Goal: Task Accomplishment & Management: Use online tool/utility

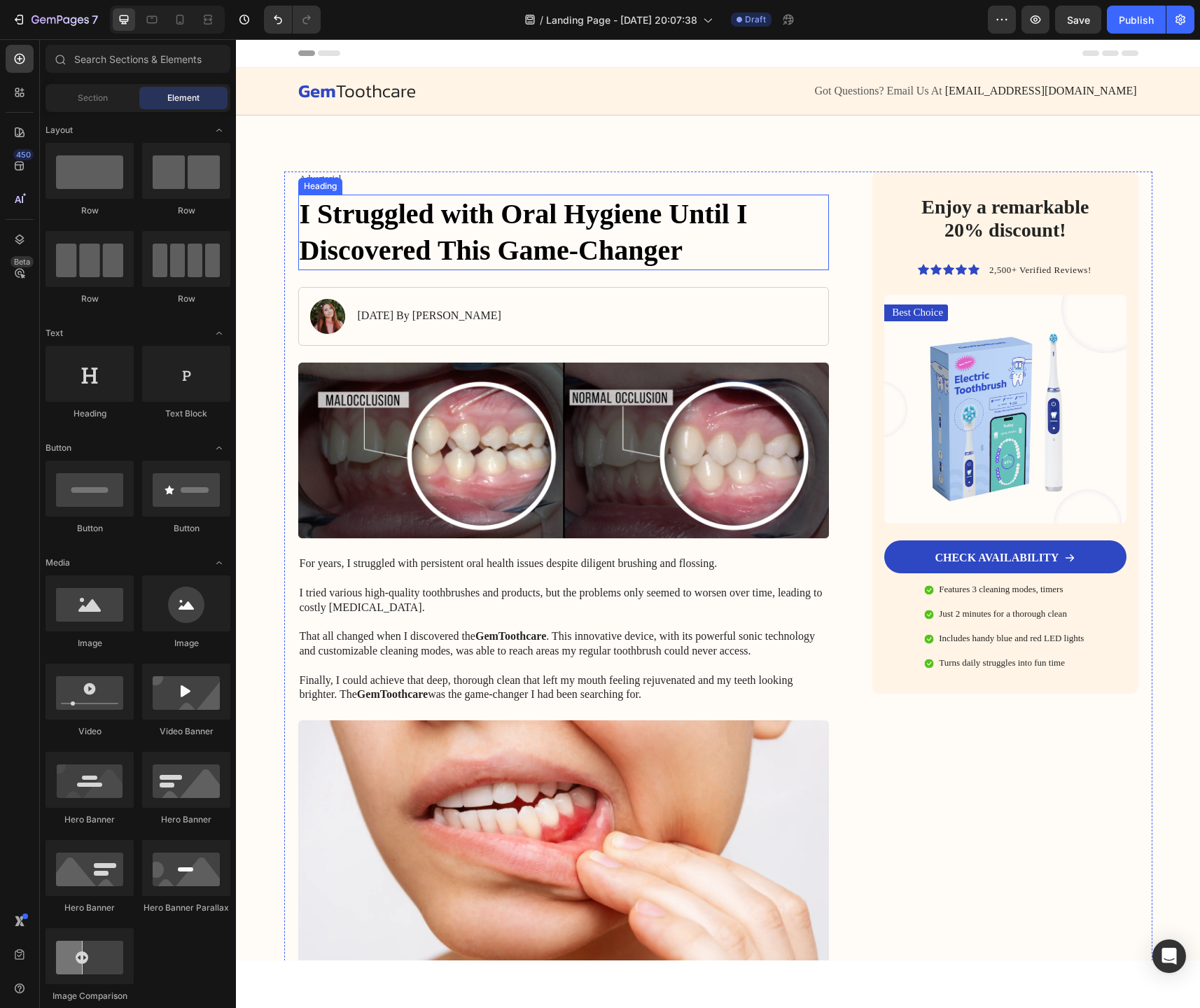
click at [576, 237] on h1 "I Struggled with Oral Hygiene Until I Discovered This Game-Changer" at bounding box center [564, 233] width 531 height 75
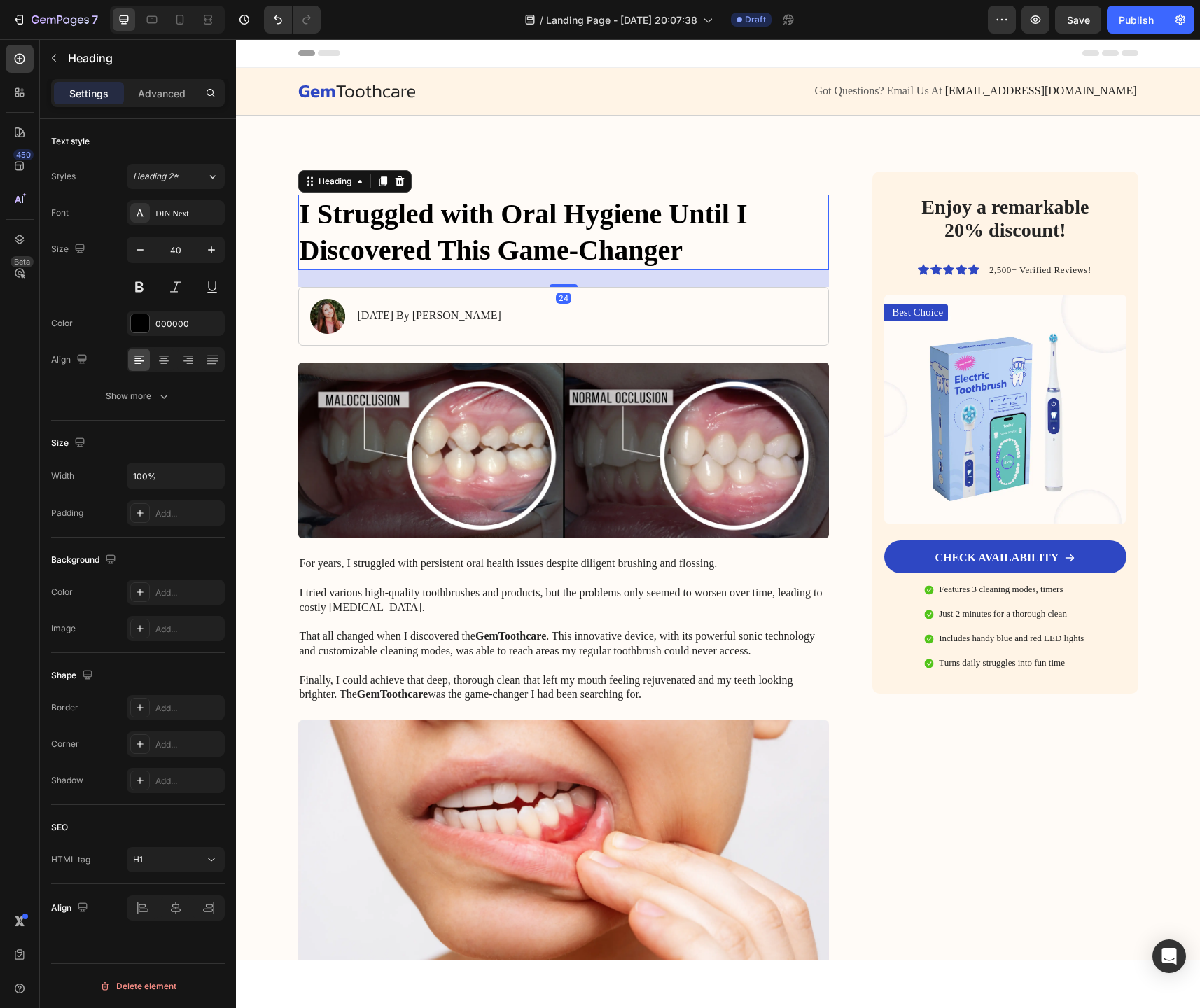
click at [567, 247] on h1 "I Struggled with Oral Hygiene Until I Discovered This Game-Changer" at bounding box center [564, 233] width 531 height 75
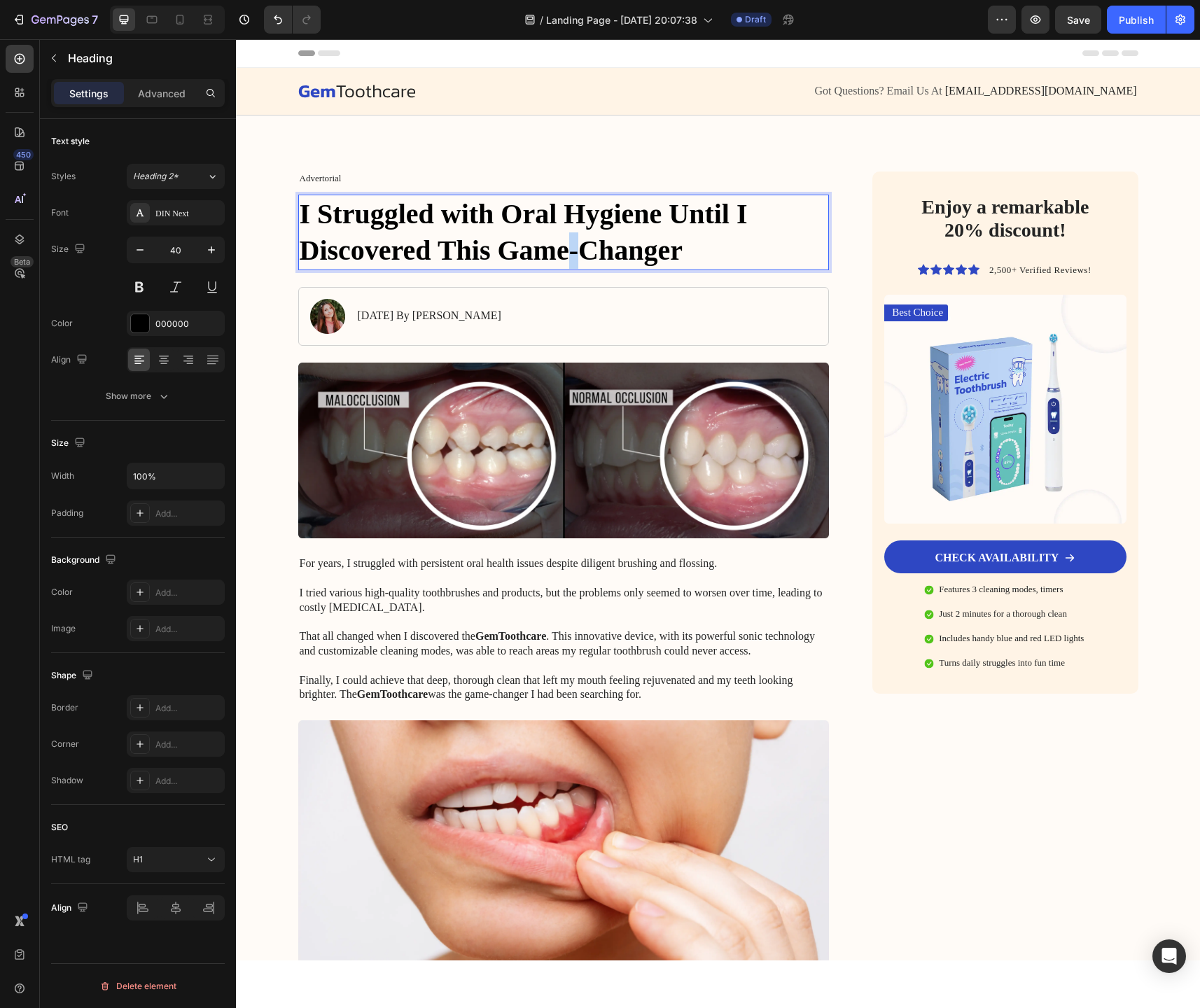
click at [567, 247] on p "I Struggled with Oral Hygiene Until I Discovered This Game-Changer" at bounding box center [564, 232] width 529 height 72
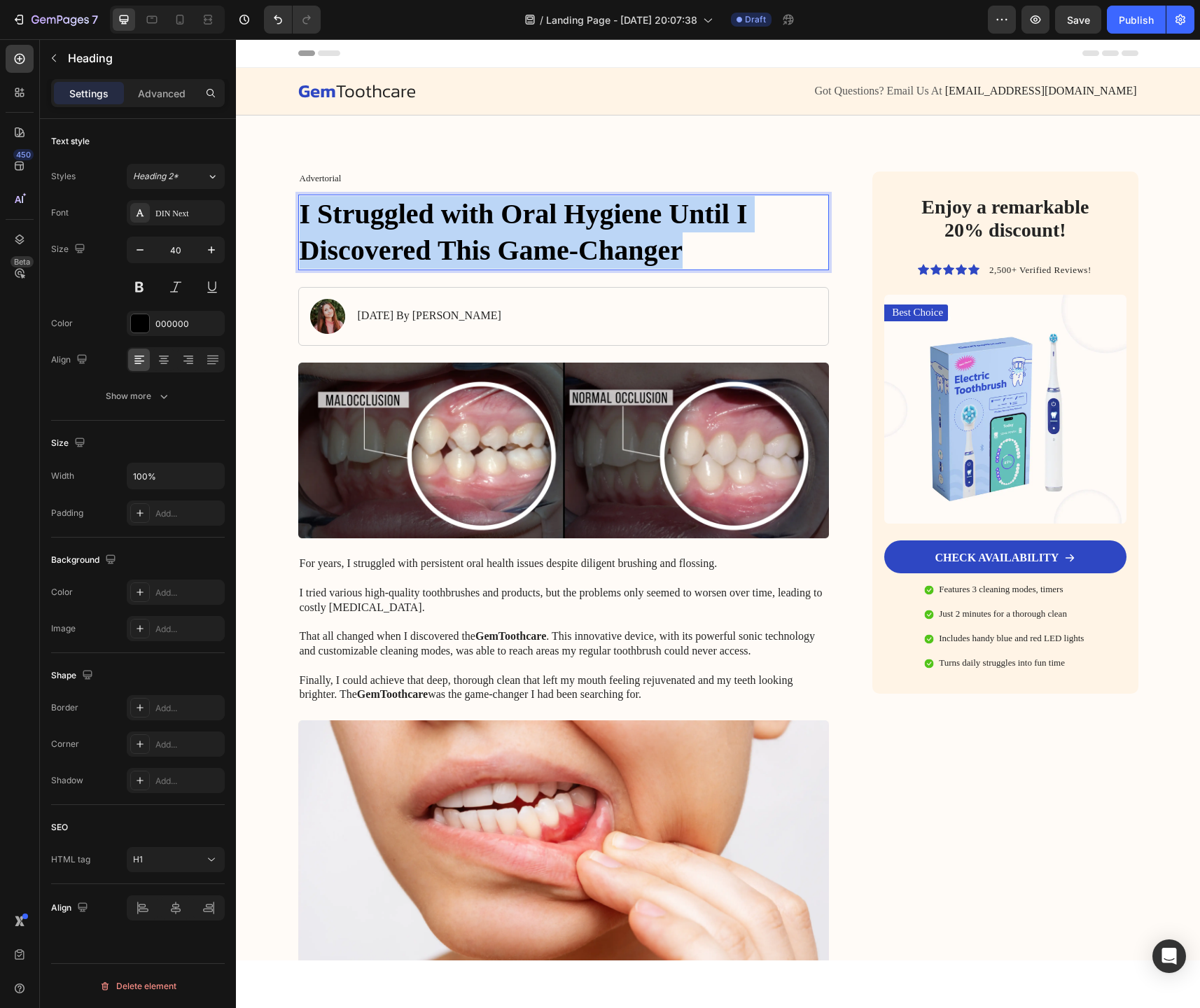
click at [567, 247] on p "I Struggled with Oral Hygiene Until I Discovered This Game-Changer" at bounding box center [564, 232] width 529 height 72
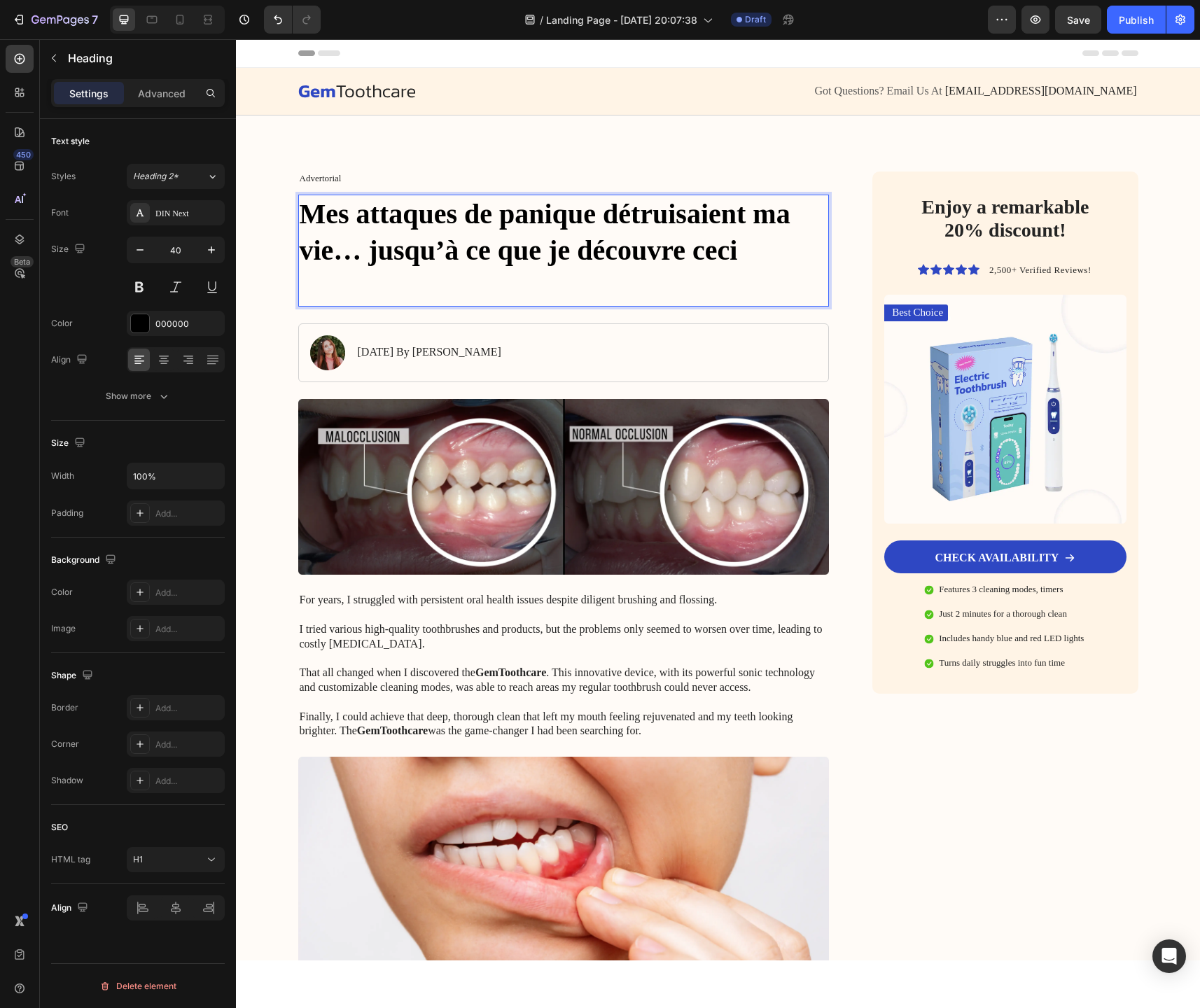
click at [473, 264] on p "Mes attaques de panique détruisaient ma vie… jusqu’à ce que je découvre ceci" at bounding box center [564, 232] width 529 height 72
click at [742, 250] on p "Mes attaques de panique détruisaient ma vie… jusqu’à ce que je découvre ceci" at bounding box center [564, 232] width 529 height 72
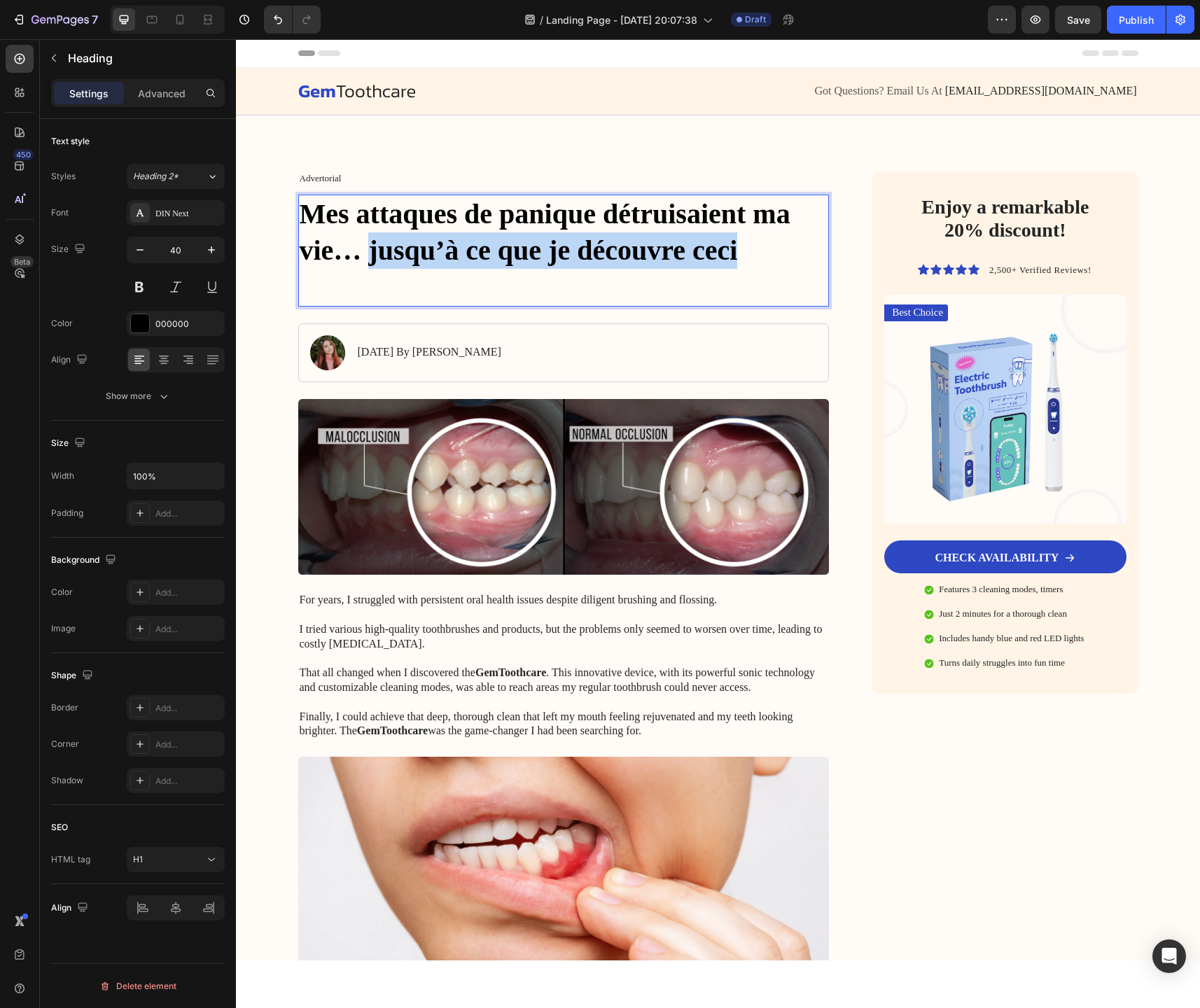
drag, startPoint x: 740, startPoint y: 250, endPoint x: 366, endPoint y: 264, distance: 374.3
click at [366, 264] on p "Mes attaques de panique détruisaient ma vie… jusqu’à ce que je découvre ceci" at bounding box center [564, 232] width 529 height 72
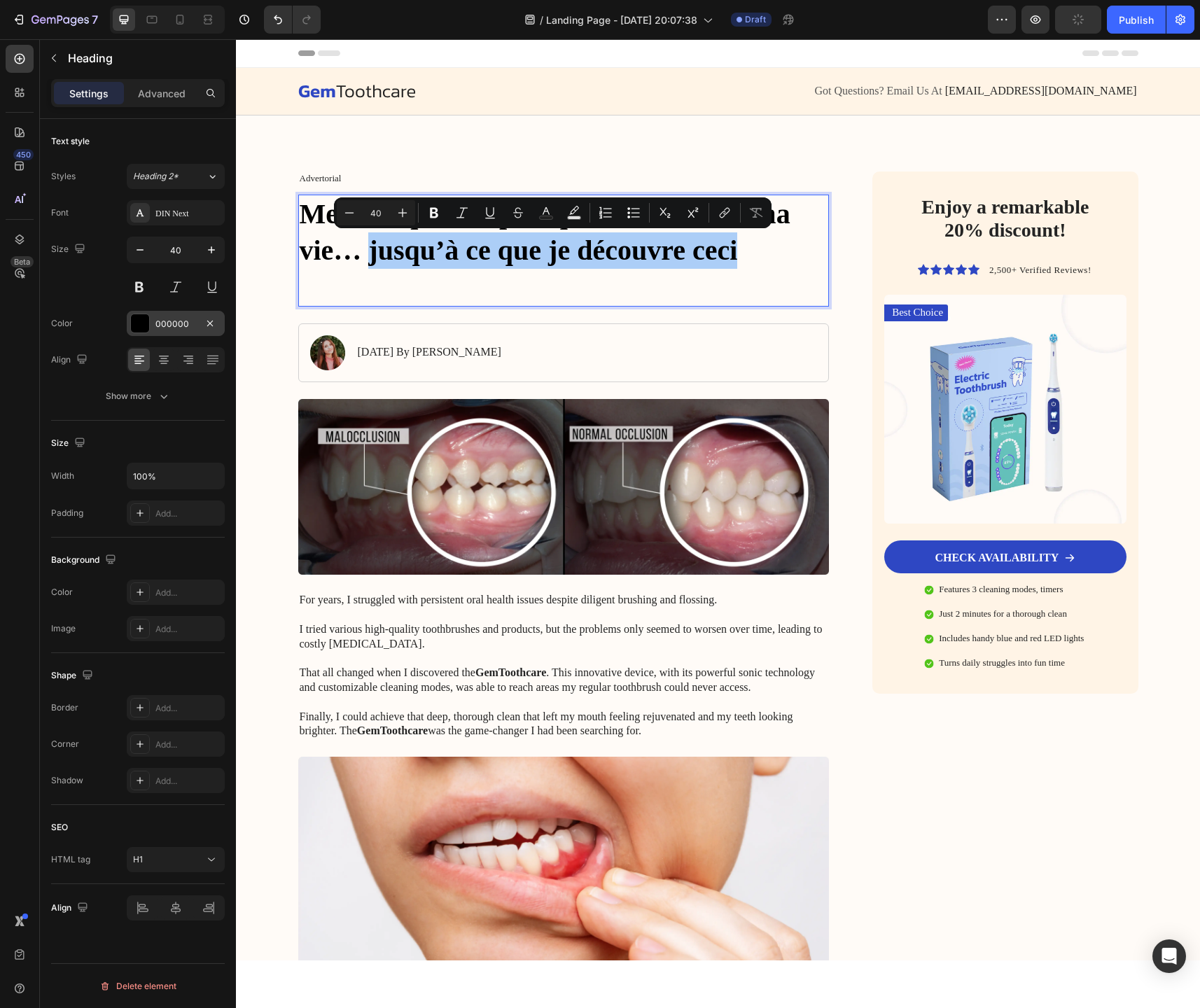
click at [138, 325] on div at bounding box center [140, 323] width 18 height 18
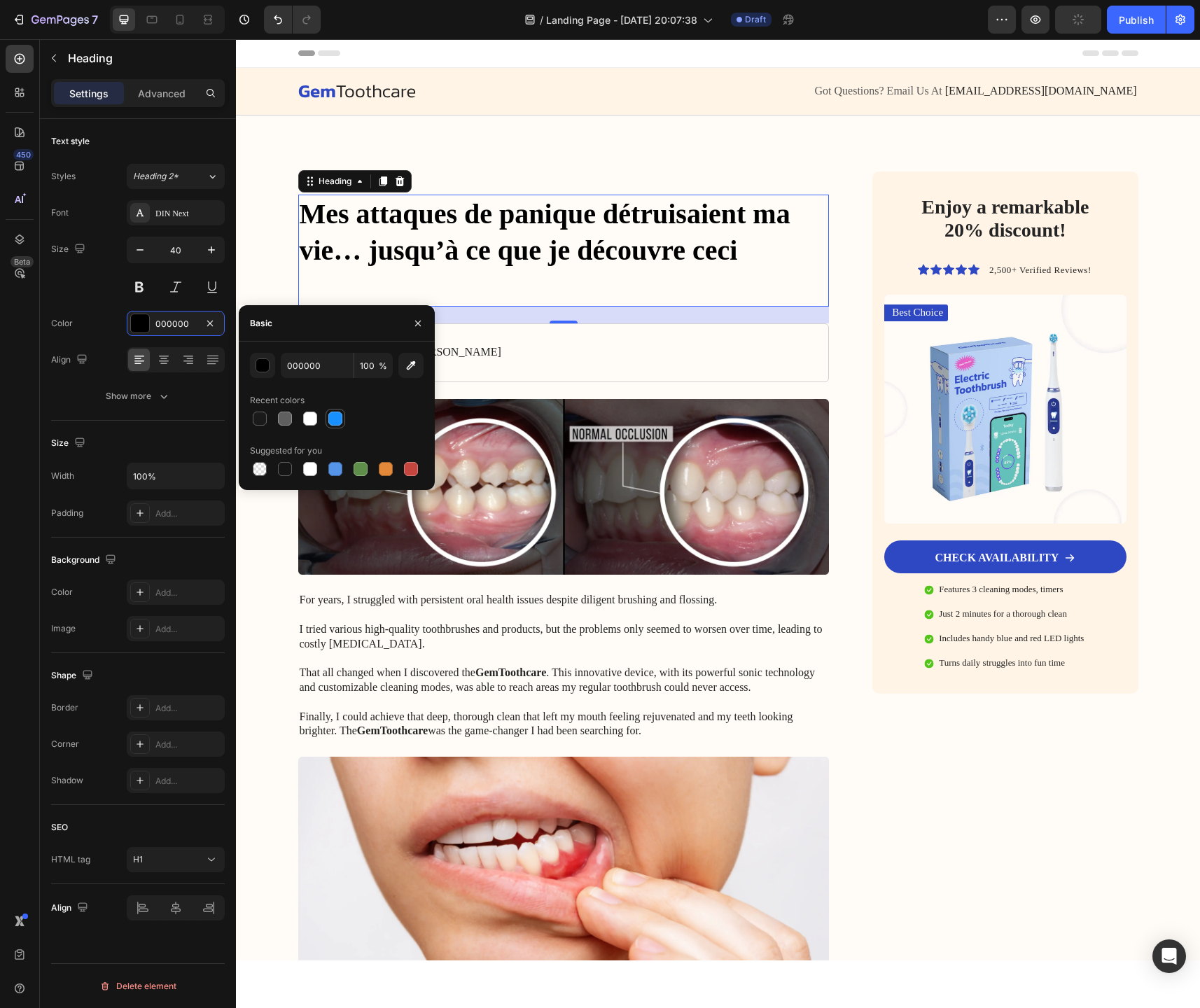
click at [330, 422] on div at bounding box center [335, 418] width 14 height 14
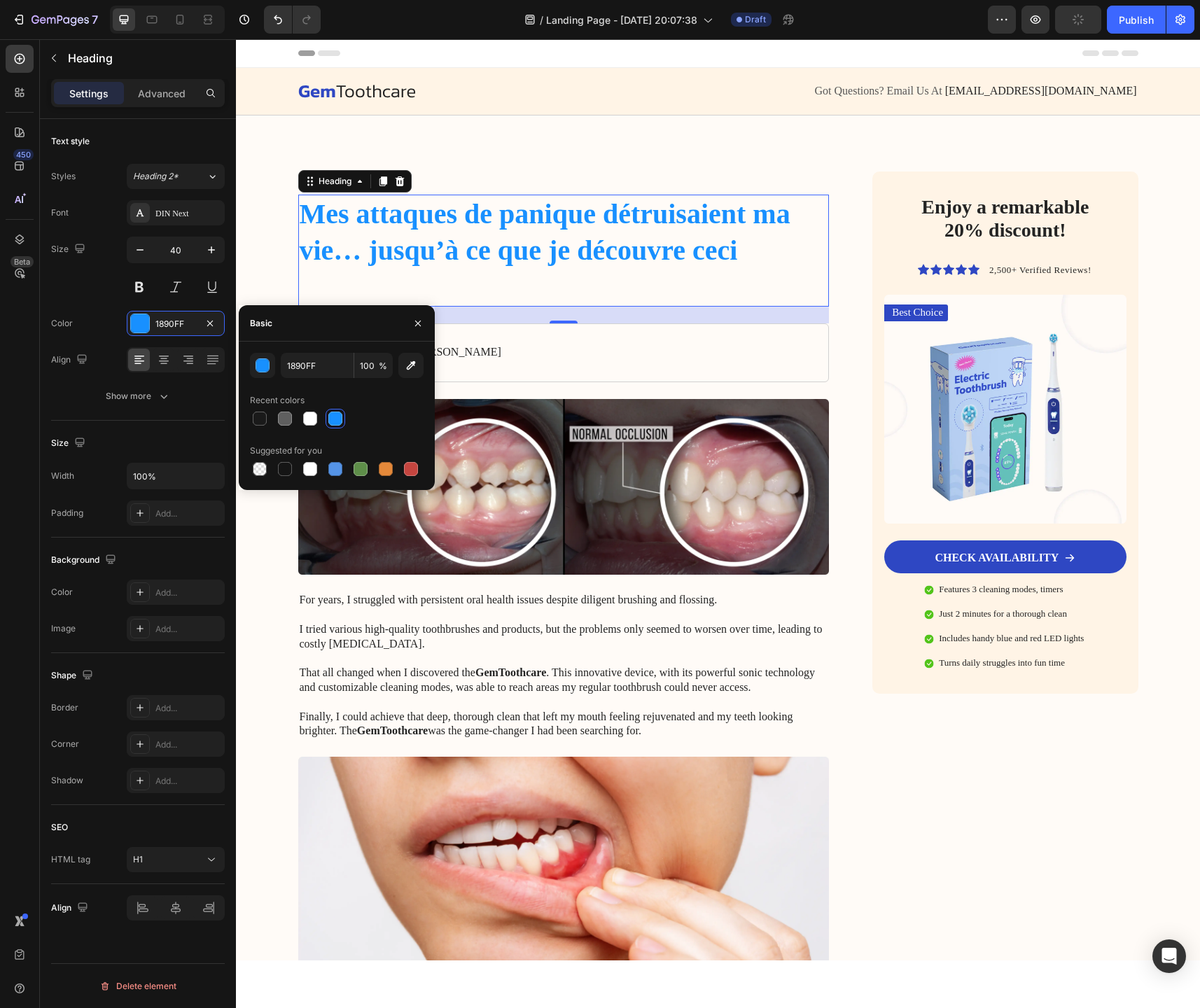
type input "000000"
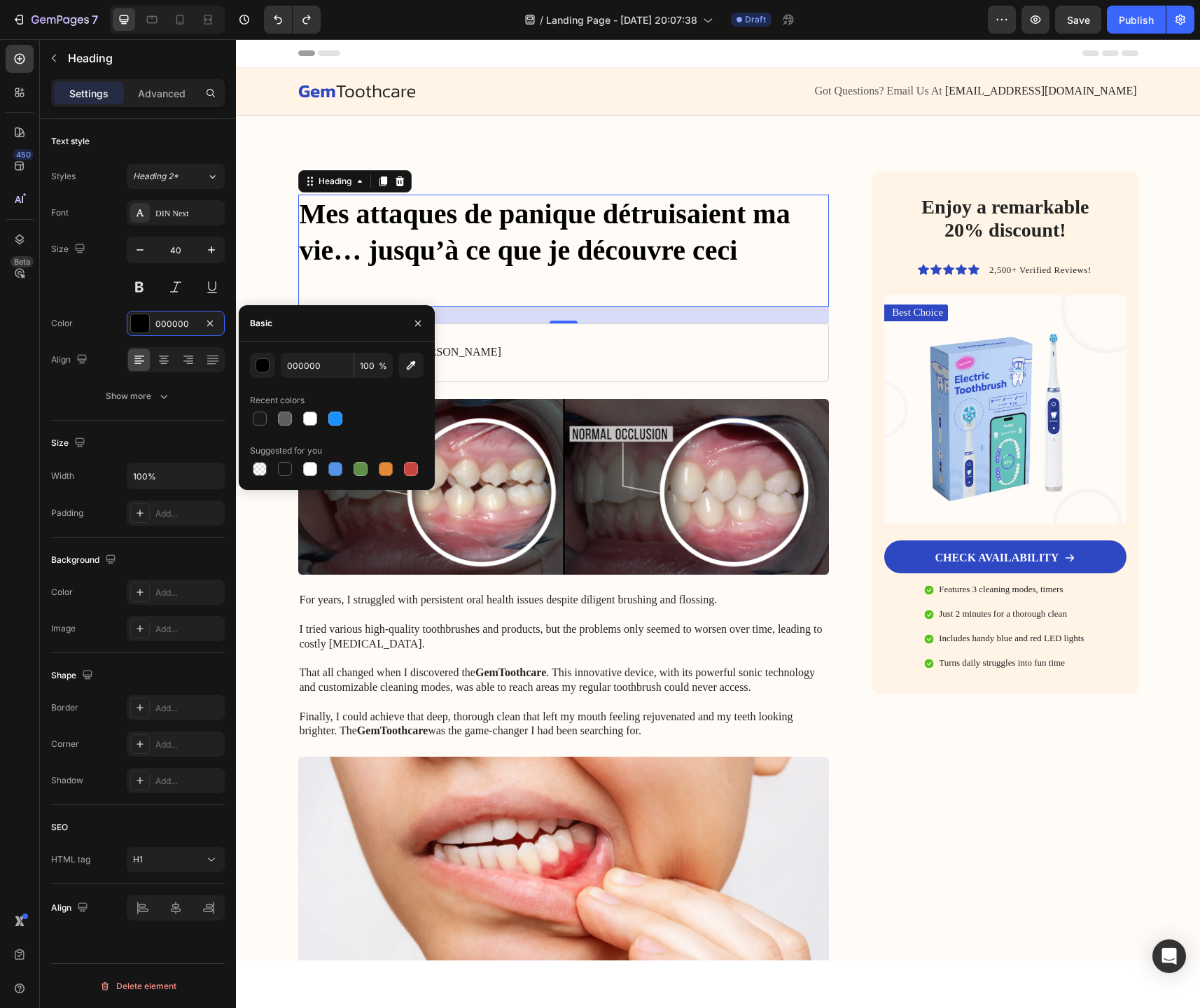
click at [468, 262] on h1 "Mes attaques de panique détruisaient ma vie… jusqu’à ce que je découvre ceci" at bounding box center [564, 251] width 531 height 112
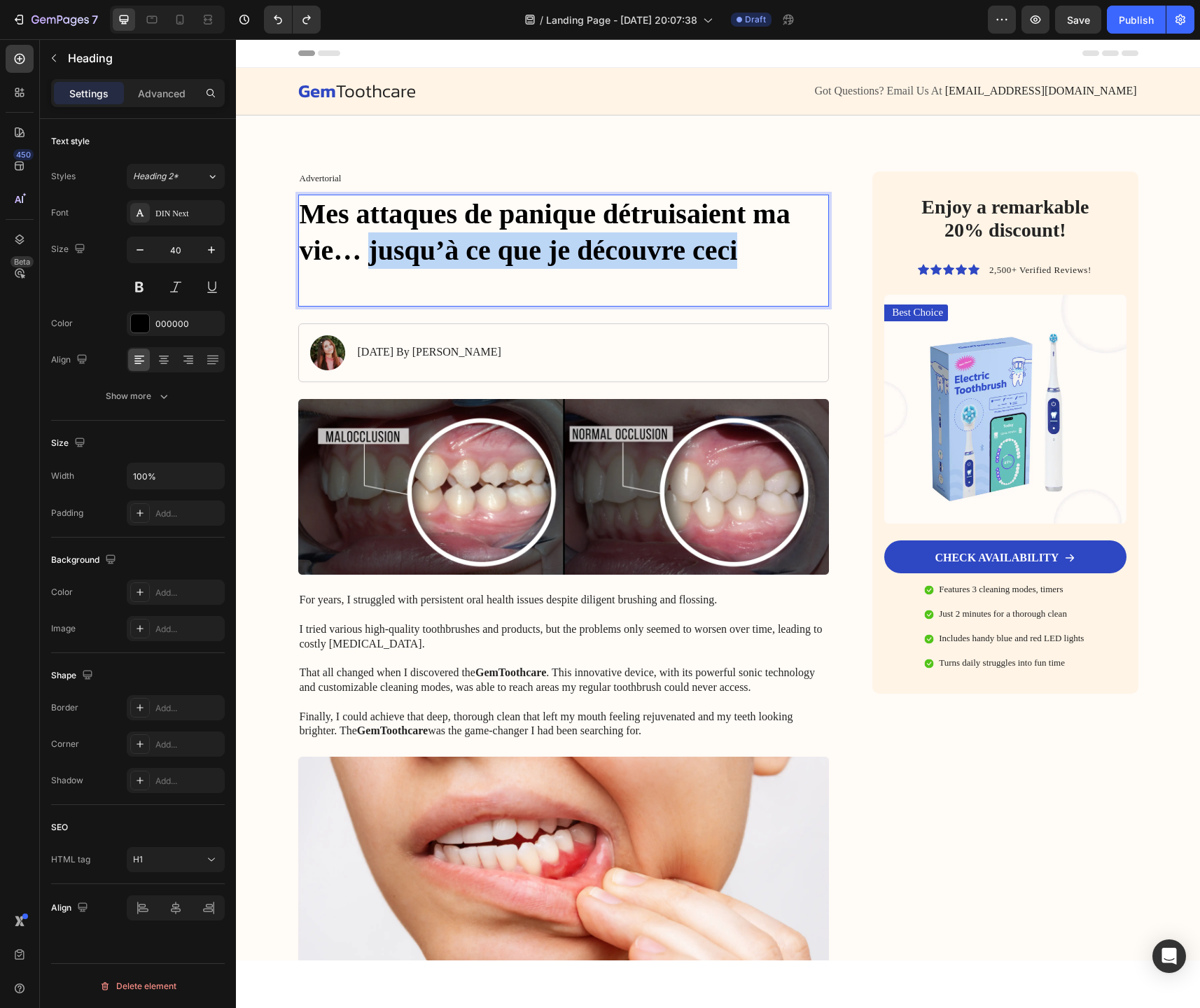
drag, startPoint x: 742, startPoint y: 250, endPoint x: 371, endPoint y: 263, distance: 371.2
click at [371, 263] on p "Mes attaques de panique détruisaient ma vie… jusqu’à ce que je découvre ceci" at bounding box center [564, 250] width 529 height 109
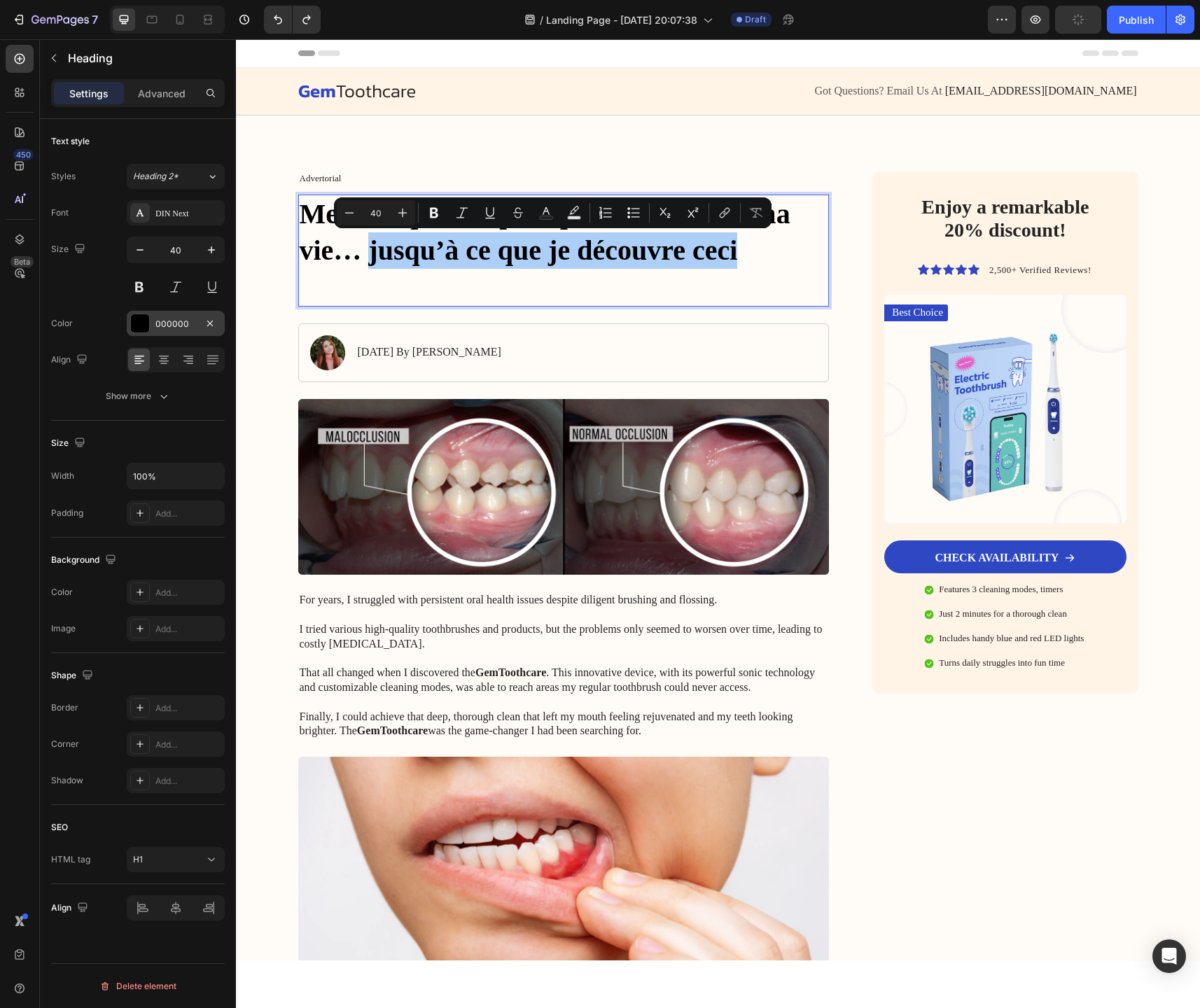
click at [142, 329] on div at bounding box center [140, 323] width 18 height 18
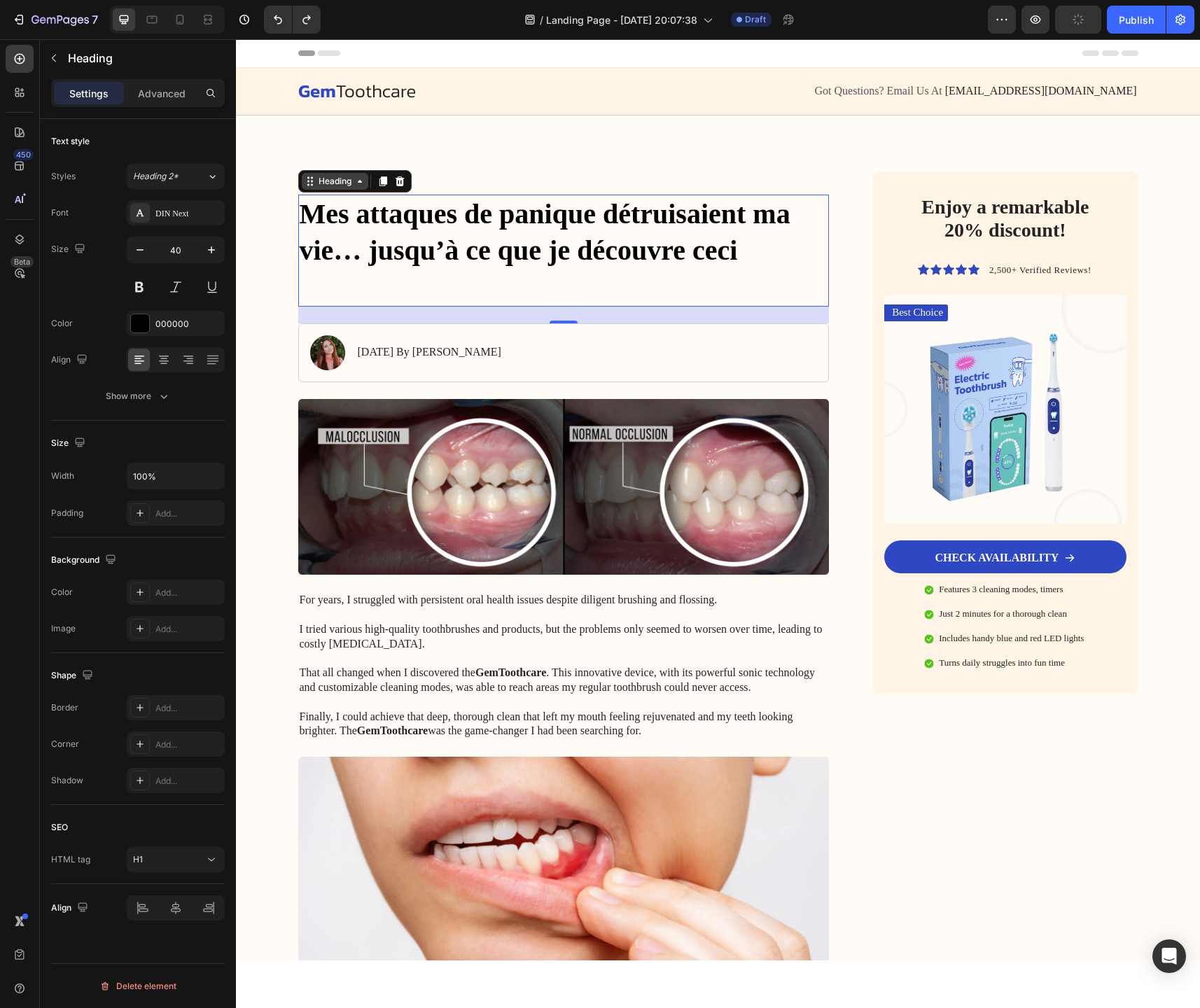
click at [357, 182] on icon at bounding box center [360, 182] width 12 height 12
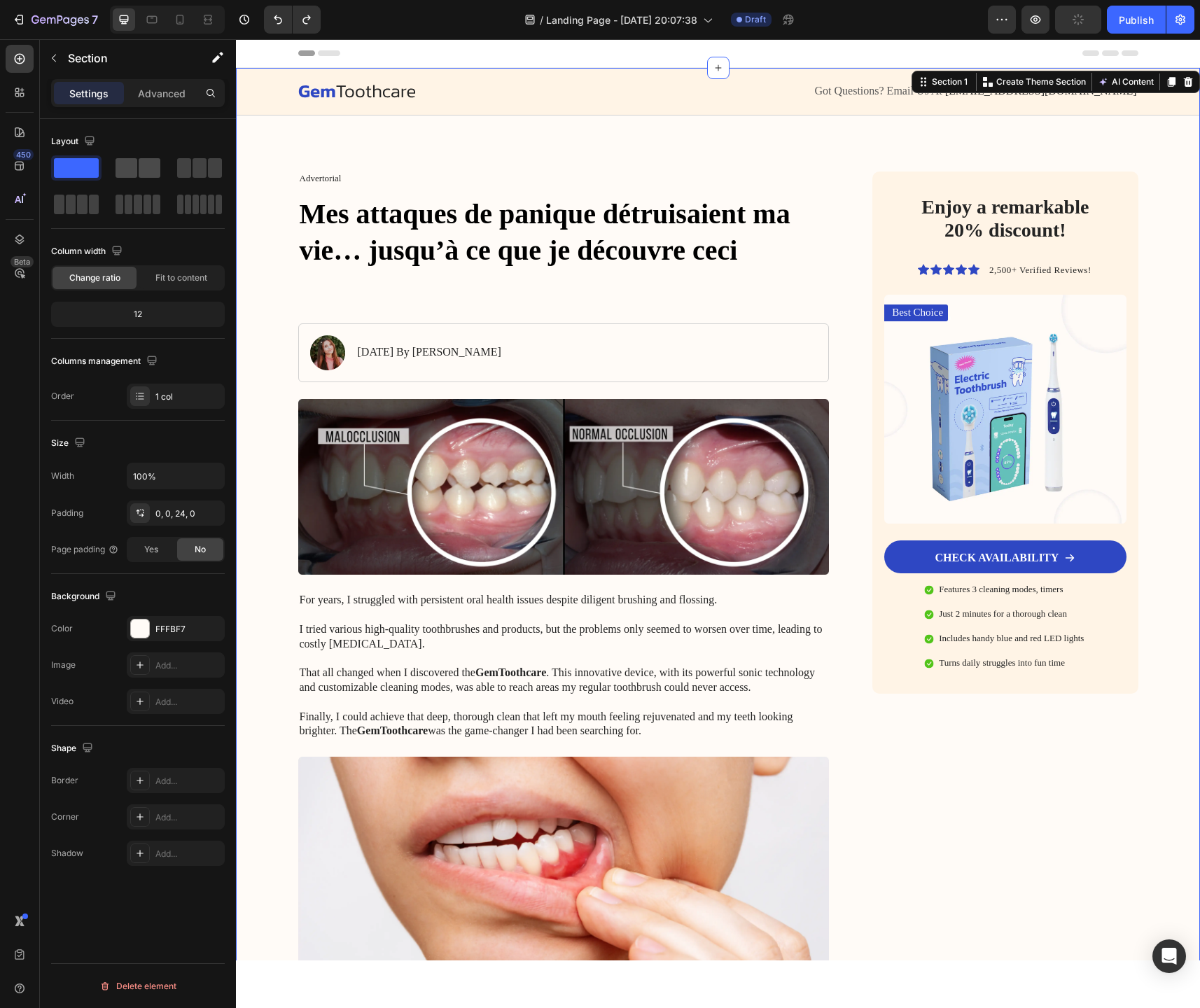
click at [140, 171] on span at bounding box center [150, 168] width 21 height 19
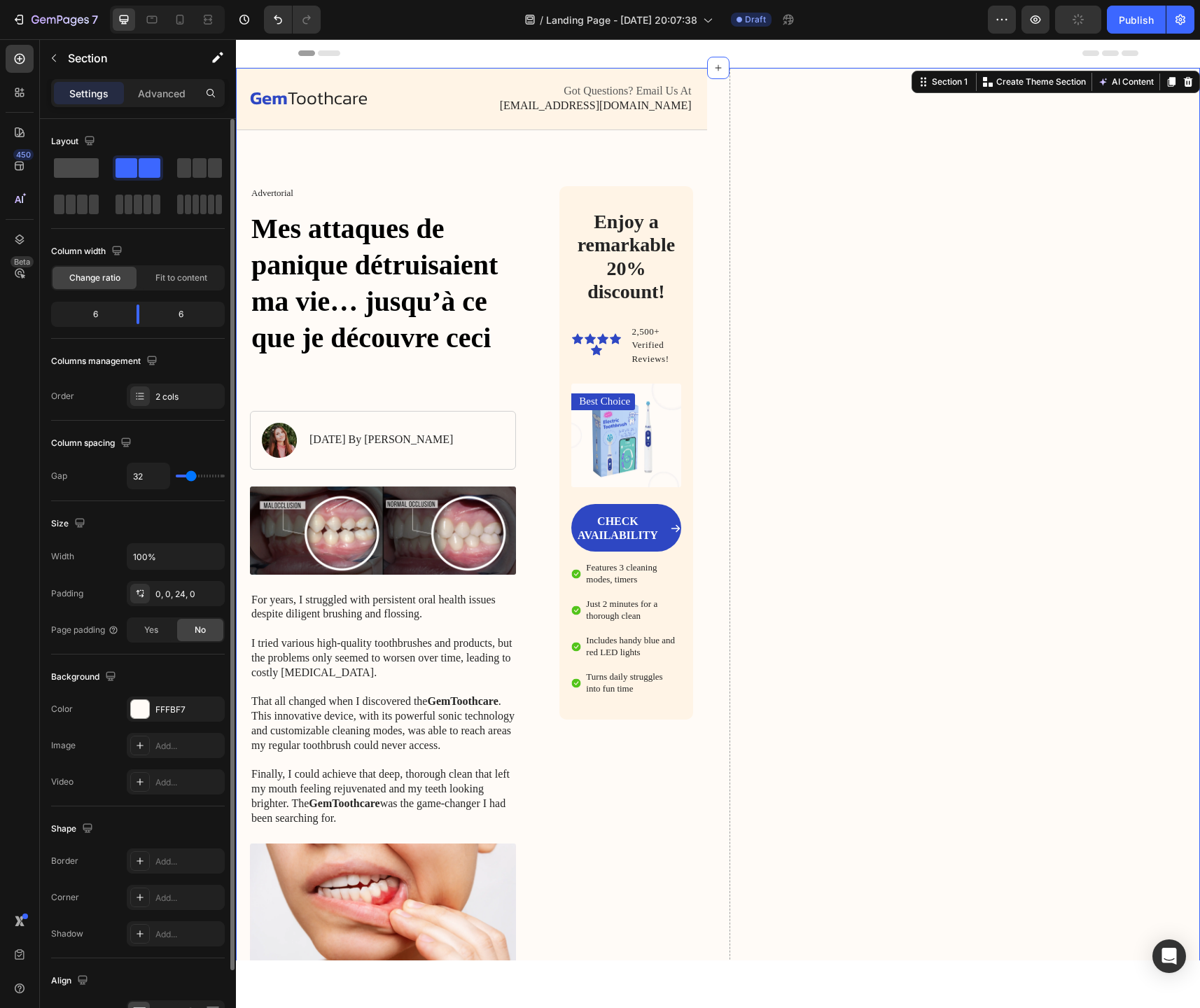
click at [84, 175] on span at bounding box center [76, 168] width 44 height 19
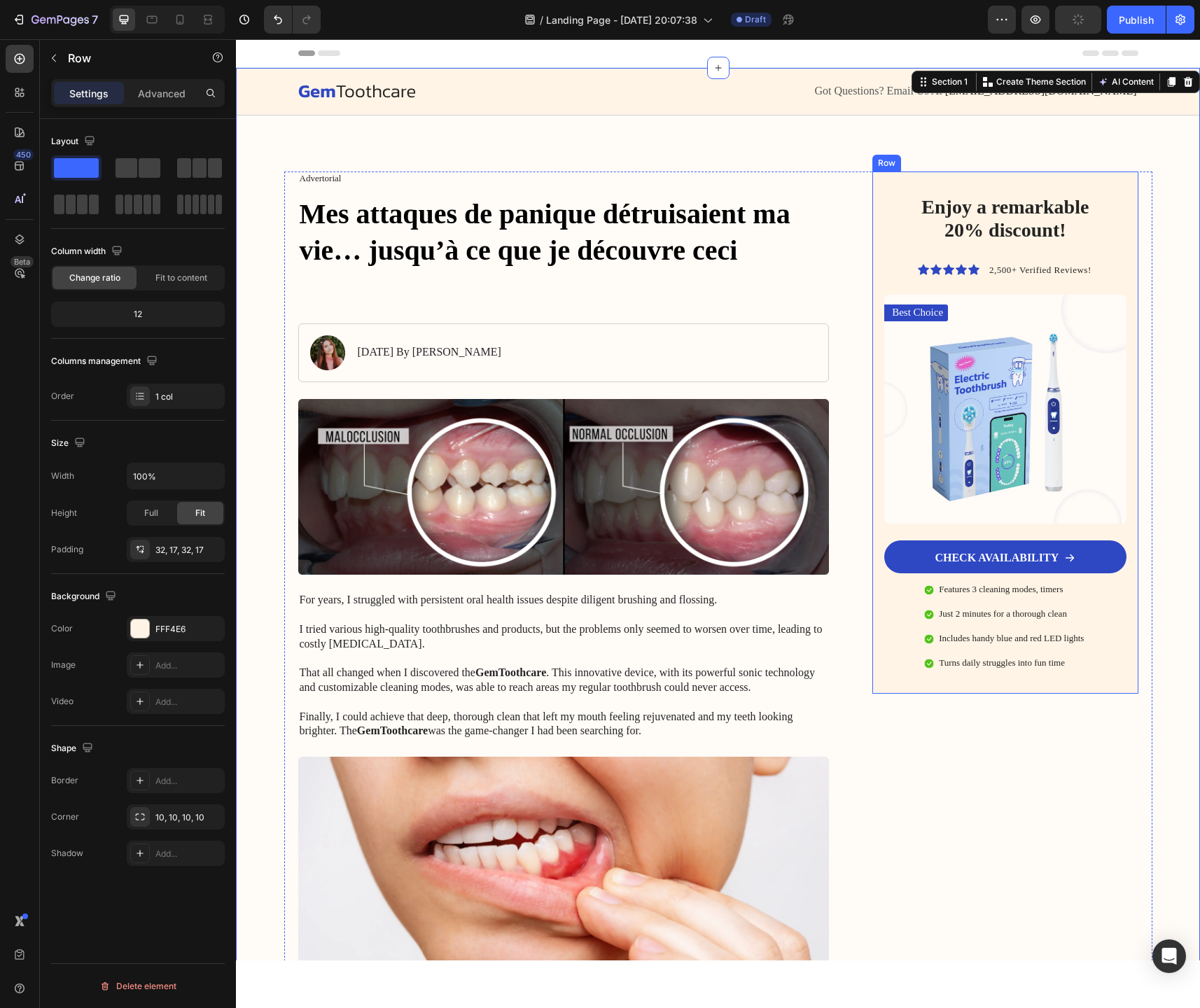
click at [934, 180] on div "Enjoy a remarkable 20% discount! Heading Icon Icon Icon Icon Icon Icon List 2,5…" at bounding box center [1005, 433] width 265 height 522
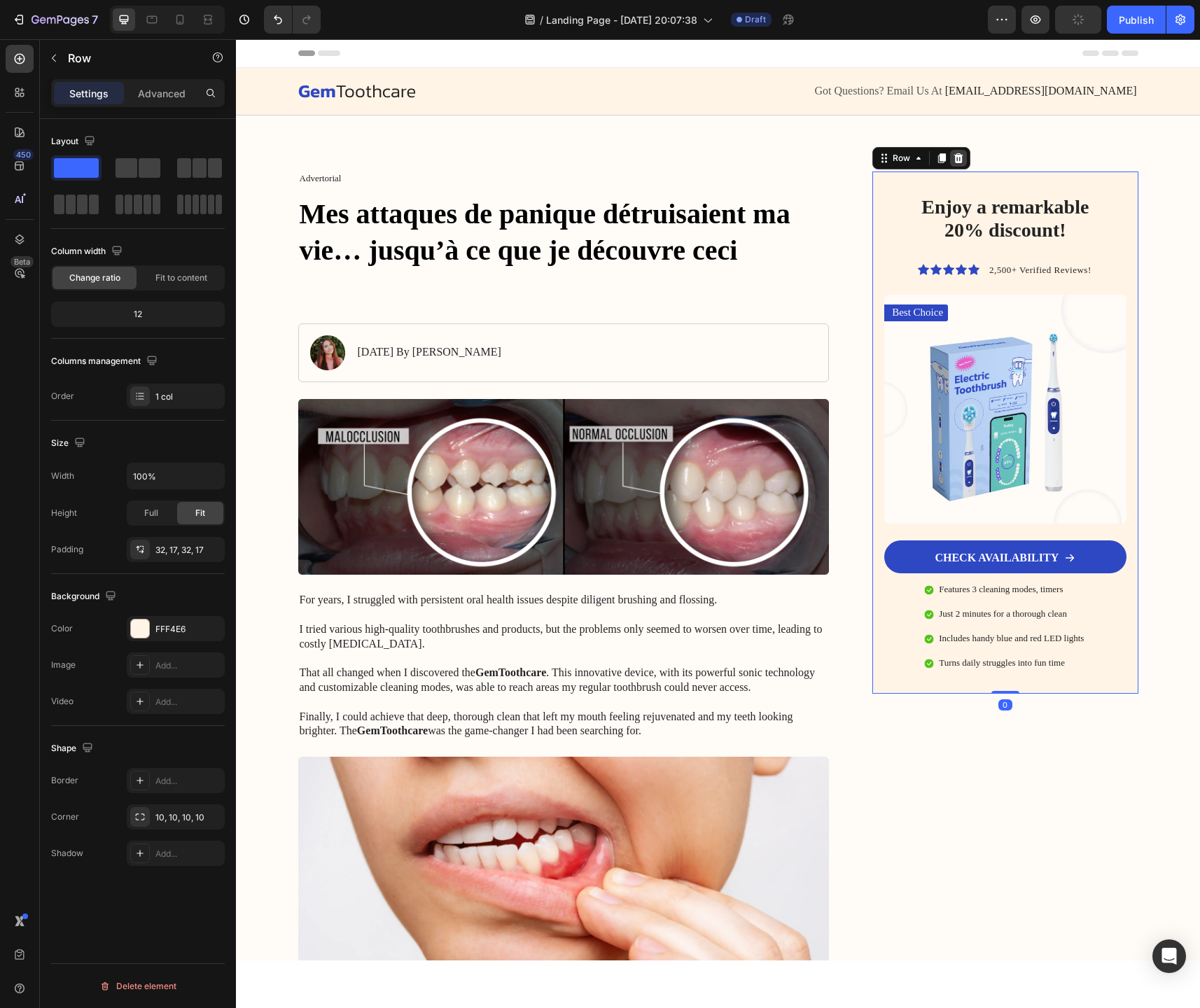
click at [958, 159] on icon at bounding box center [959, 158] width 9 height 10
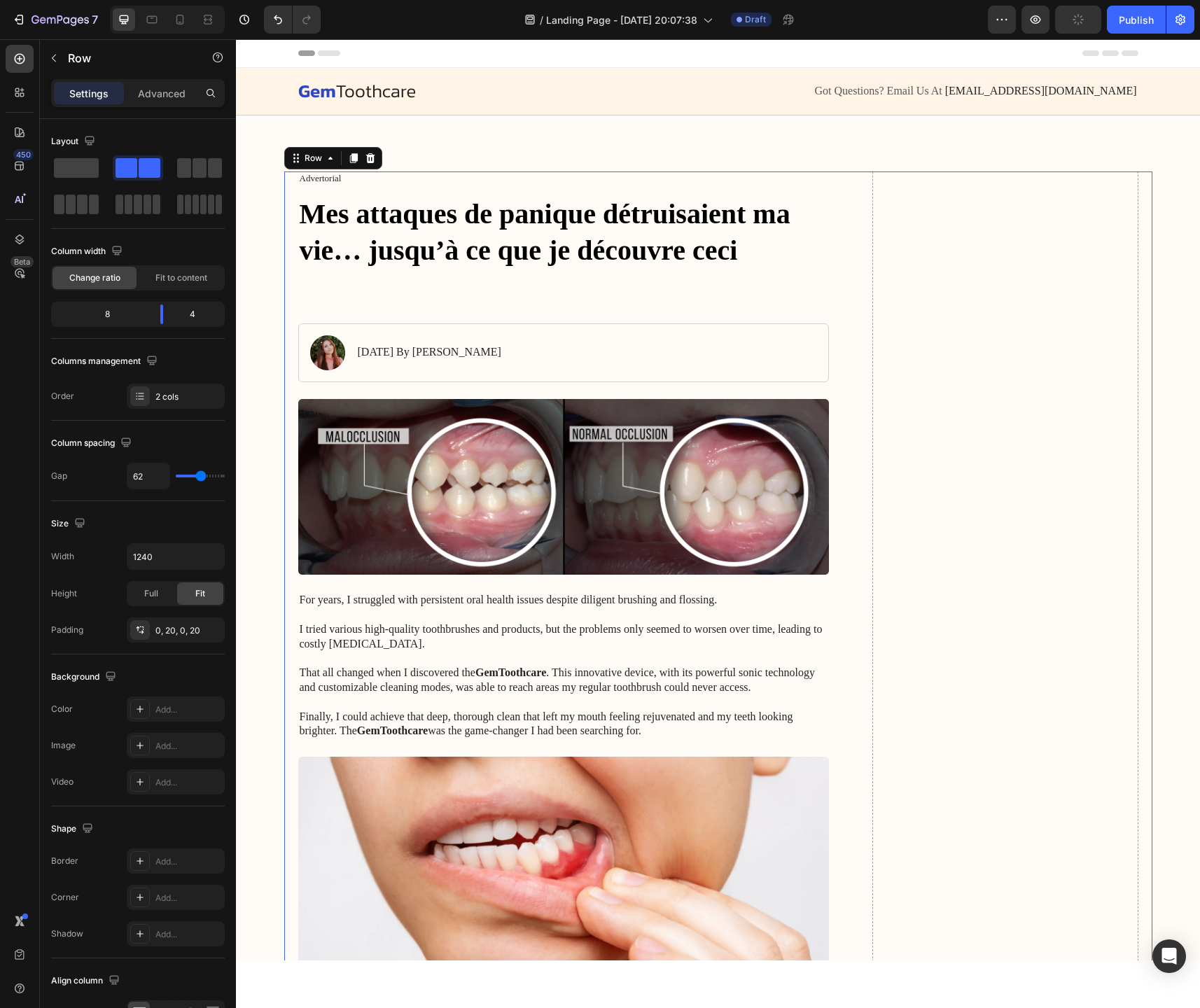
click at [72, 167] on span at bounding box center [76, 168] width 44 height 19
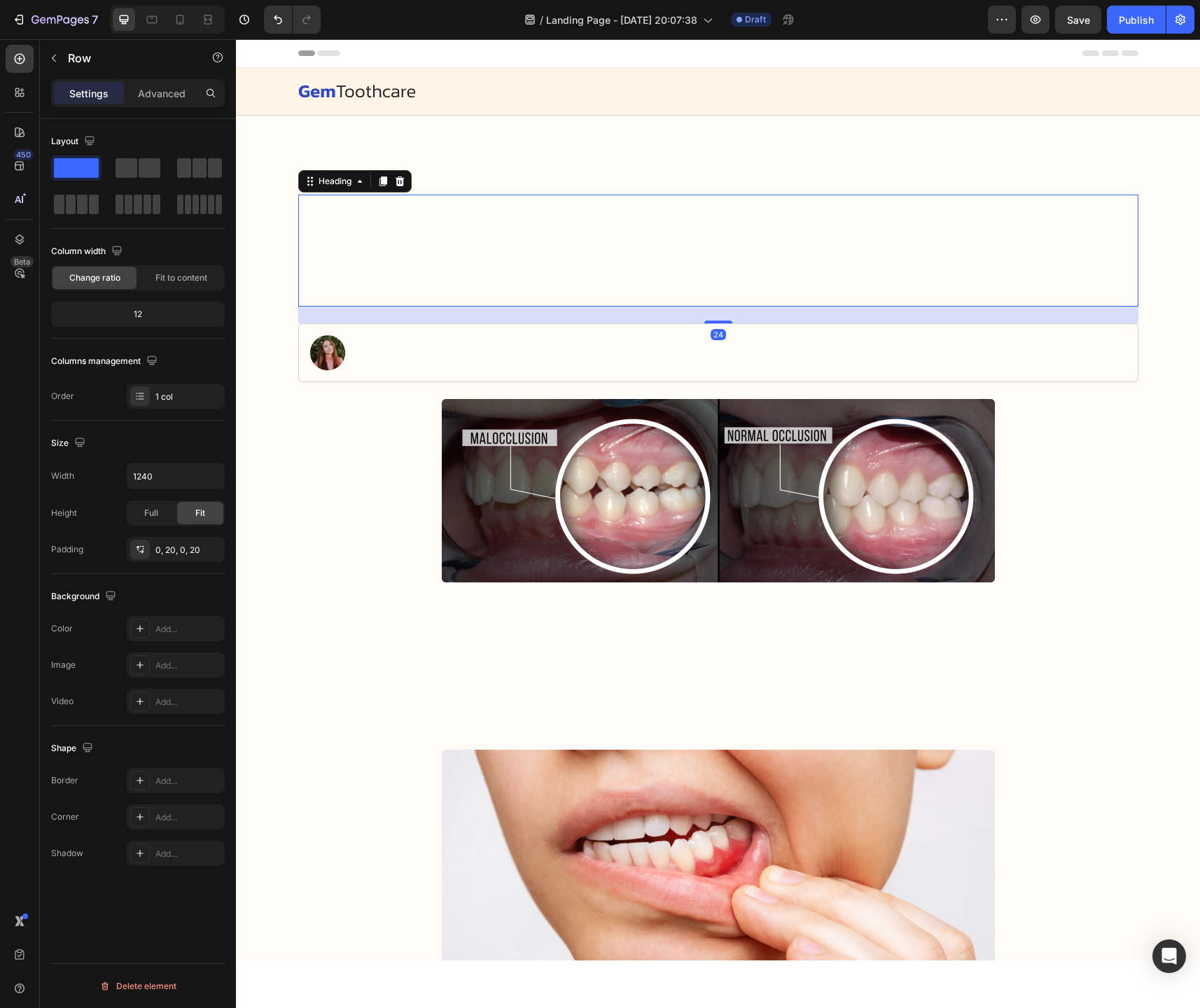
click at [516, 239] on p "Mes attaques de panique détruisaient ma vie… jusqu’à ce que je découvre ceci" at bounding box center [717, 250] width 837 height 109
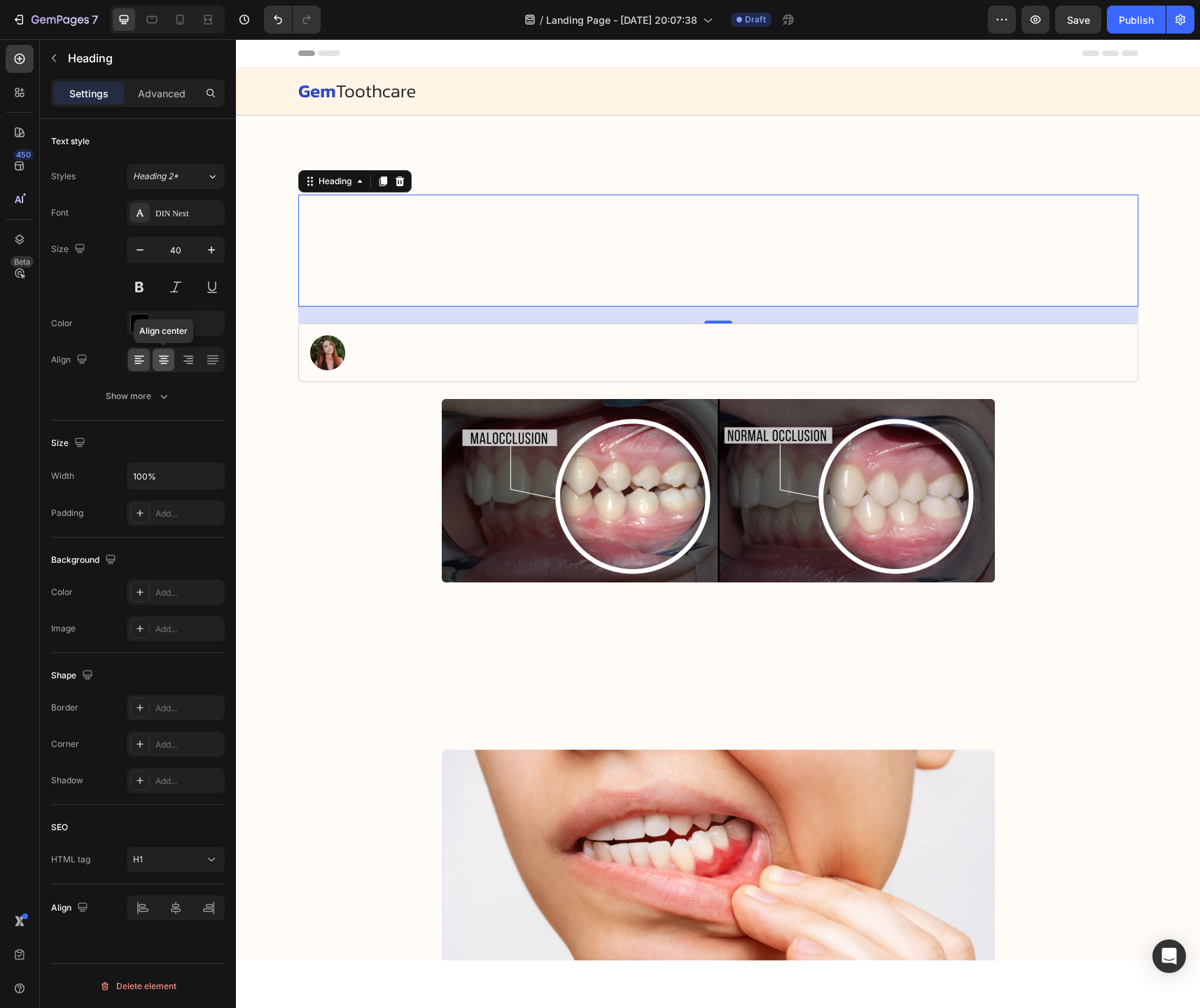
click at [162, 364] on icon at bounding box center [163, 360] width 14 height 14
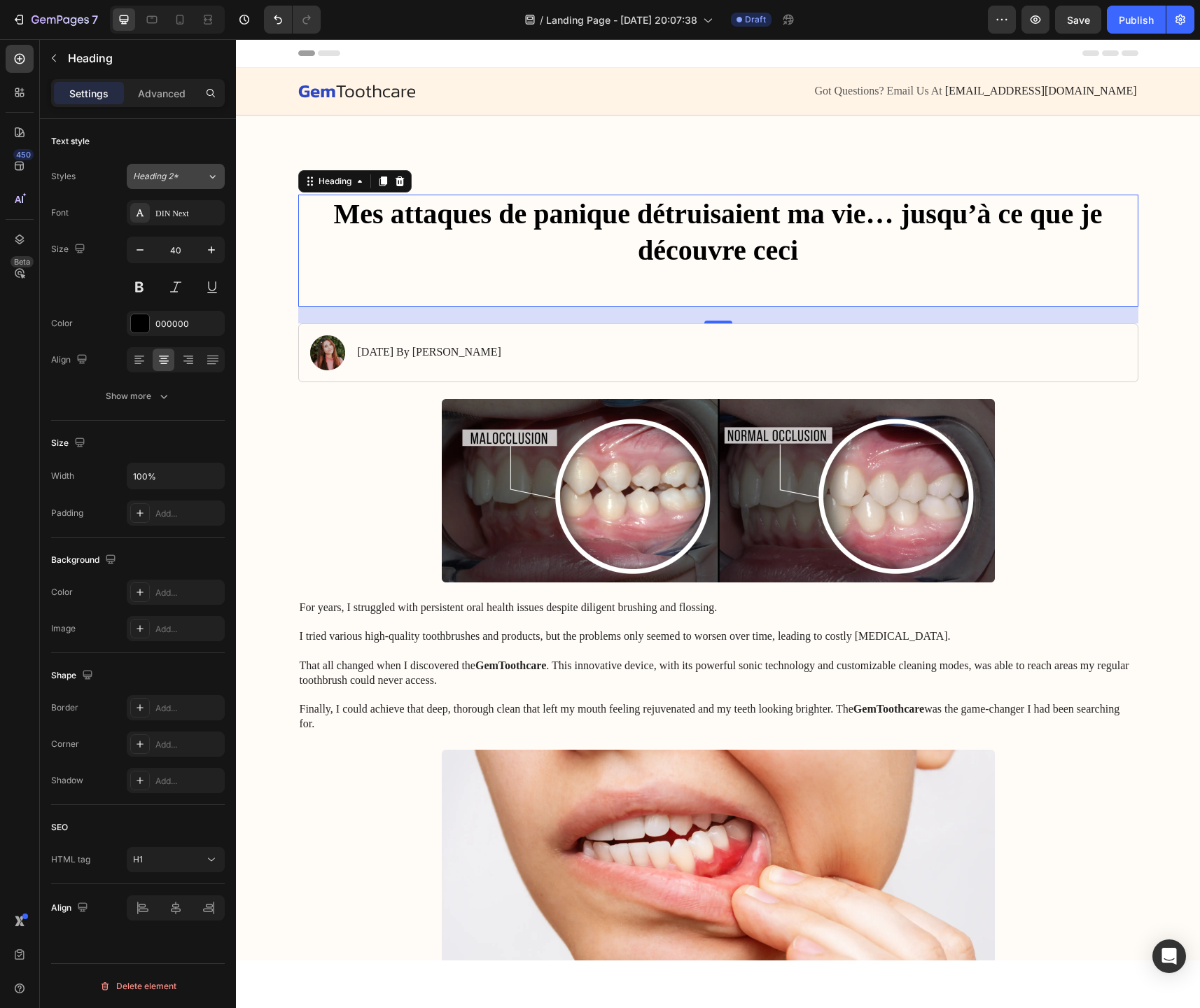
click at [174, 181] on span "Heading 2*" at bounding box center [155, 176] width 45 height 13
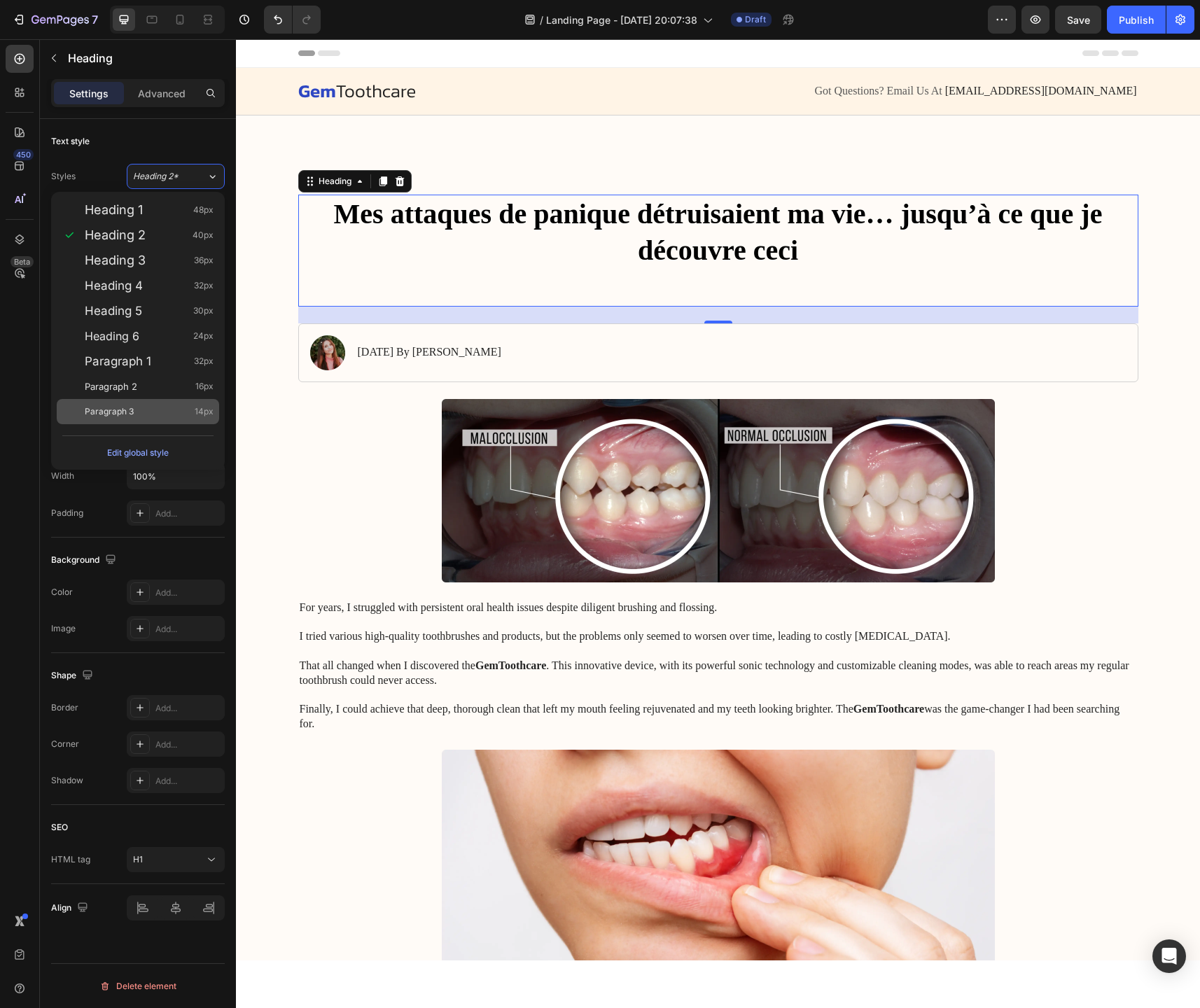
drag, startPoint x: 147, startPoint y: 412, endPoint x: 265, endPoint y: 374, distance: 124.0
click at [147, 412] on div "Paragraph 3 14px" at bounding box center [149, 411] width 128 height 14
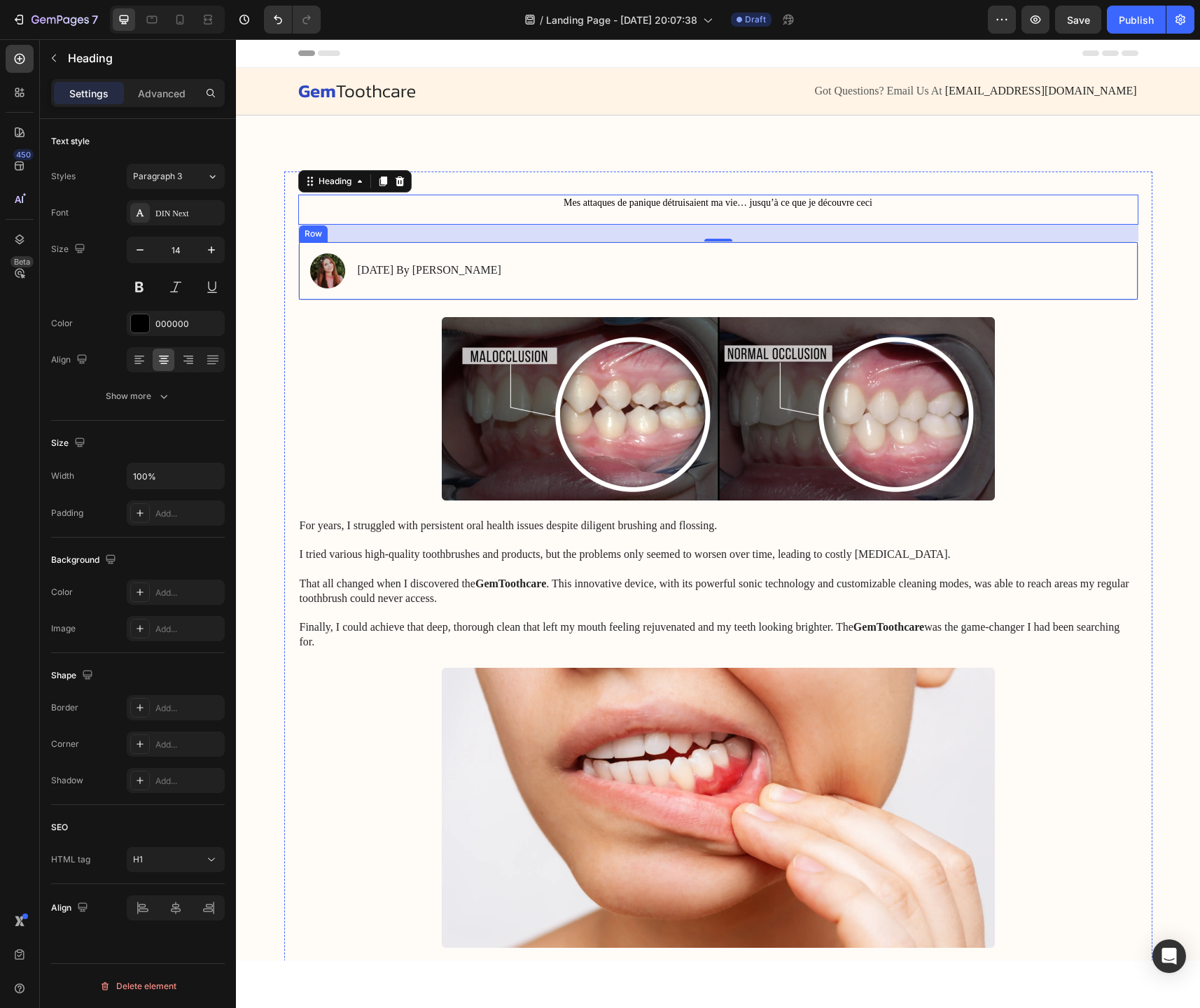
type input "40"
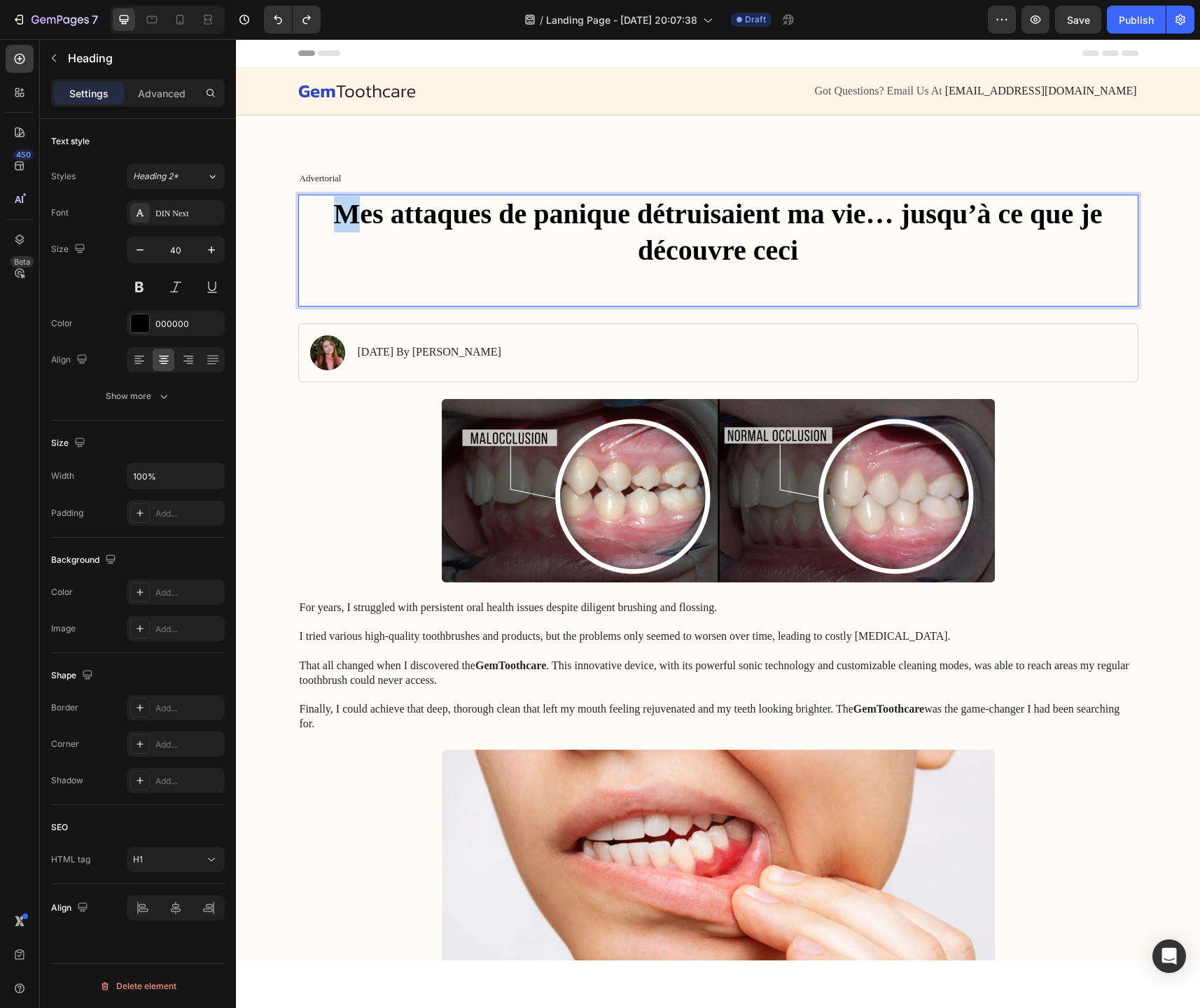
drag, startPoint x: 330, startPoint y: 205, endPoint x: 363, endPoint y: 207, distance: 33.1
click at [363, 207] on p "Mes attaques de panique détruisaient ma vie… jusqu’à ce que je découvre ceci" at bounding box center [717, 250] width 837 height 109
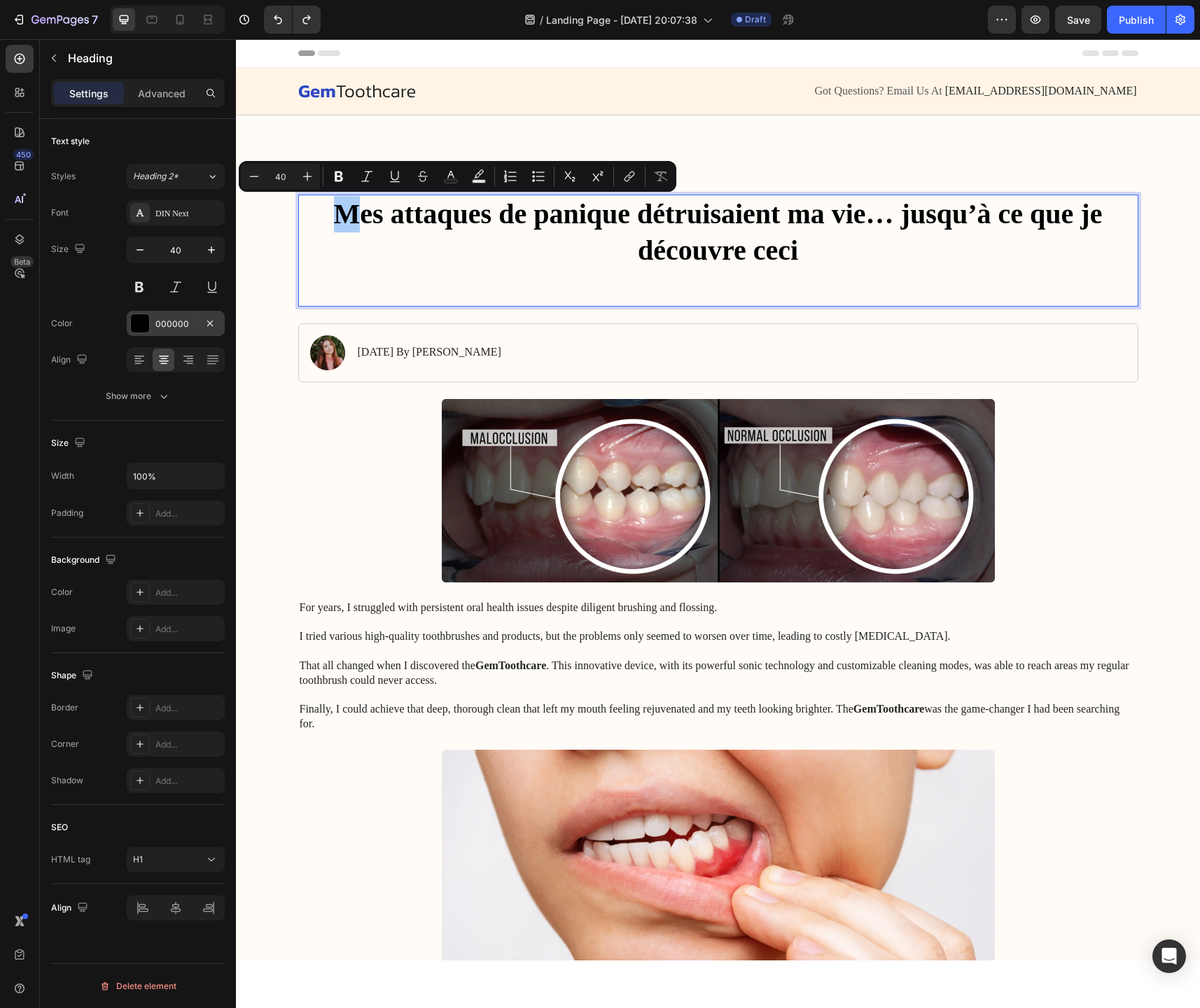
click at [143, 327] on div at bounding box center [140, 323] width 18 height 18
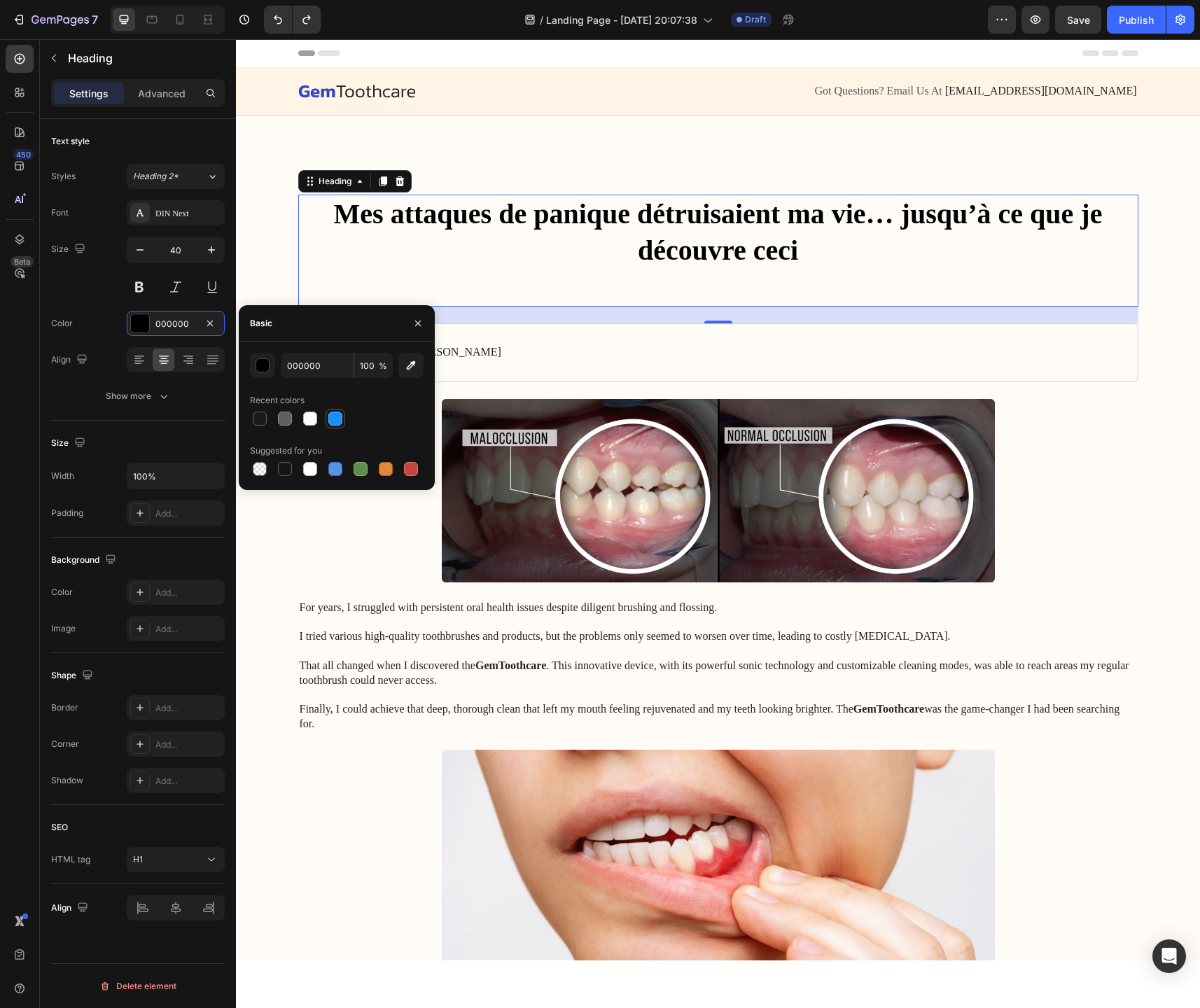
click at [338, 417] on div at bounding box center [335, 418] width 14 height 14
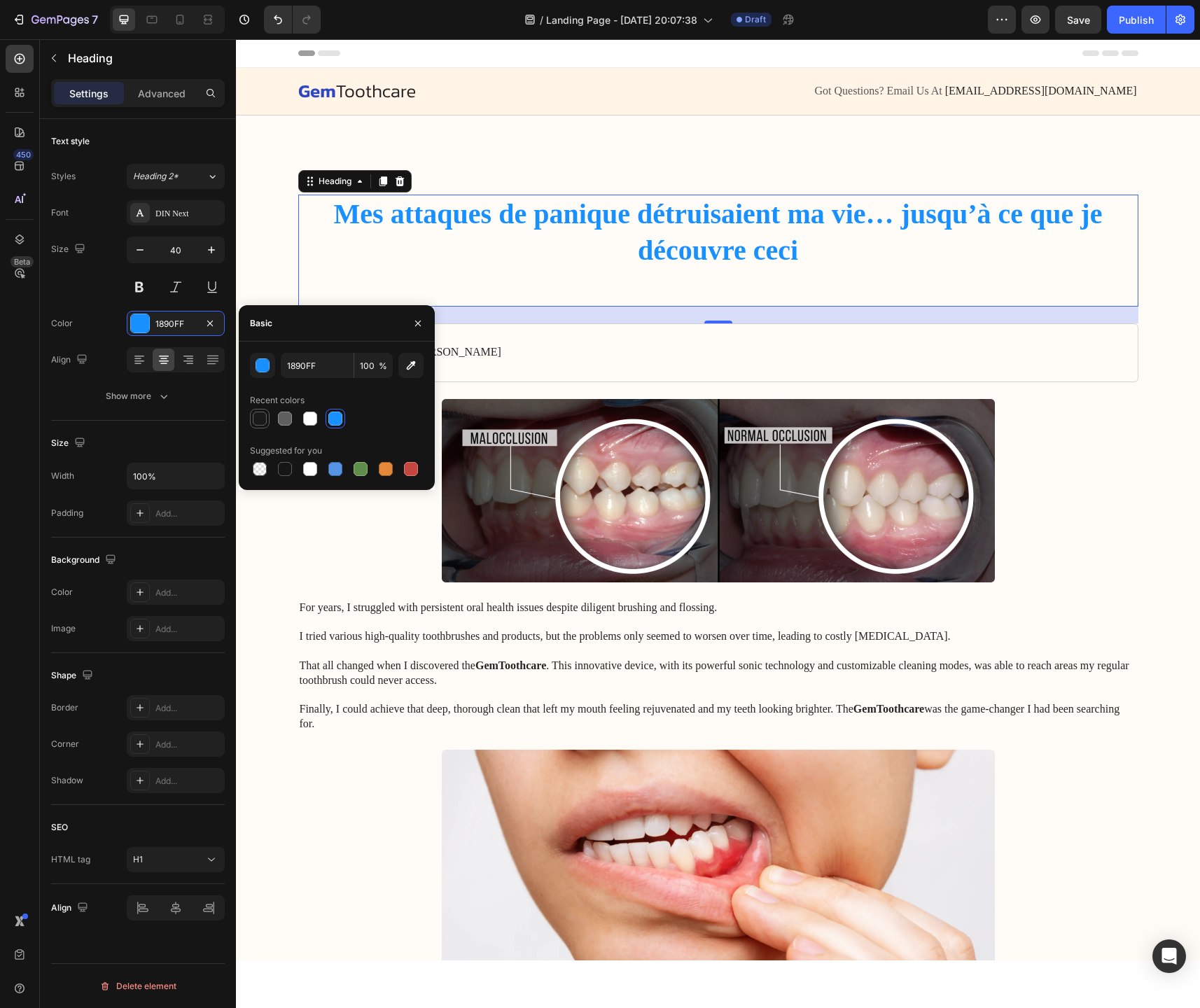
click at [262, 417] on div at bounding box center [260, 418] width 14 height 14
type input "1A1A1A"
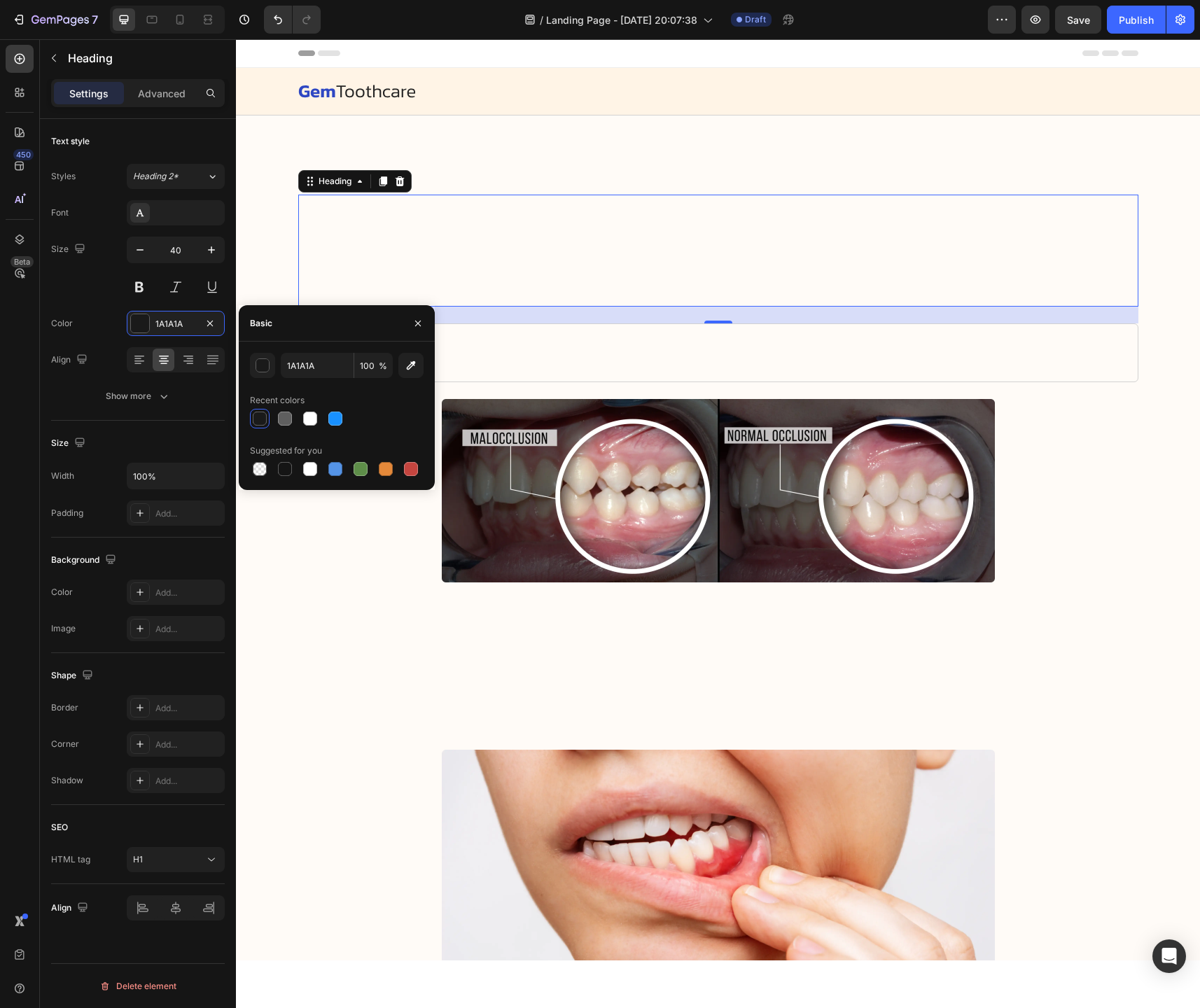
click at [85, 288] on div "Size 40" at bounding box center [138, 267] width 174 height 63
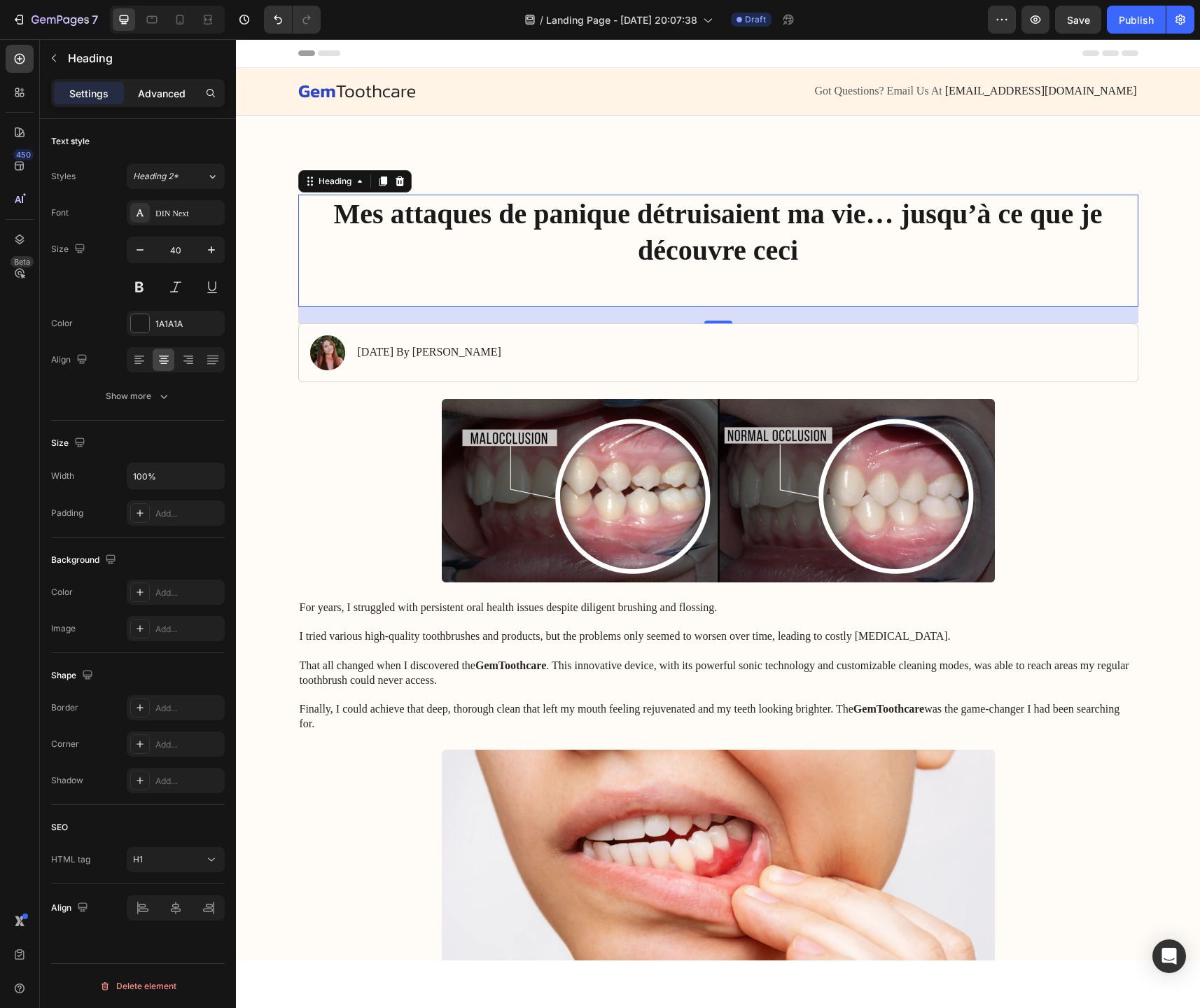
click at [154, 99] on p "Advanced" at bounding box center [161, 93] width 47 height 14
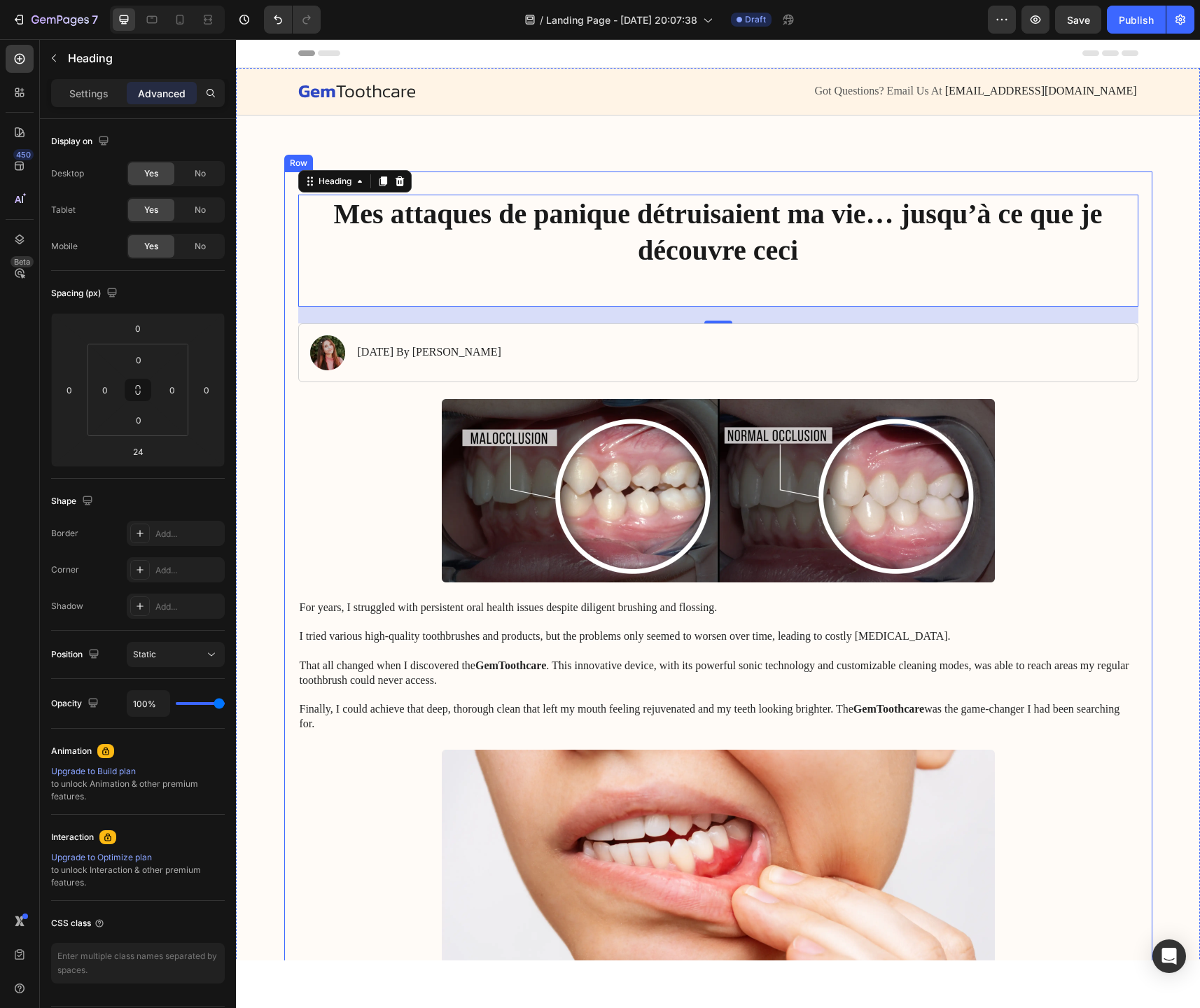
click at [465, 195] on h1 "Mes attaques de panique détruisaient ma vie… jusqu’à ce que je découvre ceci" at bounding box center [718, 251] width 840 height 112
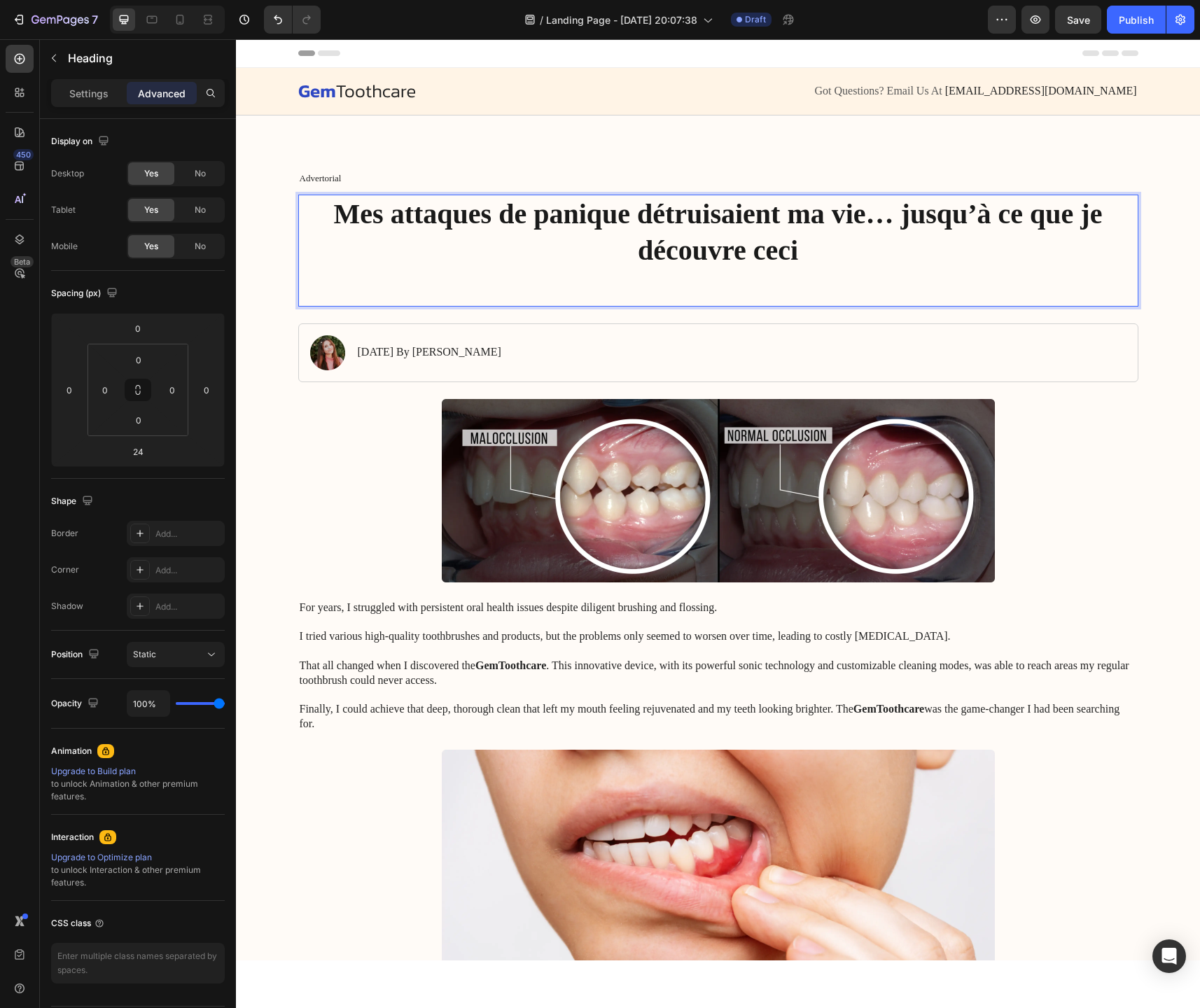
click at [679, 227] on p "Mes attaques de panique détruisaient ma vie… jusqu’à ce que je découvre ceci" at bounding box center [717, 250] width 837 height 109
click at [731, 235] on p "Mes attaques de panique détruisaient ma vie… jusqu’à ce que je découvre ceci" at bounding box center [717, 250] width 837 height 109
click at [730, 243] on p "Mes attaques de panique détruisaient ma vie… jusqu’à ce que je découvre ceci" at bounding box center [717, 250] width 837 height 109
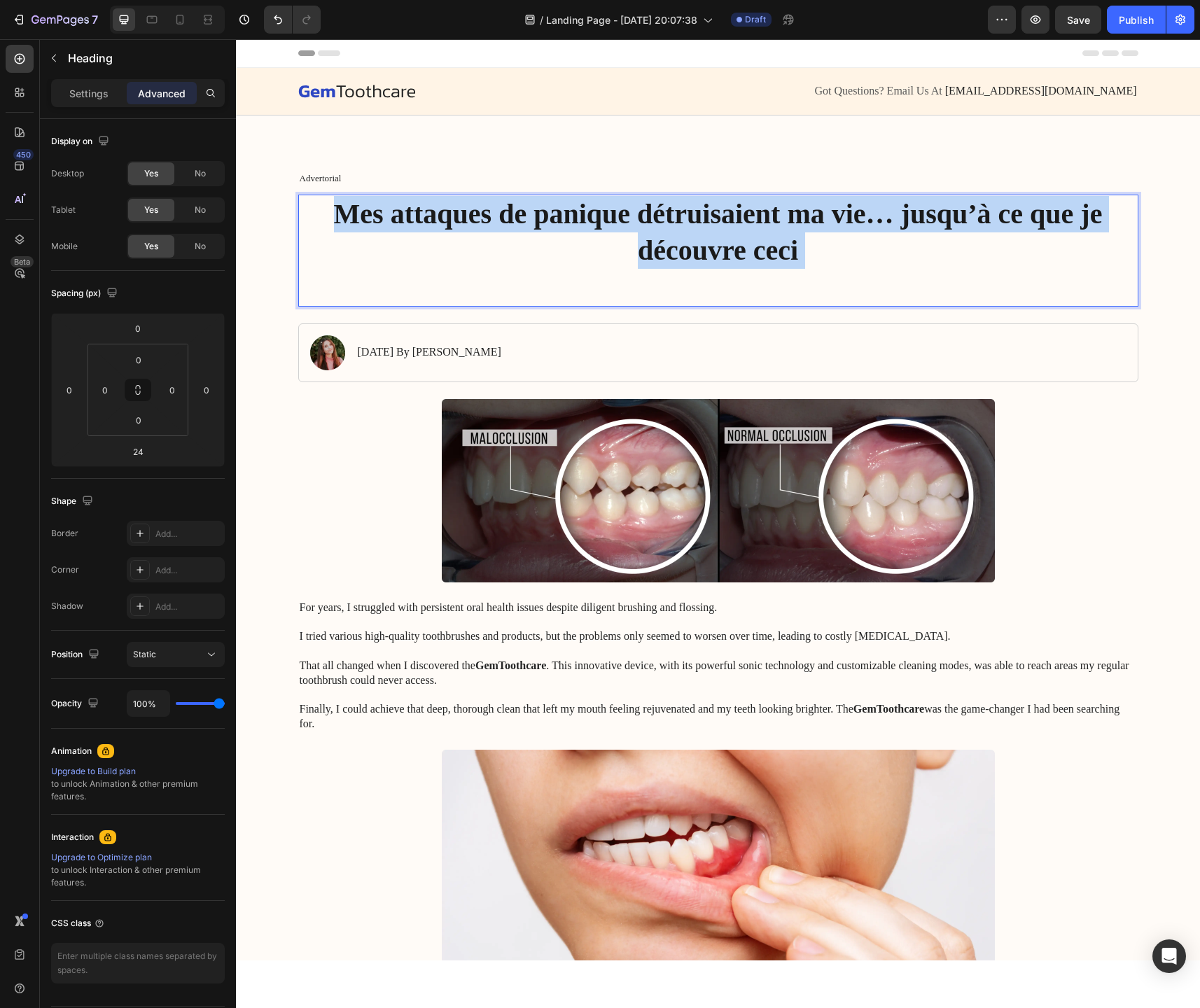
click at [730, 243] on p "Mes attaques de panique détruisaient ma vie… jusqu’à ce que je découvre ceci" at bounding box center [717, 250] width 837 height 109
click at [605, 291] on p "Mes attaques de panique détruisaient ma vie… jusqu’à ce que je découvre ceci" at bounding box center [717, 250] width 837 height 109
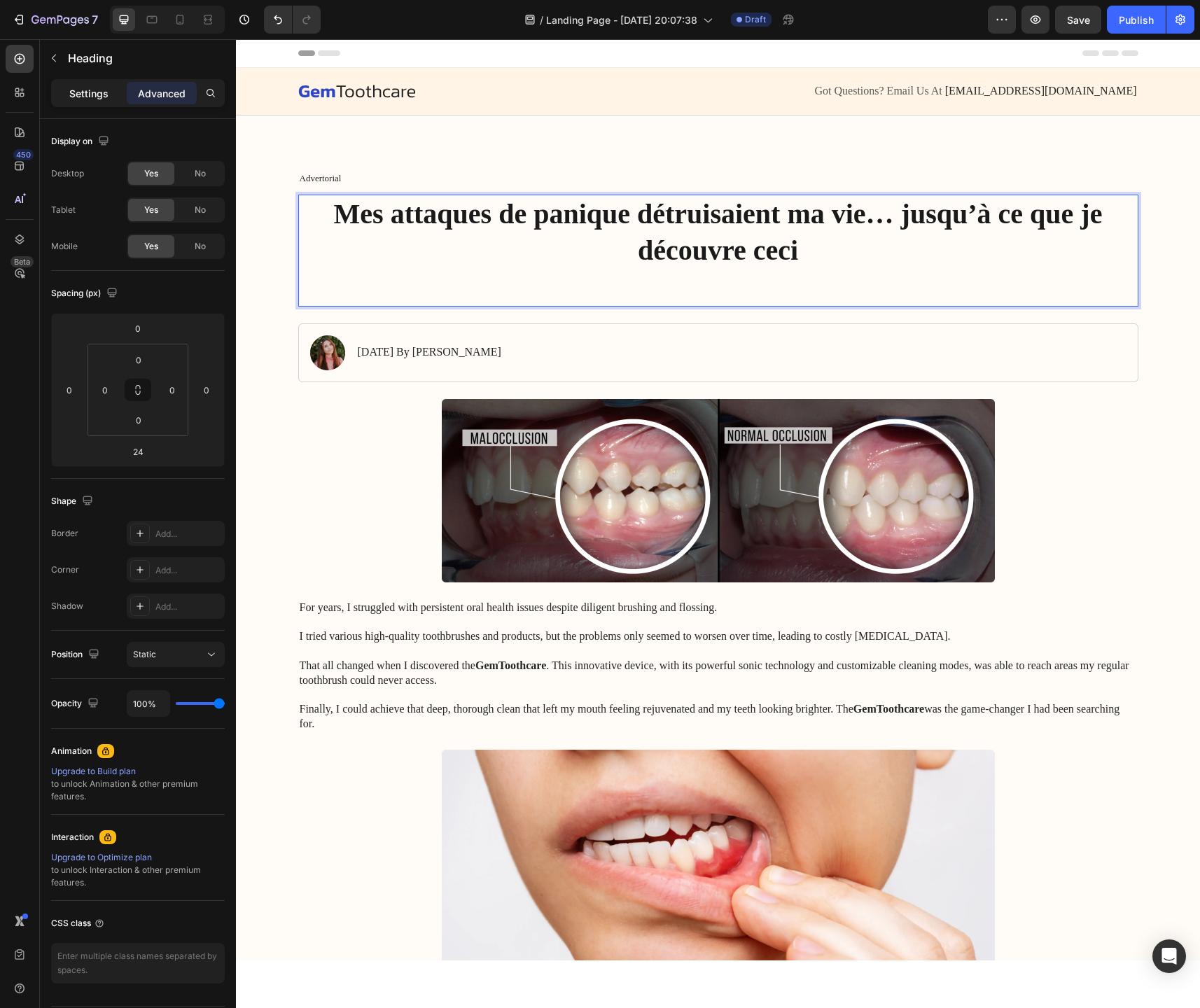
click at [102, 93] on p "Settings" at bounding box center [89, 93] width 40 height 14
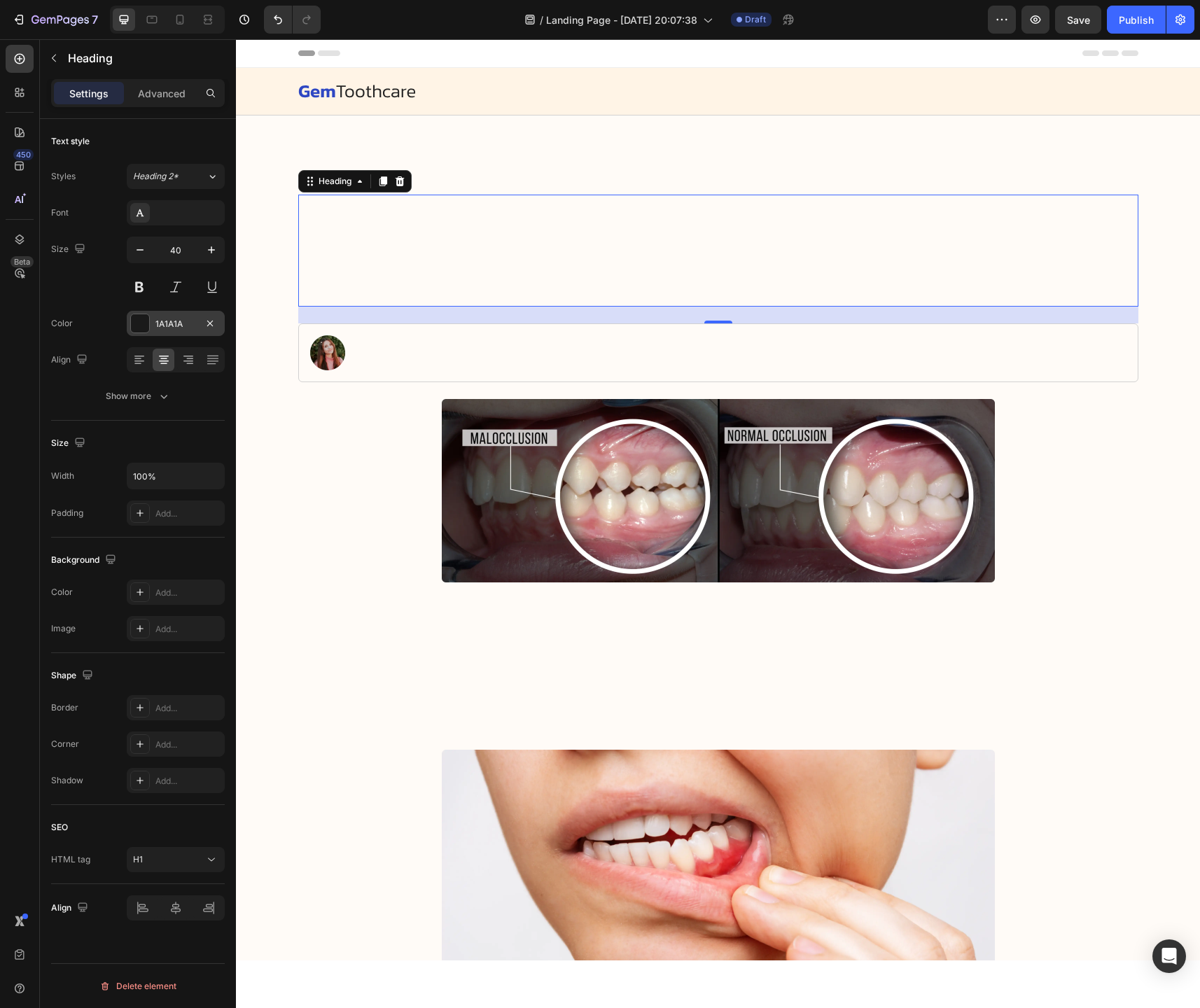
click at [137, 331] on div at bounding box center [140, 323] width 18 height 18
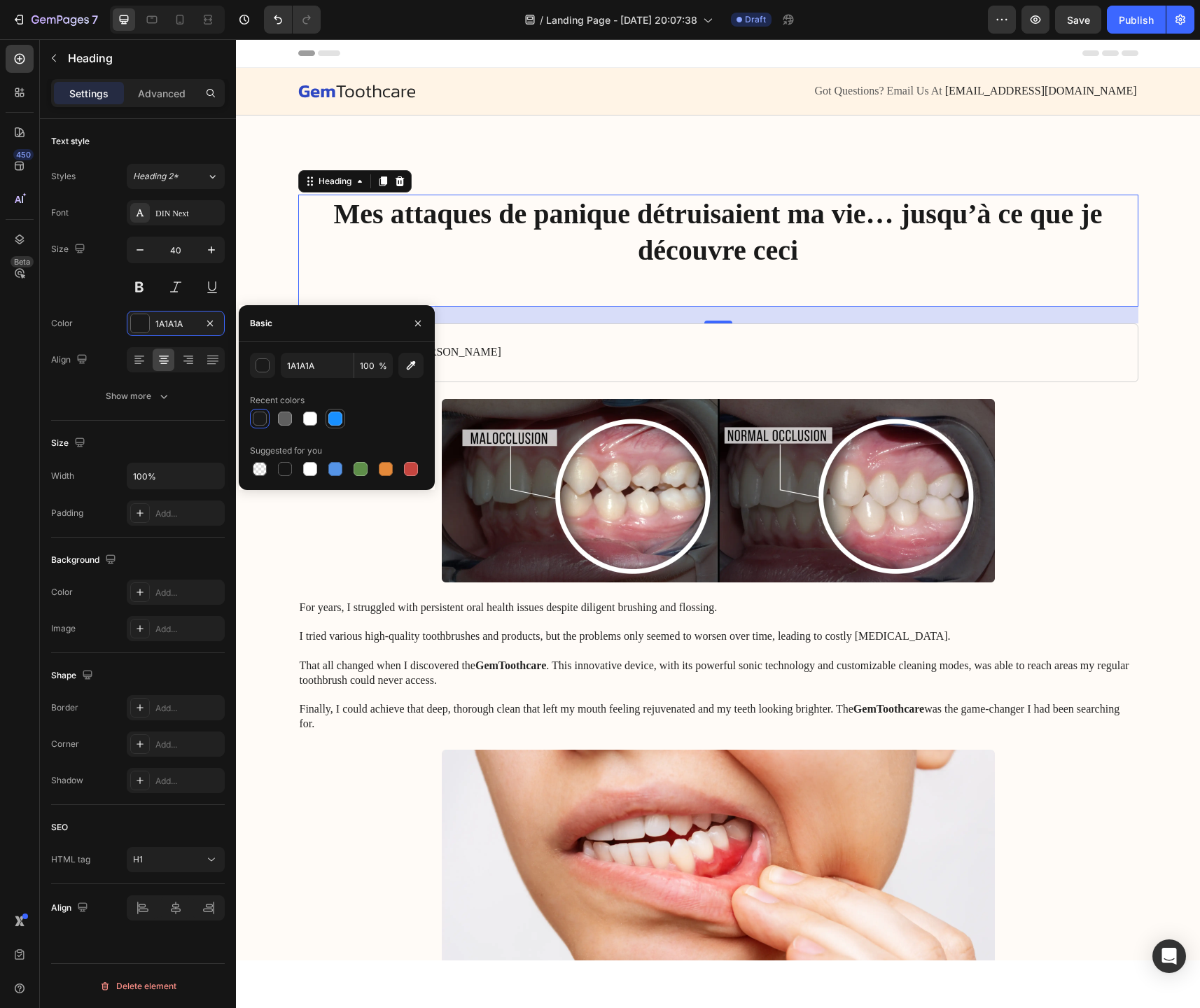
click at [335, 423] on div at bounding box center [335, 418] width 14 height 14
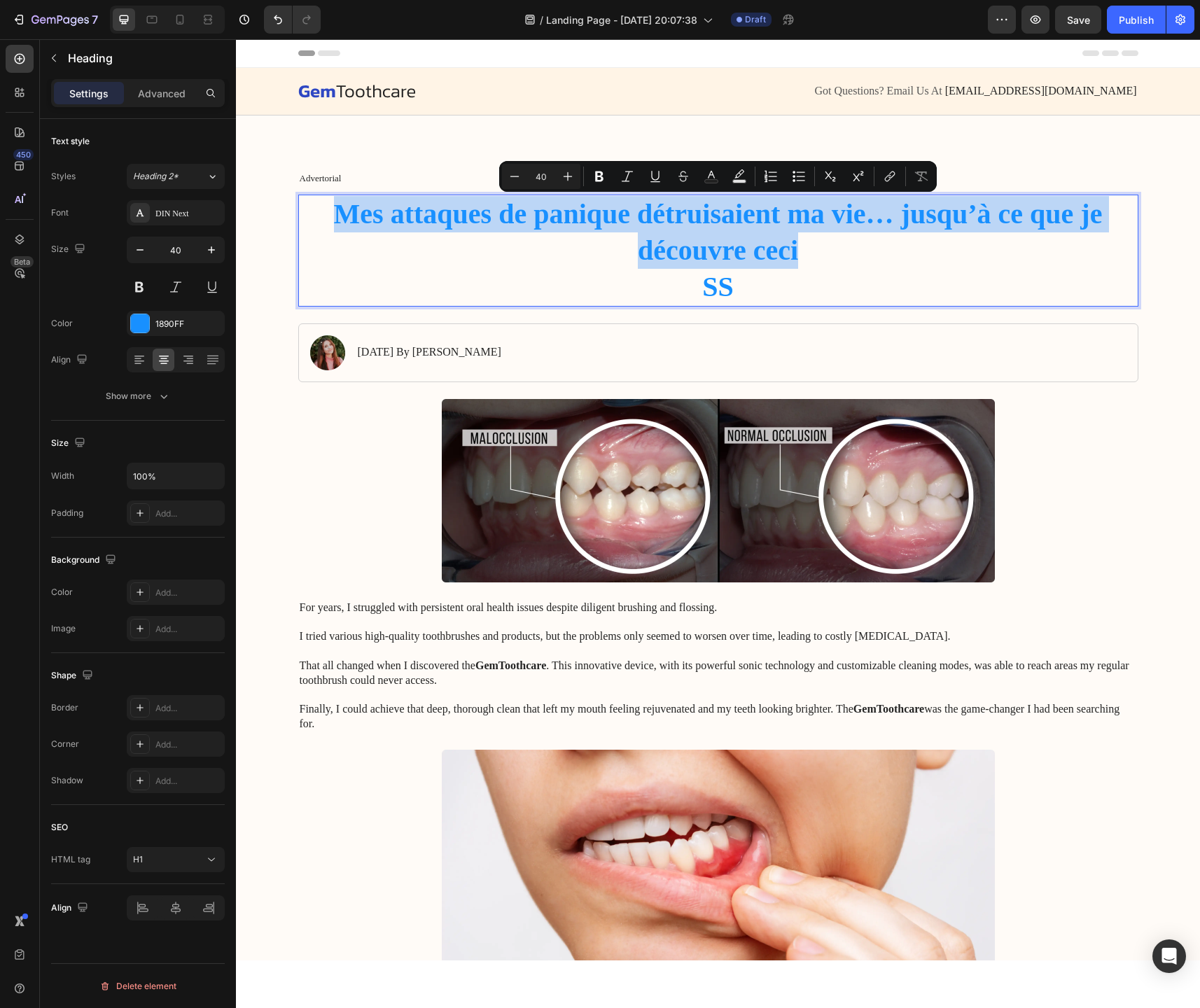
drag, startPoint x: 820, startPoint y: 260, endPoint x: 317, endPoint y: 199, distance: 506.7
click at [317, 199] on p "Mes attaques de panique détruisaient ma vie… jusqu’à ce que je découvre ceci SS" at bounding box center [717, 250] width 837 height 109
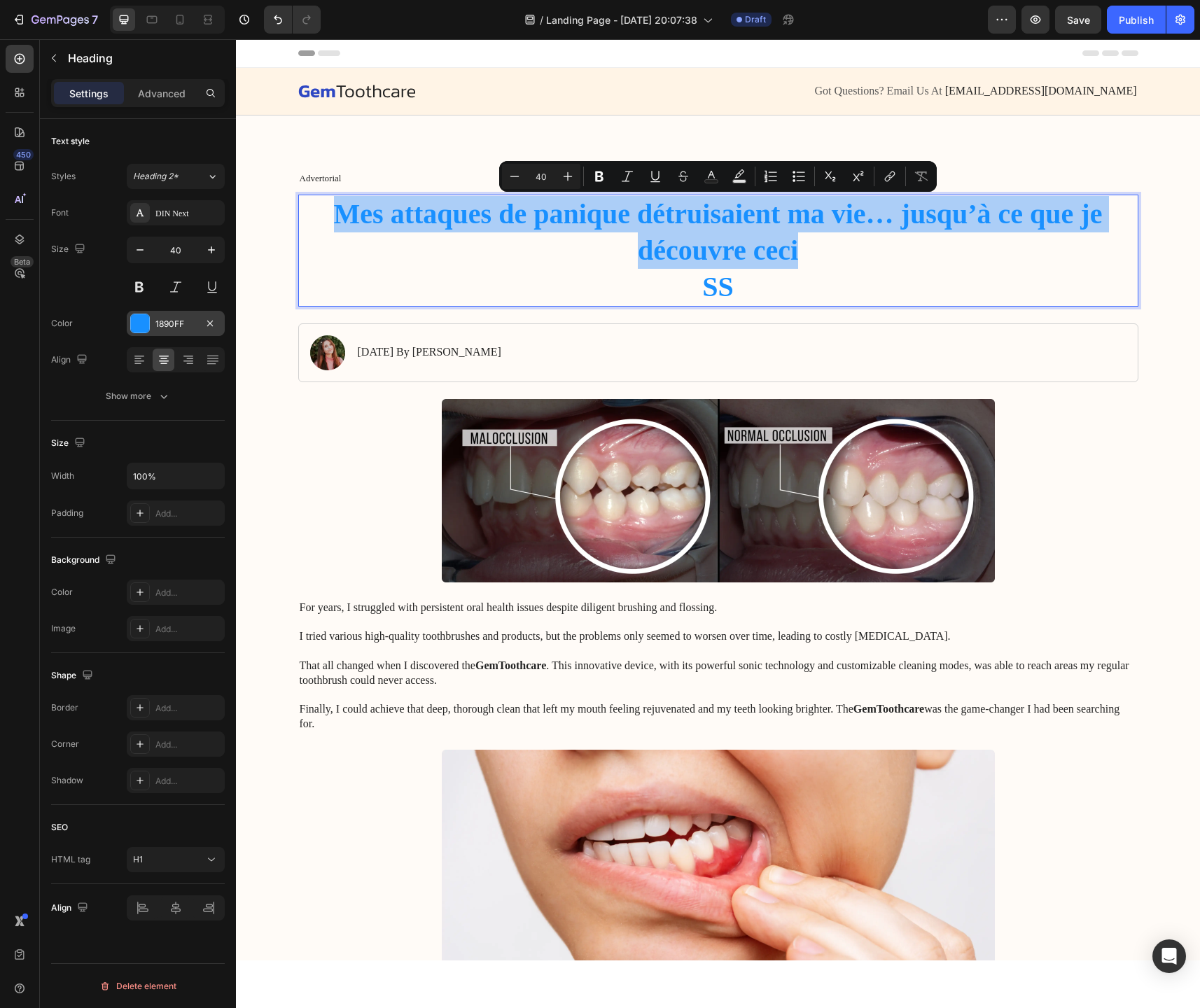
click at [131, 320] on div at bounding box center [140, 323] width 18 height 18
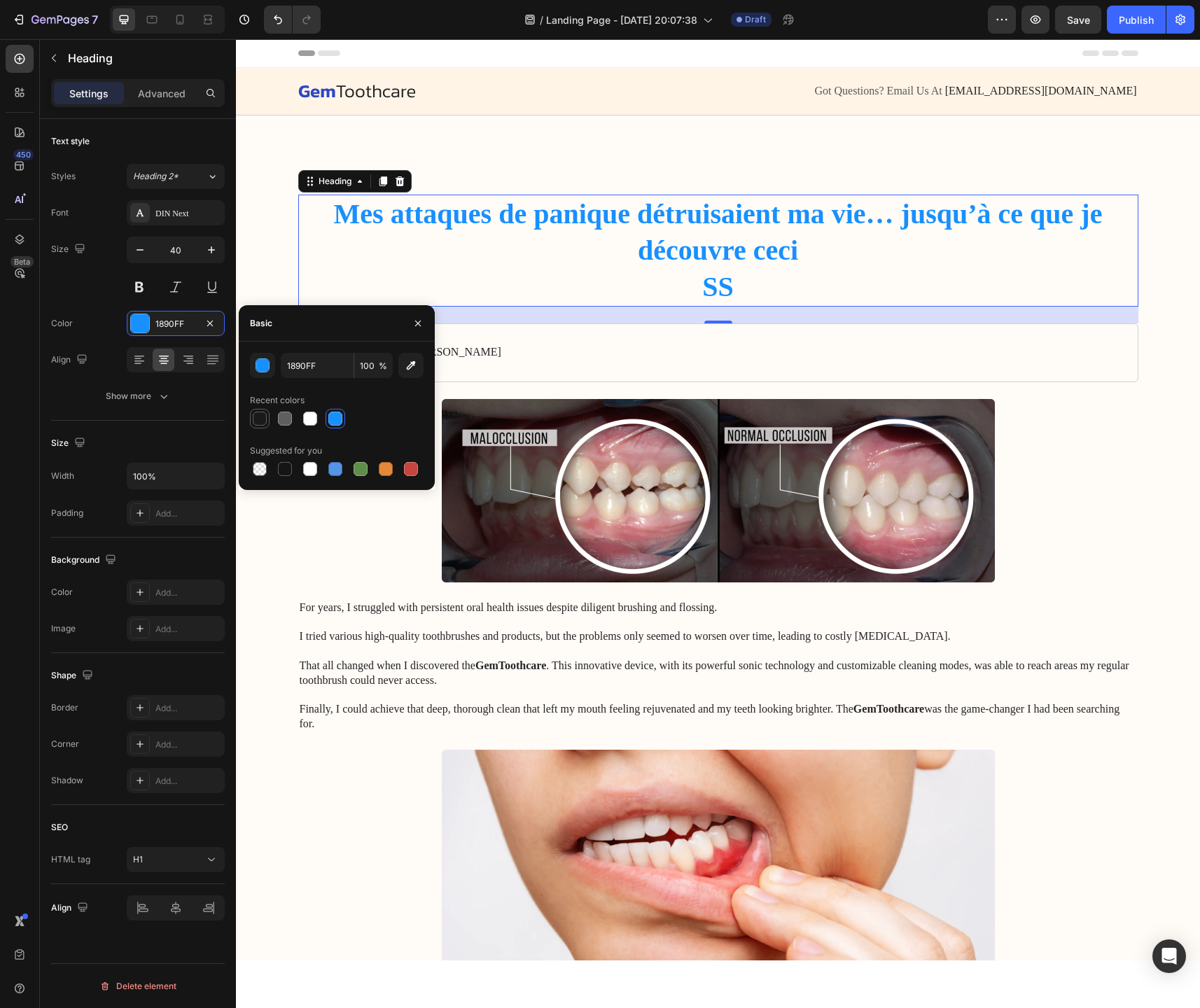
click at [254, 423] on div at bounding box center [260, 418] width 14 height 14
type input "1A1A1A"
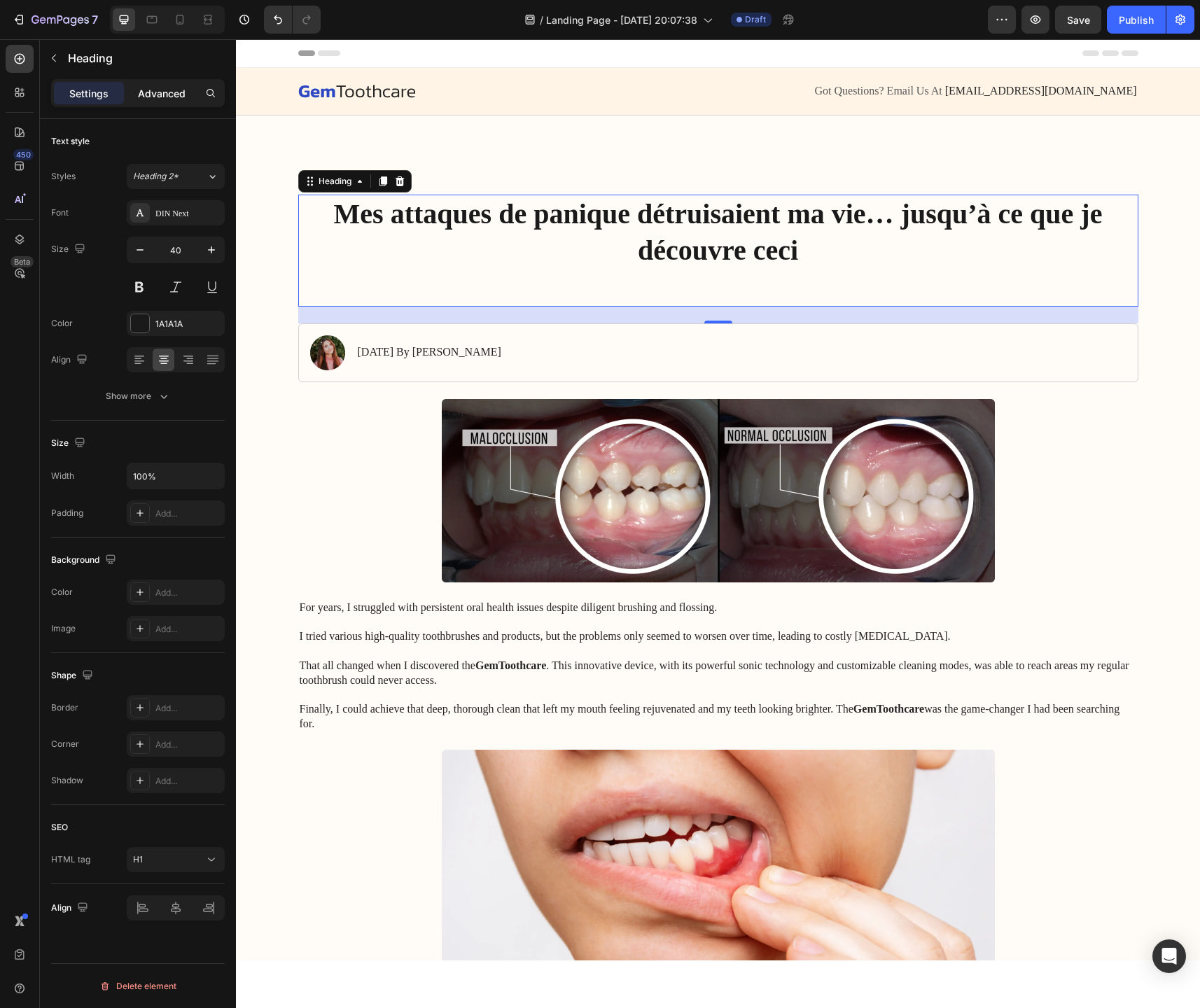
click at [163, 93] on p "Advanced" at bounding box center [161, 93] width 47 height 14
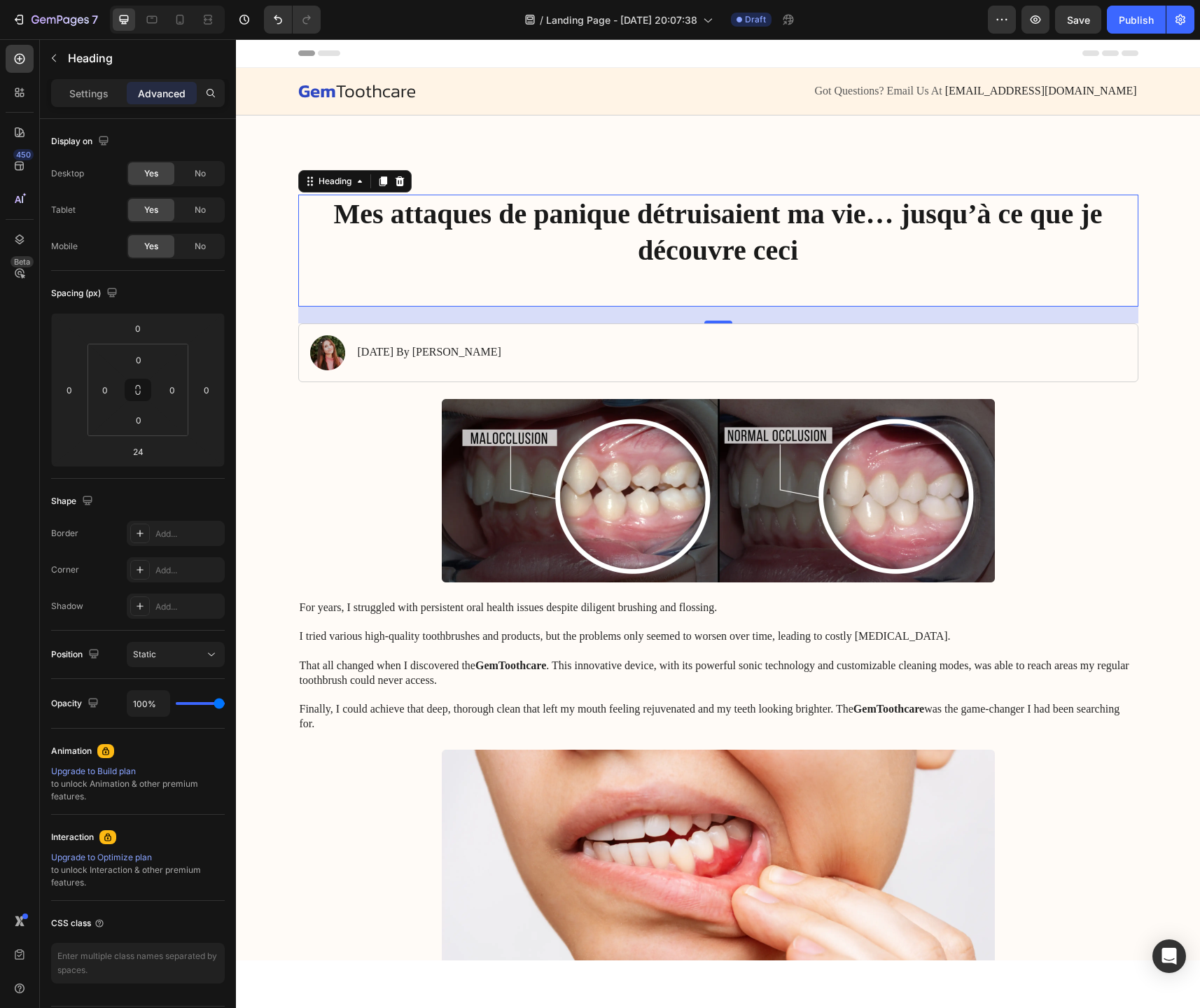
click at [326, 189] on div "Heading" at bounding box center [354, 181] width 113 height 22
click at [349, 182] on div "Heading" at bounding box center [335, 181] width 39 height 13
click at [348, 183] on div "Heading" at bounding box center [335, 181] width 39 height 13
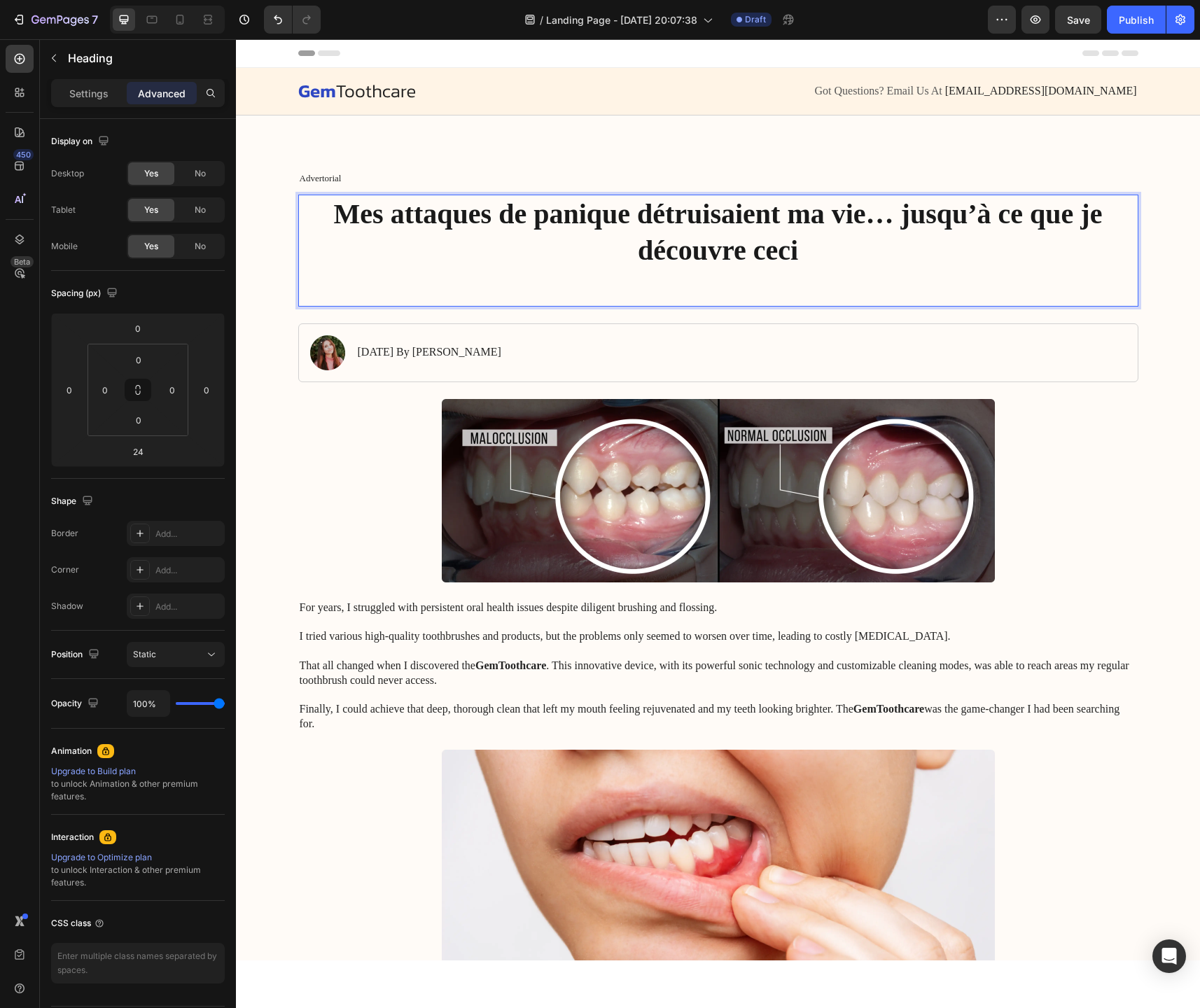
click at [742, 270] on p "Mes attaques de panique détruisaient ma vie… jusqu’à ce que je découvre ceci" at bounding box center [717, 250] width 837 height 109
click at [742, 251] on p "Mes attaques de panique détruisaient ma vie… jusqu’à ce que je découvre ceci" at bounding box center [717, 250] width 837 height 109
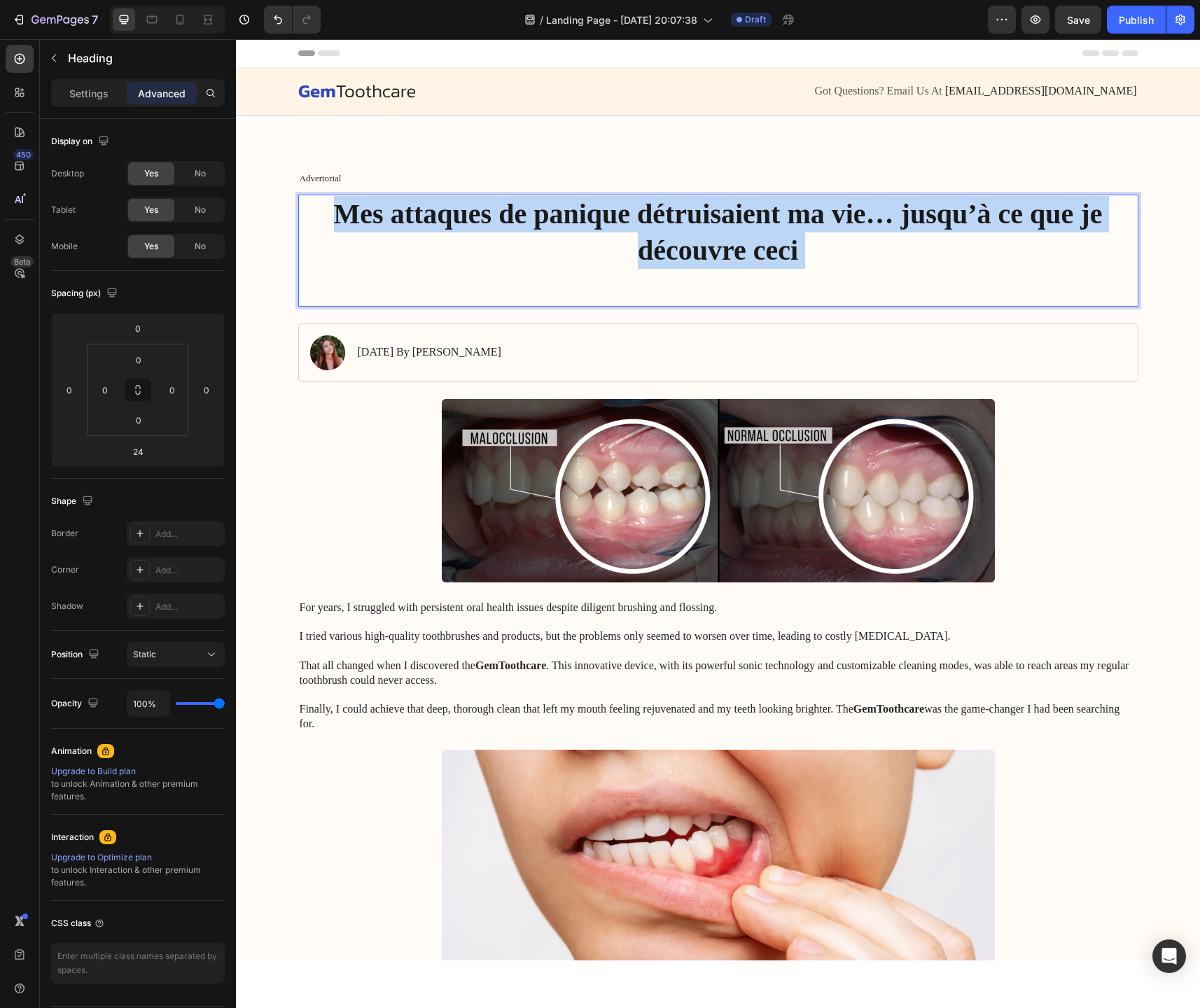
click at [742, 251] on p "Mes attaques de panique détruisaient ma vie… jusqu’à ce que je découvre ceci" at bounding box center [717, 250] width 837 height 109
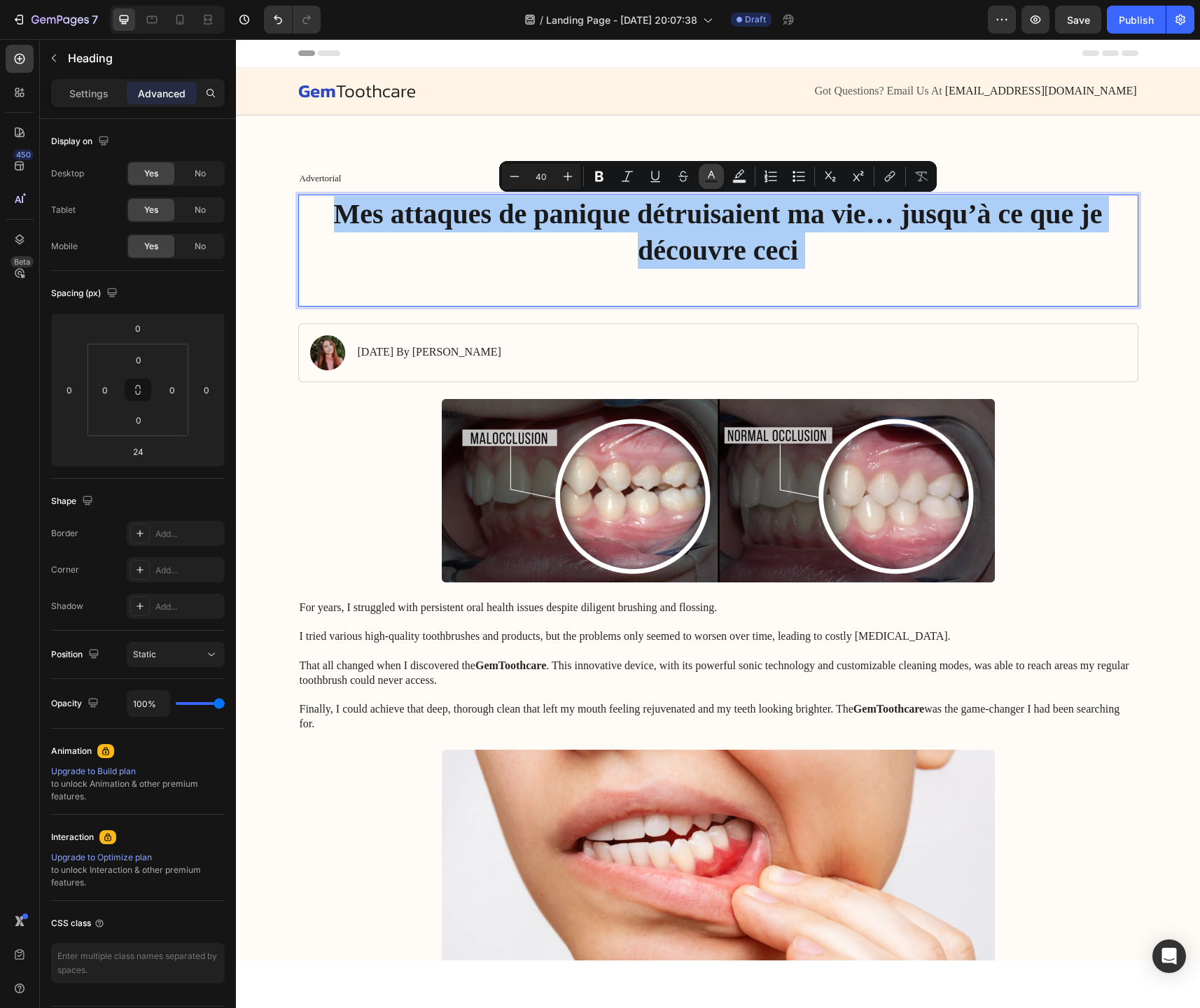
click at [700, 177] on button "Text Color" at bounding box center [712, 177] width 25 height 25
type input "1A1A1A"
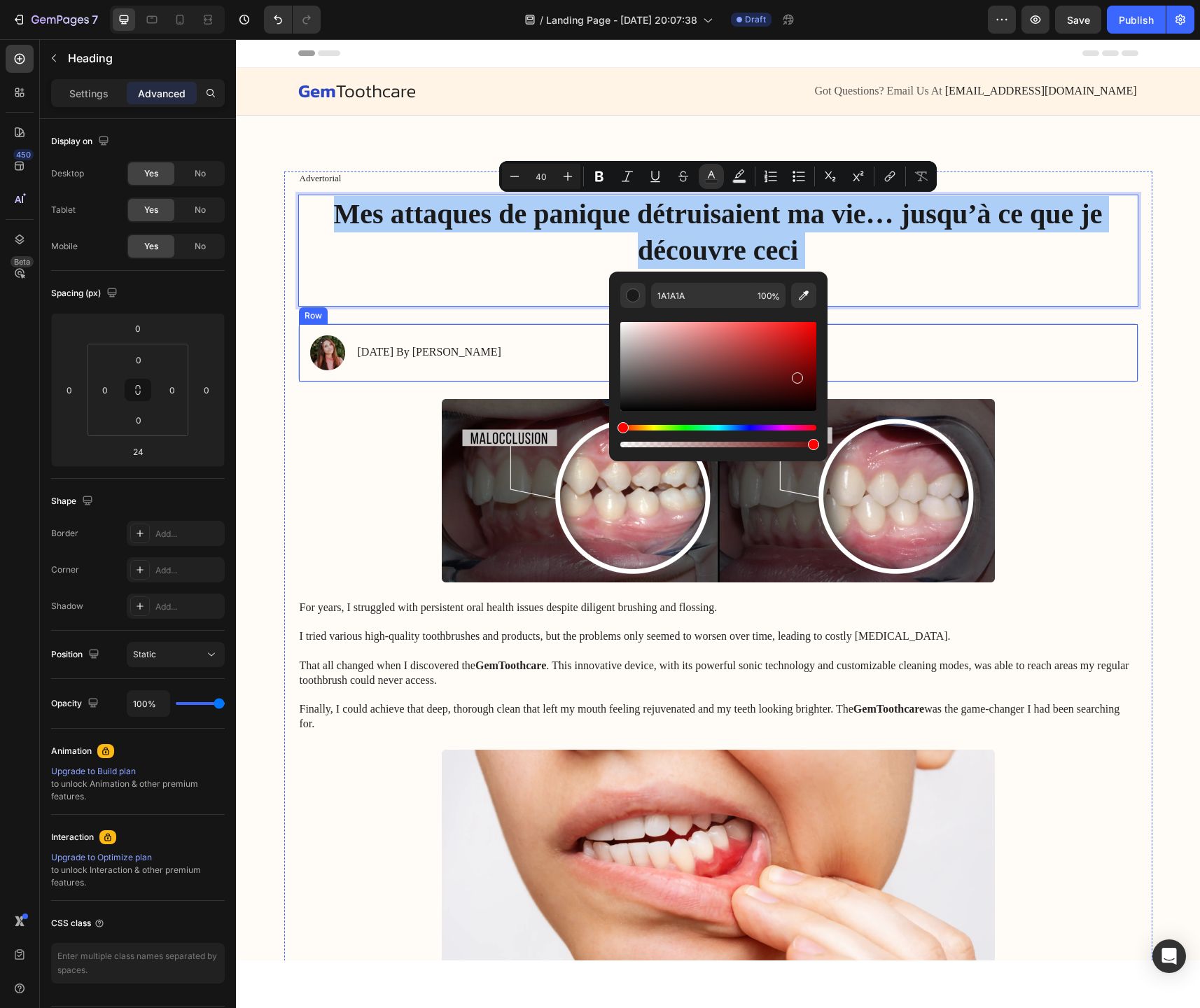
drag, startPoint x: 956, startPoint y: 433, endPoint x: 837, endPoint y: 374, distance: 132.8
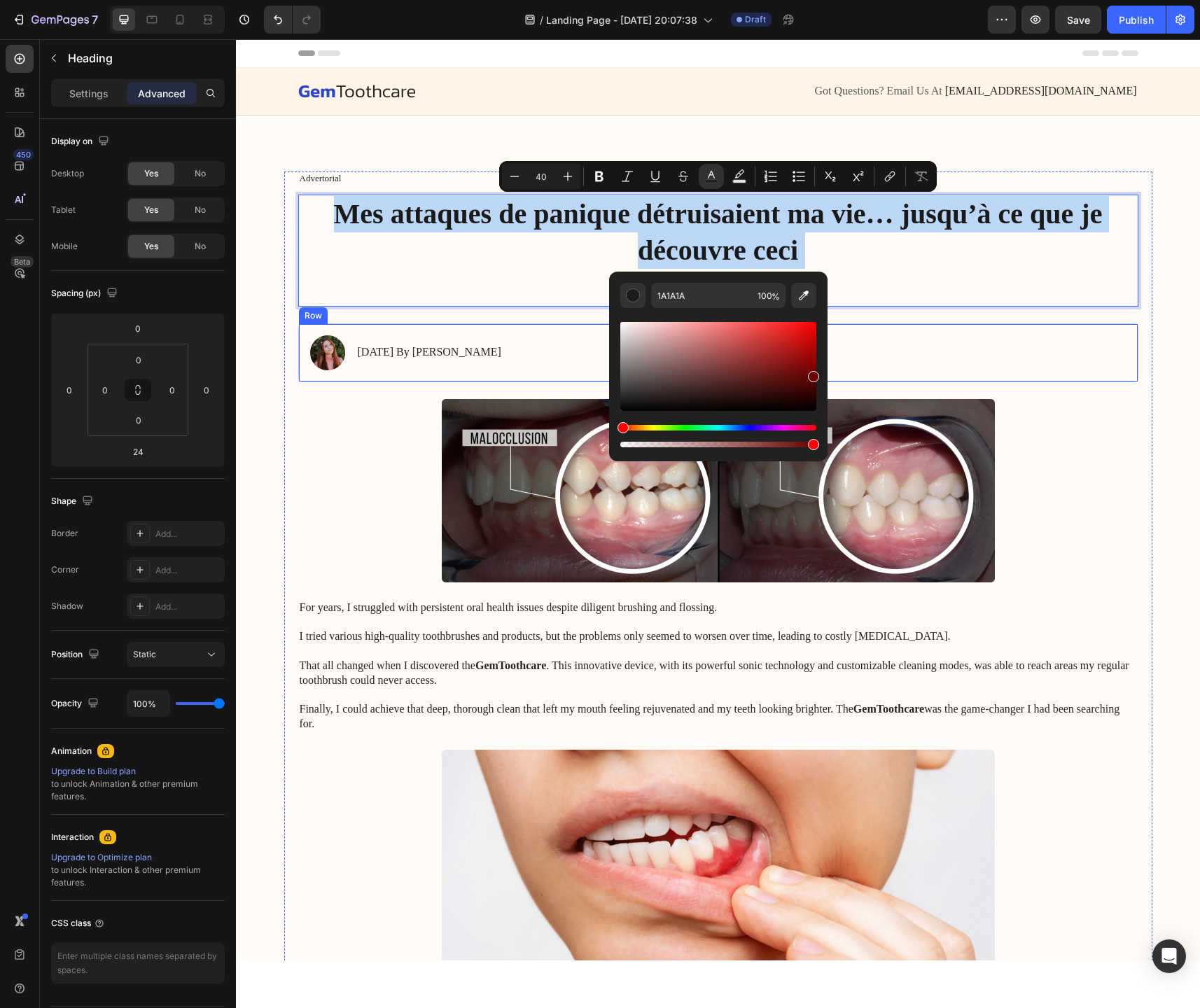
type input "680000"
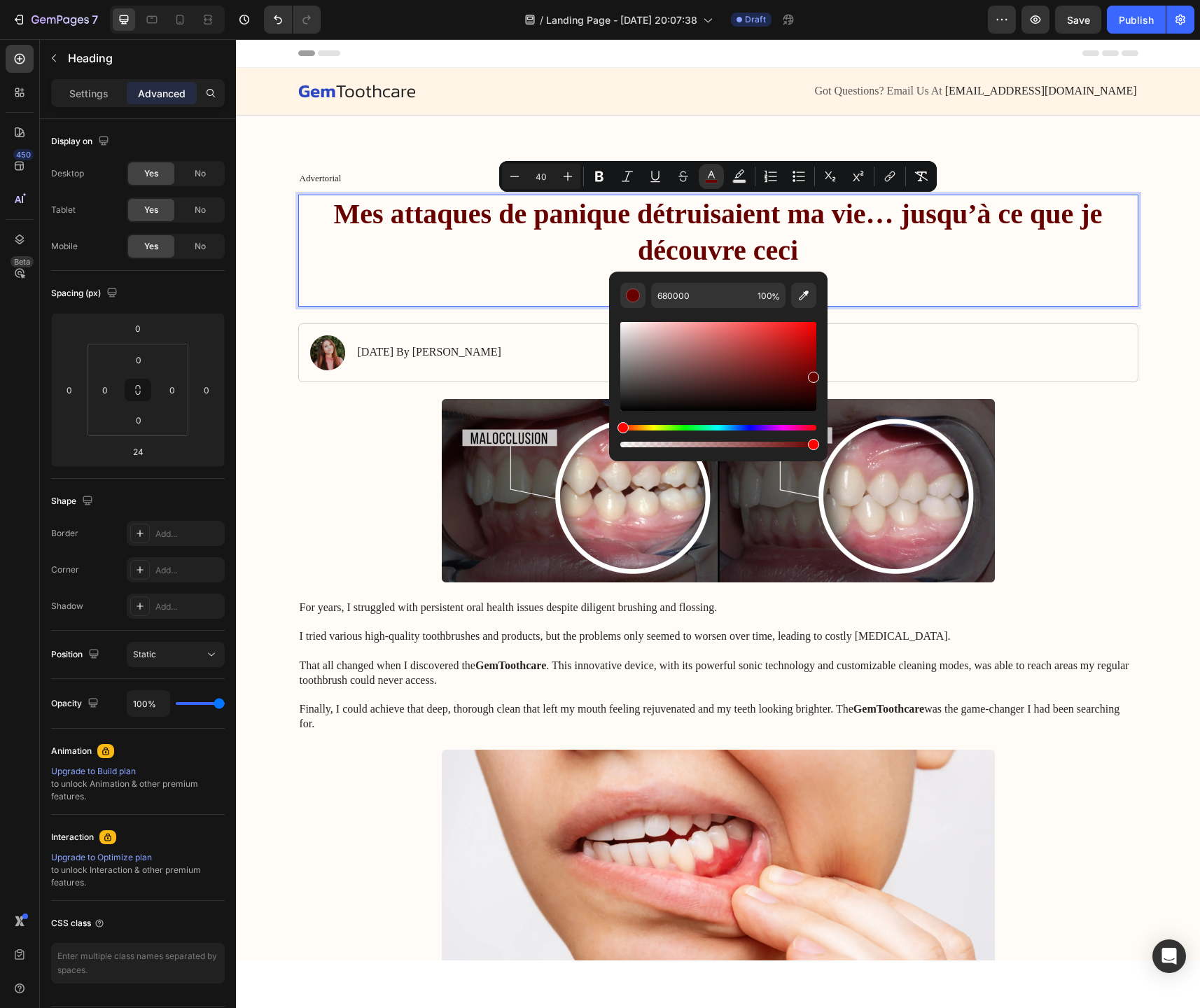
click at [738, 431] on div "Editor contextual toolbar" at bounding box center [718, 435] width 196 height 22
drag, startPoint x: 750, startPoint y: 431, endPoint x: 806, endPoint y: 432, distance: 56.0
click at [806, 432] on div "Editor contextual toolbar" at bounding box center [718, 435] width 196 height 22
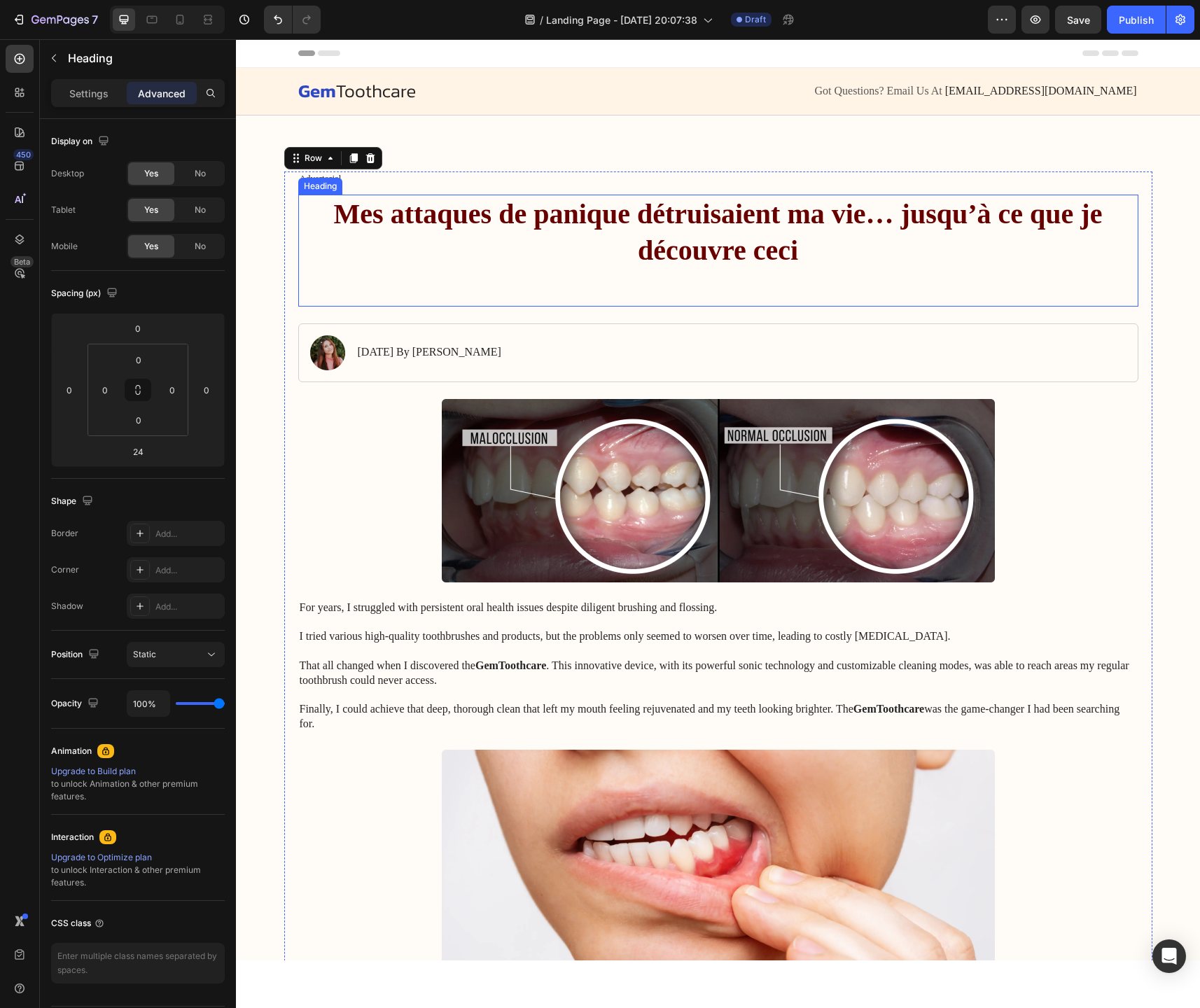
click at [688, 219] on span "Mes attaques de panique détruisaient ma vie… jusqu’à ce que je découvre ceci" at bounding box center [718, 232] width 768 height 68
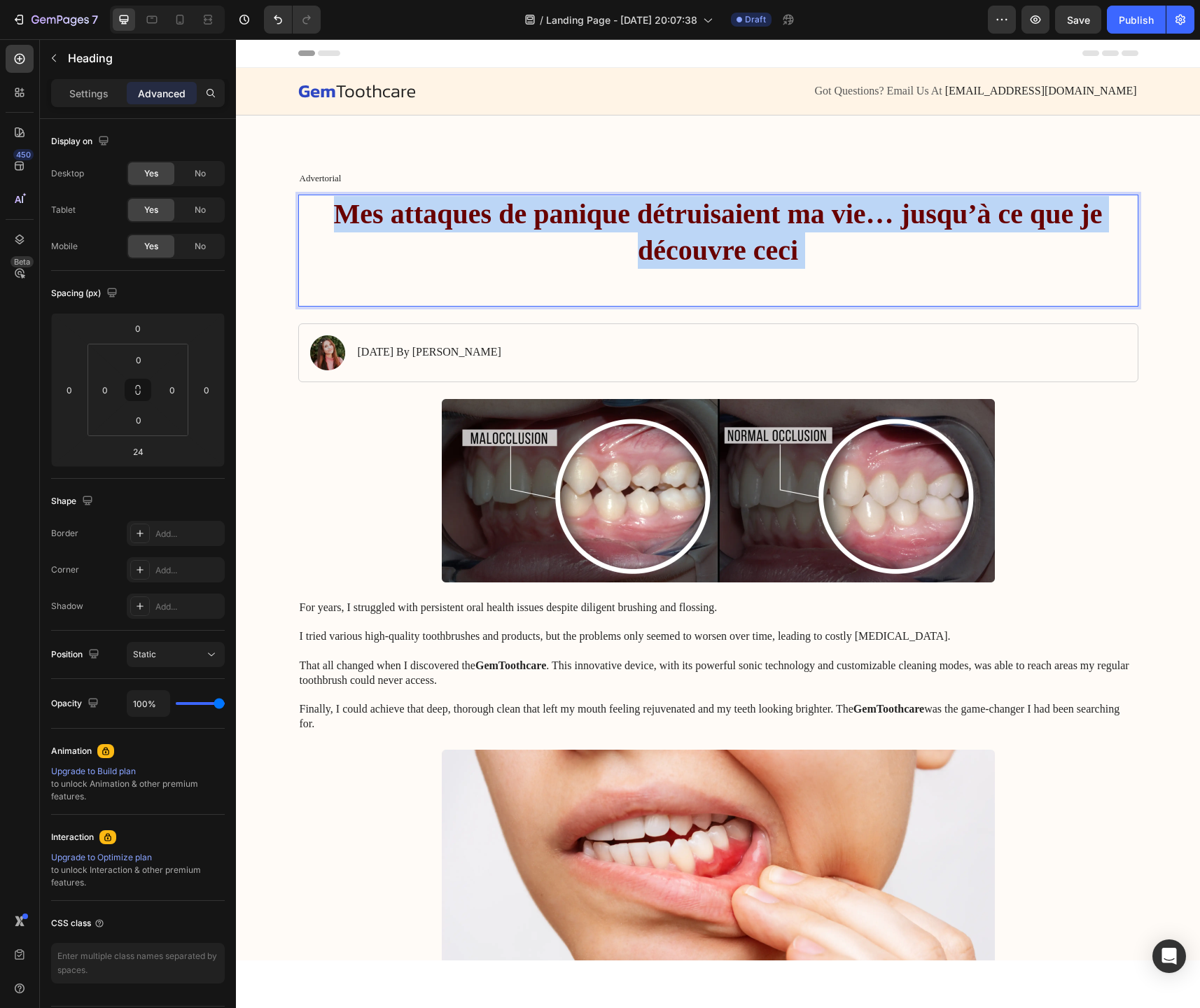
click at [688, 219] on span "Mes attaques de panique détruisaient ma vie… jusqu’à ce que je découvre ceci" at bounding box center [718, 232] width 768 height 68
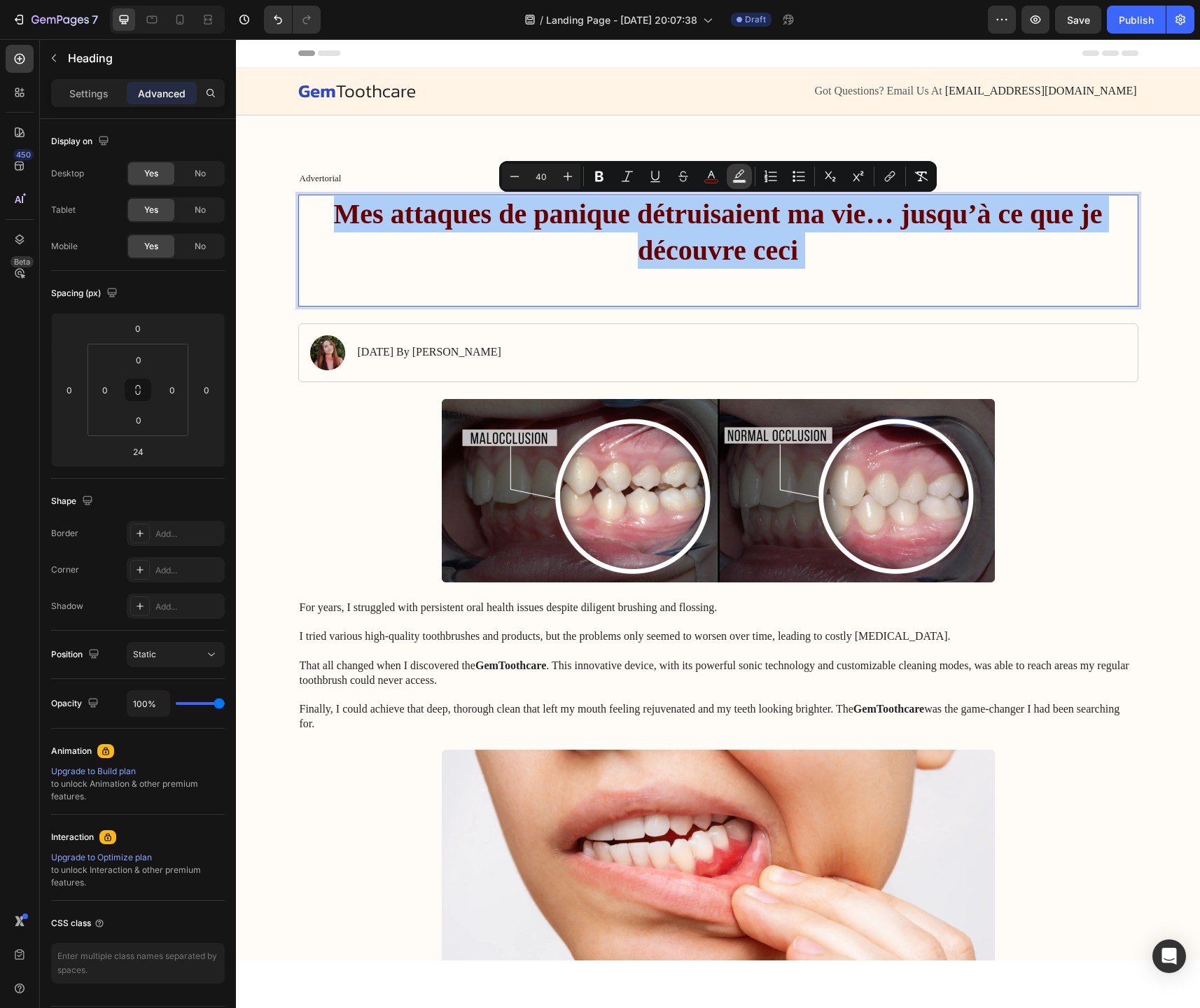
click at [740, 174] on icon "Editor contextual toolbar" at bounding box center [740, 177] width 14 height 14
type input "000000"
type input "77"
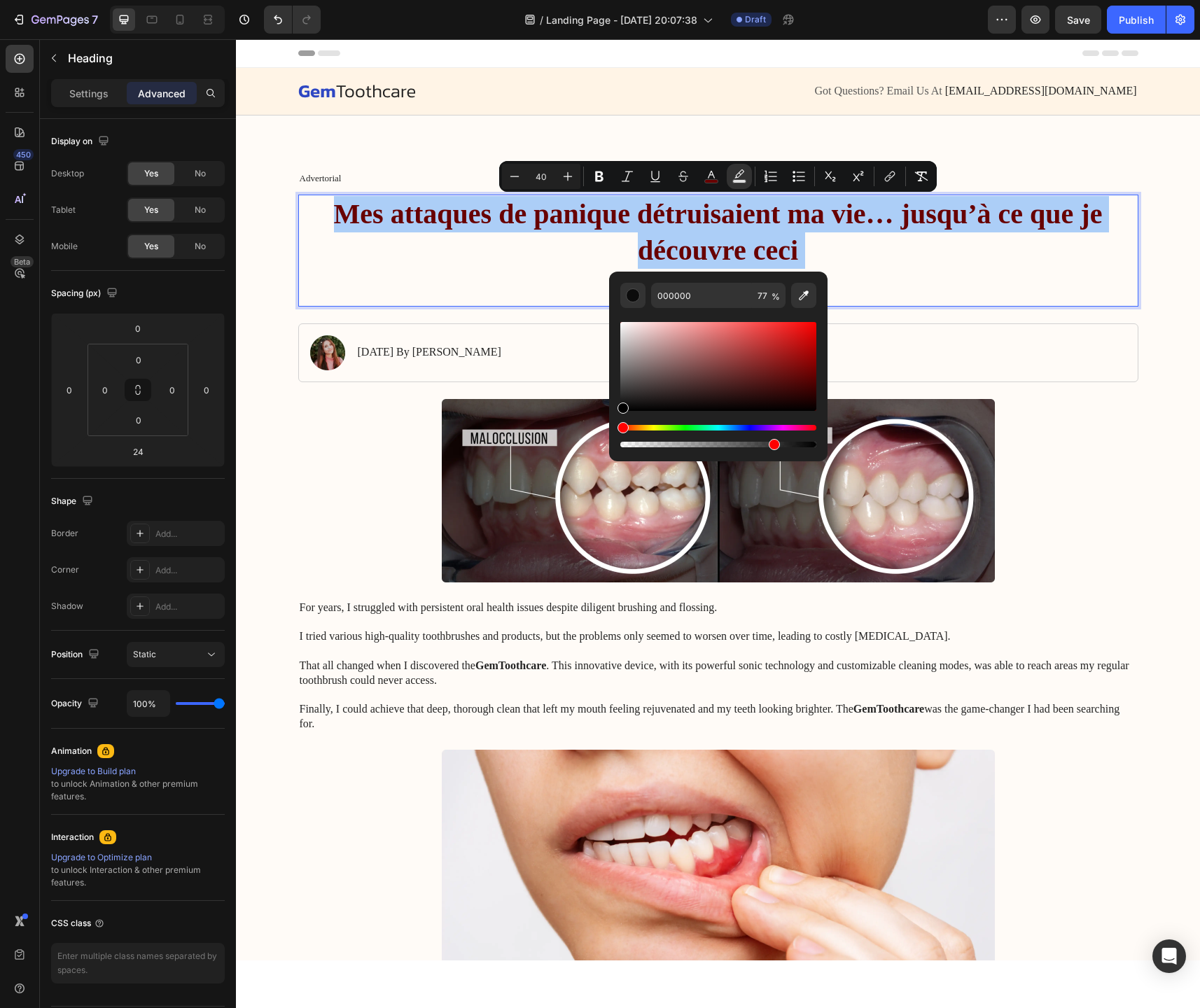
click at [748, 430] on div "Hue" at bounding box center [718, 428] width 196 height 6
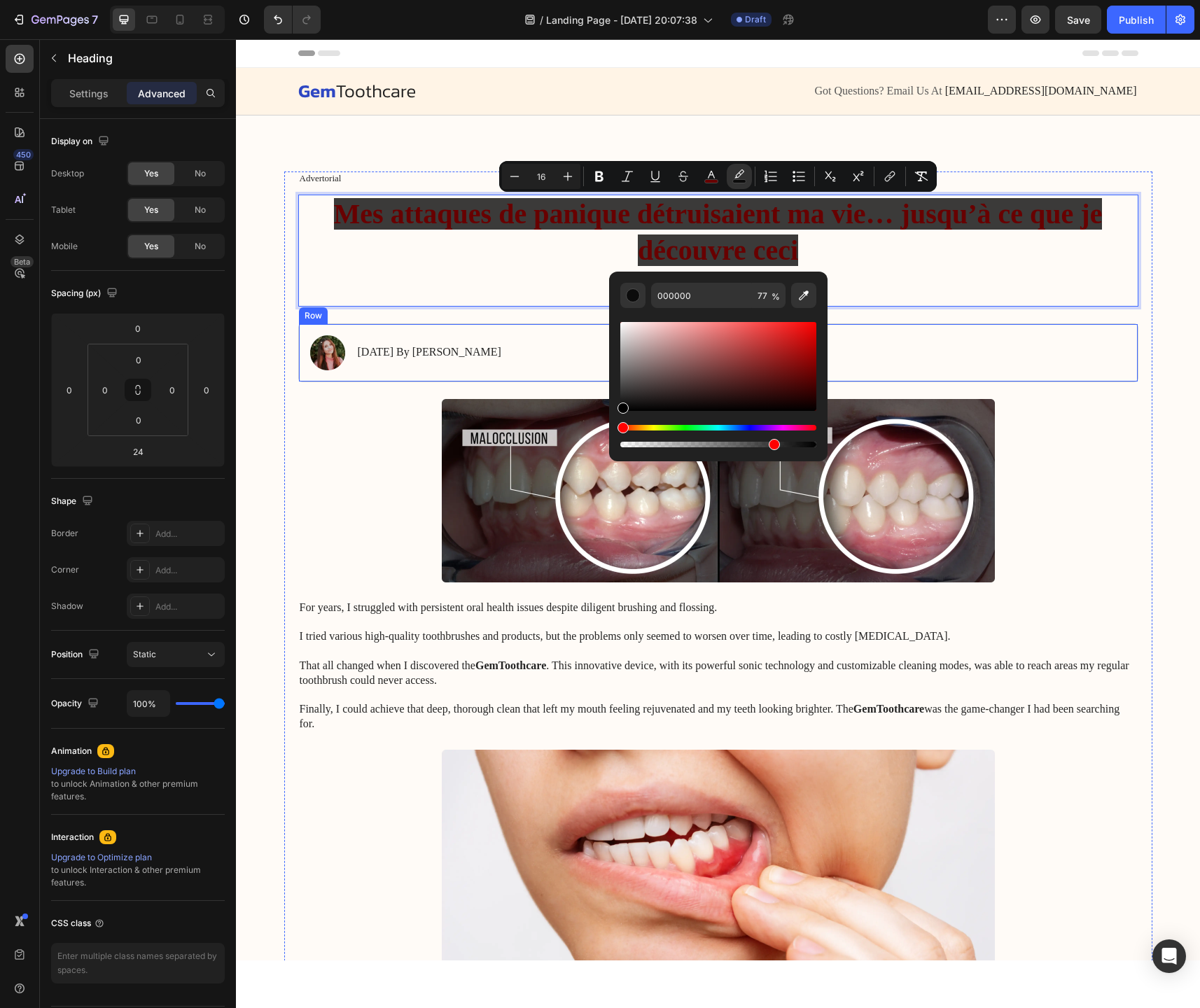
click at [876, 362] on div "Image [DATE] By [PERSON_NAME] Text Block Row" at bounding box center [718, 352] width 840 height 59
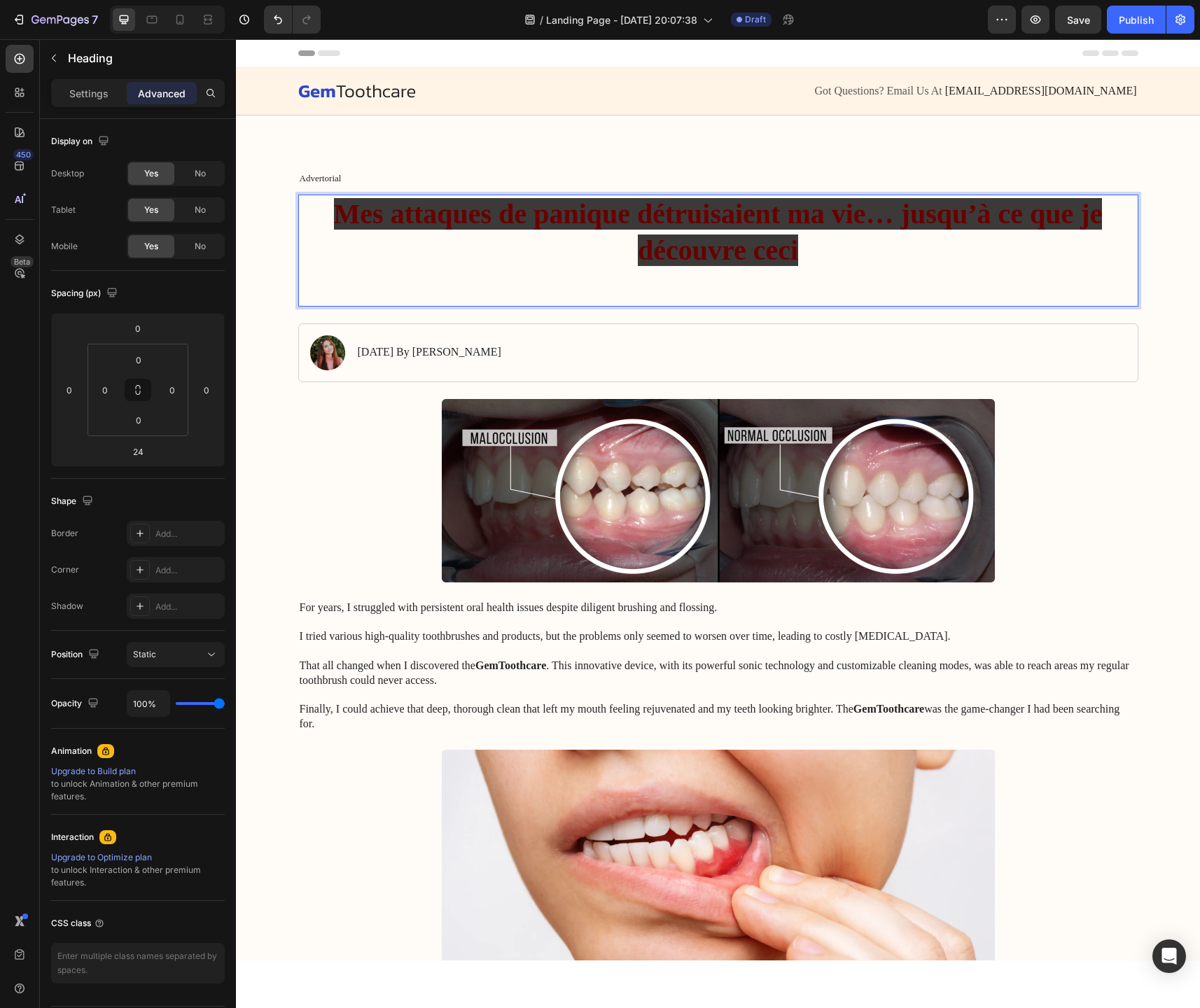
click at [577, 251] on p "Mes attaques de panique détruisaient ma vie… jusqu’à ce que je découvre ceci" at bounding box center [717, 250] width 837 height 109
click at [78, 89] on p "Settings" at bounding box center [89, 93] width 40 height 14
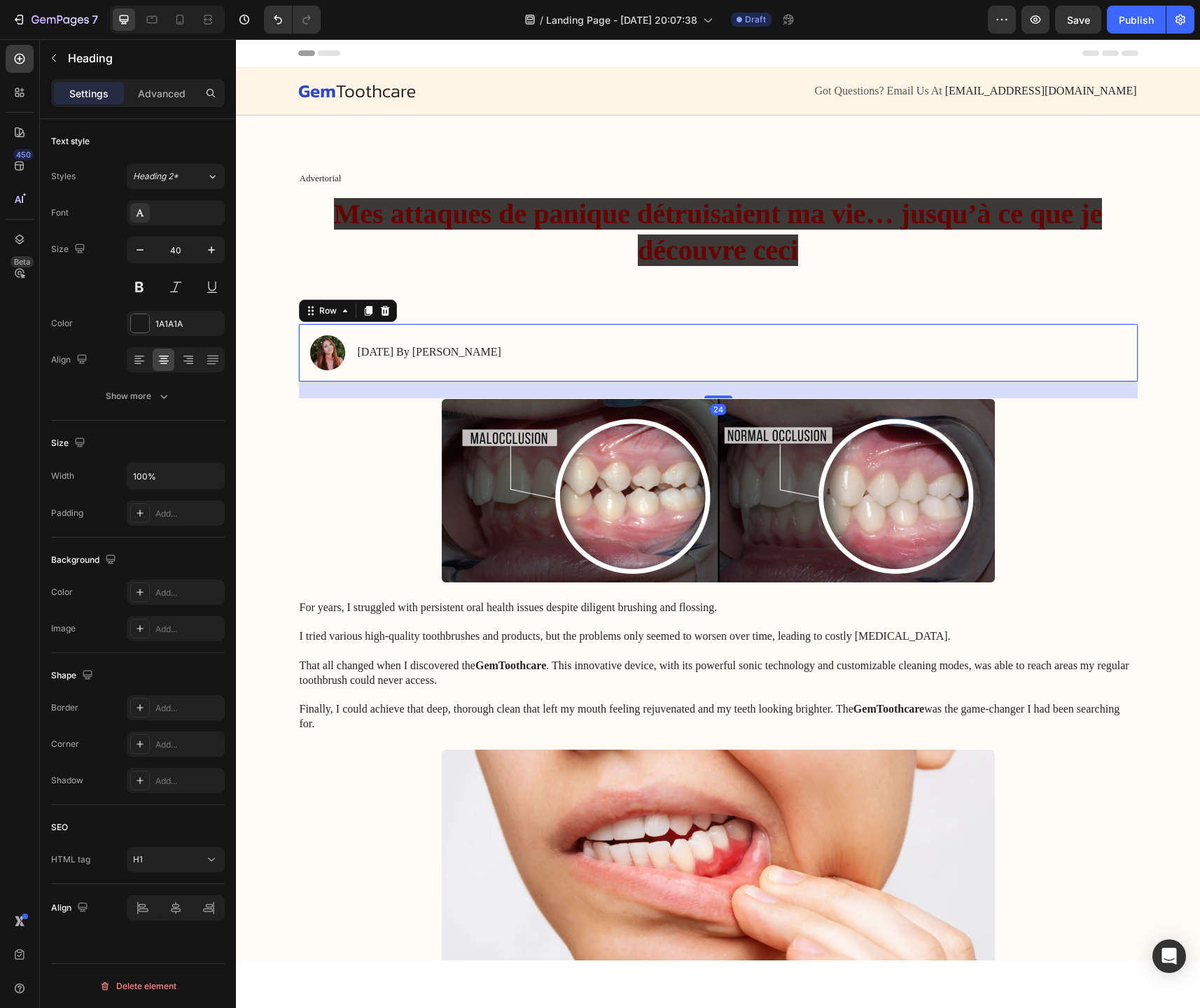
click at [523, 357] on div "Image [DATE] By [PERSON_NAME] Text Block Row 24" at bounding box center [718, 352] width 840 height 59
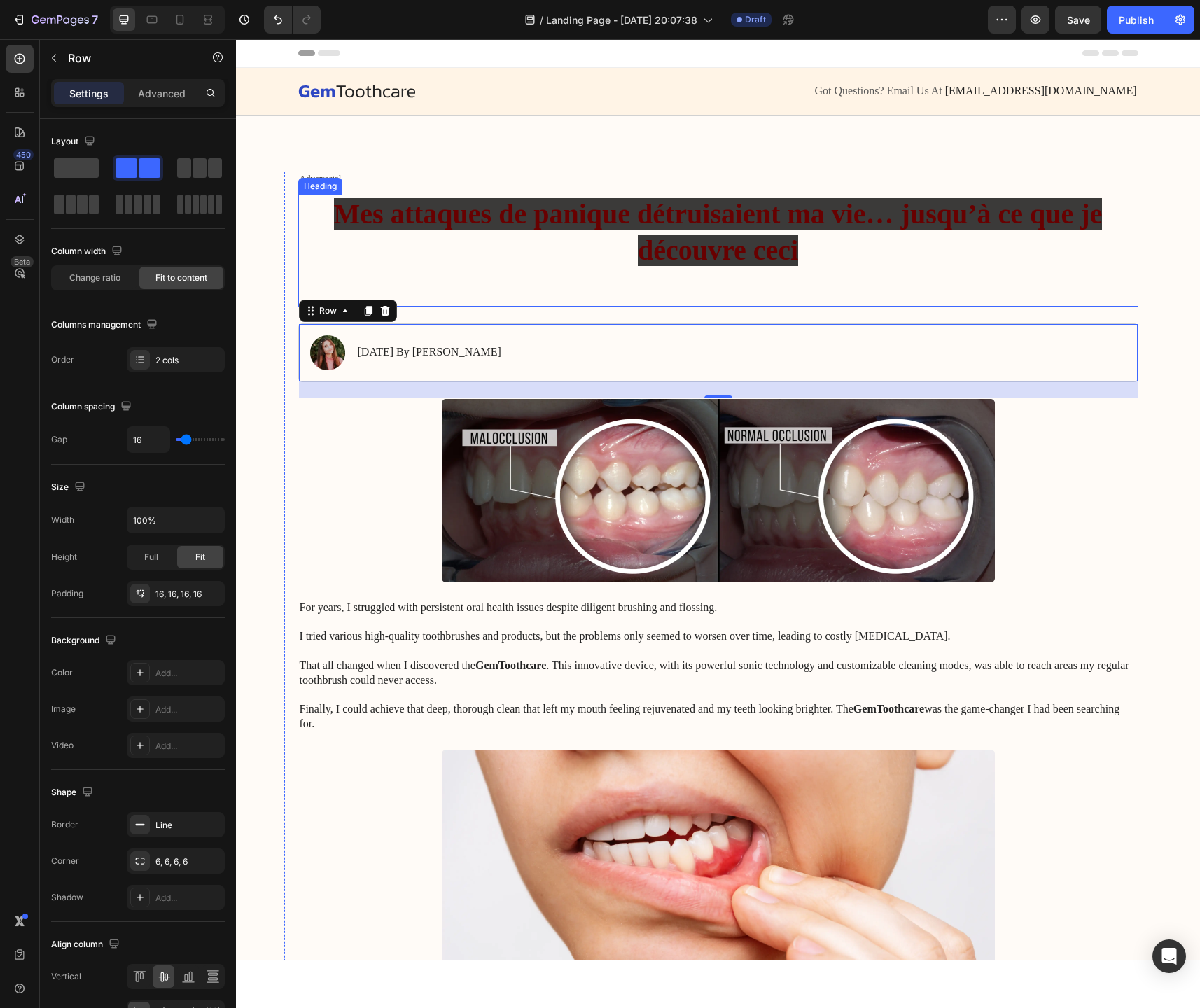
click at [686, 287] on h1 "Mes attaques de panique détruisaient ma vie… jusqu’à ce que je découvre ceci" at bounding box center [718, 251] width 840 height 112
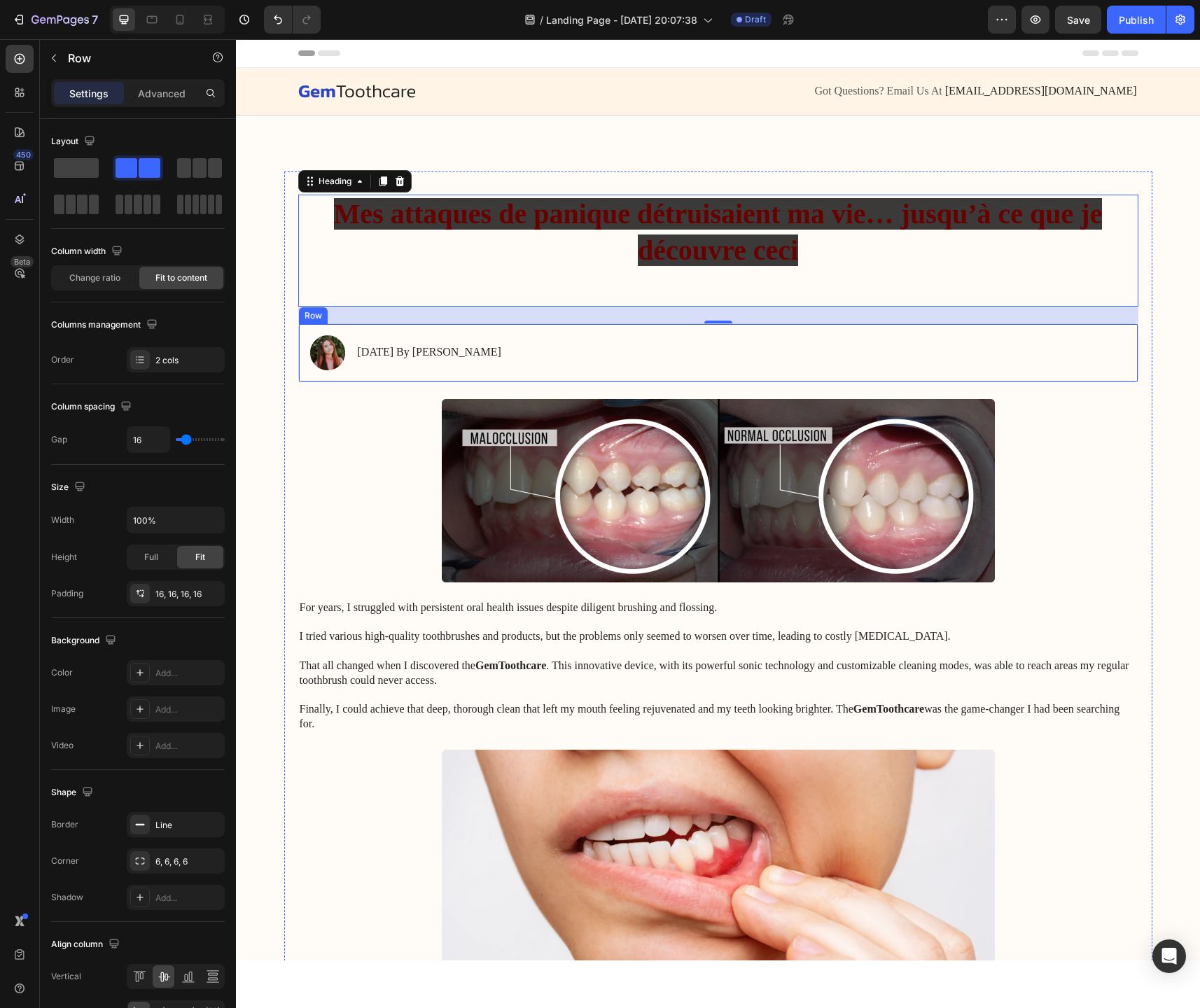
click at [450, 365] on div "[DATE] By [PERSON_NAME] Text Block" at bounding box center [430, 352] width 147 height 35
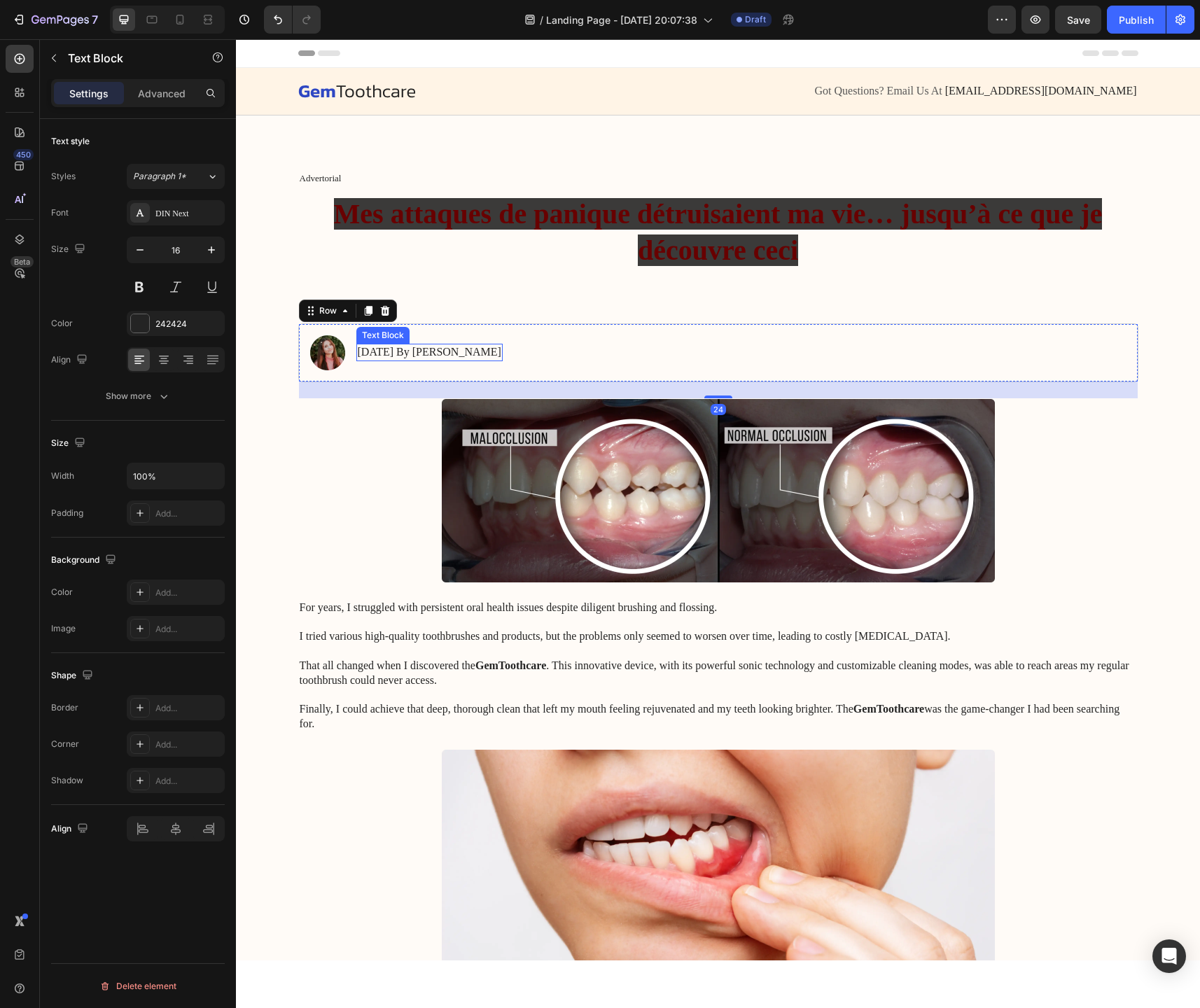
click at [475, 351] on p "[DATE] By [PERSON_NAME]" at bounding box center [430, 352] width 144 height 14
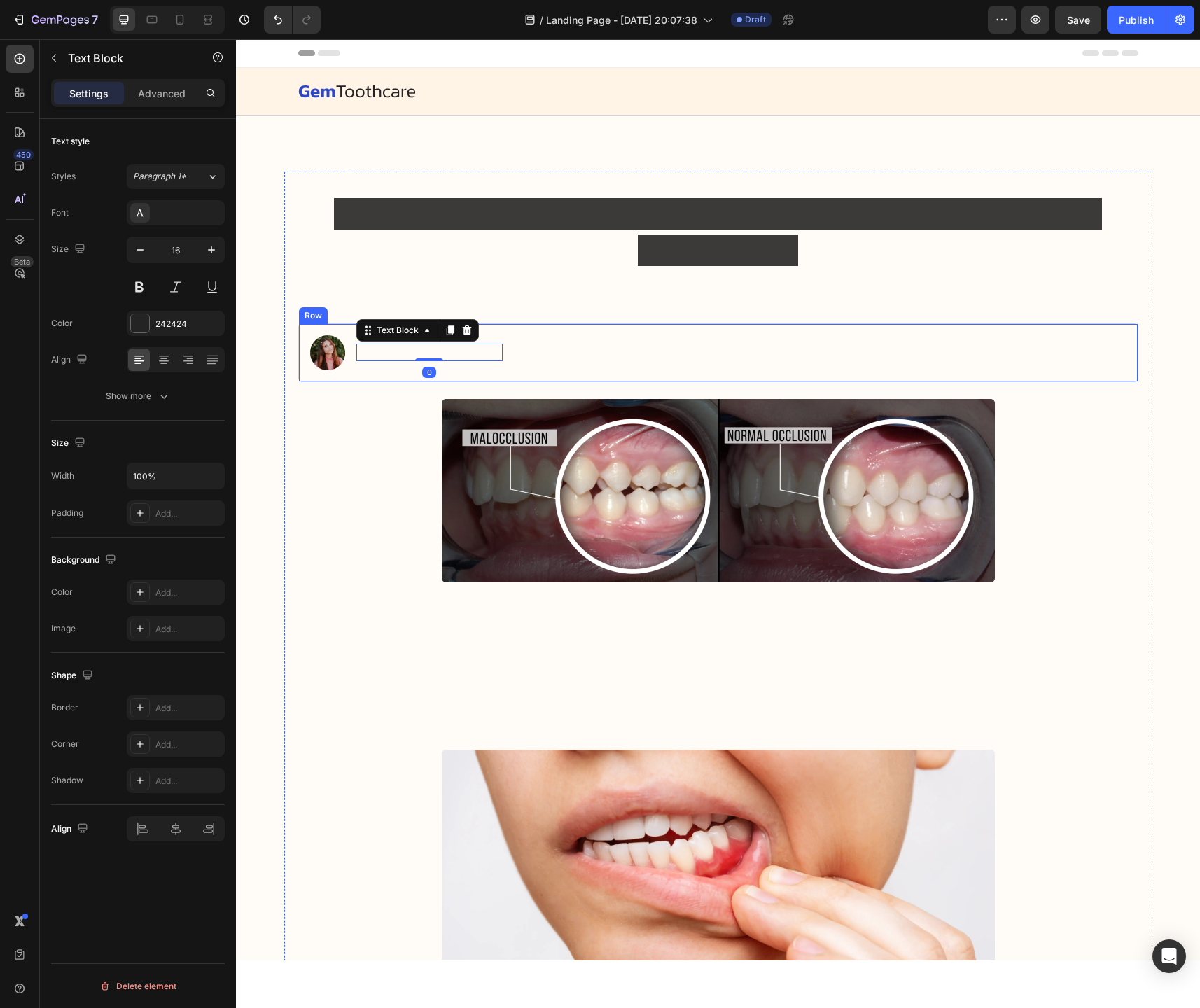
click at [539, 331] on div "Image [DATE] By [PERSON_NAME] Text Block 0 Row" at bounding box center [718, 352] width 840 height 59
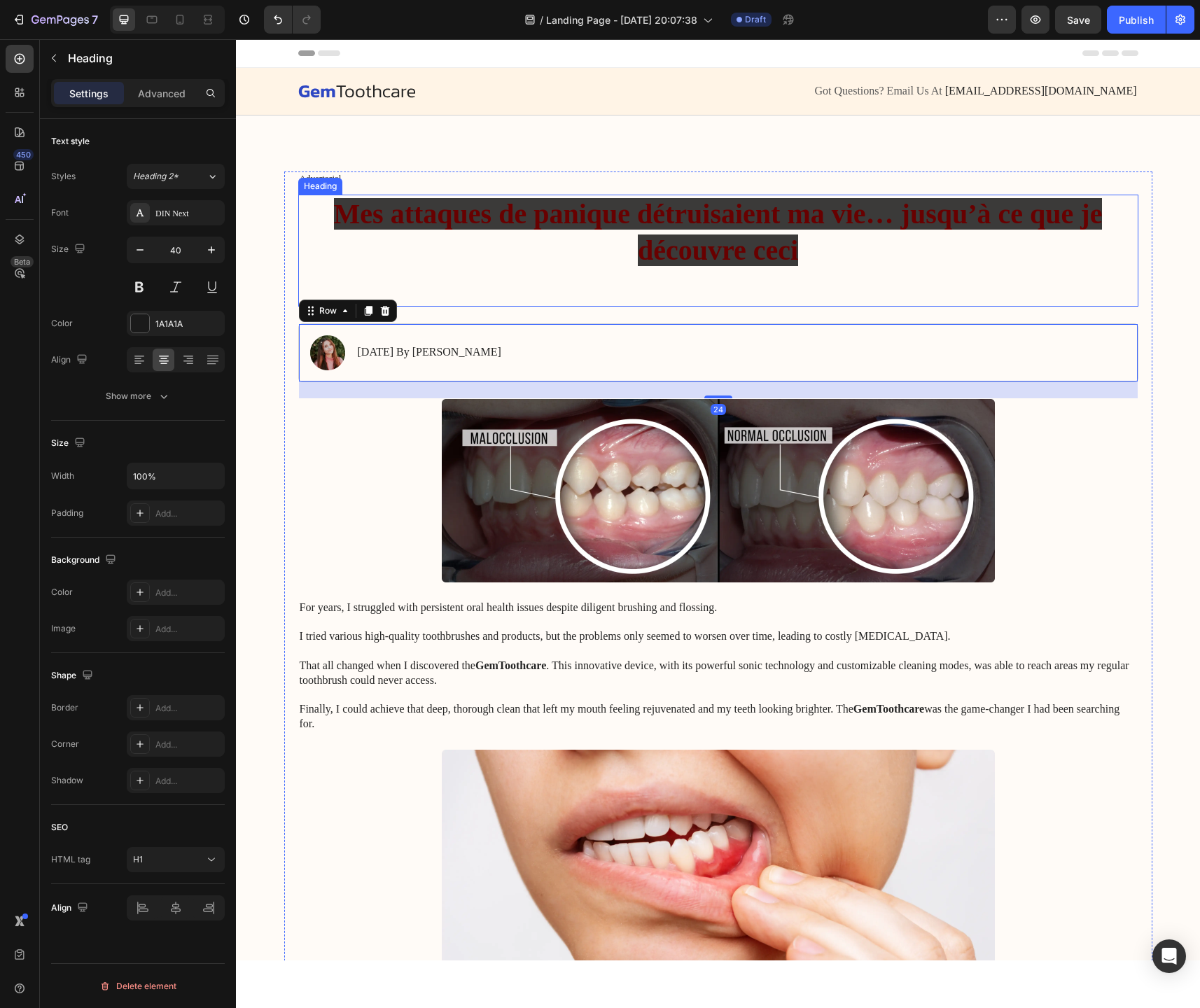
click at [445, 249] on h1 "Mes attaques de panique détruisaient ma vie… jusqu’à ce que je découvre ceci" at bounding box center [718, 251] width 840 height 112
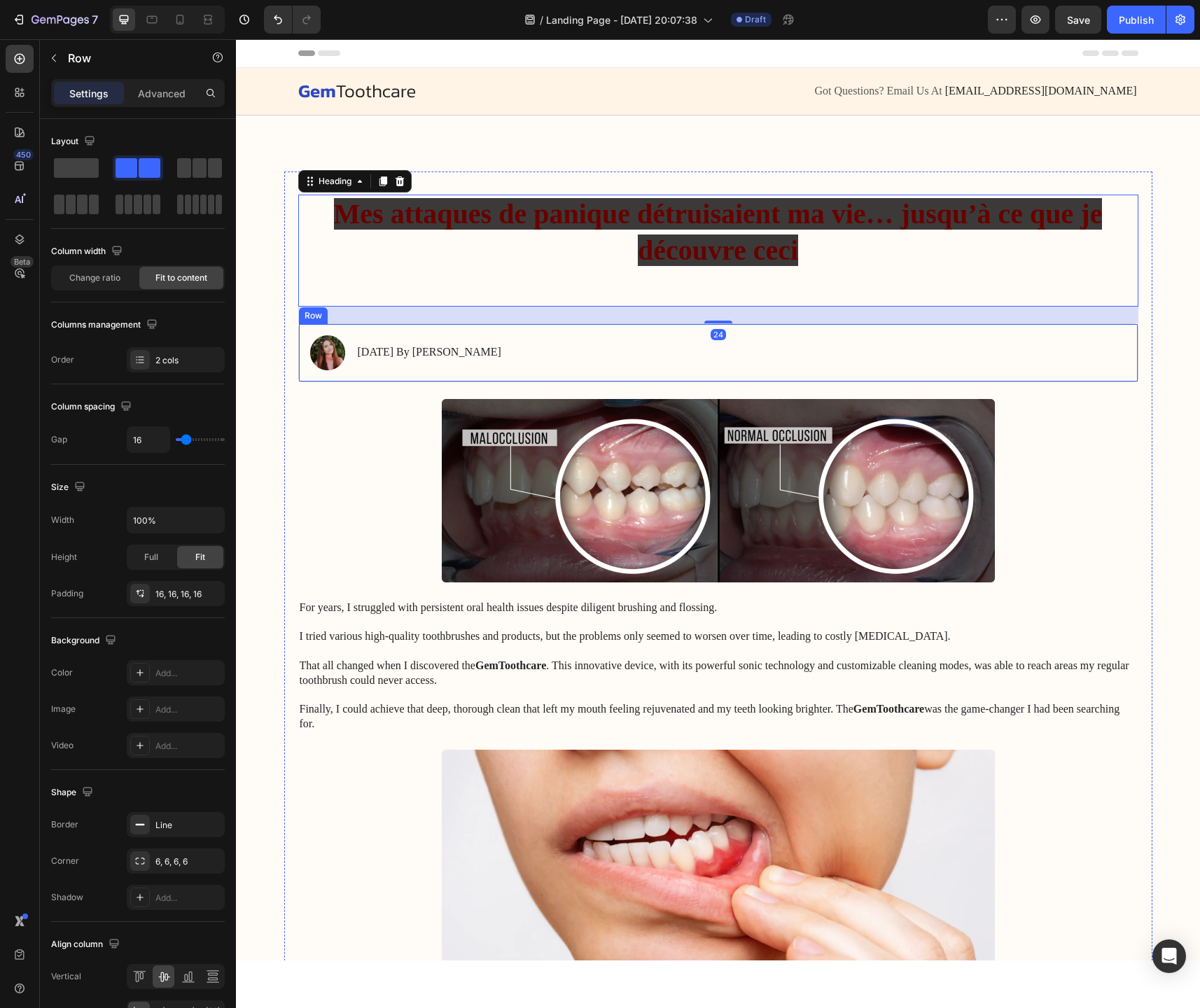
click at [545, 352] on div "Image [DATE] By [PERSON_NAME] Text Block Row" at bounding box center [718, 352] width 840 height 59
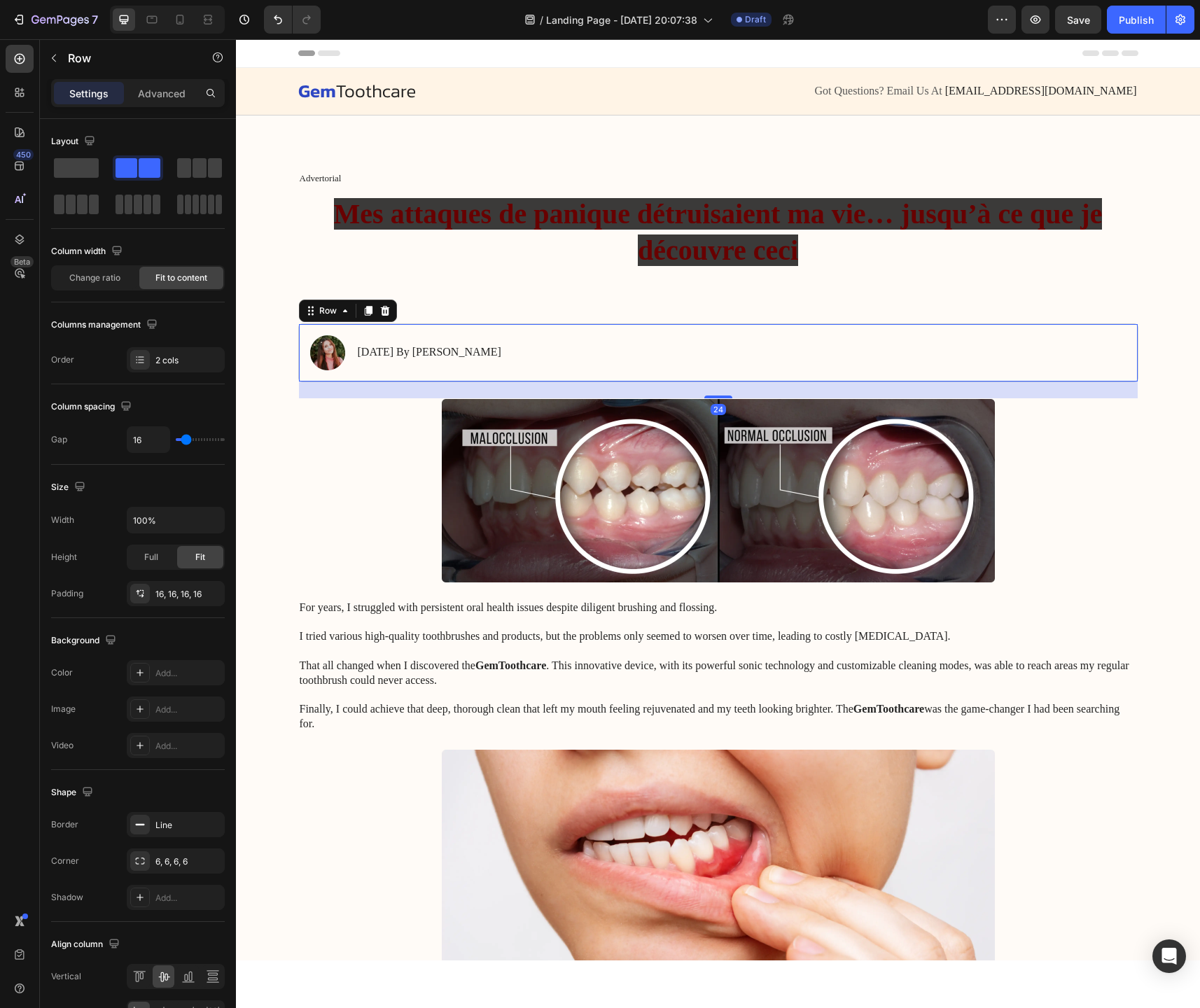
click at [556, 349] on div "Image [DATE] By [PERSON_NAME] Text Block Row 24" at bounding box center [718, 352] width 840 height 59
click at [468, 352] on p "[DATE] By [PERSON_NAME]" at bounding box center [430, 352] width 144 height 14
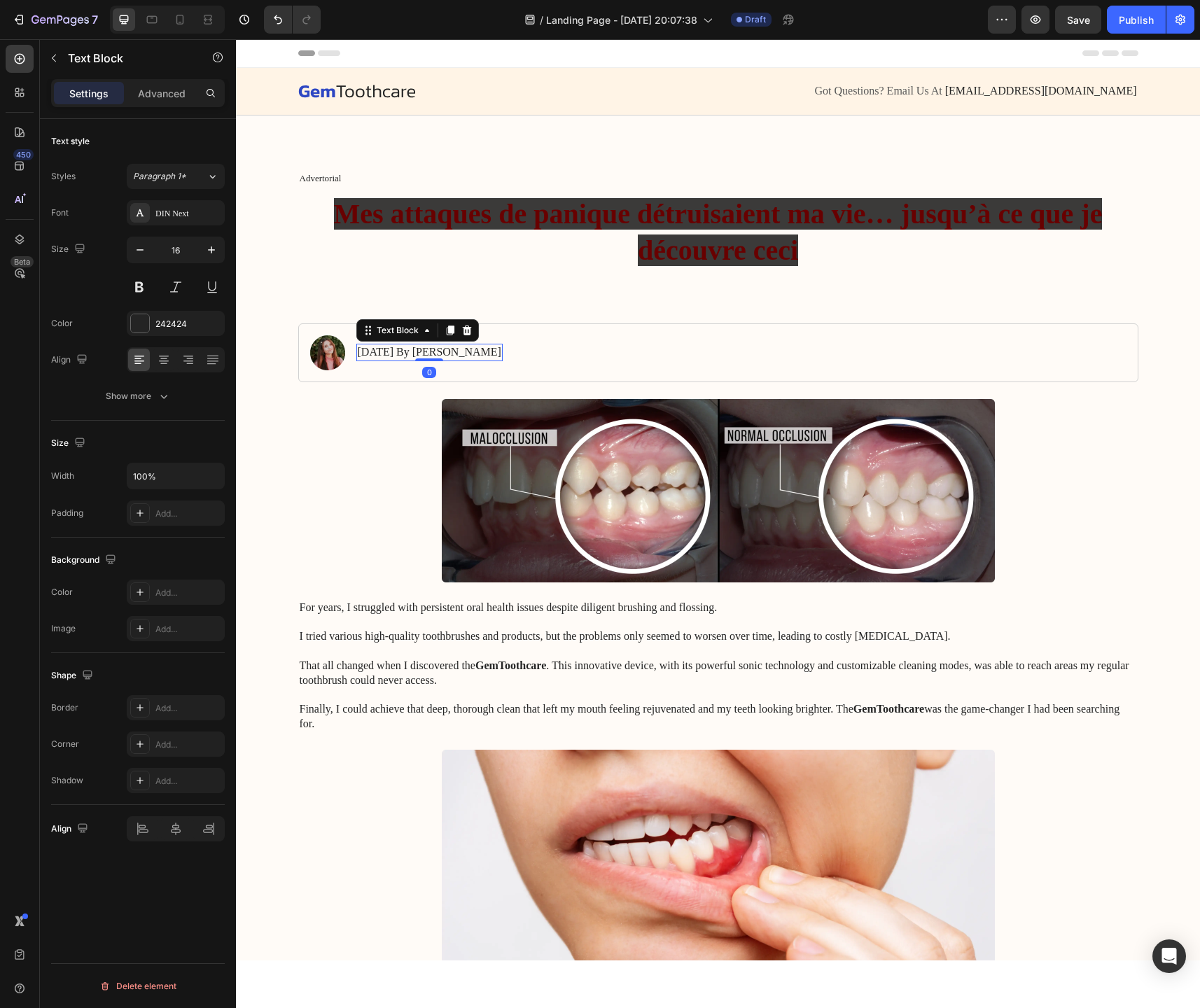
click at [468, 352] on p "[DATE] By [PERSON_NAME]" at bounding box center [430, 352] width 144 height 14
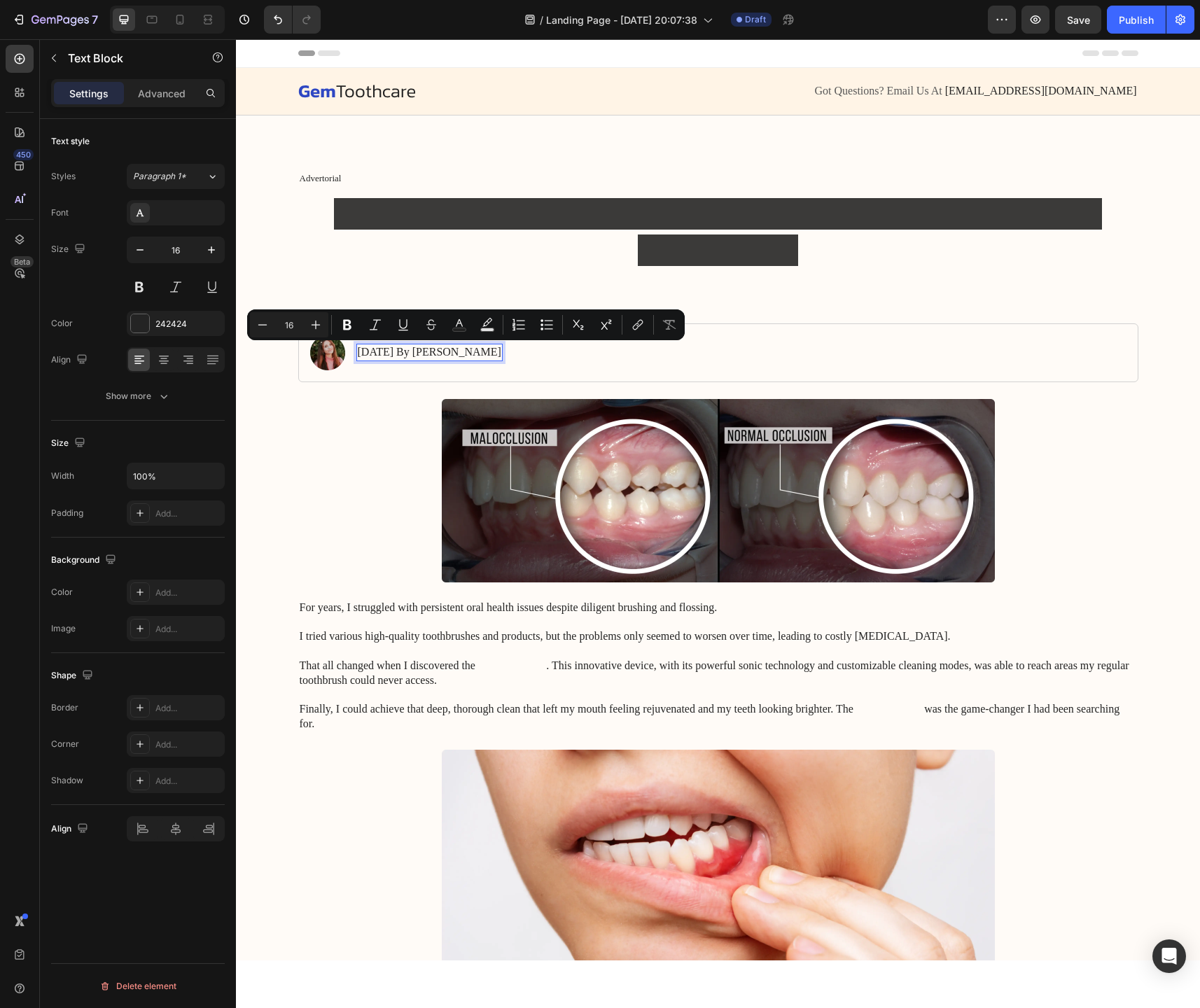
click at [491, 349] on p "[DATE] By [PERSON_NAME]" at bounding box center [430, 352] width 144 height 14
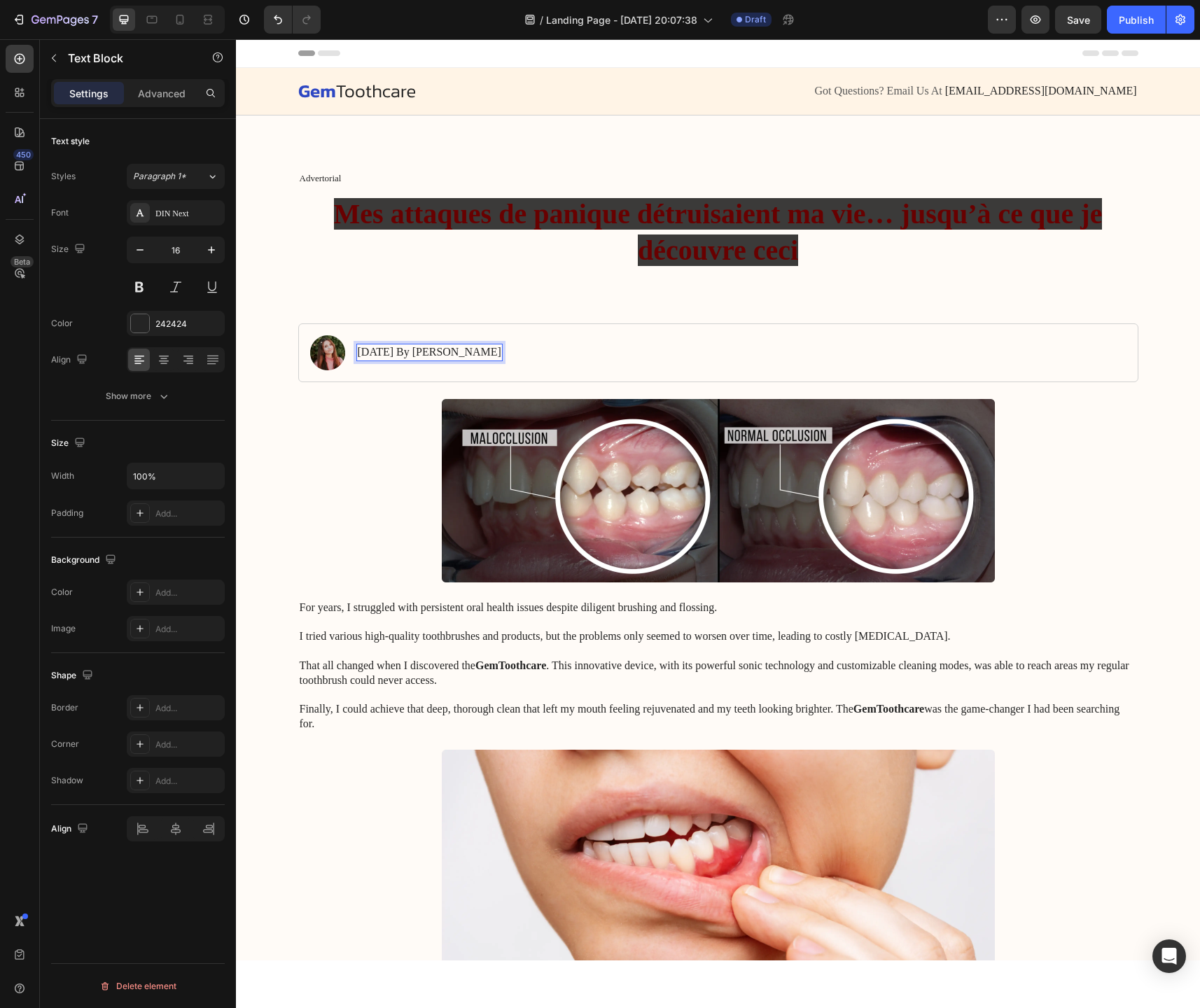
click at [491, 349] on p "[DATE] By [PERSON_NAME]" at bounding box center [430, 352] width 144 height 14
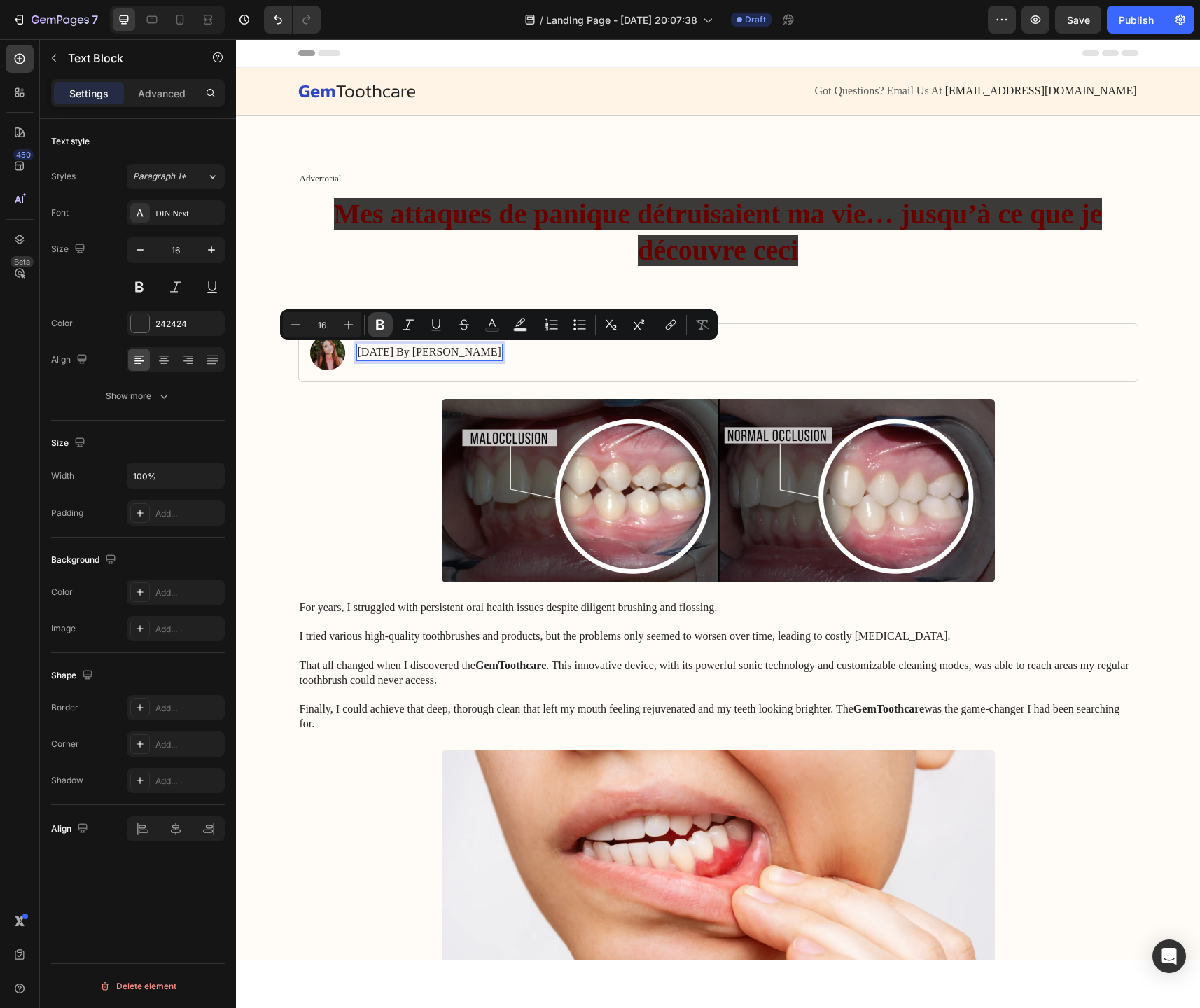
click at [377, 329] on icon "Editor contextual toolbar" at bounding box center [379, 324] width 9 height 11
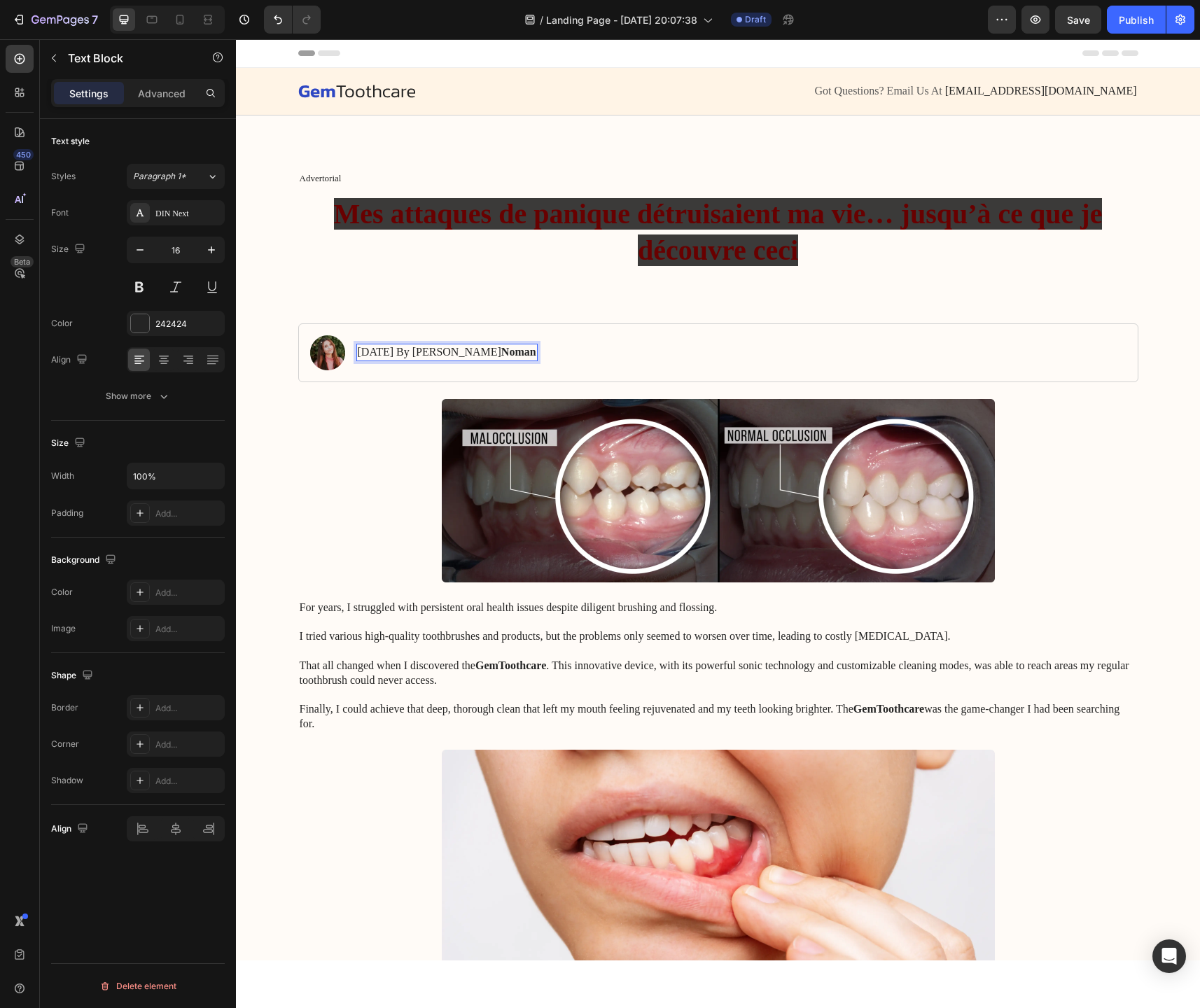
click at [506, 355] on strong "Noman" at bounding box center [518, 351] width 35 height 12
click at [144, 322] on div at bounding box center [140, 323] width 18 height 18
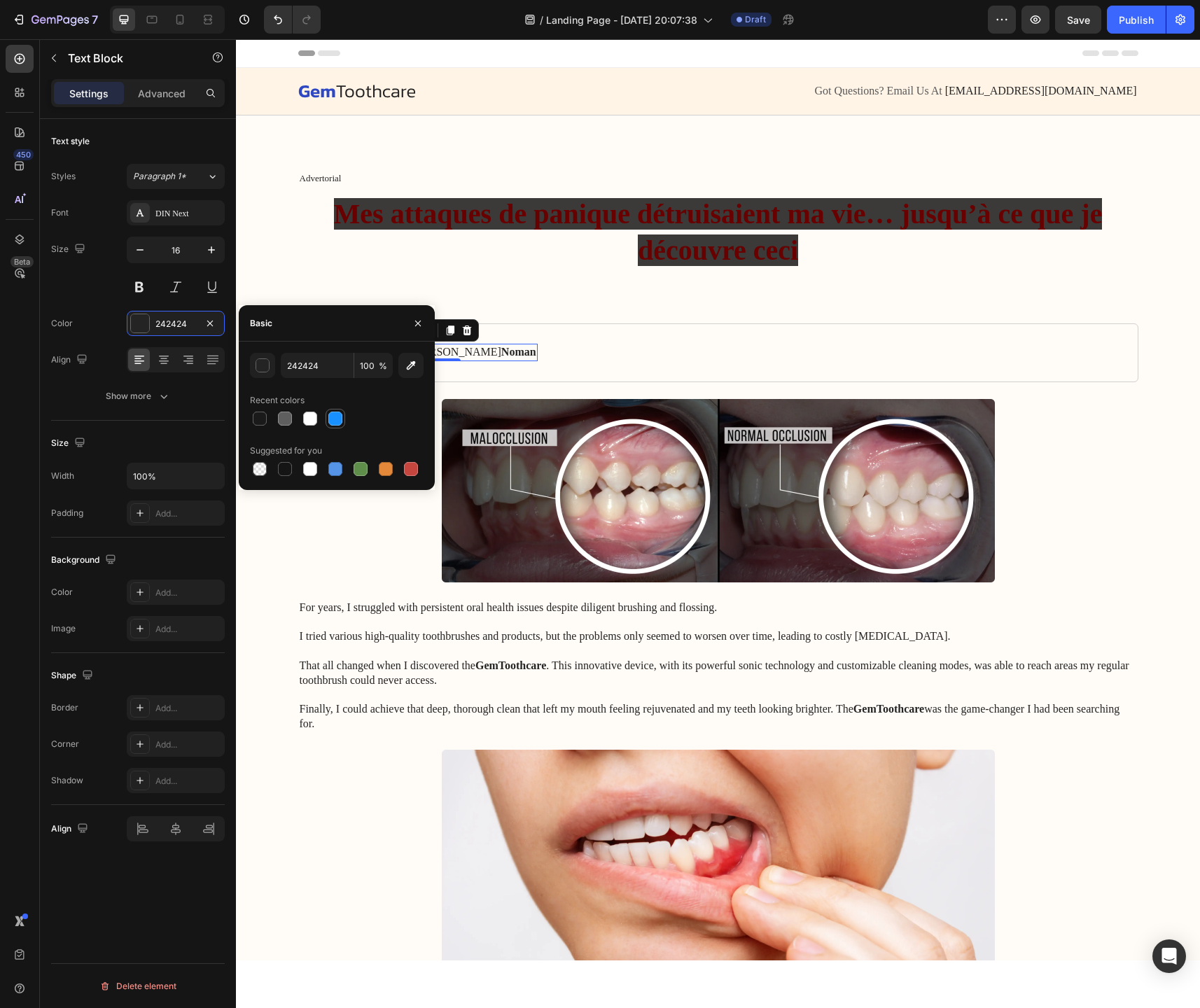
click at [335, 419] on div at bounding box center [335, 418] width 14 height 14
click at [290, 470] on div at bounding box center [285, 469] width 14 height 14
type input "151515"
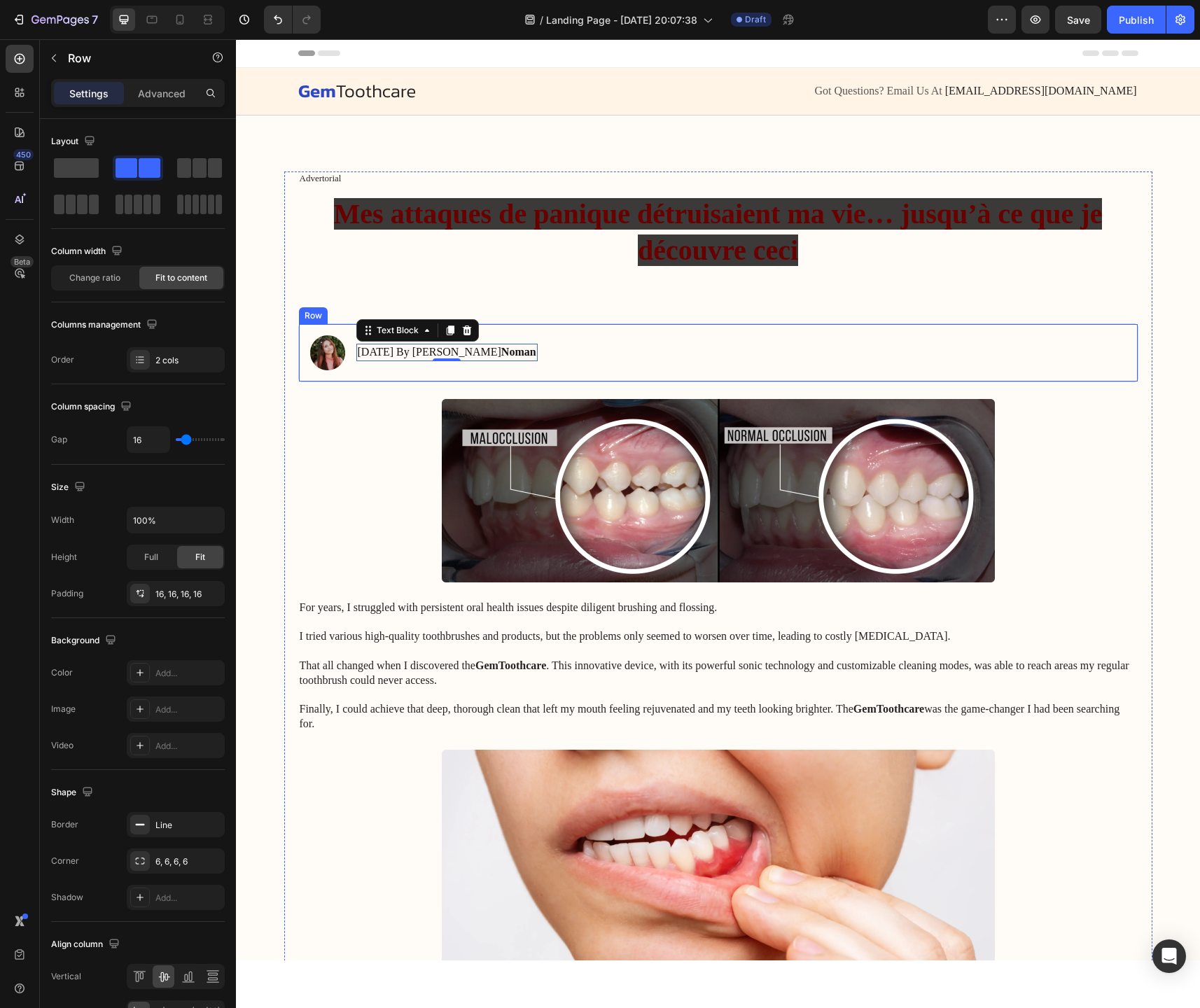
click at [587, 355] on div "Image [DATE] By [PERSON_NAME] Text Block 0 Row" at bounding box center [718, 352] width 840 height 59
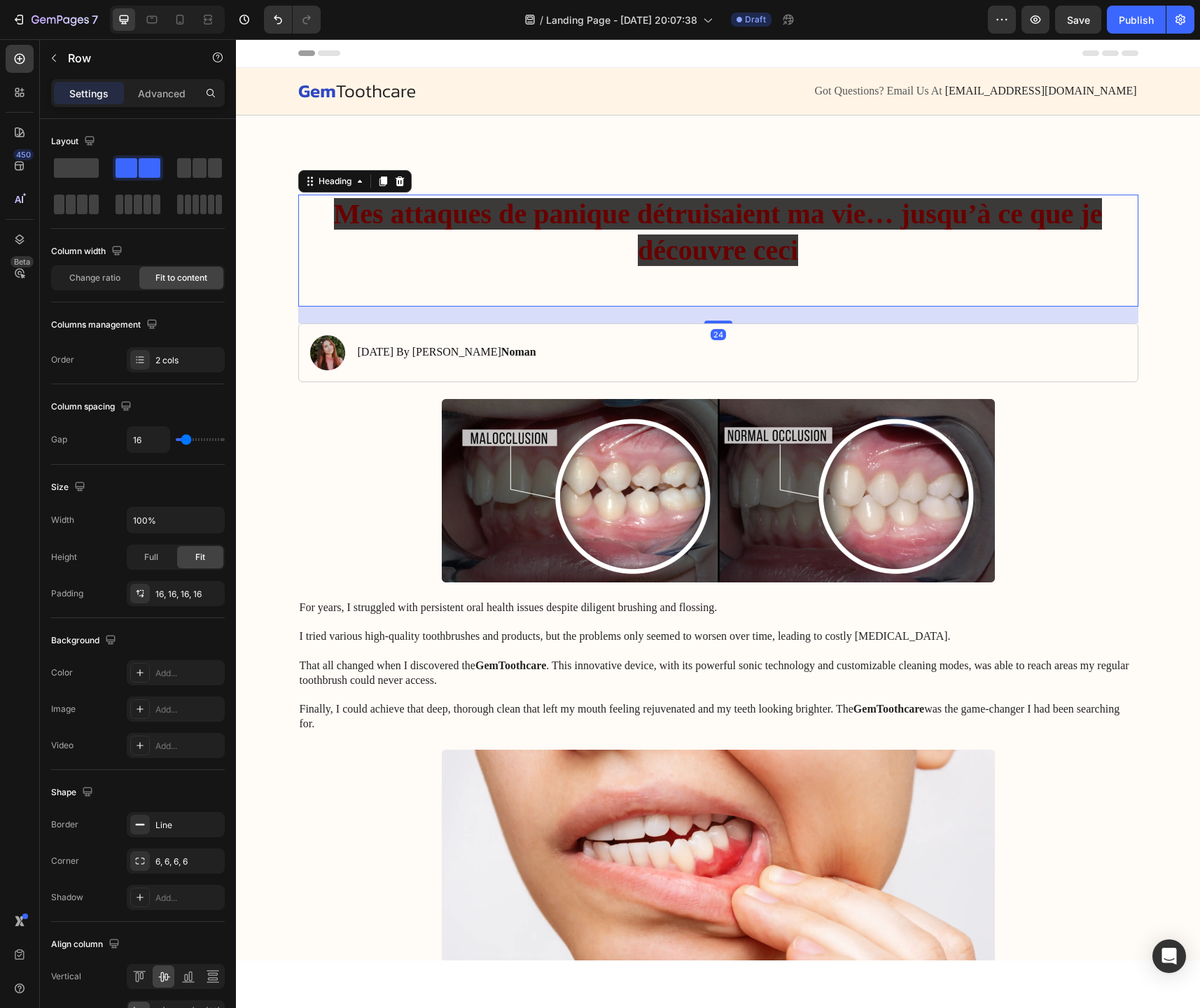
click at [662, 246] on span "Mes attaques de panique détruisaient ma vie… jusqu’à ce que je découvre ceci" at bounding box center [718, 232] width 768 height 68
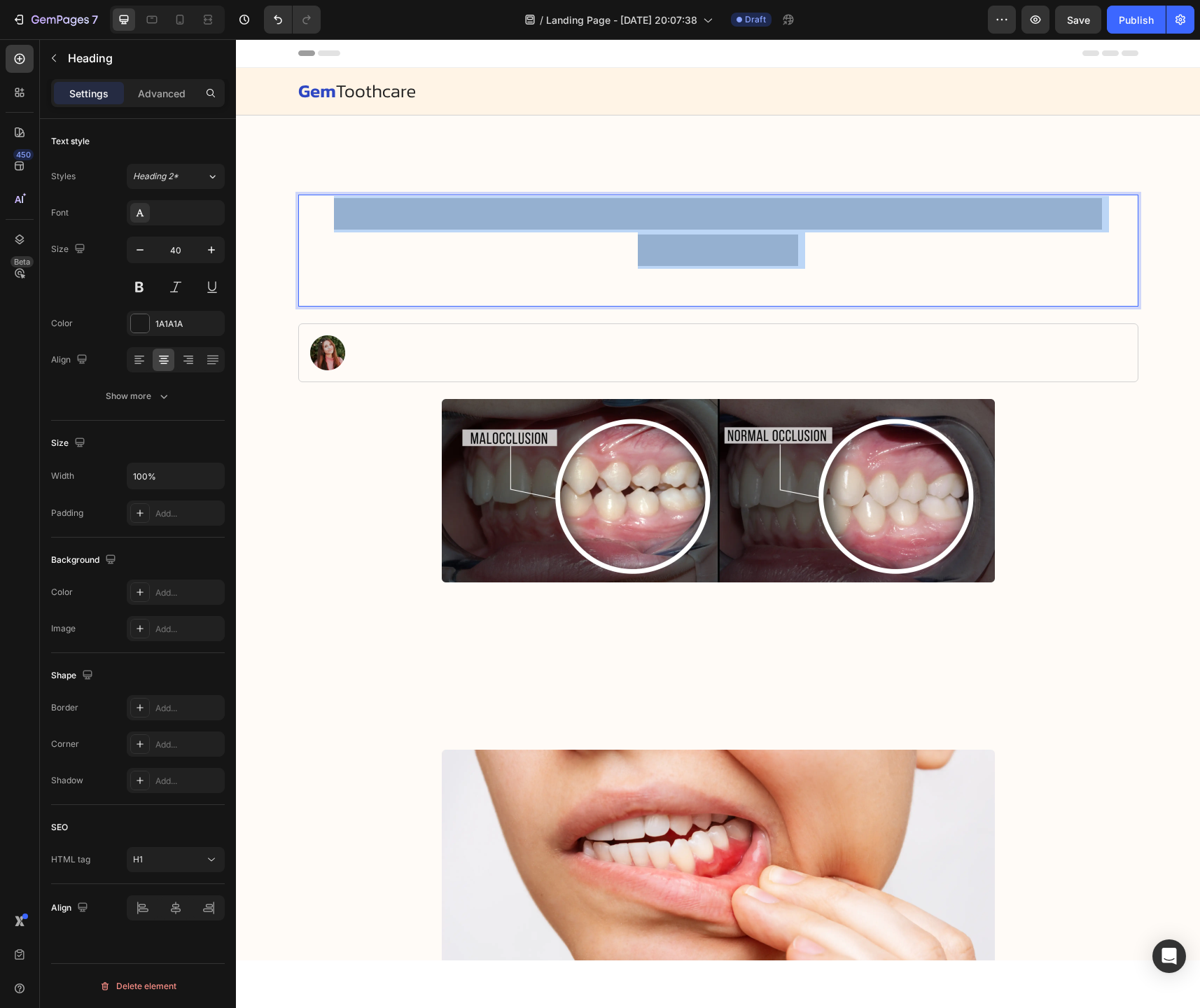
click at [662, 246] on span "Mes attaques de panique détruisaient ma vie… jusqu’à ce que je découvre ceci" at bounding box center [718, 232] width 768 height 68
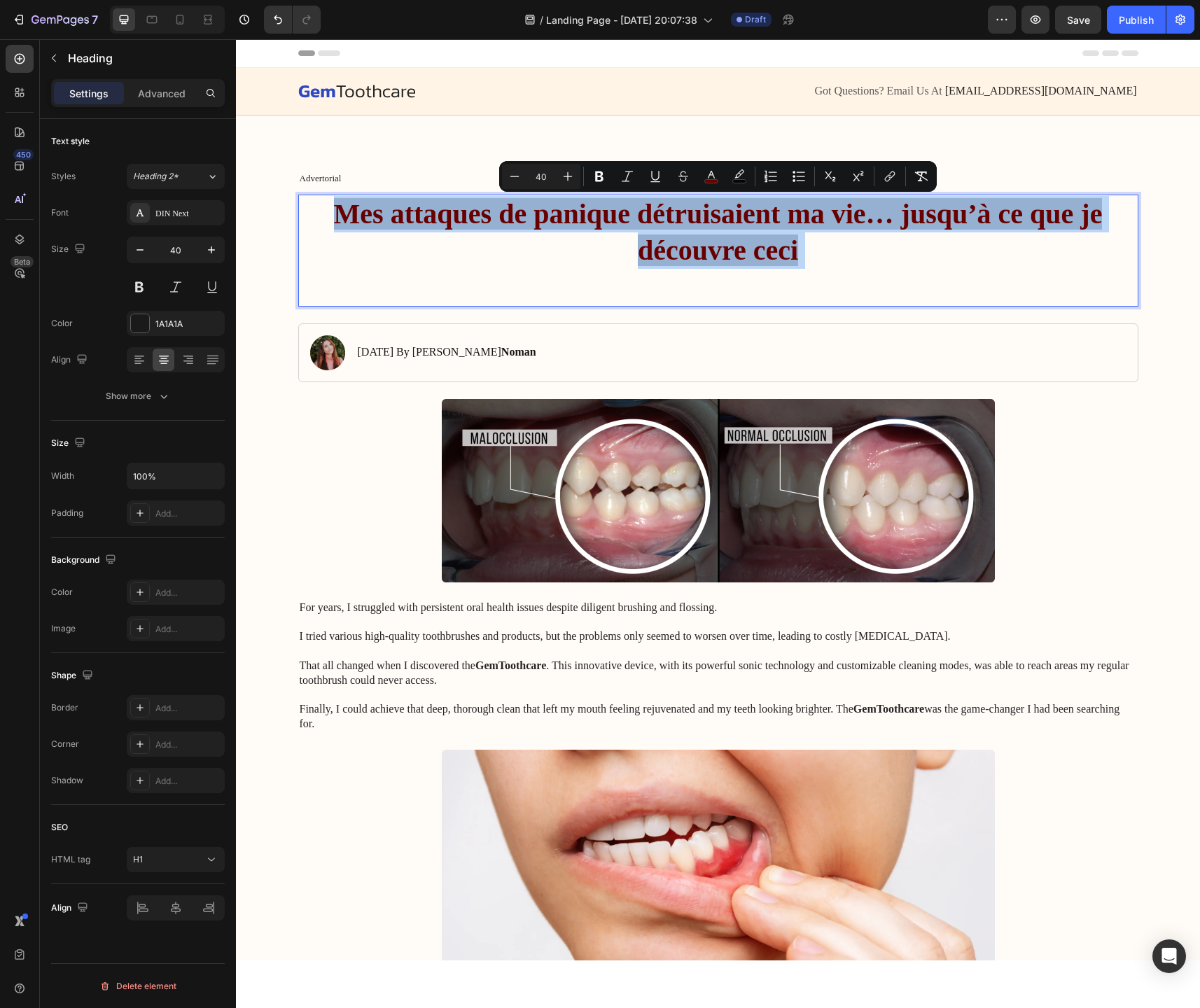
click at [662, 251] on span "Mes attaques de panique détruisaient ma vie… jusqu’à ce que je découvre ceci" at bounding box center [718, 232] width 768 height 68
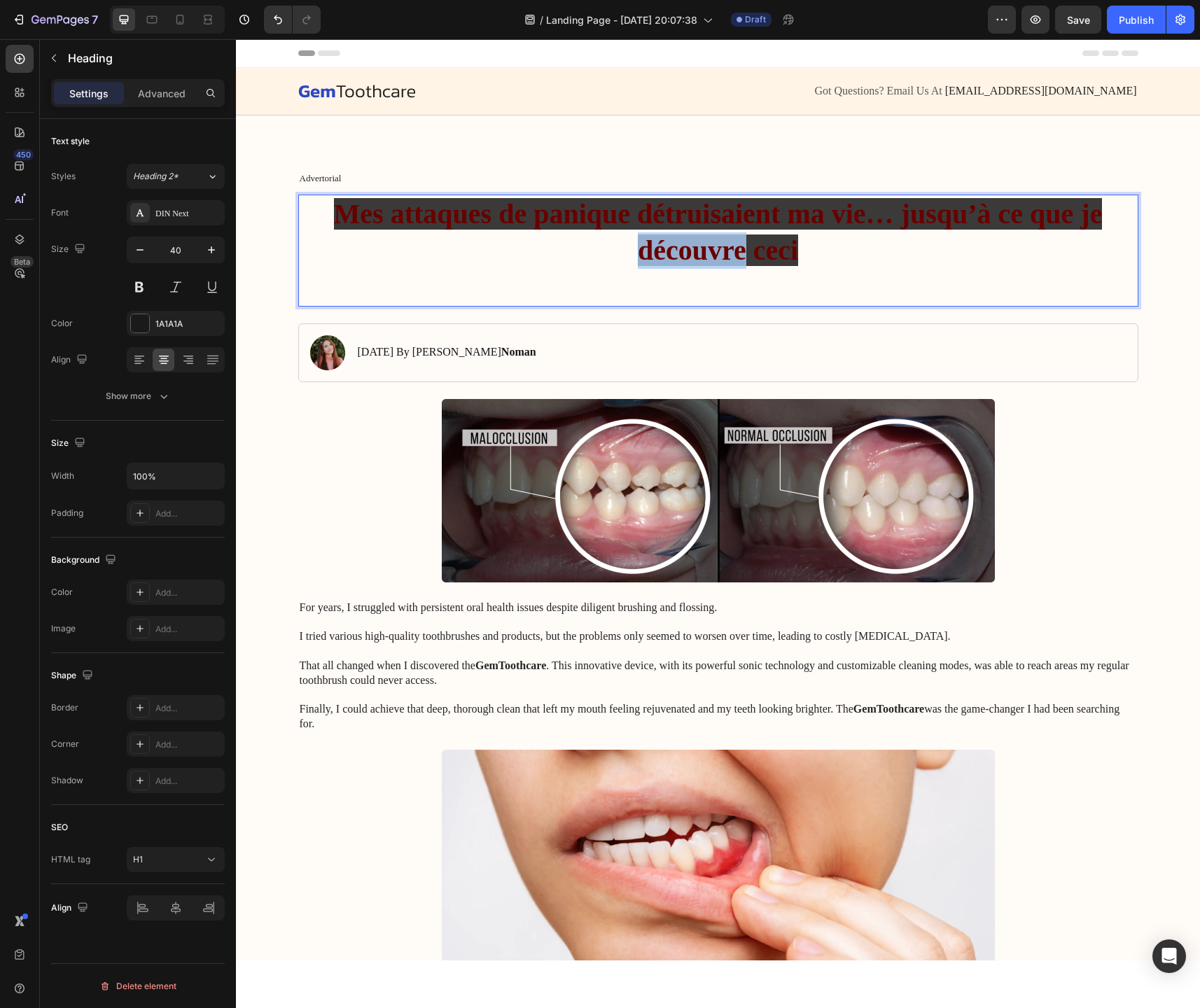
click at [662, 251] on span "Mes attaques de panique détruisaient ma vie… jusqu’à ce que je découvre ceci" at bounding box center [718, 232] width 768 height 68
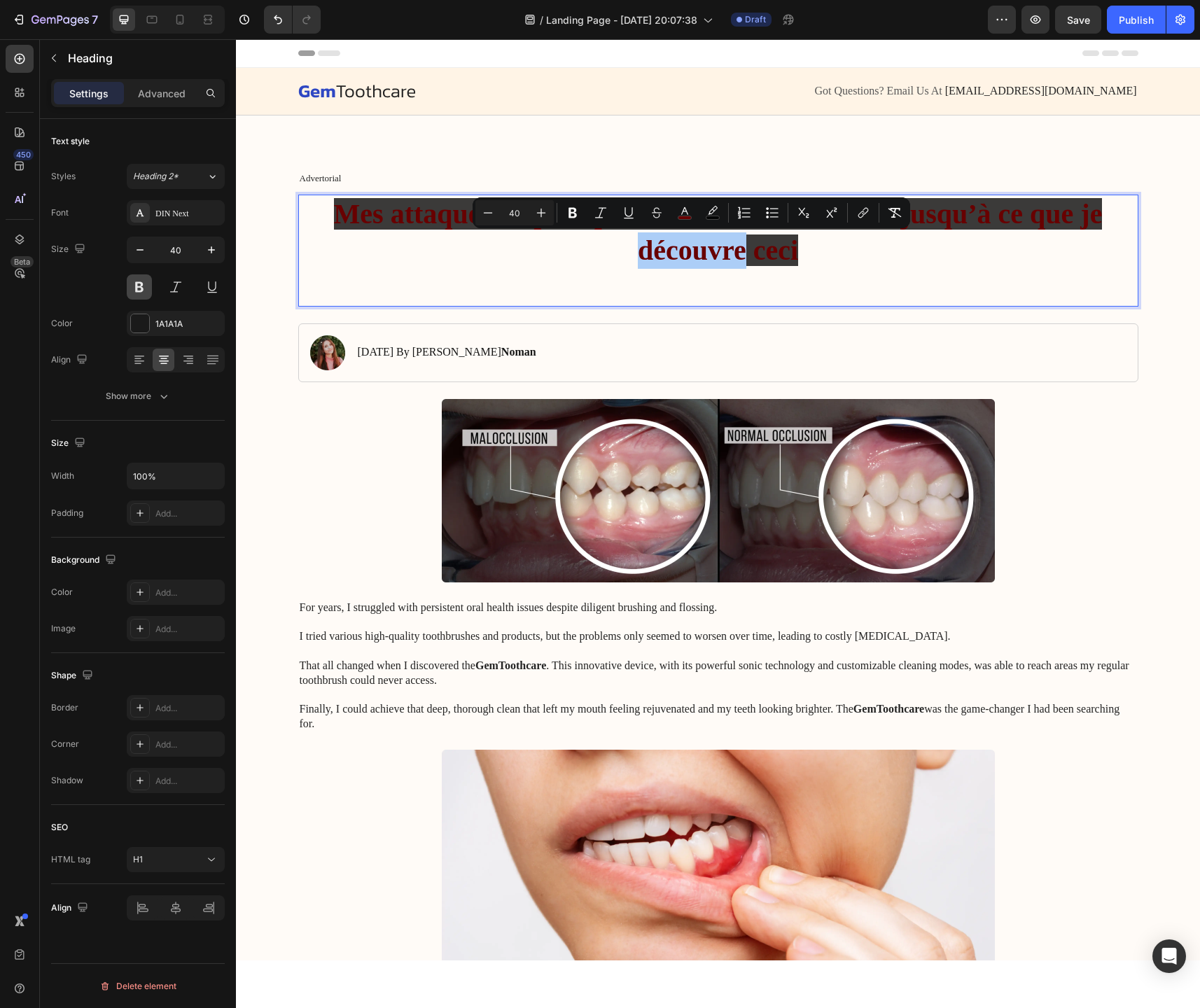
click at [136, 286] on button at bounding box center [139, 287] width 25 height 25
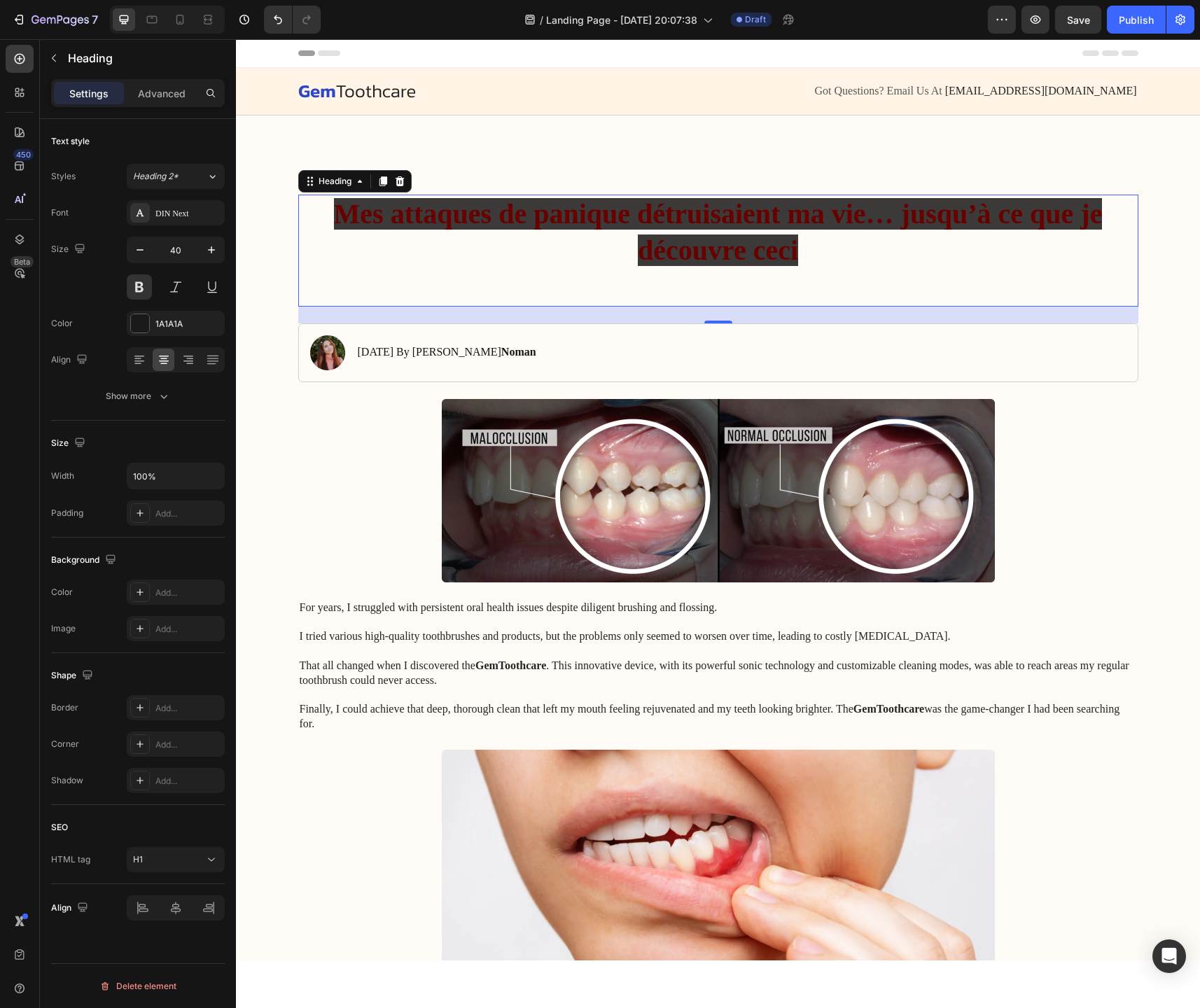
click at [472, 262] on p "Mes attaques de panique détruisaient ma vie… jusqu’à ce que je découvre ceci" at bounding box center [717, 250] width 837 height 109
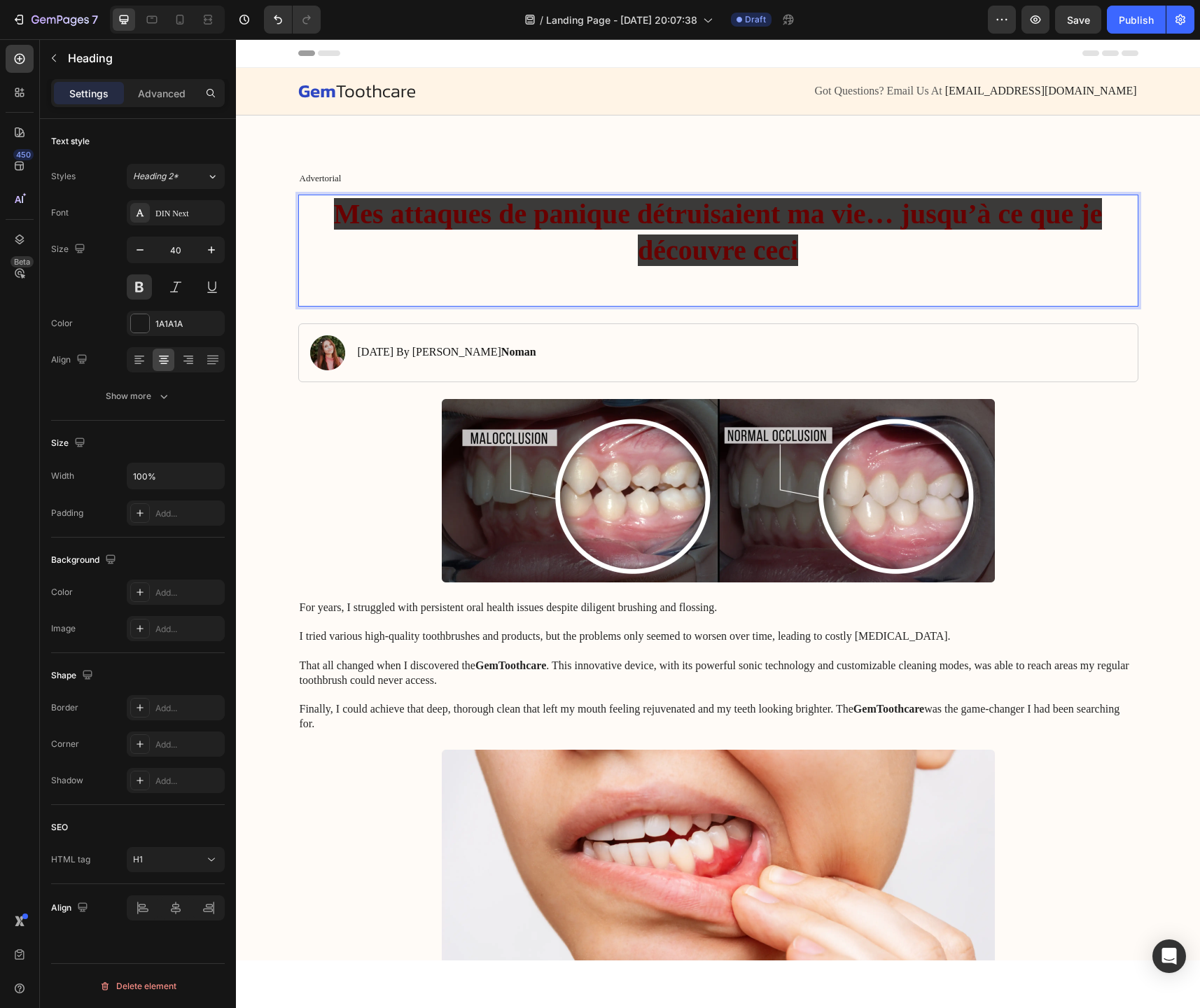
click at [418, 229] on span "Mes attaques de panique détruisaient ma vie… jusqu’à ce que je découvre ceci" at bounding box center [718, 232] width 768 height 68
click at [748, 259] on span "Mes attaques de panique détruisaient ma vie… jusqu’à ce que je découvre ceci" at bounding box center [718, 232] width 768 height 68
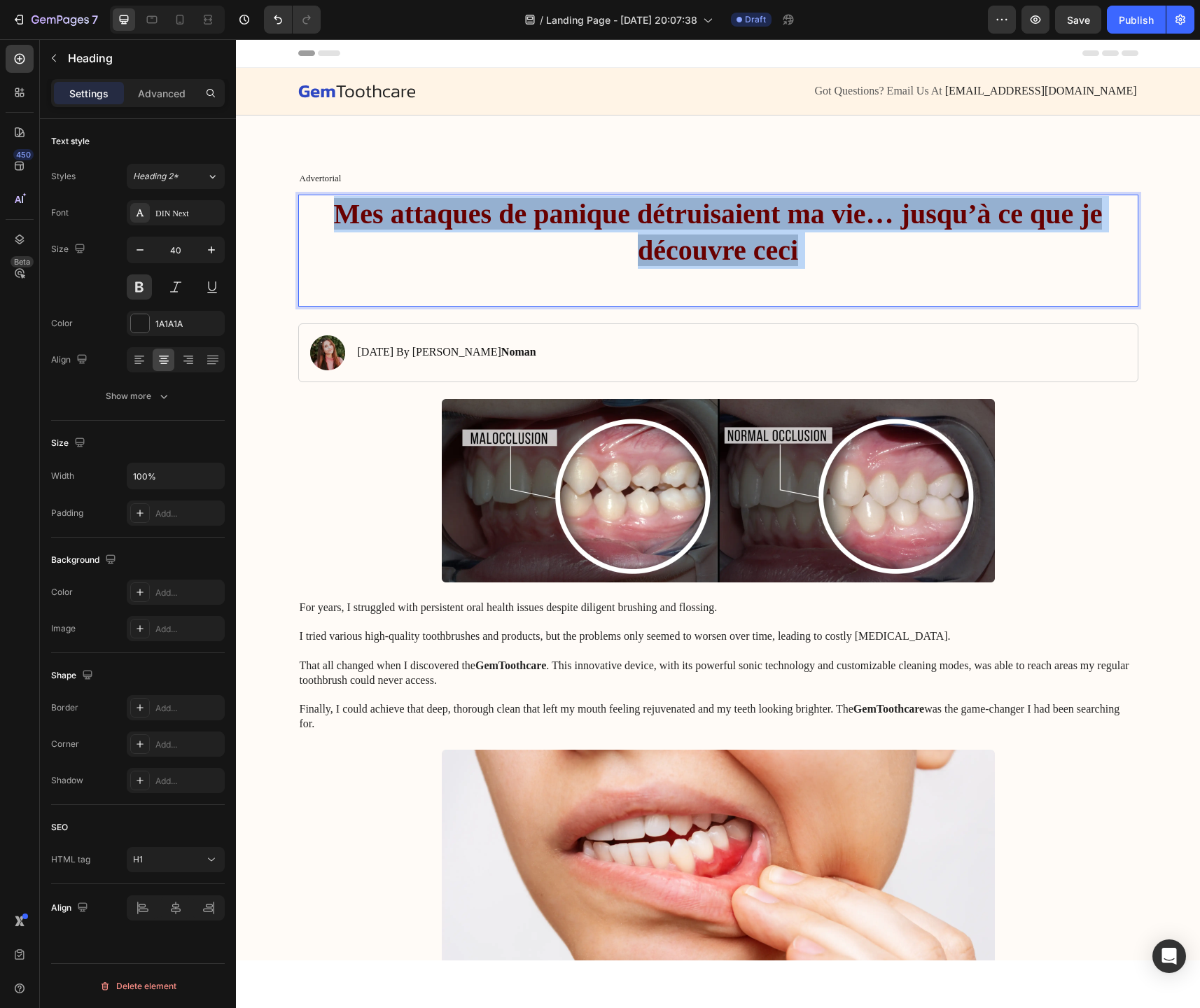
click at [748, 259] on span "Mes attaques de panique détruisaient ma vie… jusqu’à ce que je découvre ceci" at bounding box center [718, 232] width 768 height 68
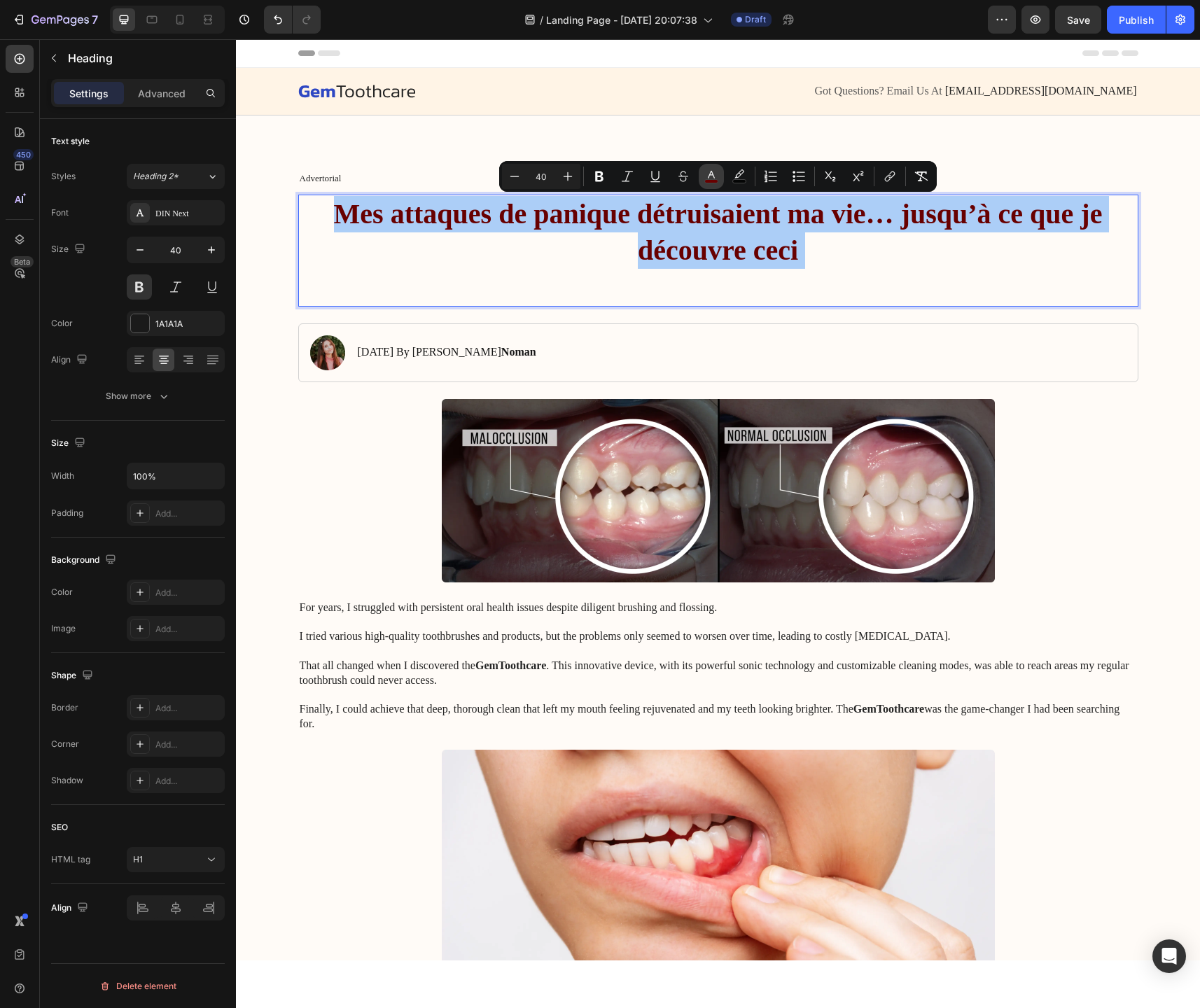
click at [714, 181] on rect "Editor contextual toolbar" at bounding box center [712, 182] width 14 height 4
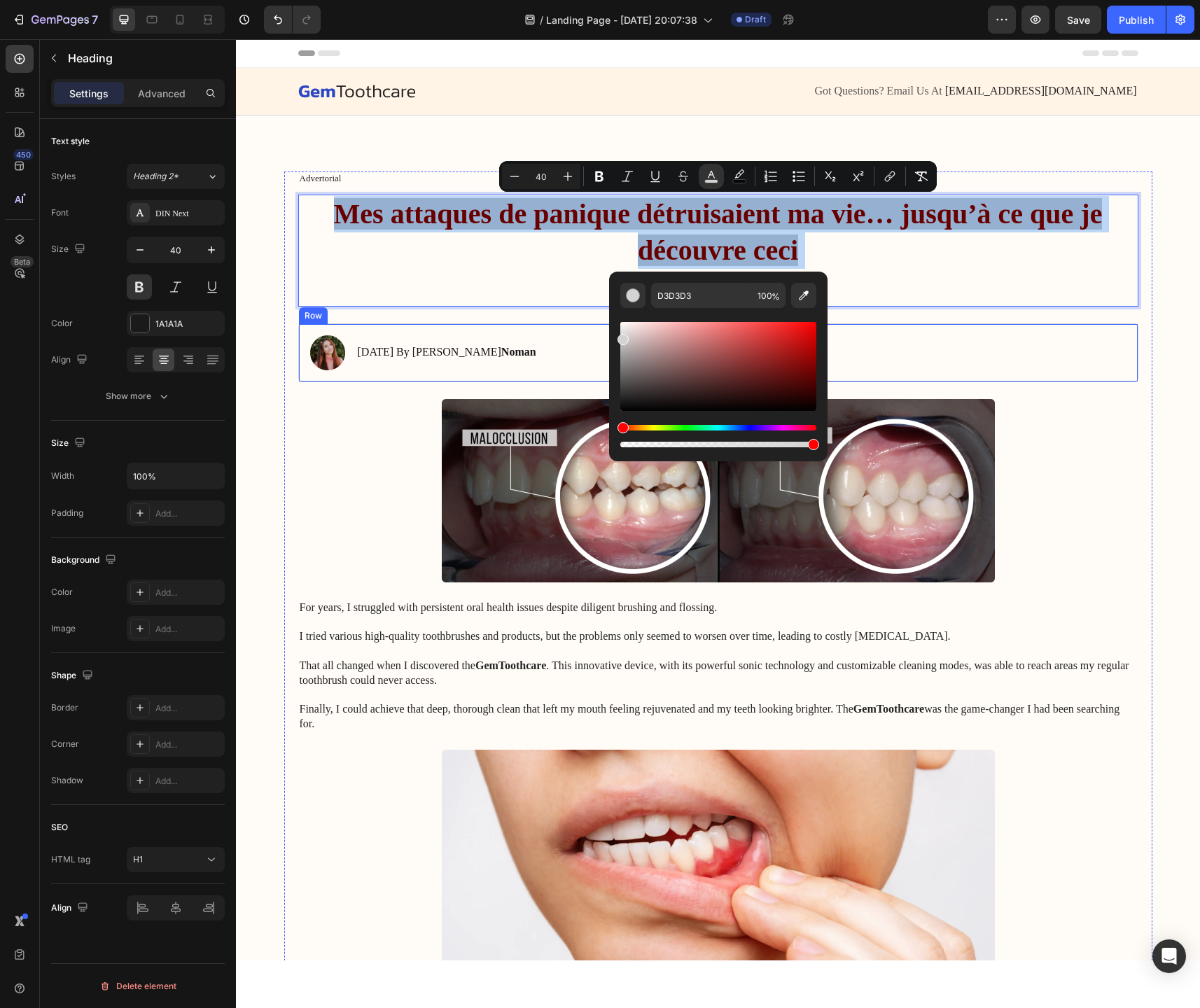
drag, startPoint x: 951, startPoint y: 386, endPoint x: 596, endPoint y: 320, distance: 361.1
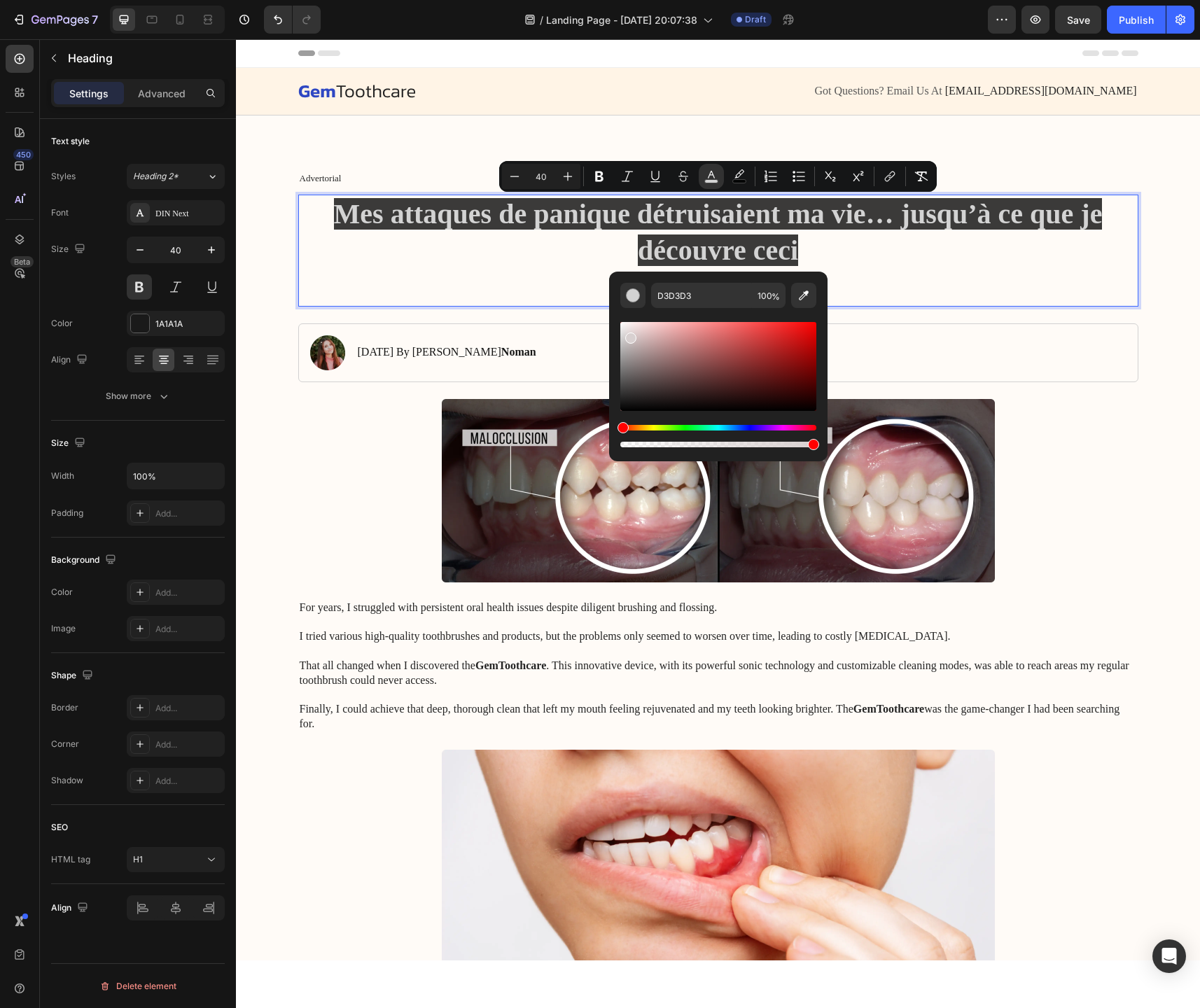
drag, startPoint x: 628, startPoint y: 344, endPoint x: 628, endPoint y: 333, distance: 11.0
click at [628, 334] on div "Editor contextual toolbar" at bounding box center [718, 367] width 196 height 89
click at [742, 427] on div "Hue" at bounding box center [718, 428] width 196 height 6
type input "D2D4DB"
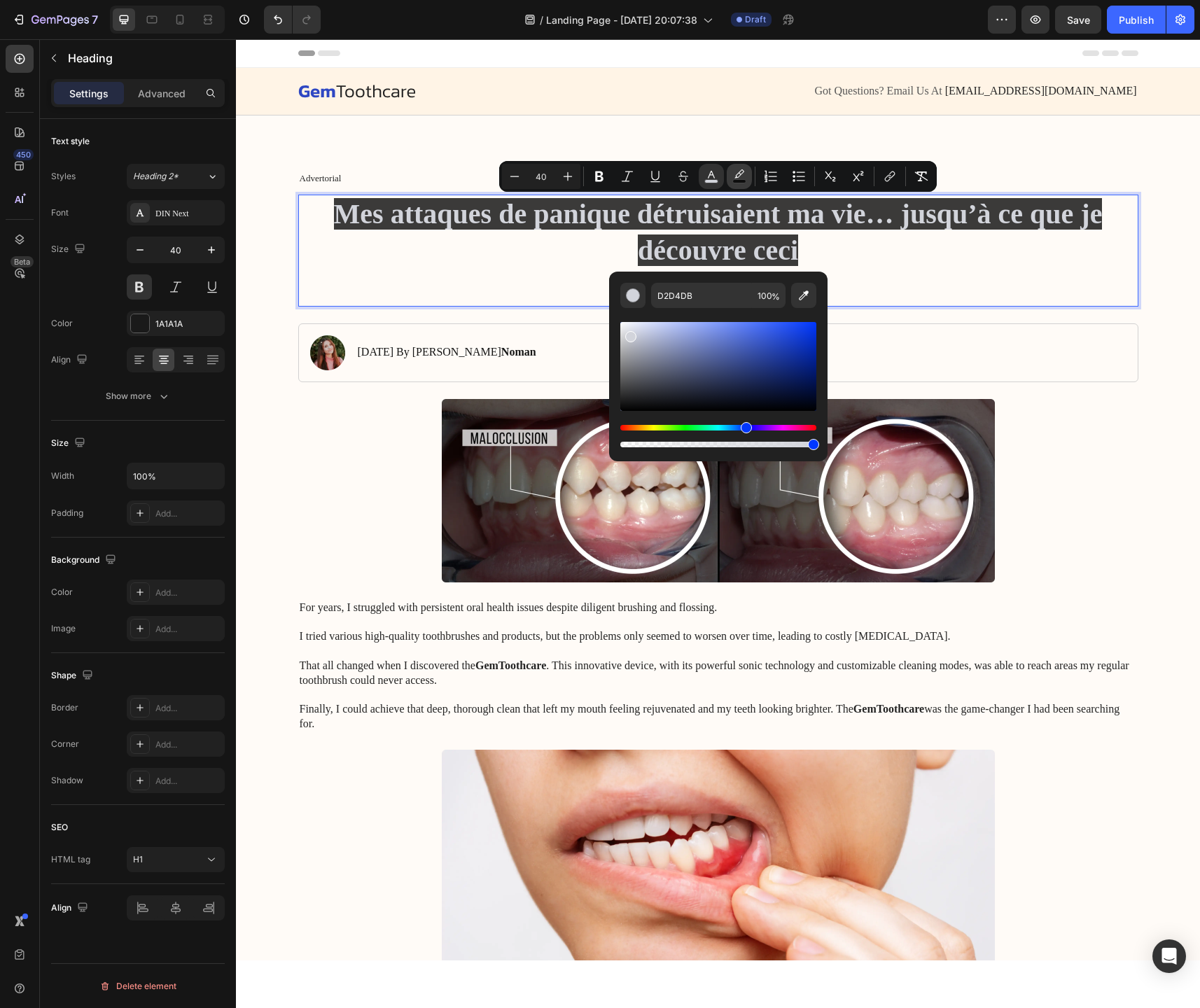
click at [741, 179] on icon "Editor contextual toolbar" at bounding box center [740, 177] width 14 height 14
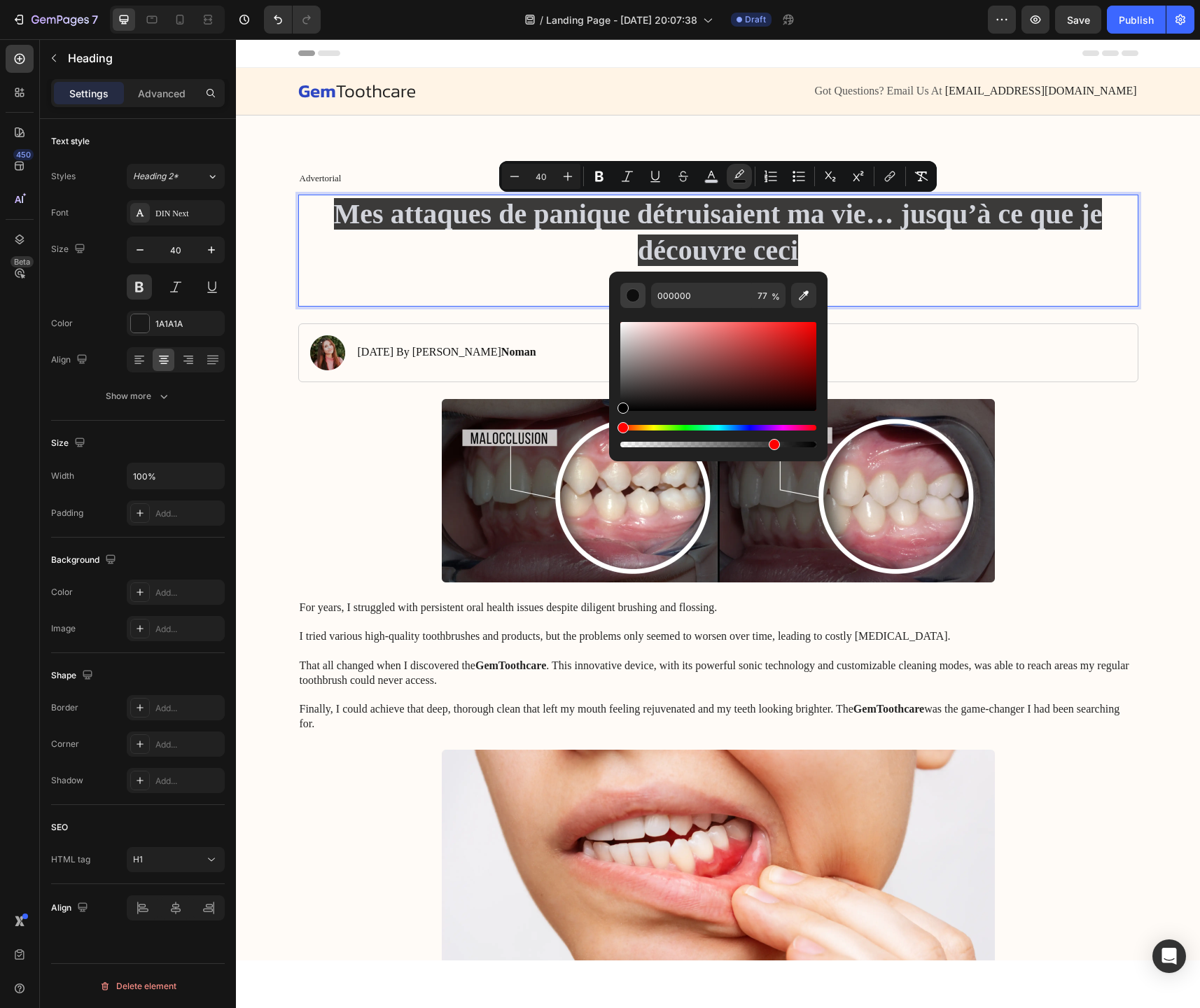
click at [641, 297] on button "Editor contextual toolbar" at bounding box center [633, 295] width 25 height 25
click at [630, 299] on div "Editor contextual toolbar" at bounding box center [632, 295] width 14 height 14
drag, startPoint x: 873, startPoint y: 374, endPoint x: 596, endPoint y: 317, distance: 282.8
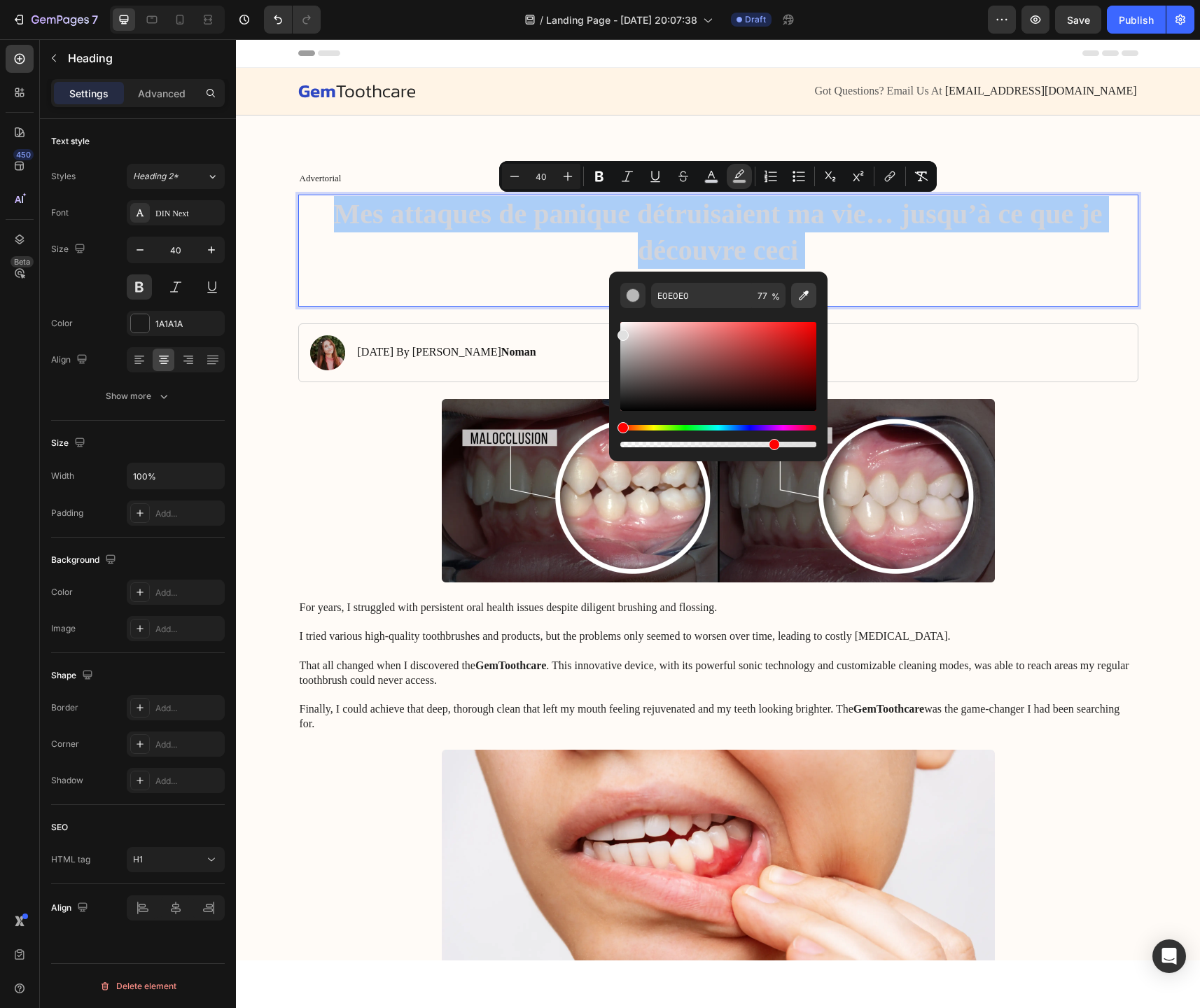
click at [804, 304] on button "Editor contextual toolbar" at bounding box center [804, 295] width 25 height 25
type input "FFFBF7"
type input "100"
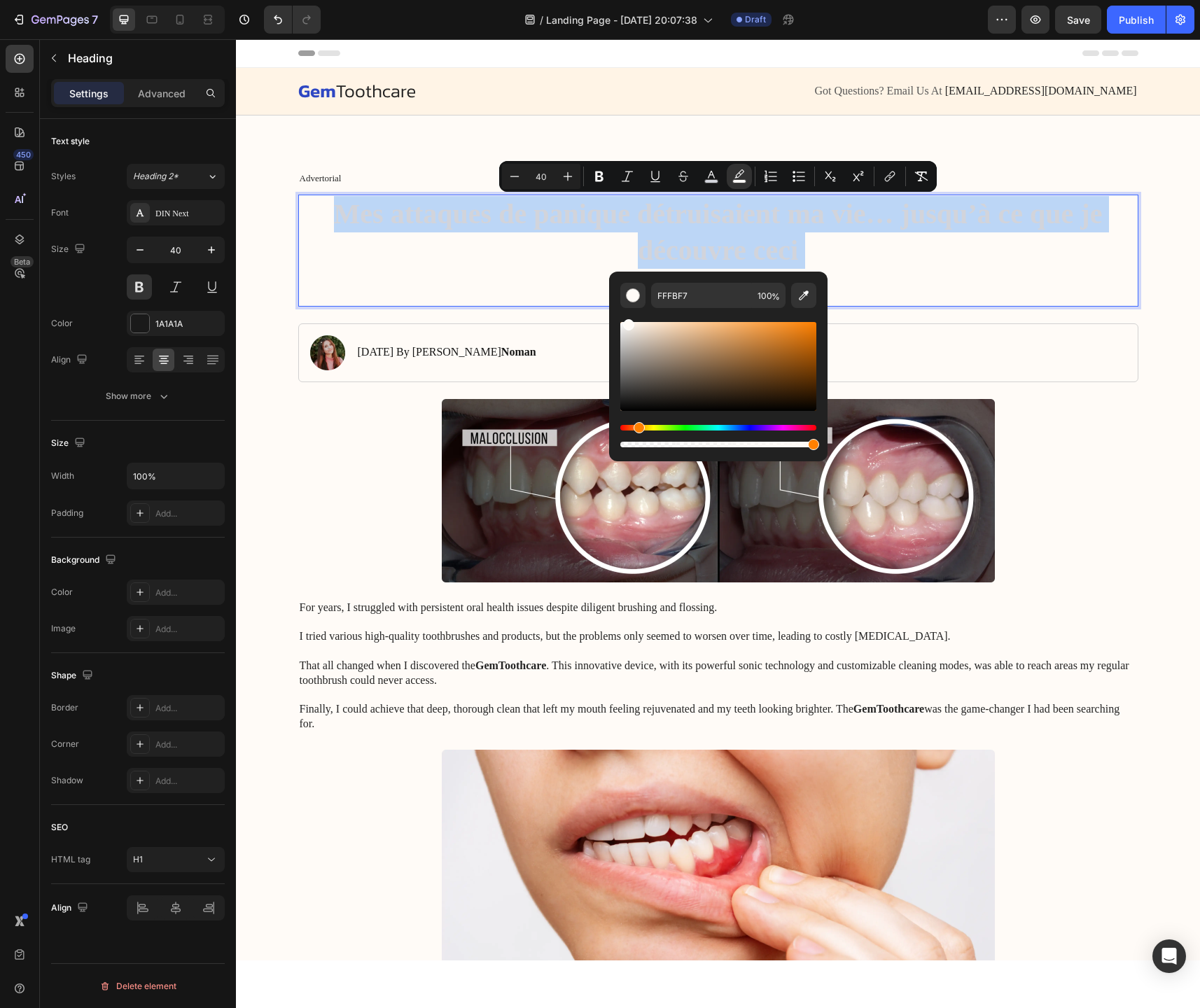
click at [556, 276] on p "Mes attaques de panique détruisaient ma vie… jusqu’à ce que je découvre ceci" at bounding box center [717, 250] width 837 height 109
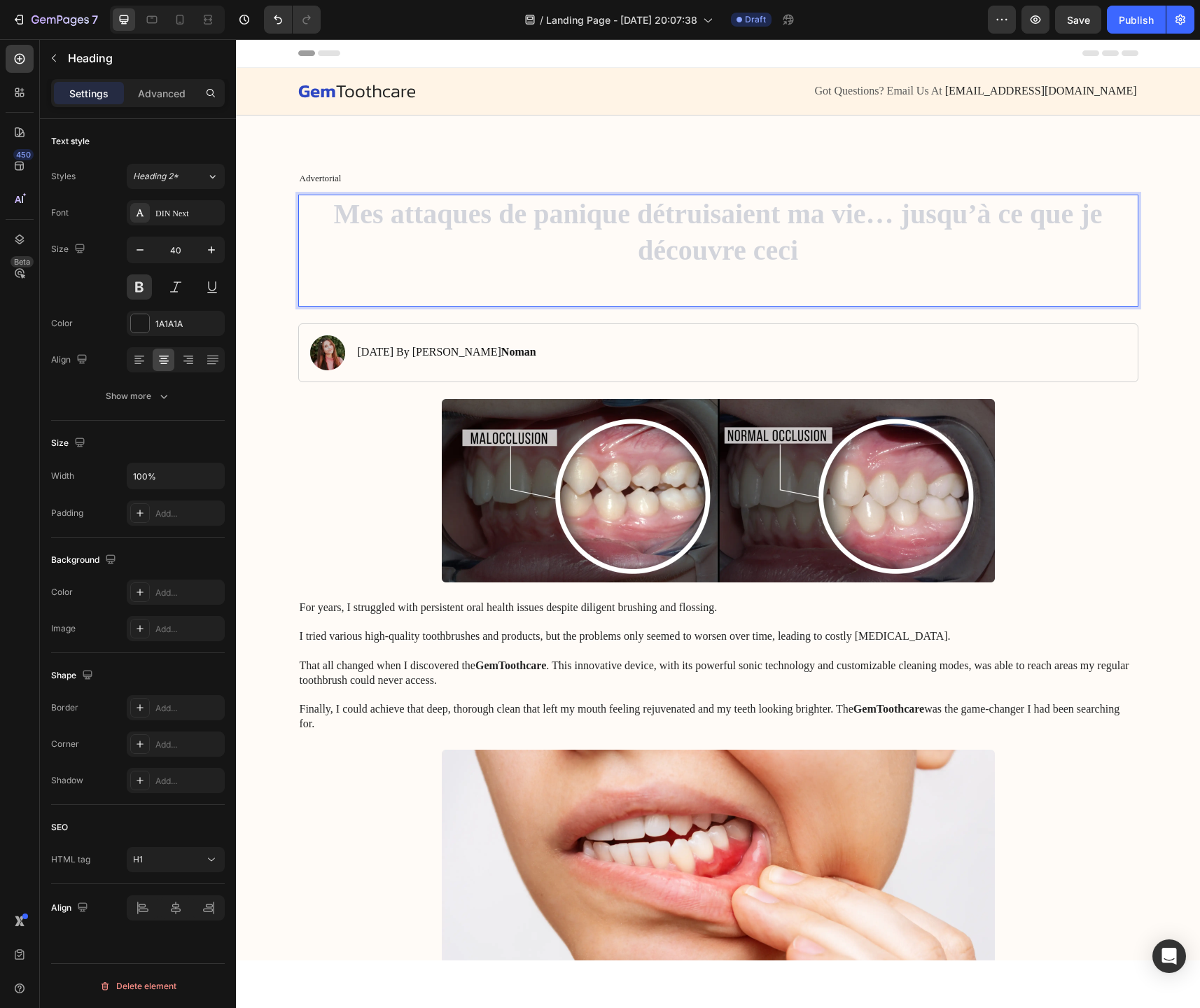
click at [771, 252] on span "Mes attaques de panique détruisaient ma vie… jusqu’à ce que je découvre ceci" at bounding box center [718, 232] width 768 height 68
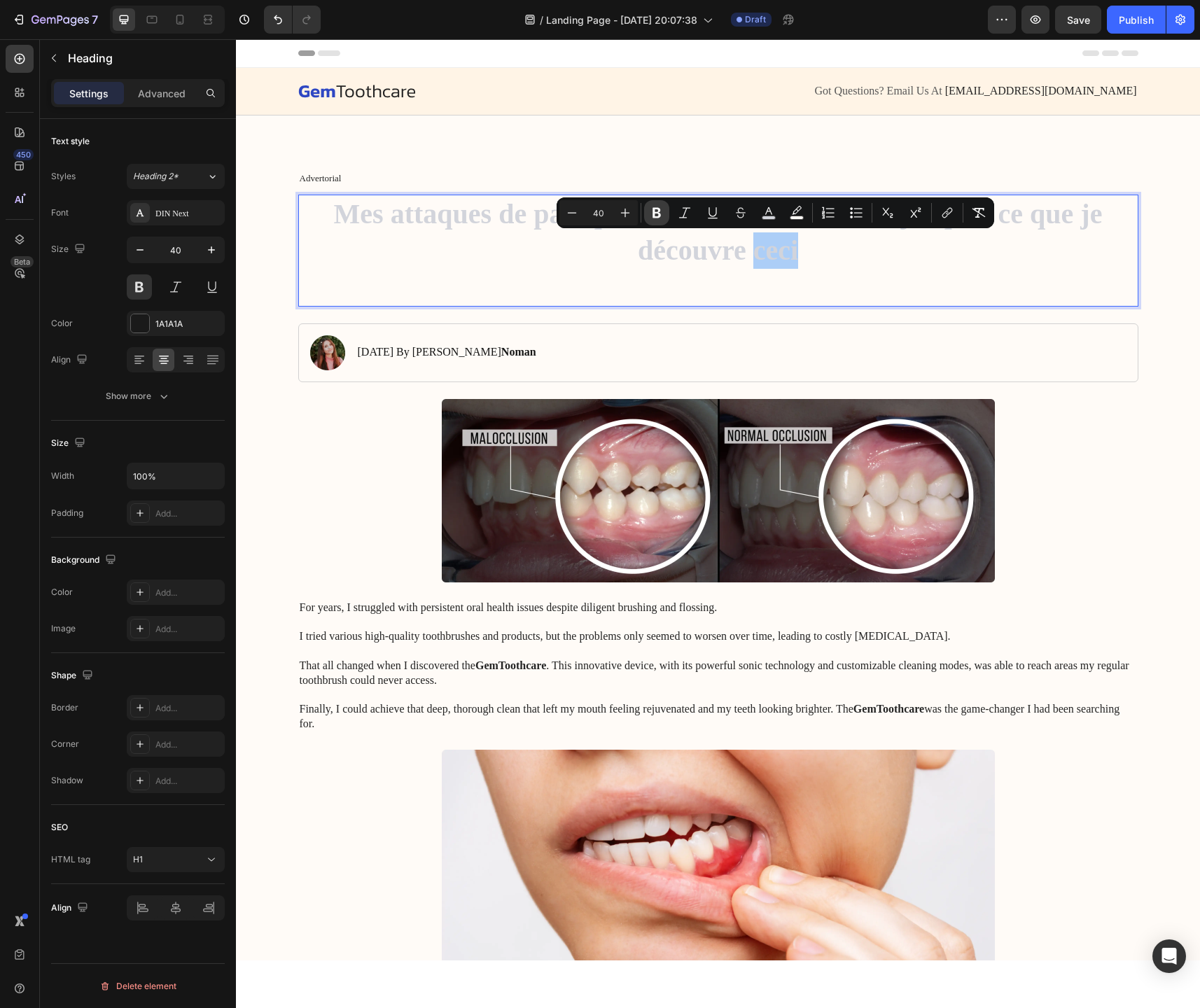
click at [658, 212] on icon "Editor contextual toolbar" at bounding box center [656, 212] width 9 height 11
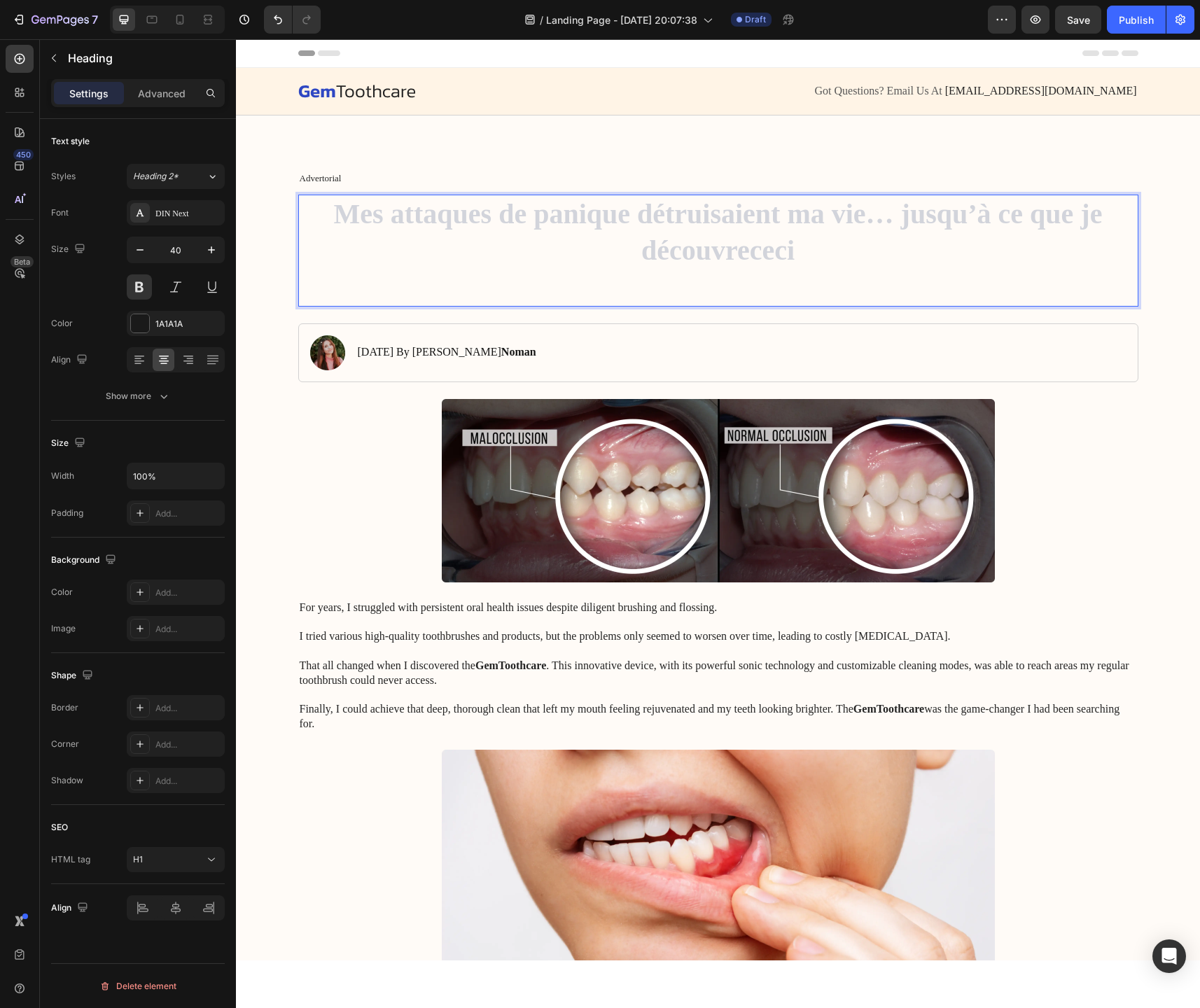
click at [658, 212] on span "Mes attaques de panique détruisaient ma vie… jusqu’à ce que je découvre ceci" at bounding box center [718, 232] width 768 height 68
click at [702, 251] on span "Mes attaques de panique détruisaient ma vie… jusqu’à ce que je découvre ceci" at bounding box center [718, 232] width 768 height 68
click at [682, 248] on span "Mes attaques de panique détruisaient ma vie… jusqu’à ce que je découvre ceci" at bounding box center [718, 232] width 768 height 68
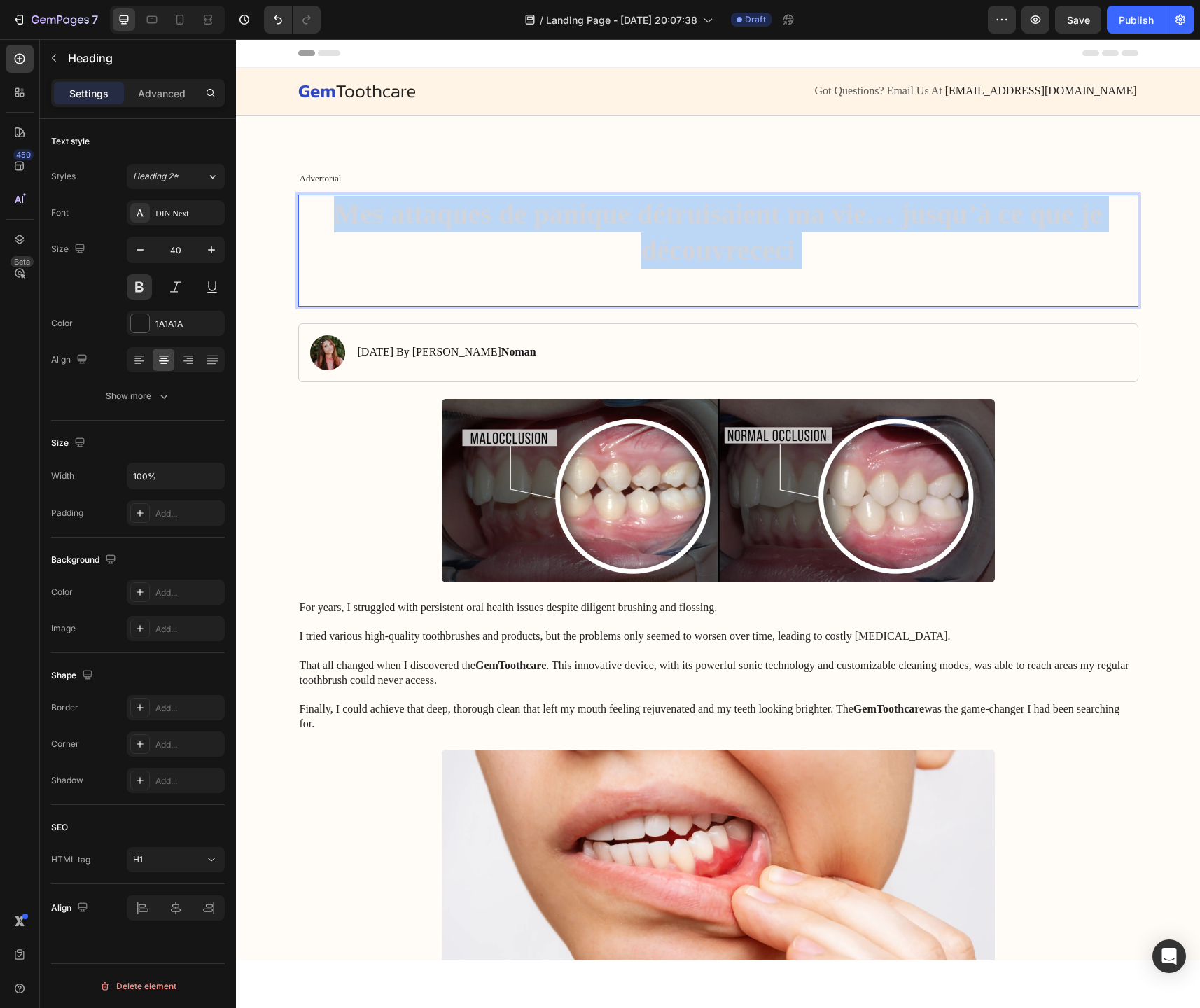
click at [682, 248] on span "Mes attaques de panique détruisaient ma vie… jusqu’à ce que je découvre ceci" at bounding box center [718, 232] width 768 height 68
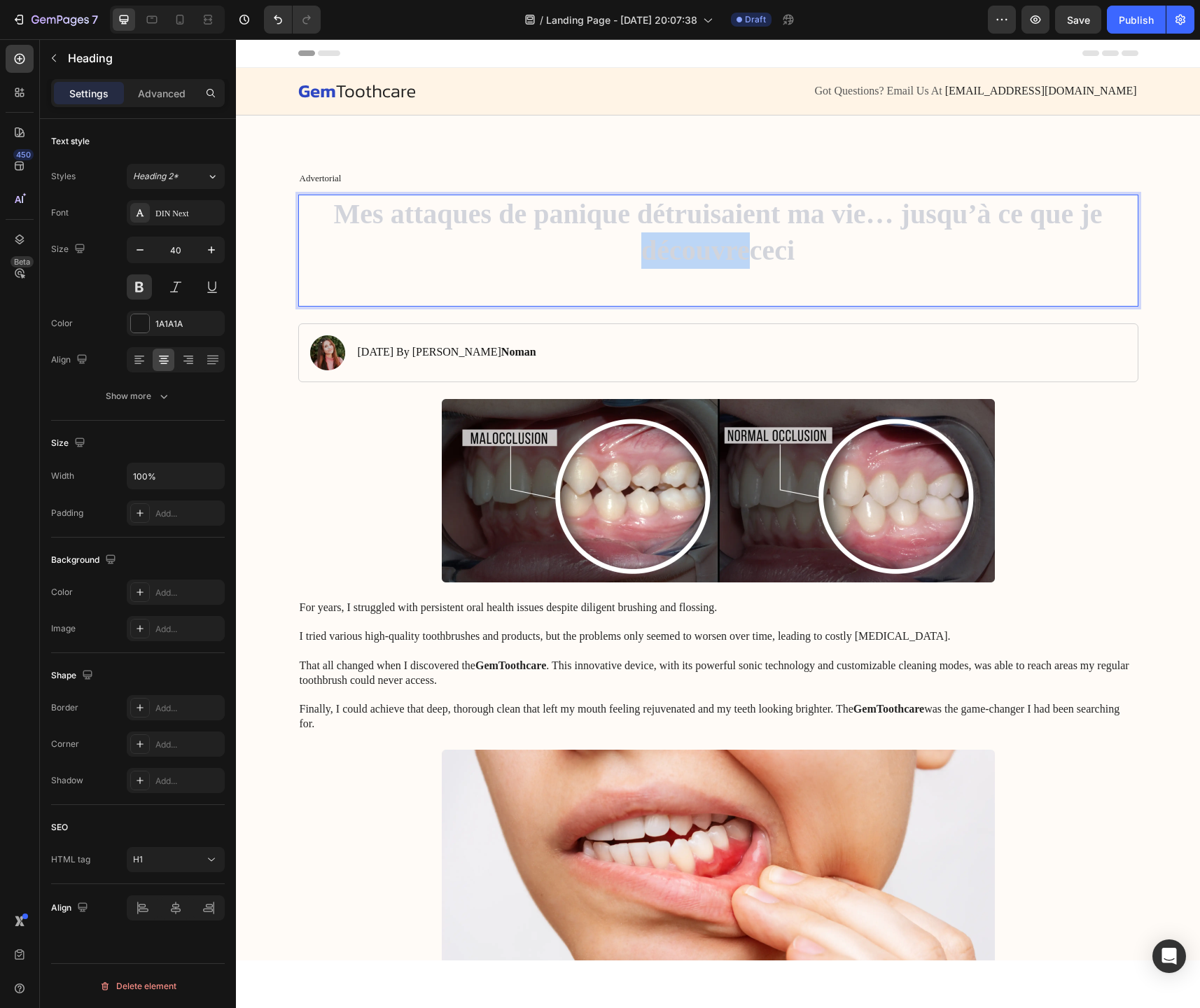
click at [682, 248] on span "Mes attaques de panique détruisaient ma vie… jusqu’à ce que je découvre ceci" at bounding box center [718, 232] width 768 height 68
click at [136, 292] on button at bounding box center [139, 287] width 25 height 25
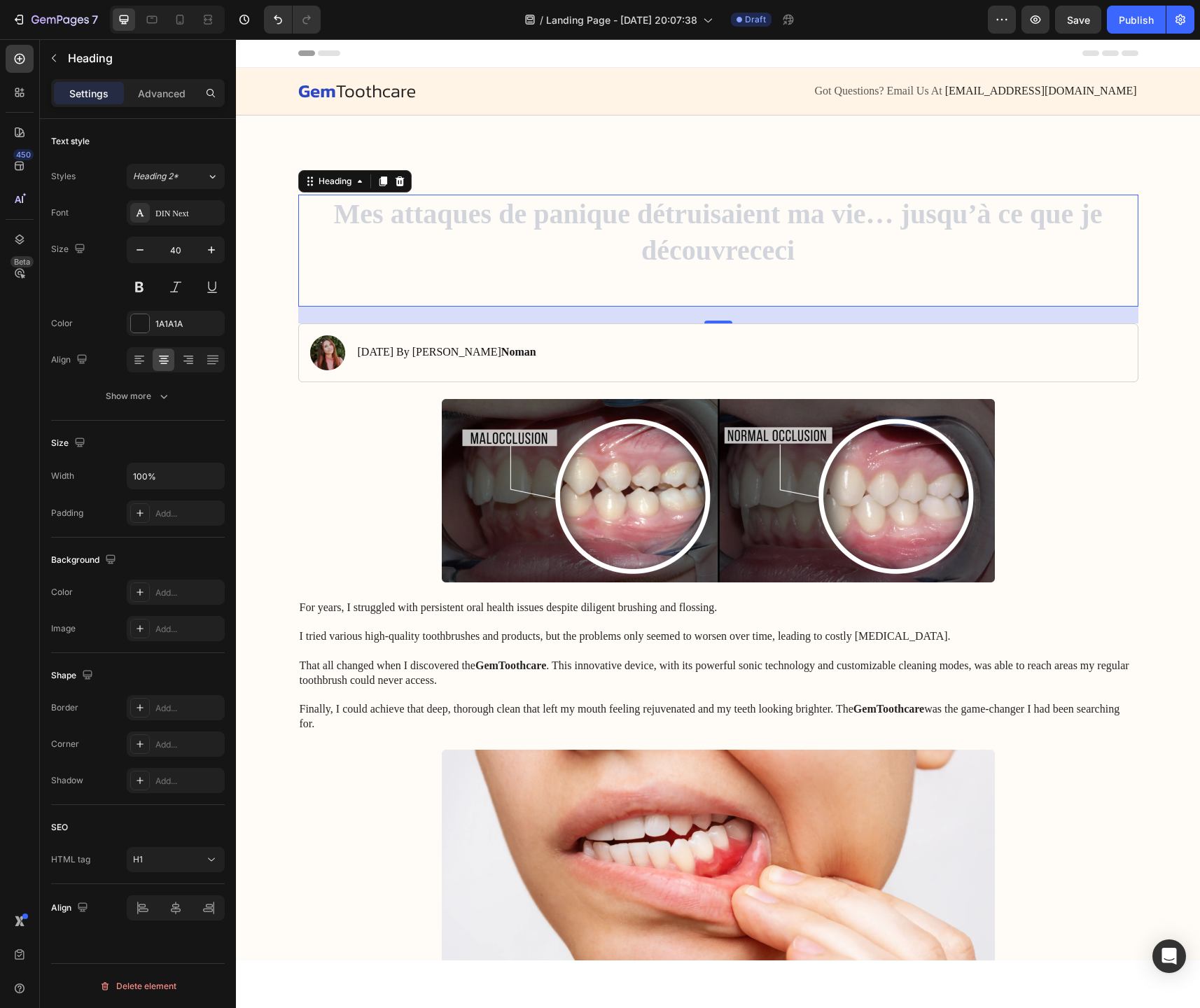
click at [810, 254] on p "Mes attaques de panique détruisaient ma vie… jusqu’à ce que je découvre ceci" at bounding box center [717, 250] width 837 height 109
click at [21, 60] on icon at bounding box center [19, 59] width 14 height 14
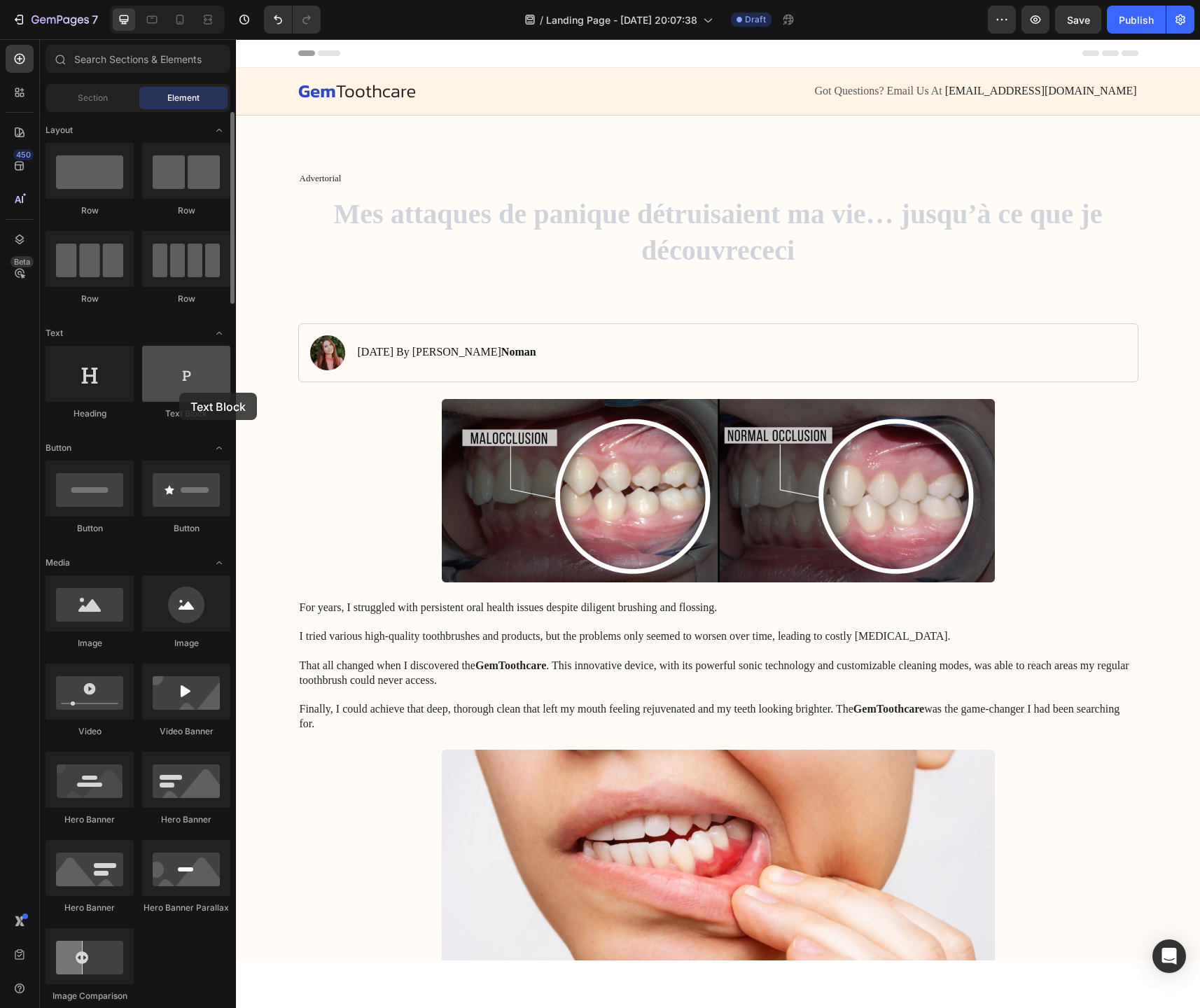
click at [180, 393] on div at bounding box center [185, 374] width 88 height 56
click at [178, 377] on div at bounding box center [185, 374] width 88 height 56
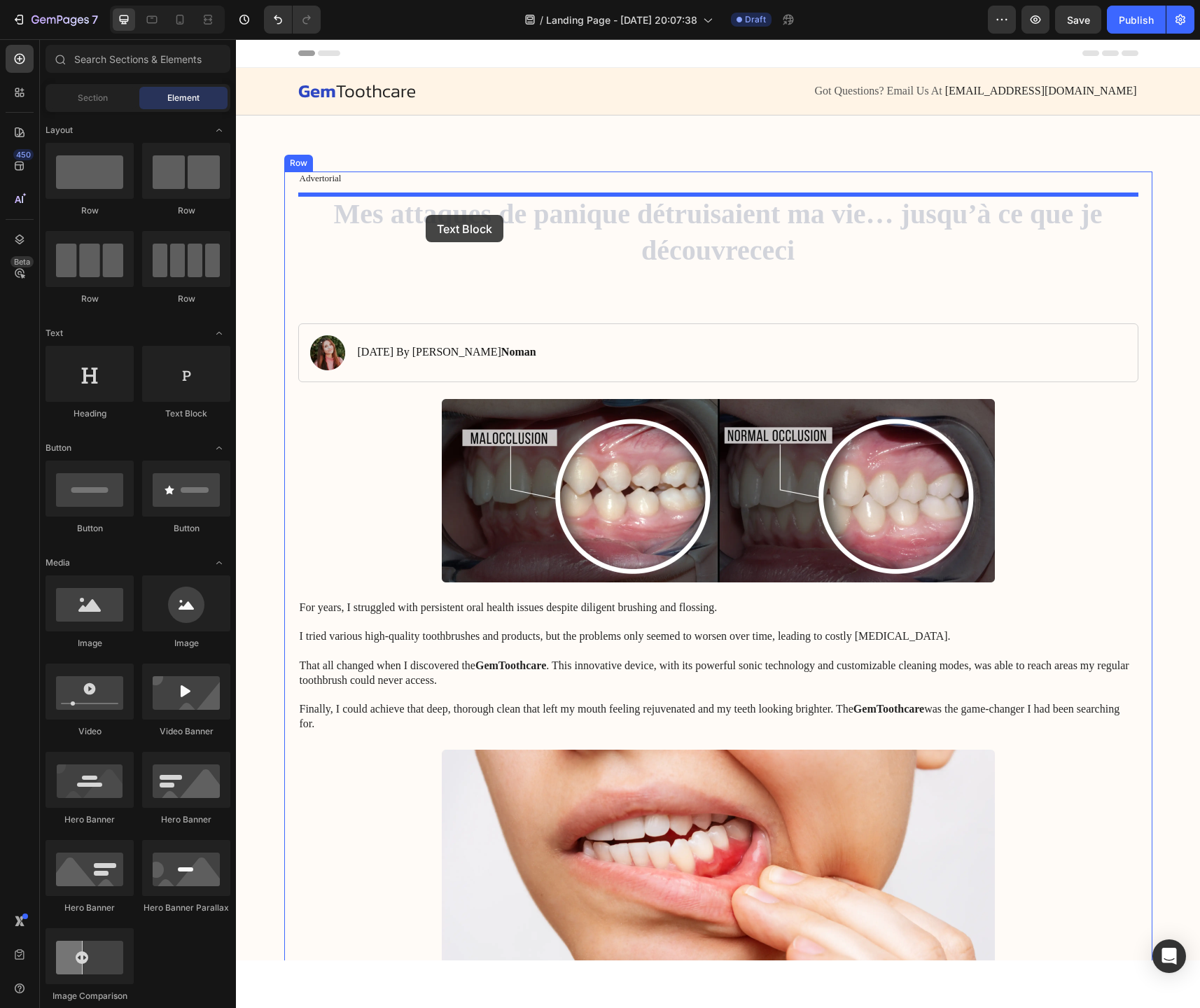
drag, startPoint x: 414, startPoint y: 416, endPoint x: 426, endPoint y: 214, distance: 202.4
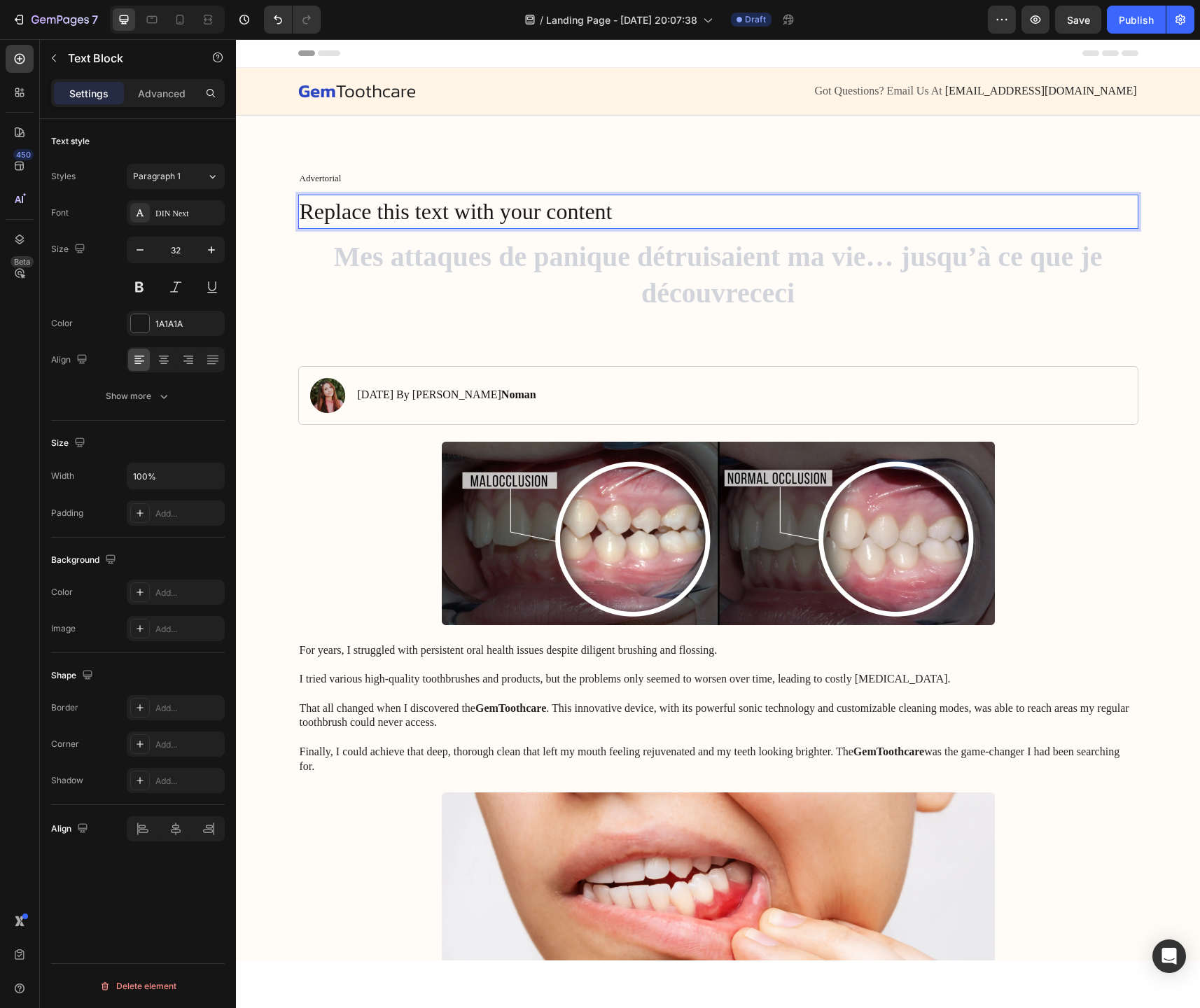
click at [472, 213] on div "Replace this text with your content" at bounding box center [718, 212] width 840 height 35
click at [472, 213] on p "Replace this text with your content" at bounding box center [717, 211] width 837 height 32
click at [586, 212] on p "Replace this text with your content" at bounding box center [717, 211] width 837 height 32
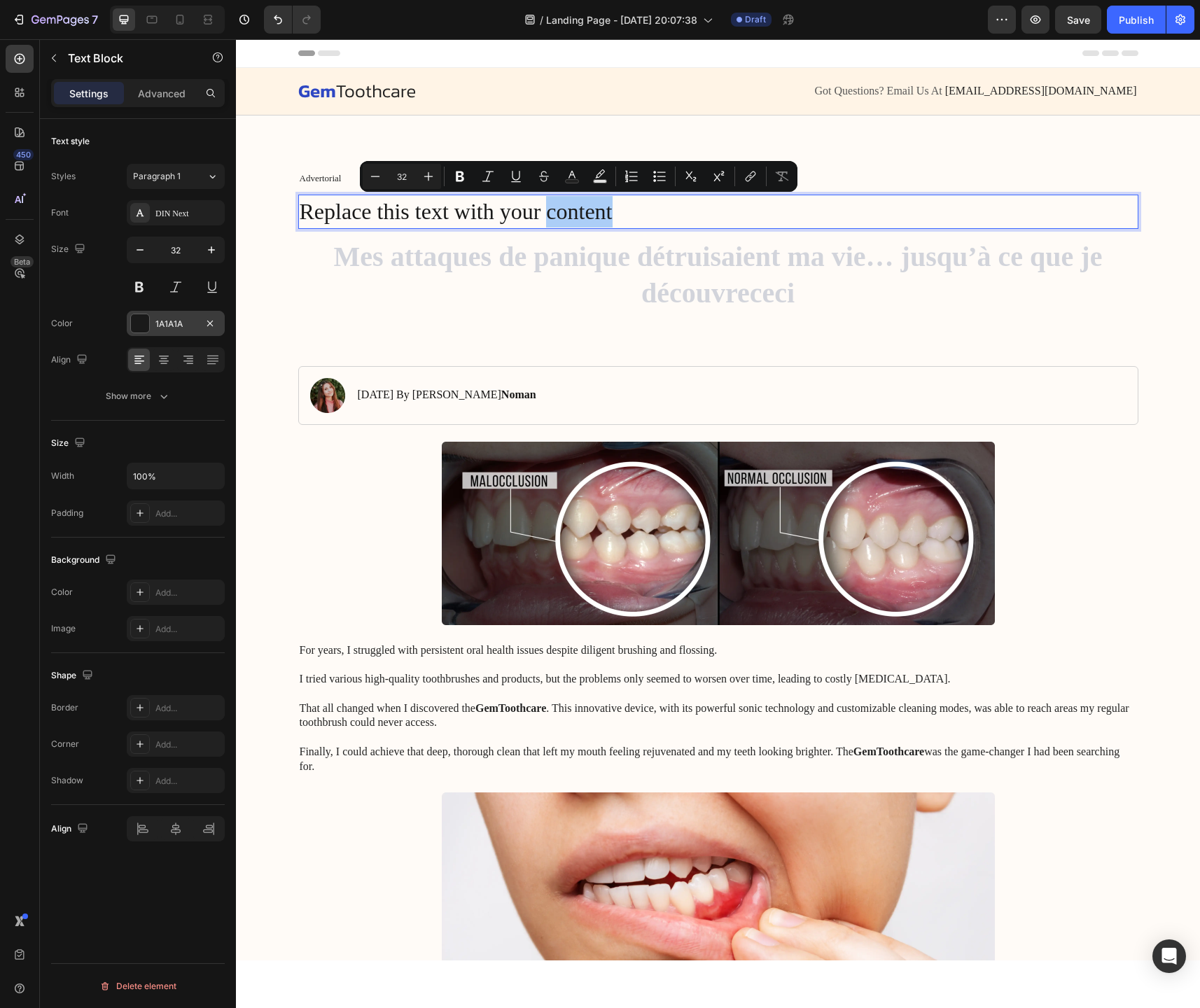
click at [142, 325] on div at bounding box center [140, 323] width 18 height 18
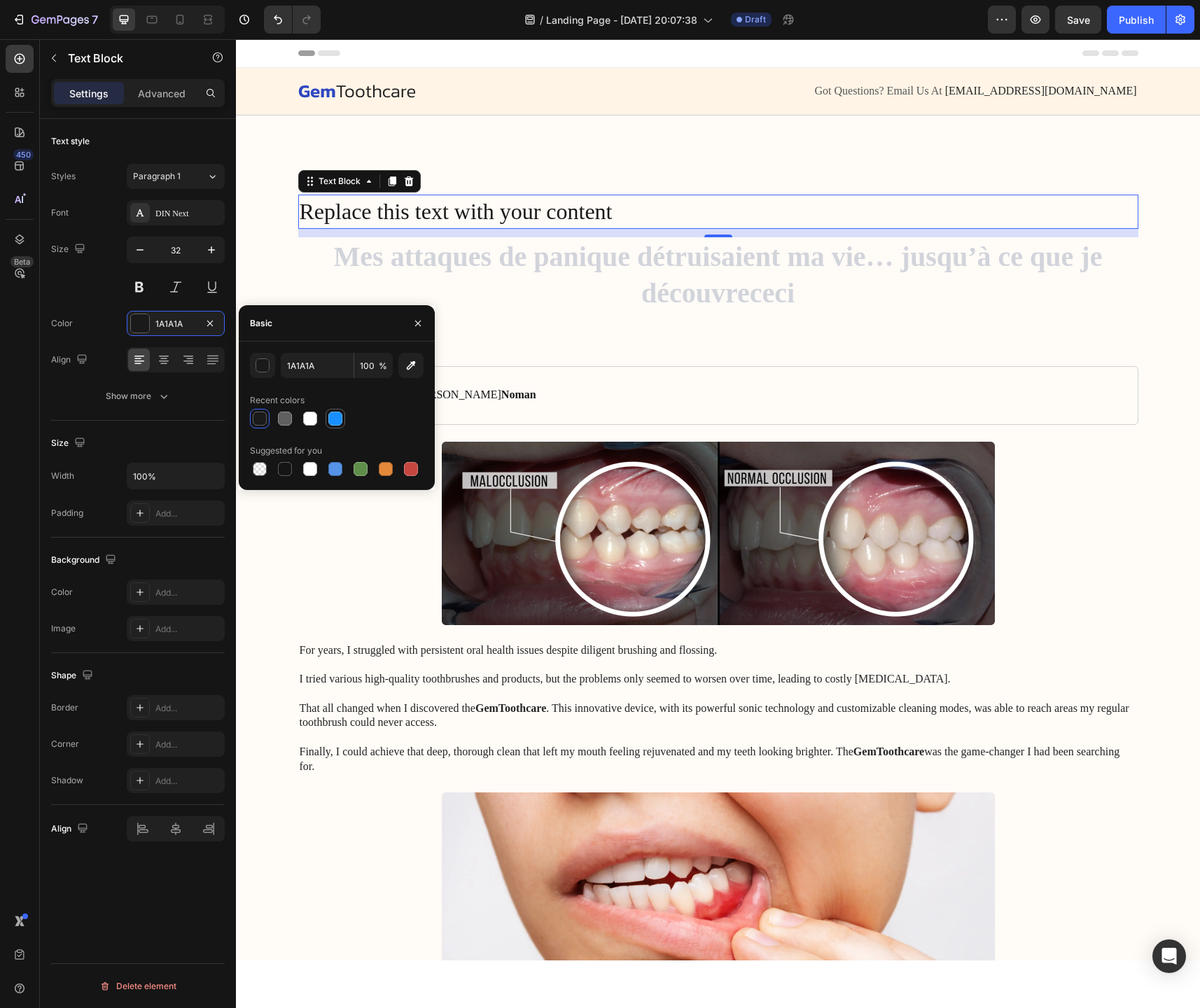
click at [338, 413] on div at bounding box center [335, 418] width 14 height 14
type input "1890FF"
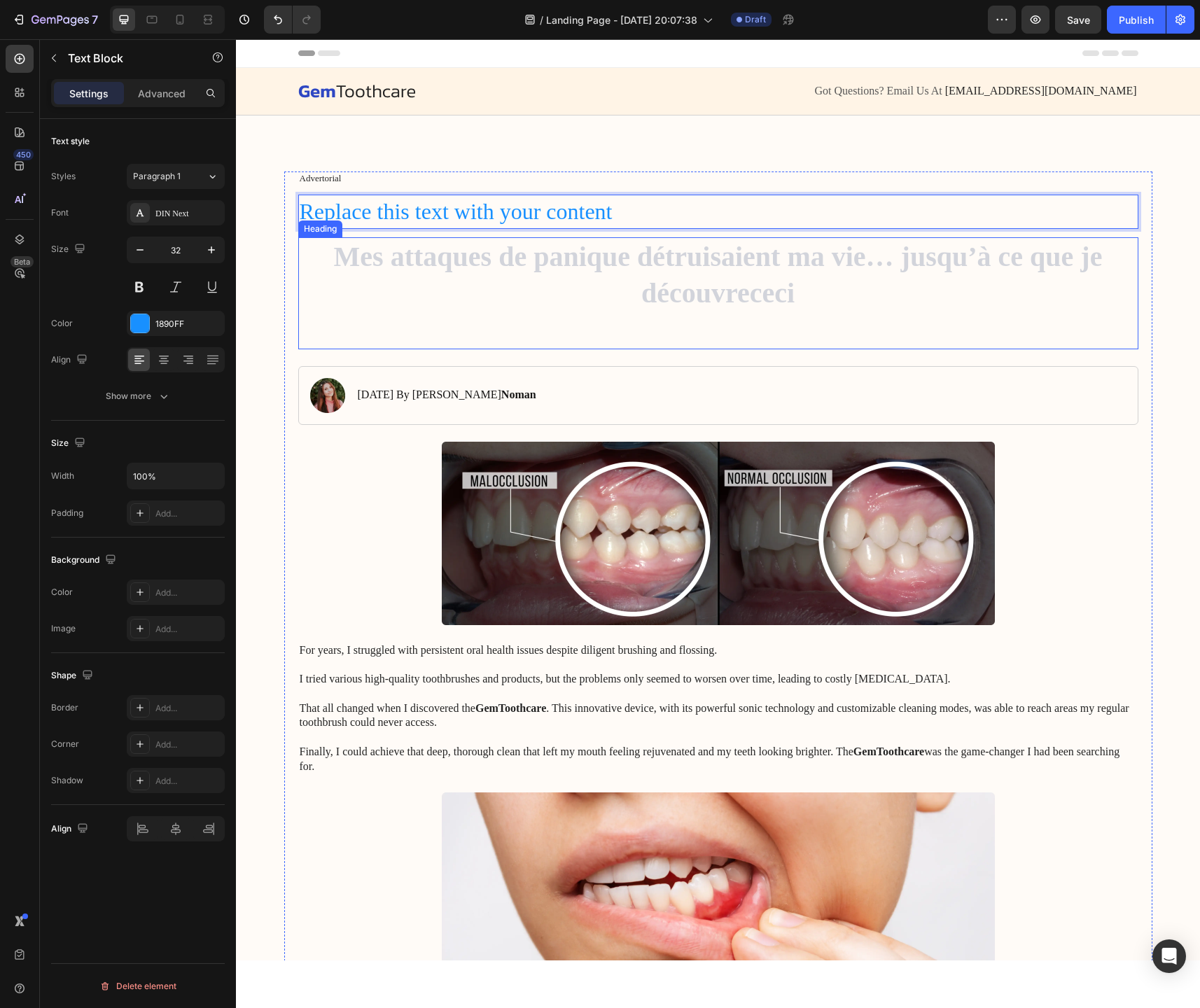
drag, startPoint x: 623, startPoint y: 205, endPoint x: 619, endPoint y: 315, distance: 110.1
click at [410, 219] on p "Replace this text with your content" at bounding box center [717, 211] width 837 height 32
click at [714, 215] on p "Replace this text with your content" at bounding box center [717, 211] width 837 height 32
click at [697, 215] on p "Replace this text with your content" at bounding box center [717, 211] width 837 height 32
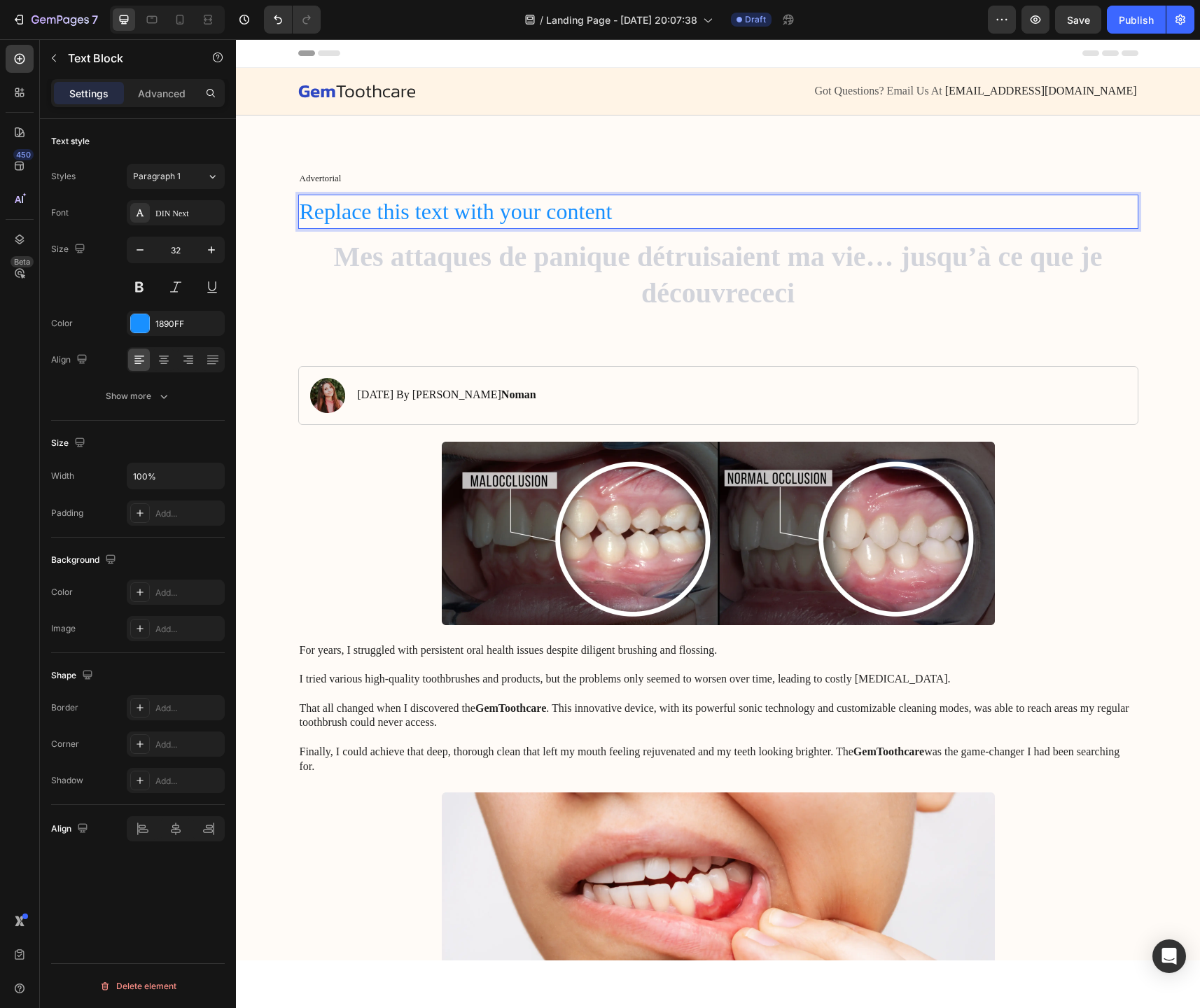
click at [1092, 200] on p "Replace this text with your content" at bounding box center [717, 211] width 837 height 32
click at [299, 213] on p "Replace this text with your content" at bounding box center [717, 211] width 837 height 32
click at [55, 59] on icon "button" at bounding box center [54, 58] width 12 height 12
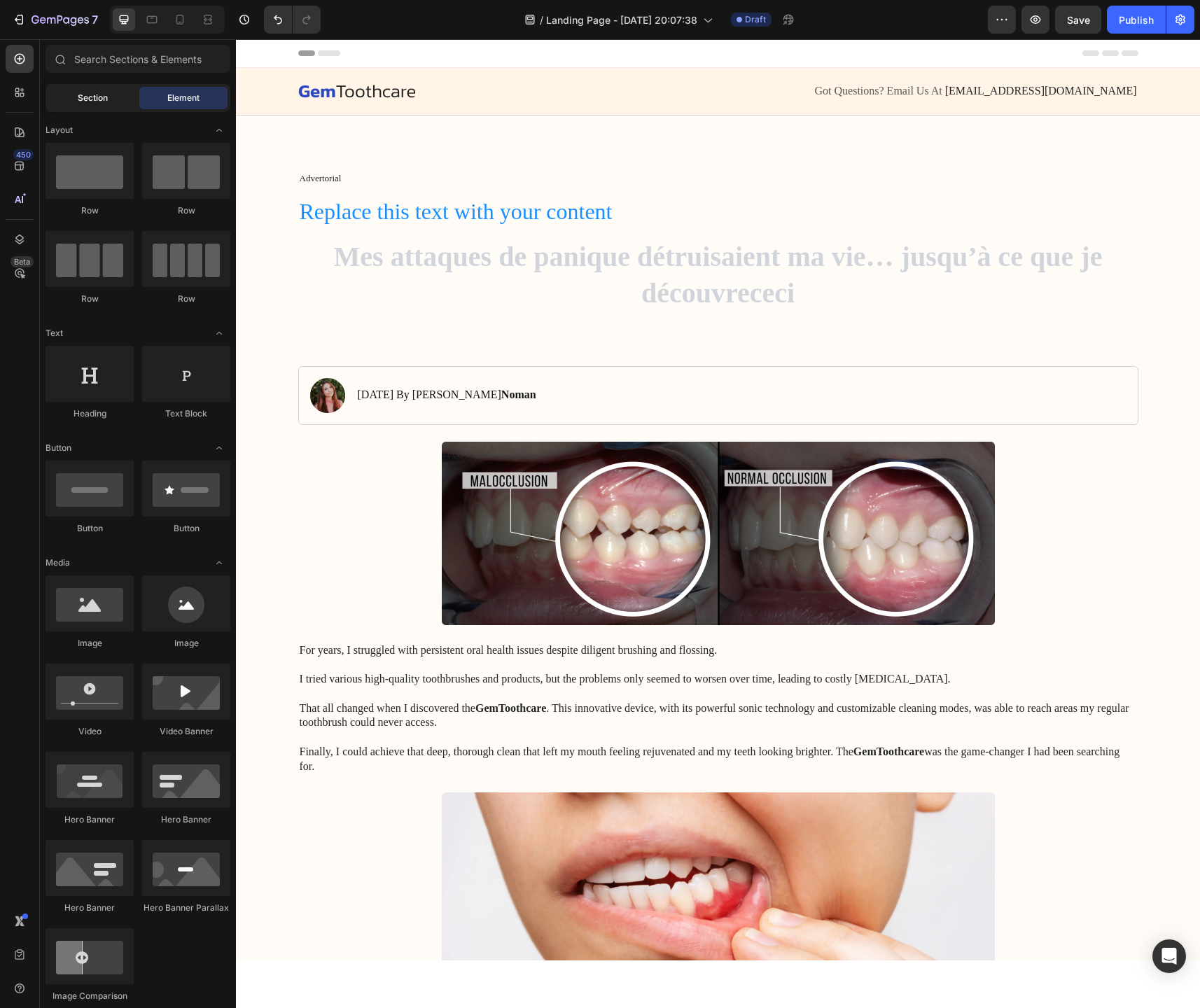
click at [105, 98] on span "Section" at bounding box center [93, 98] width 30 height 13
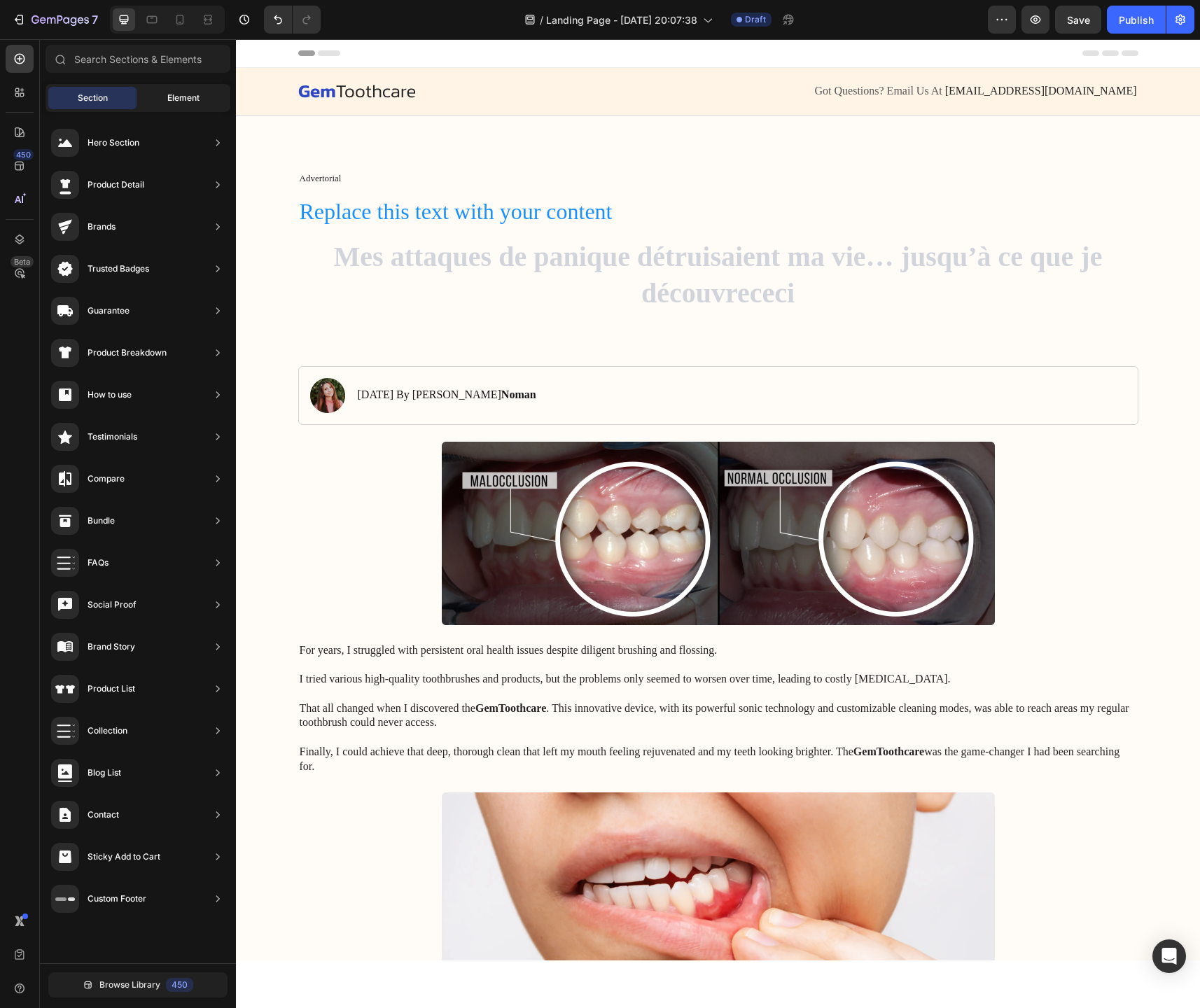
click at [195, 95] on span "Element" at bounding box center [182, 98] width 32 height 13
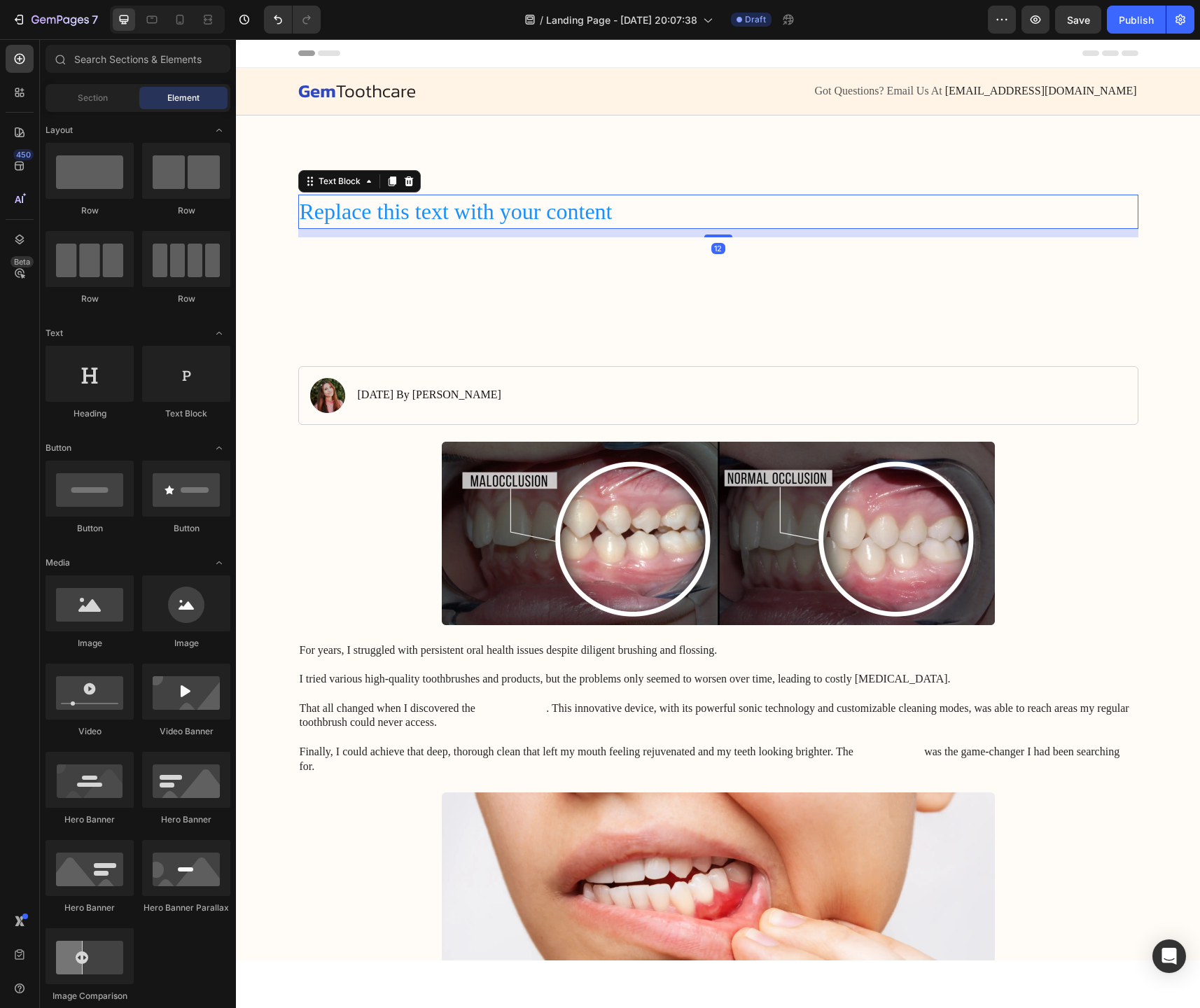
click at [335, 200] on p "Replace this text with your content" at bounding box center [717, 211] width 837 height 32
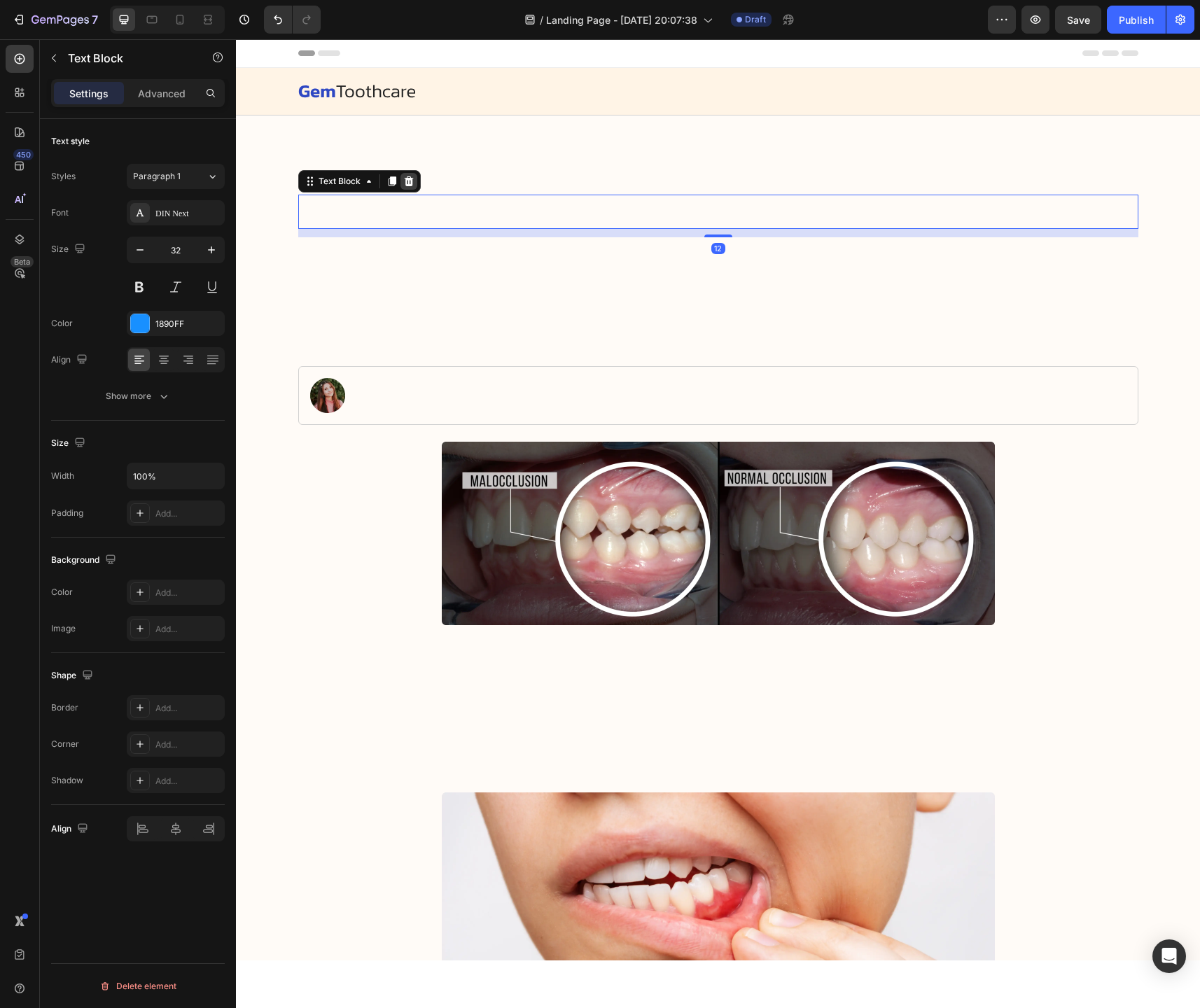
click at [405, 187] on div at bounding box center [408, 181] width 16 height 16
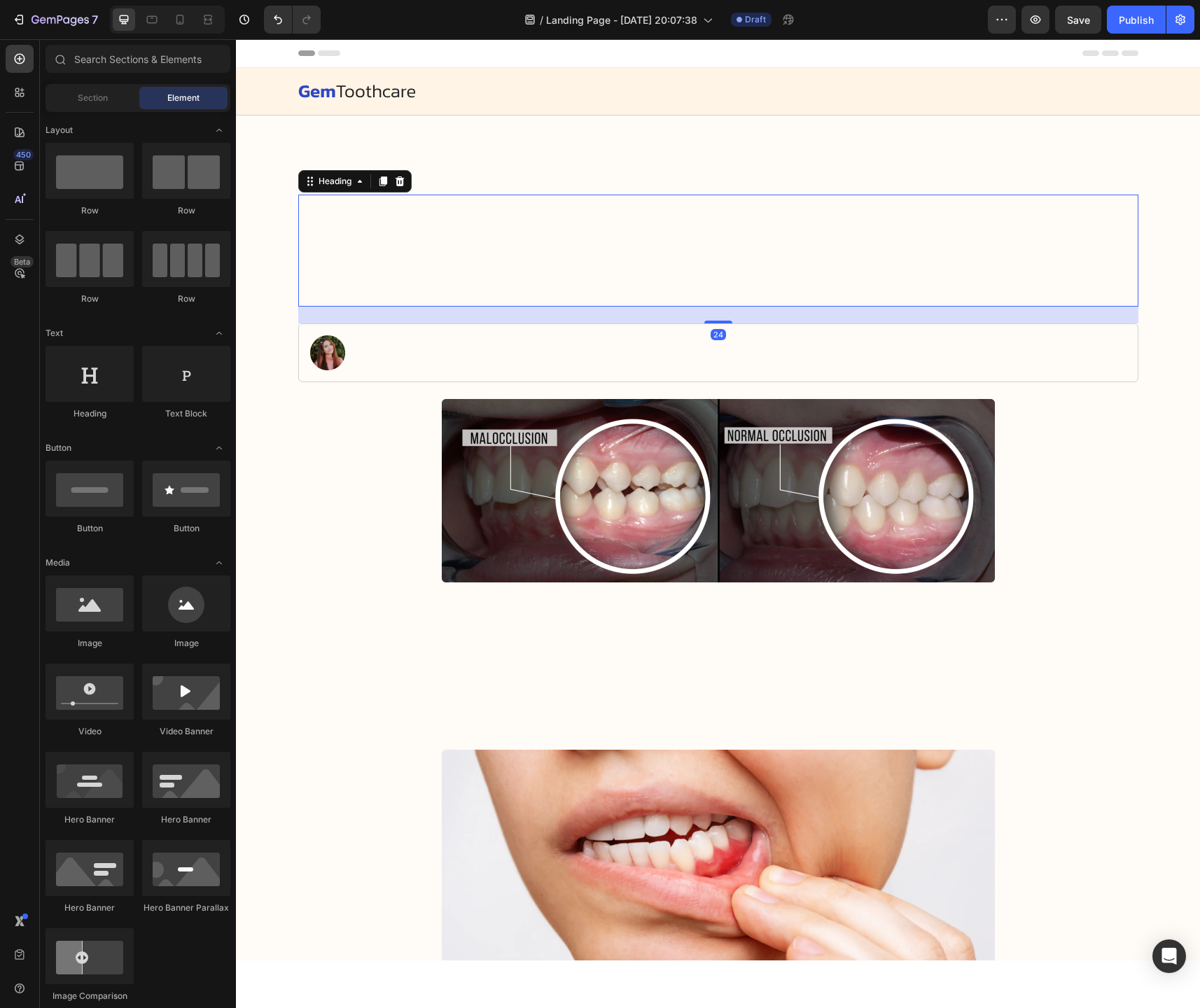
click at [413, 213] on span "Mes attaques de panique détruisaient ma vie… jusqu’à ce que je découvre ceci" at bounding box center [718, 232] width 768 height 68
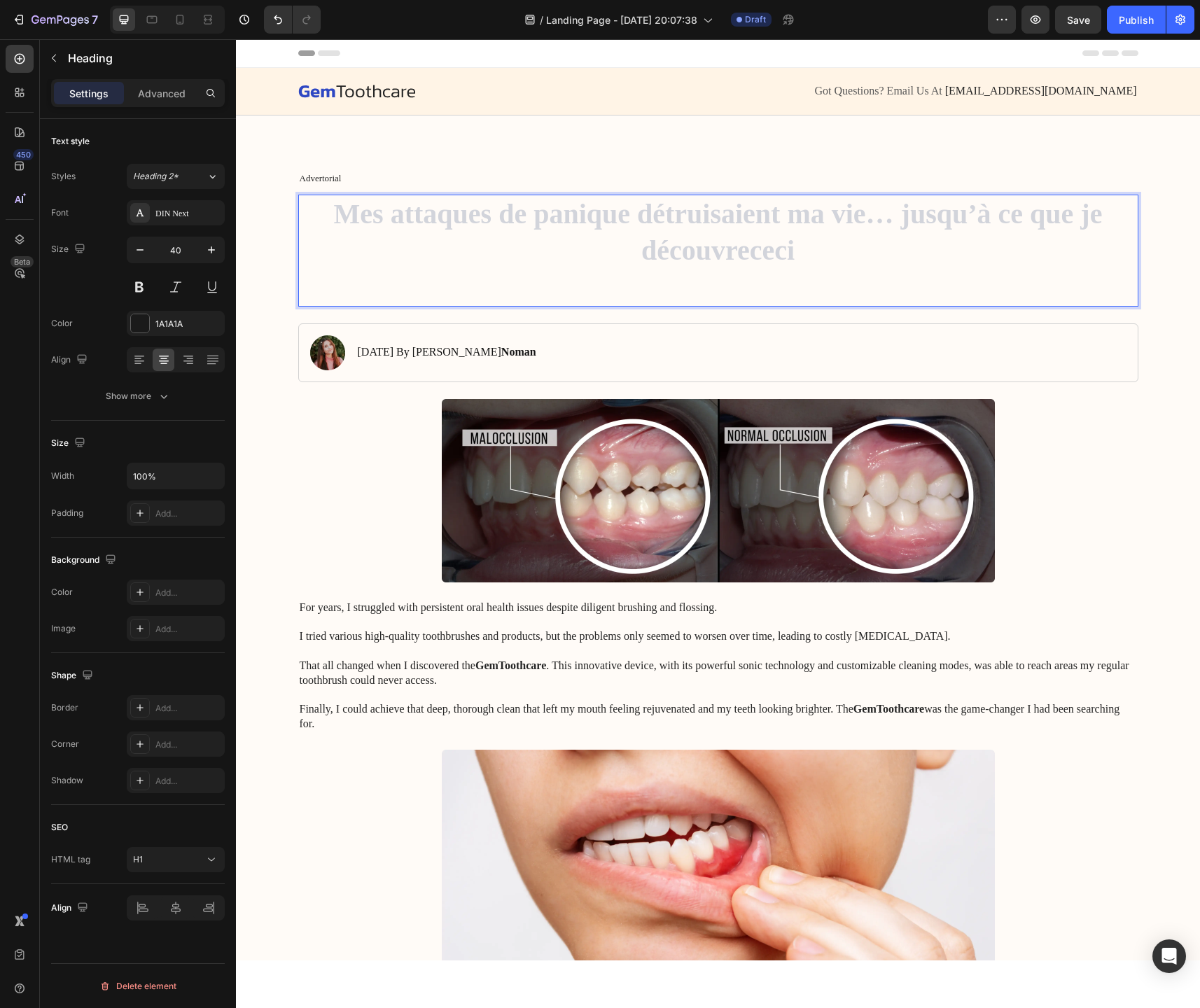
click at [904, 225] on span "Mes attaques de panique détruisaient ma vie… jusqu’à ce que je découvre ceci" at bounding box center [718, 232] width 768 height 68
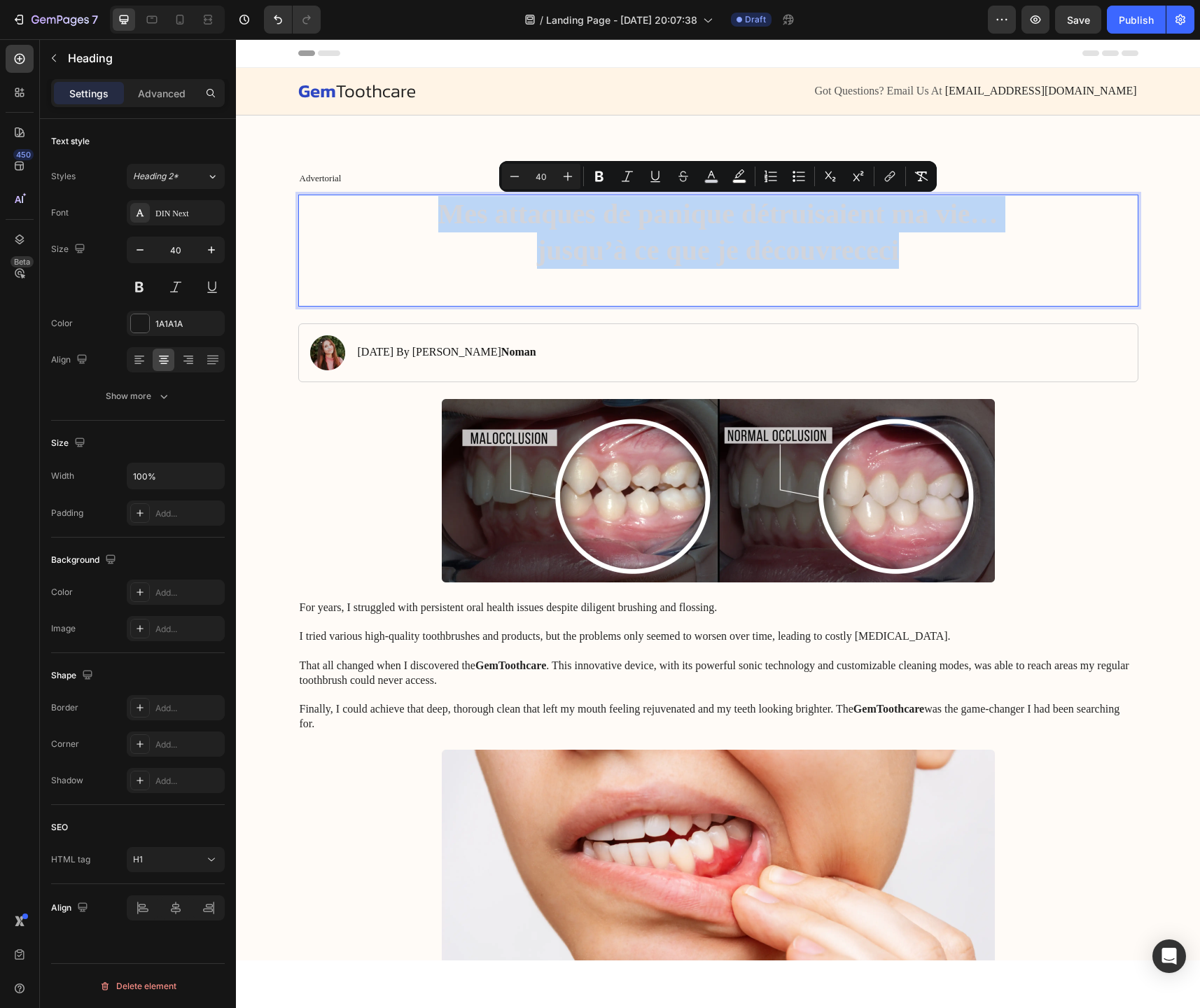
drag, startPoint x: 908, startPoint y: 246, endPoint x: 410, endPoint y: 218, distance: 498.8
click at [410, 218] on p "Mes attaques de panique détruisaient ma vie… jusqu’à ce que je découvre ceci" at bounding box center [717, 250] width 837 height 109
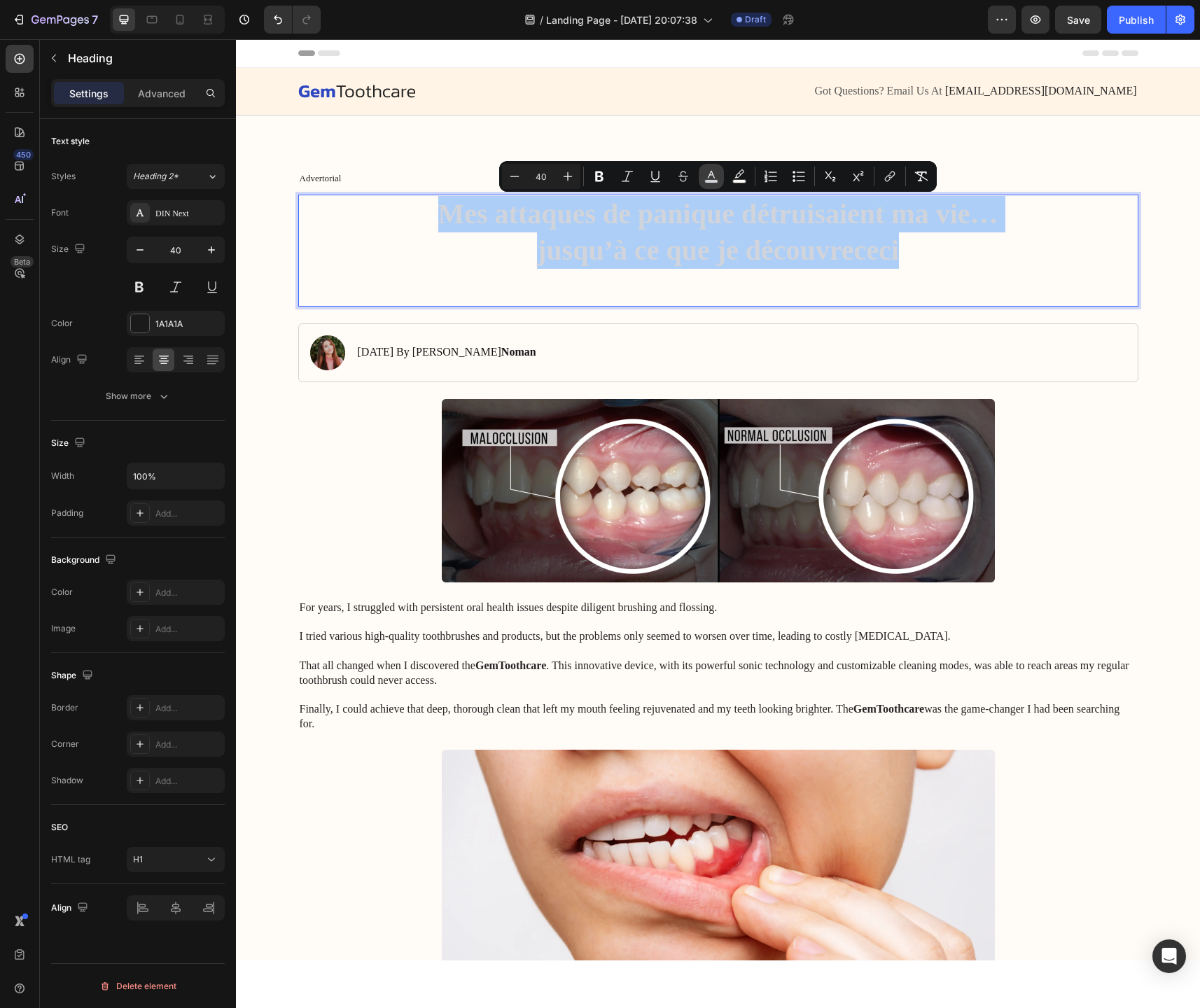
click at [710, 182] on rect "Editor contextual toolbar" at bounding box center [712, 182] width 14 height 4
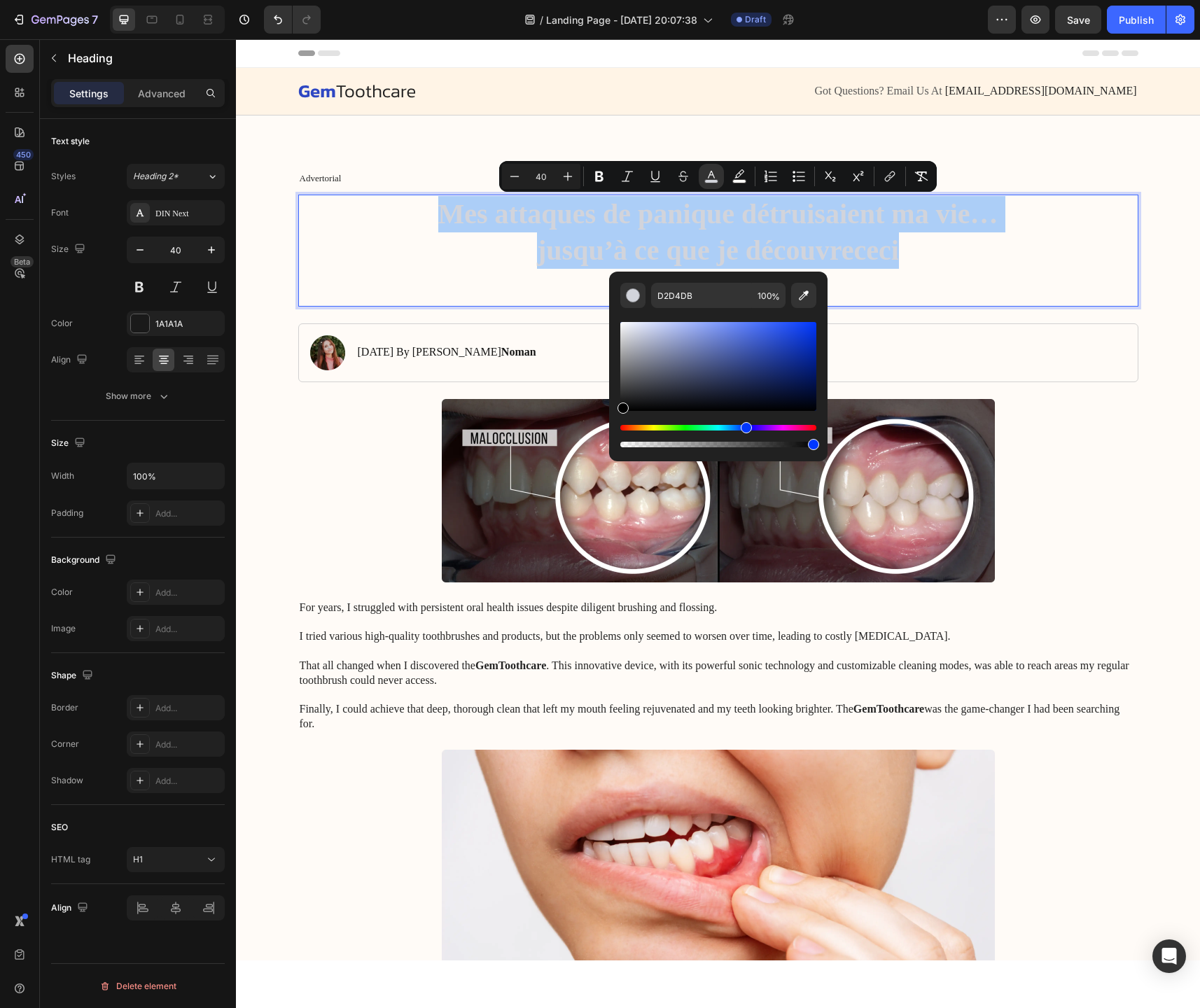
drag, startPoint x: 648, startPoint y: 387, endPoint x: 618, endPoint y: 418, distance: 43.1
click at [618, 418] on div "D2D4DB 100 %" at bounding box center [718, 360] width 218 height 179
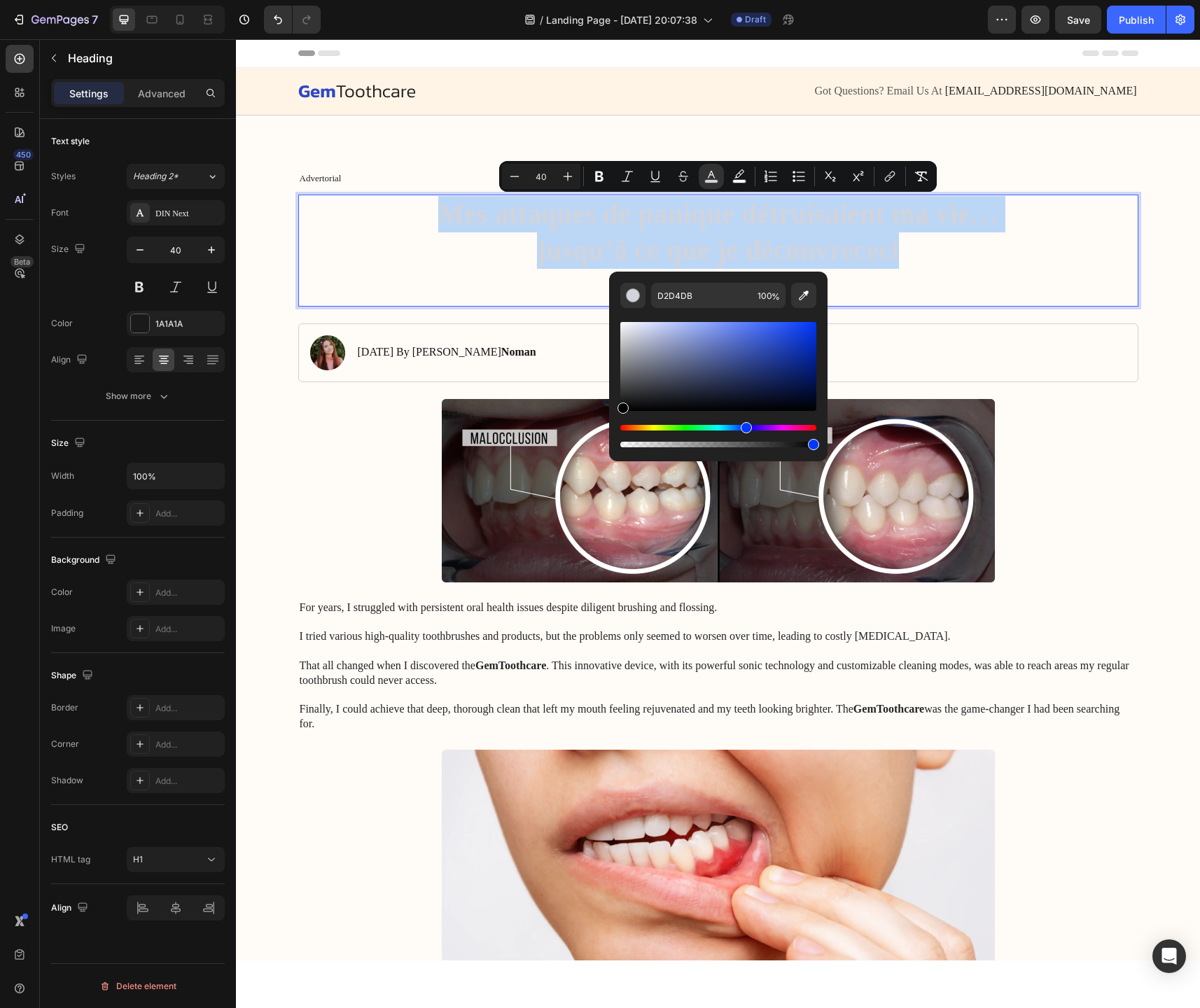
type input "000000"
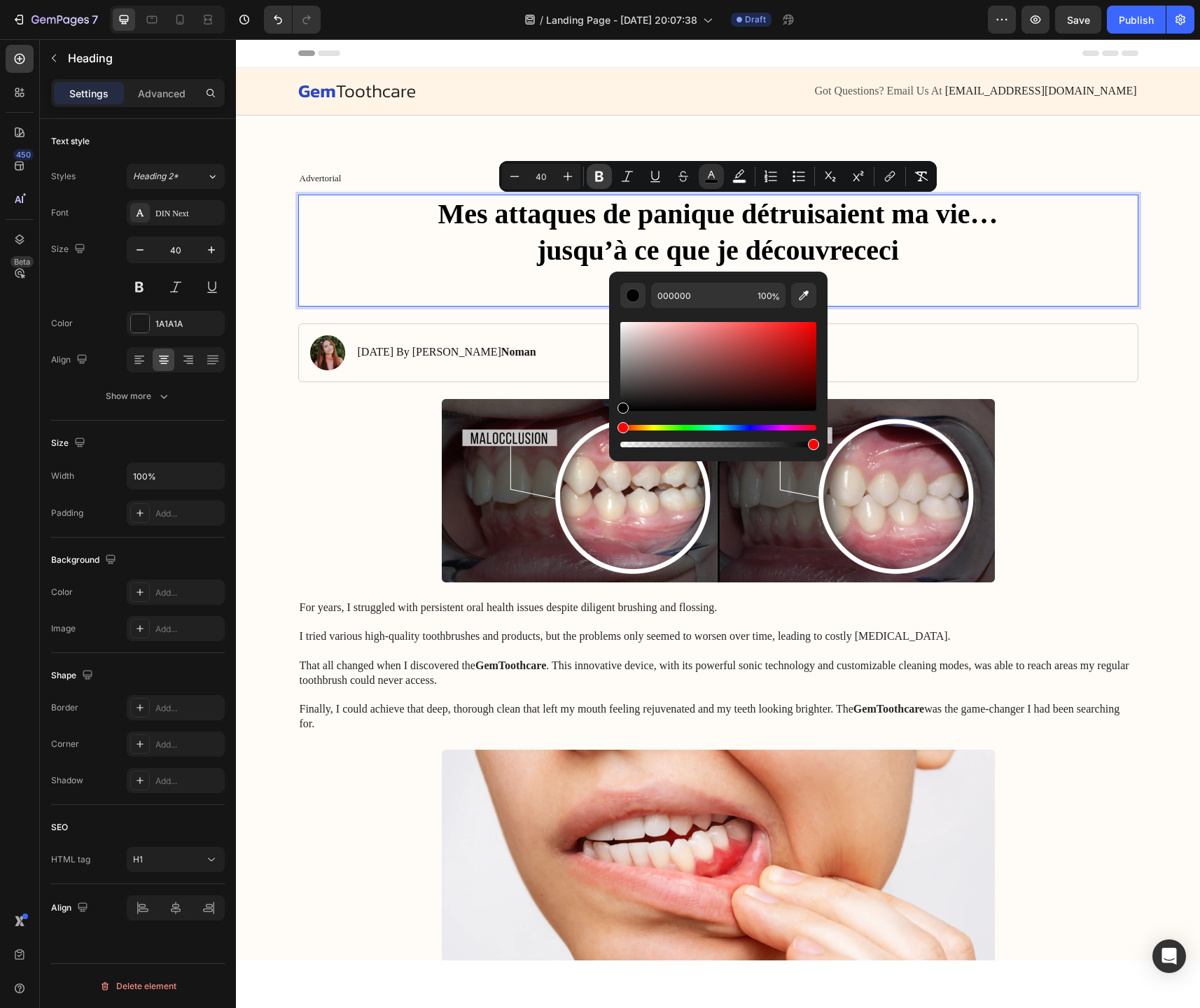
click at [600, 182] on icon "Editor contextual toolbar" at bounding box center [600, 177] width 14 height 14
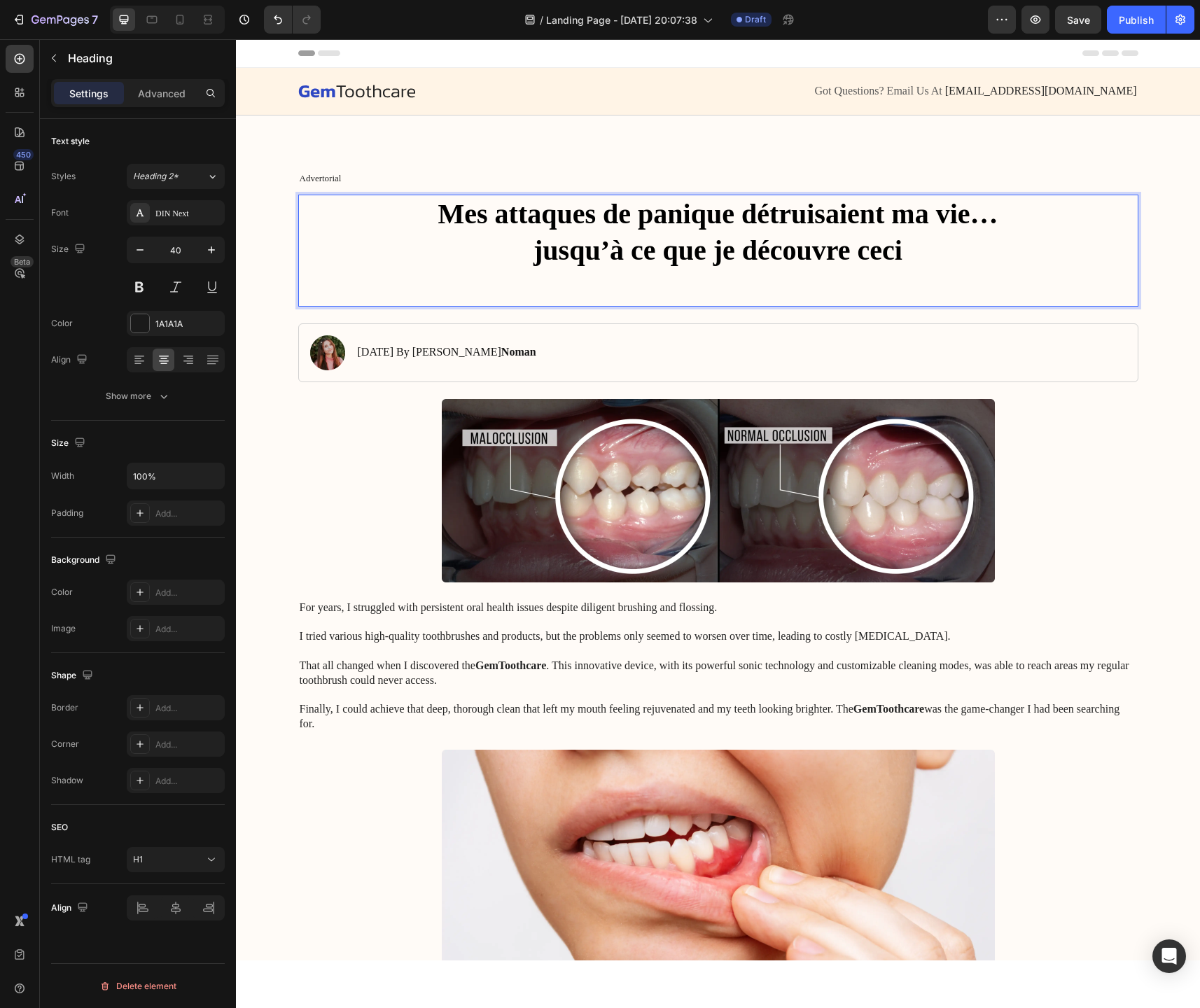
click at [632, 237] on strong "jusqu’à ce que je découvre ceci" at bounding box center [718, 250] width 369 height 32
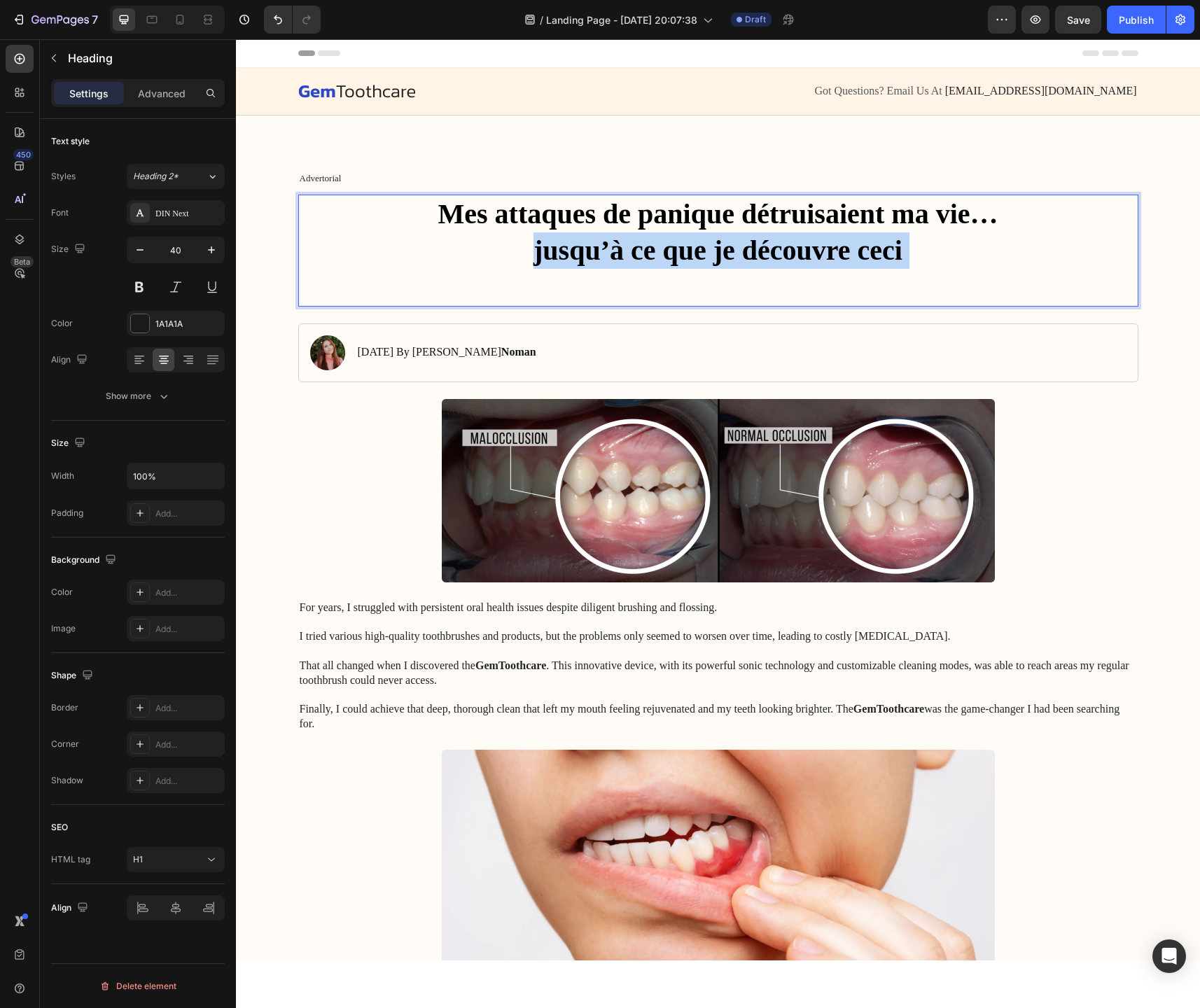
click at [632, 237] on strong "jusqu’à ce que je découvre ceci" at bounding box center [718, 250] width 369 height 32
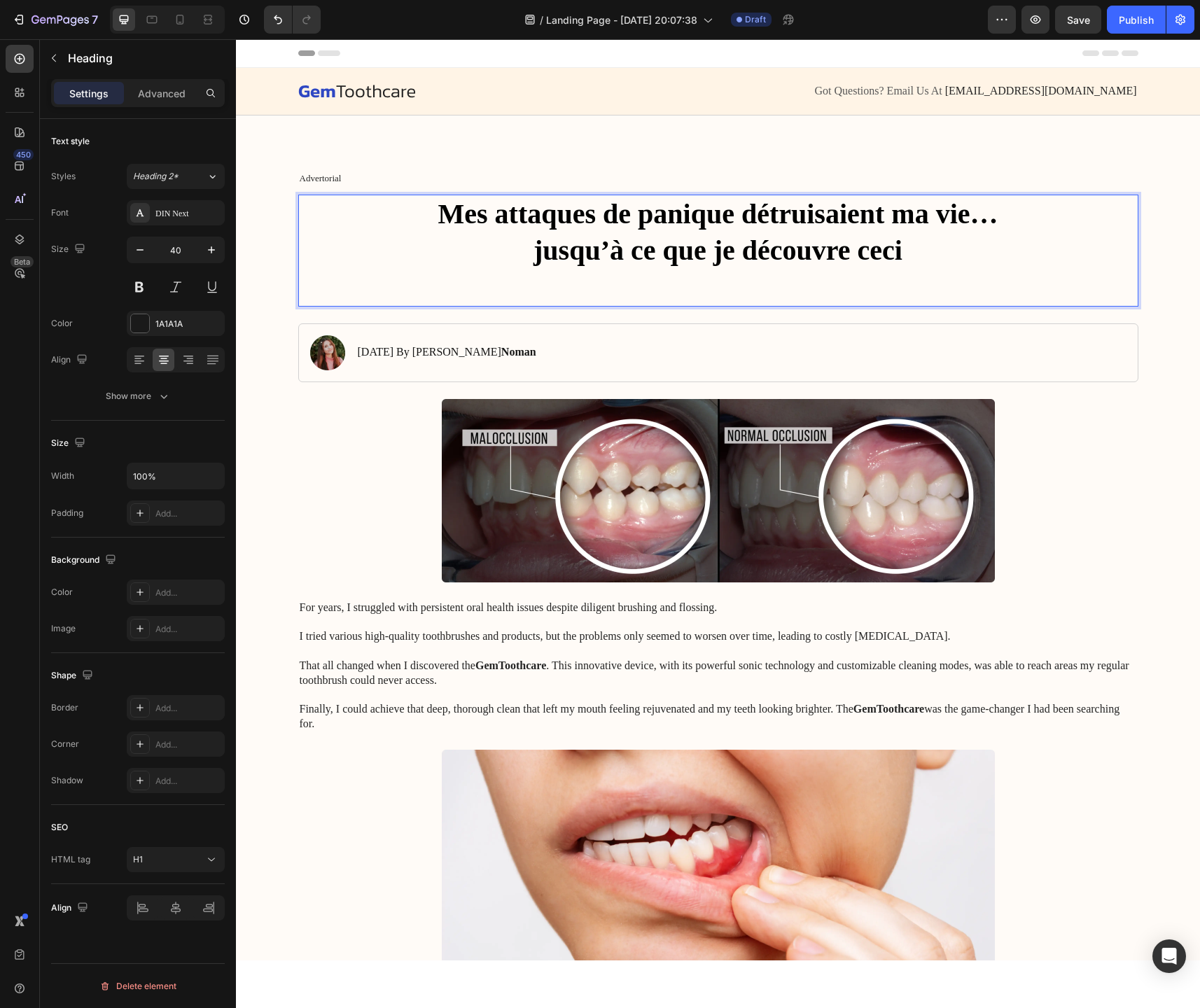
click at [893, 283] on p "Mes attaques de panique détruisaient ma vie… jusqu’à ce que je découvre ceci" at bounding box center [717, 250] width 837 height 109
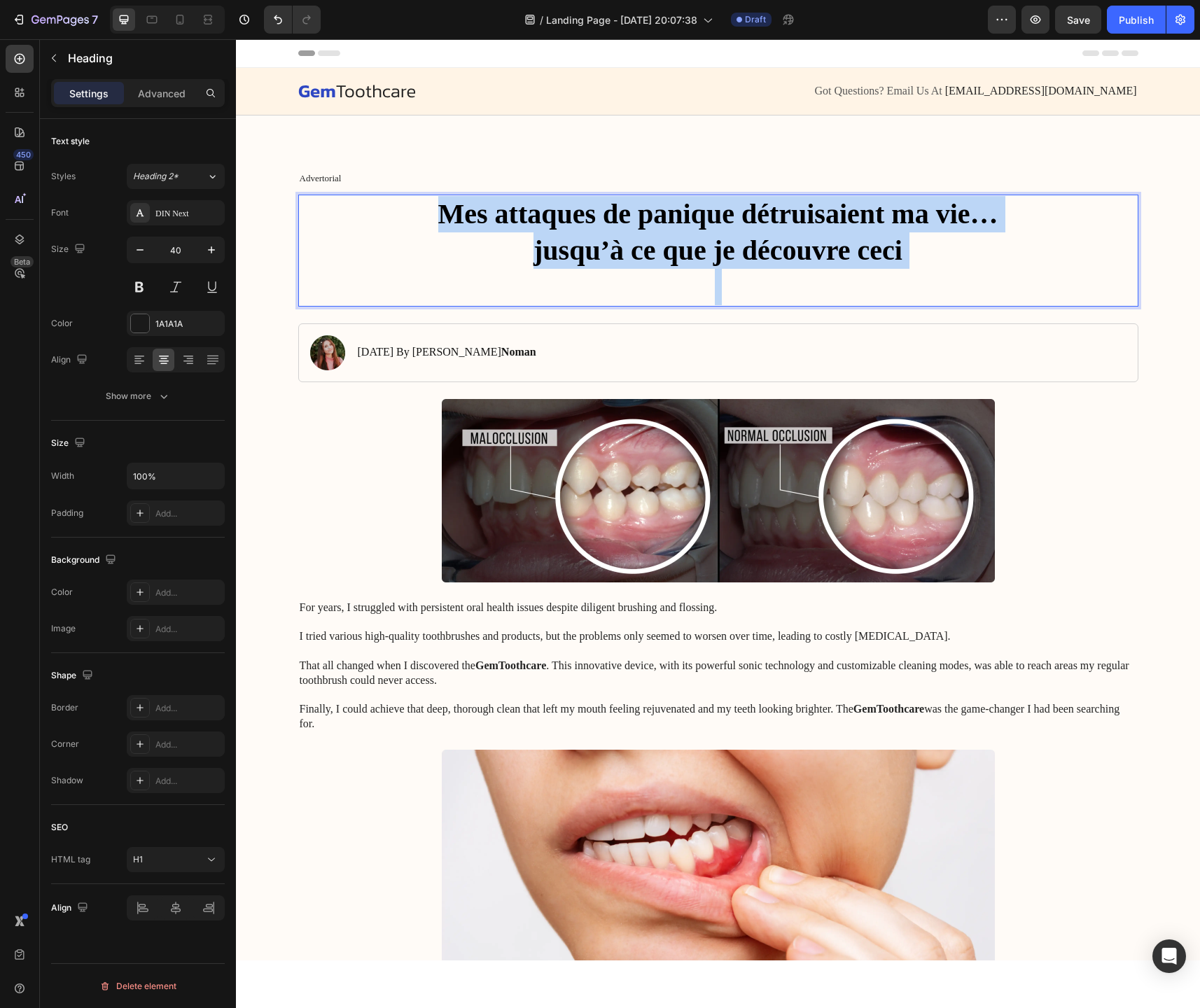
drag, startPoint x: 926, startPoint y: 271, endPoint x: 404, endPoint y: 205, distance: 526.2
click at [404, 205] on p "Mes attaques de panique détruisaient ma vie… jusqu’à ce que je découvre ceci" at bounding box center [717, 250] width 837 height 109
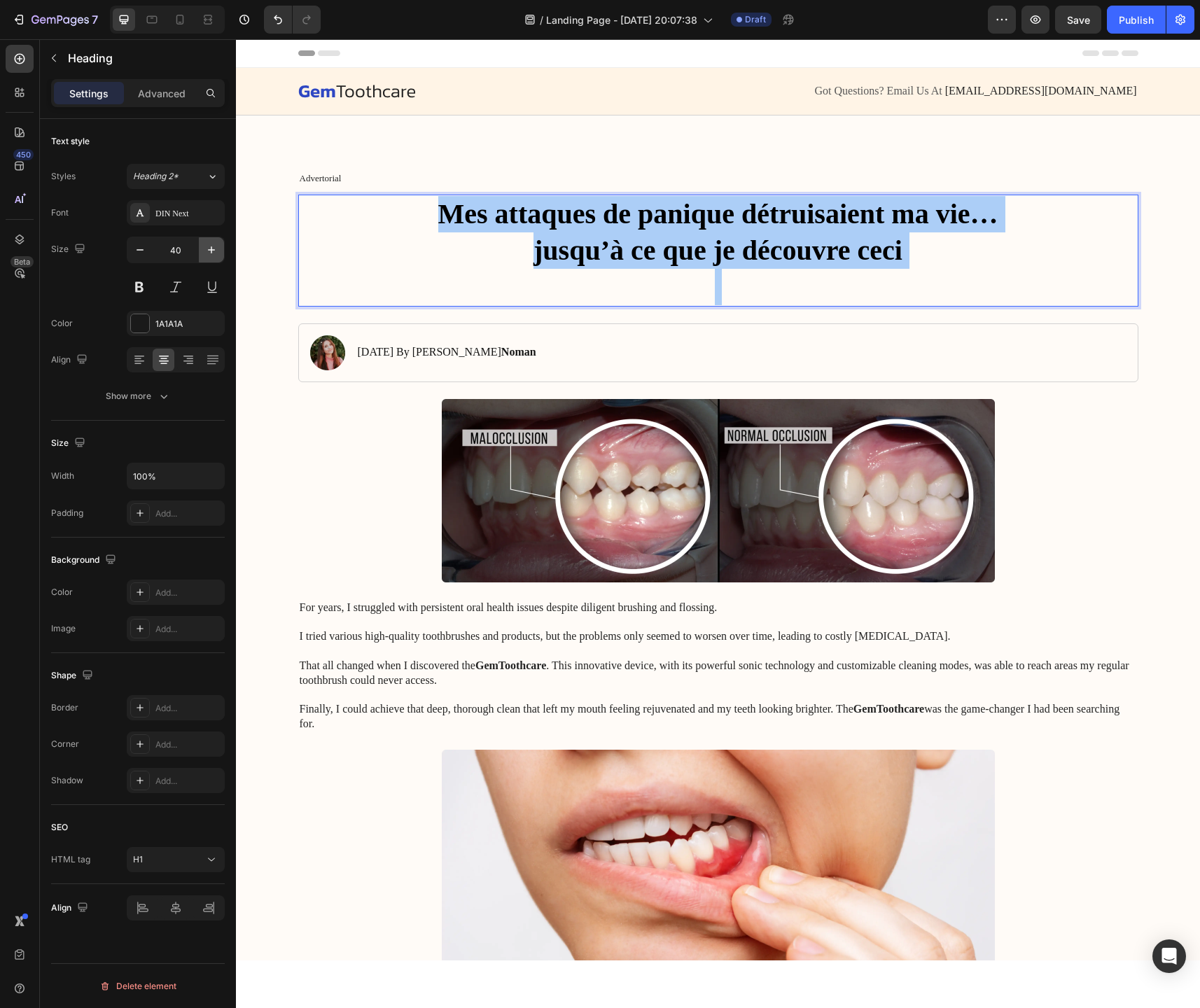
click at [216, 256] on icon "button" at bounding box center [211, 250] width 14 height 14
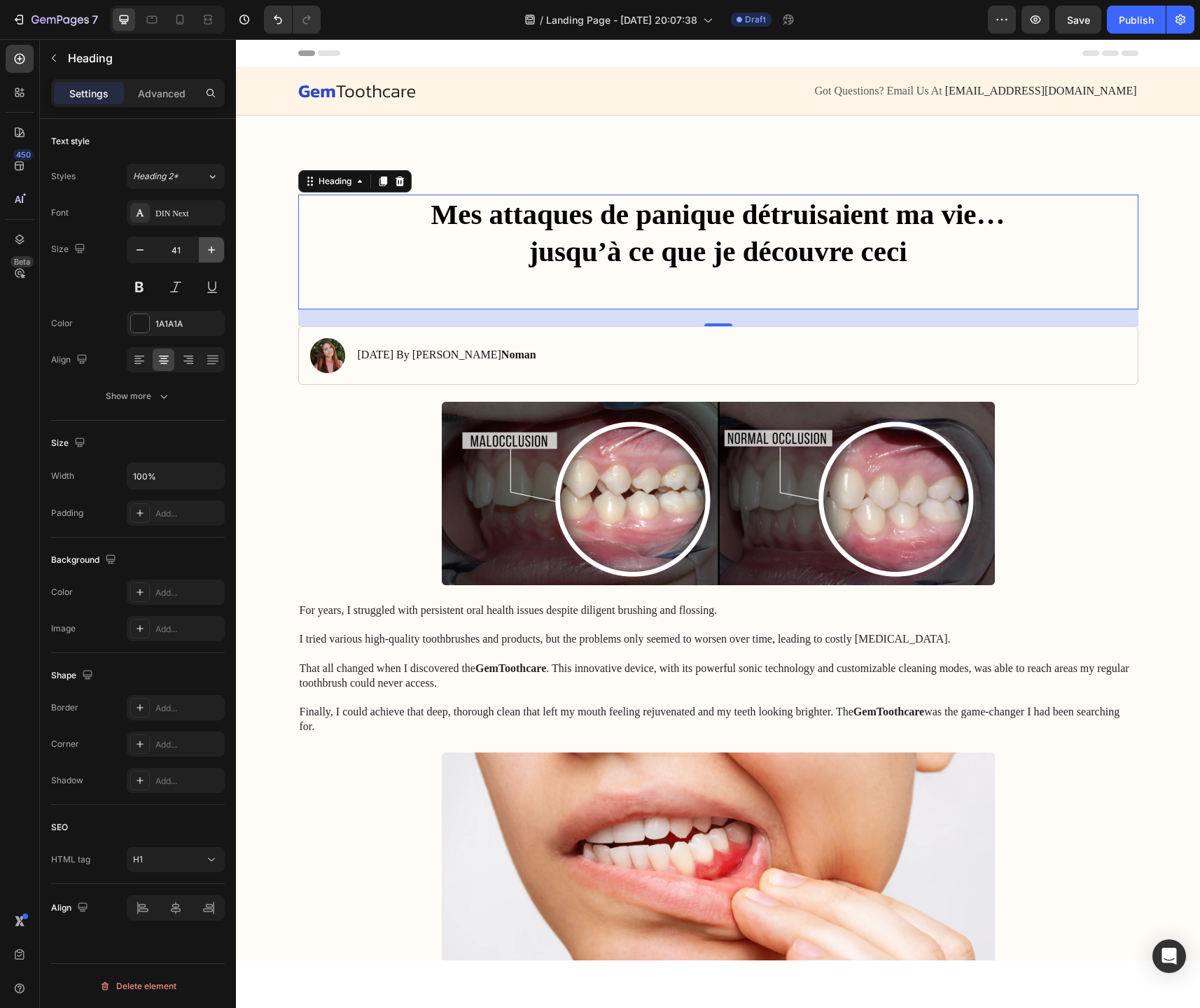
click at [215, 256] on icon "button" at bounding box center [211, 250] width 14 height 14
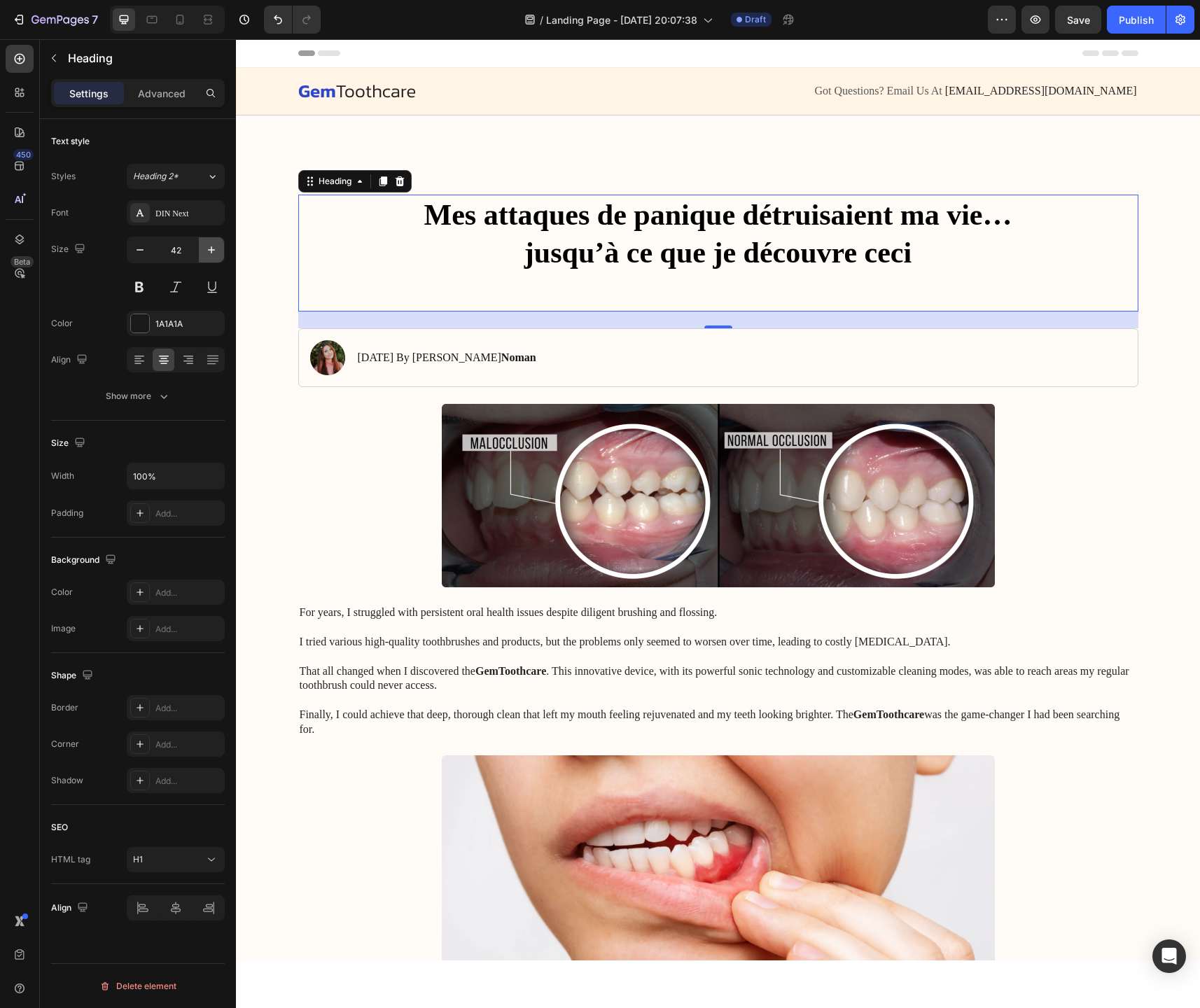
click at [215, 256] on icon "button" at bounding box center [211, 250] width 14 height 14
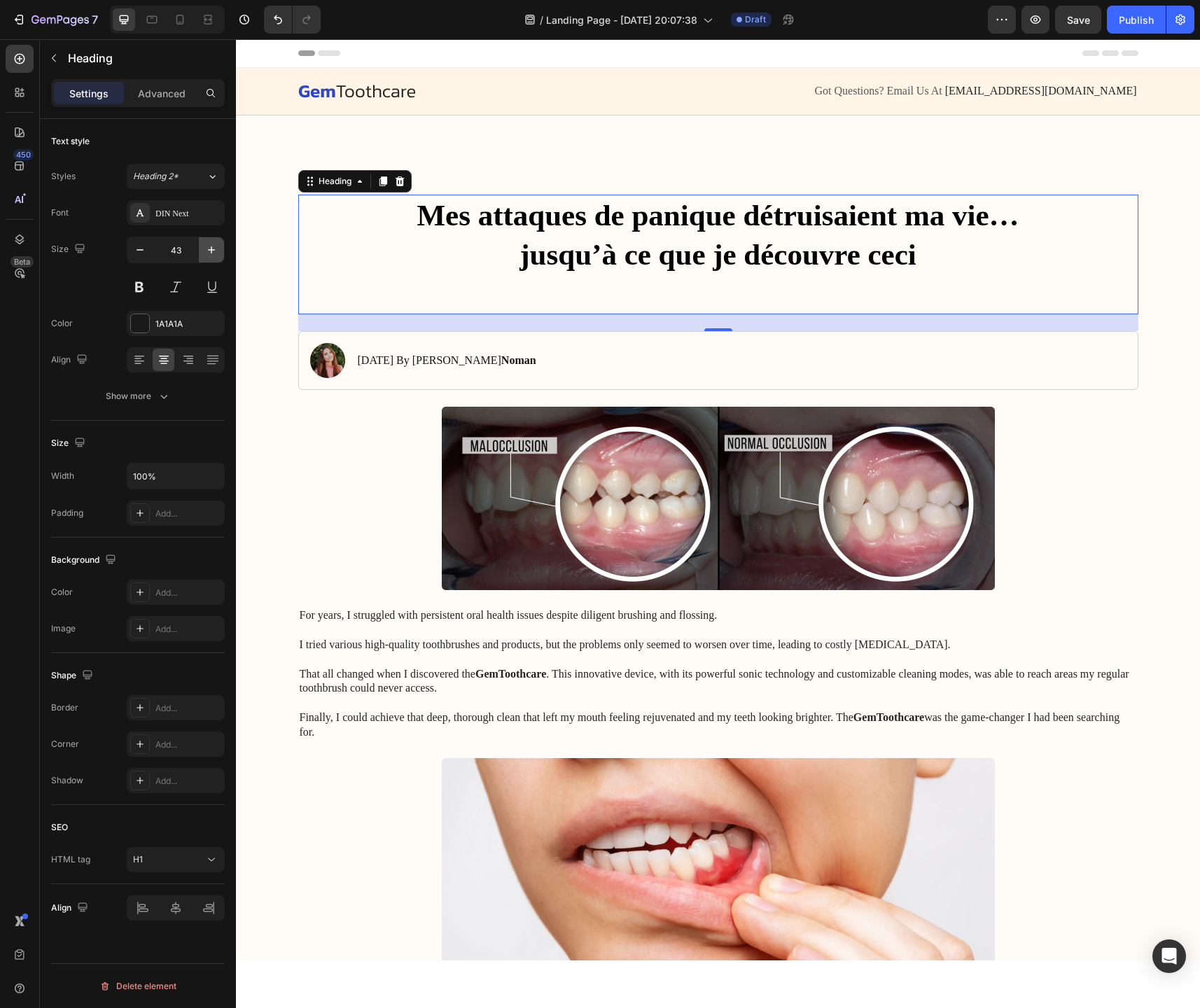
click at [215, 256] on icon "button" at bounding box center [211, 250] width 14 height 14
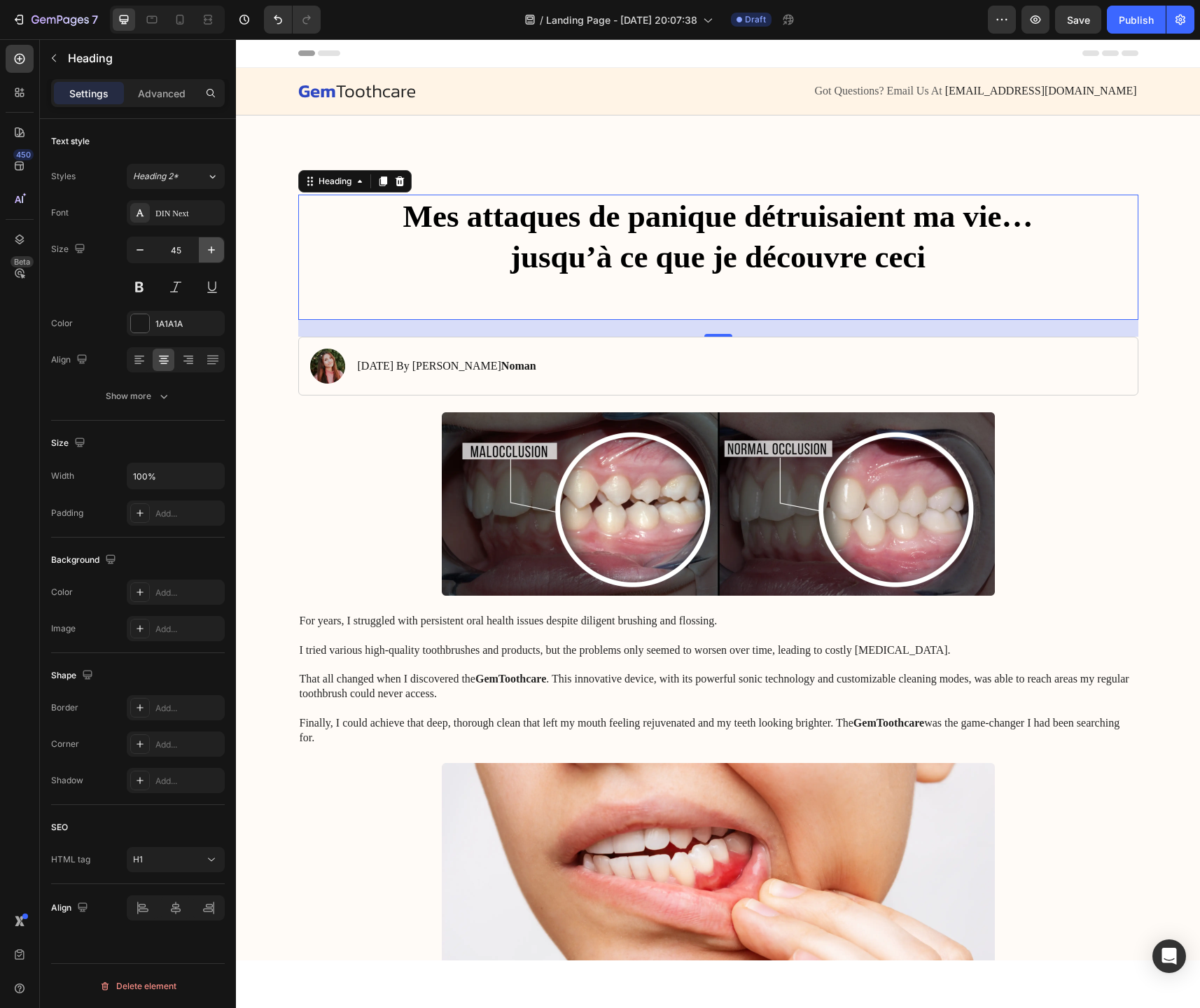
click at [215, 256] on icon "button" at bounding box center [211, 250] width 14 height 14
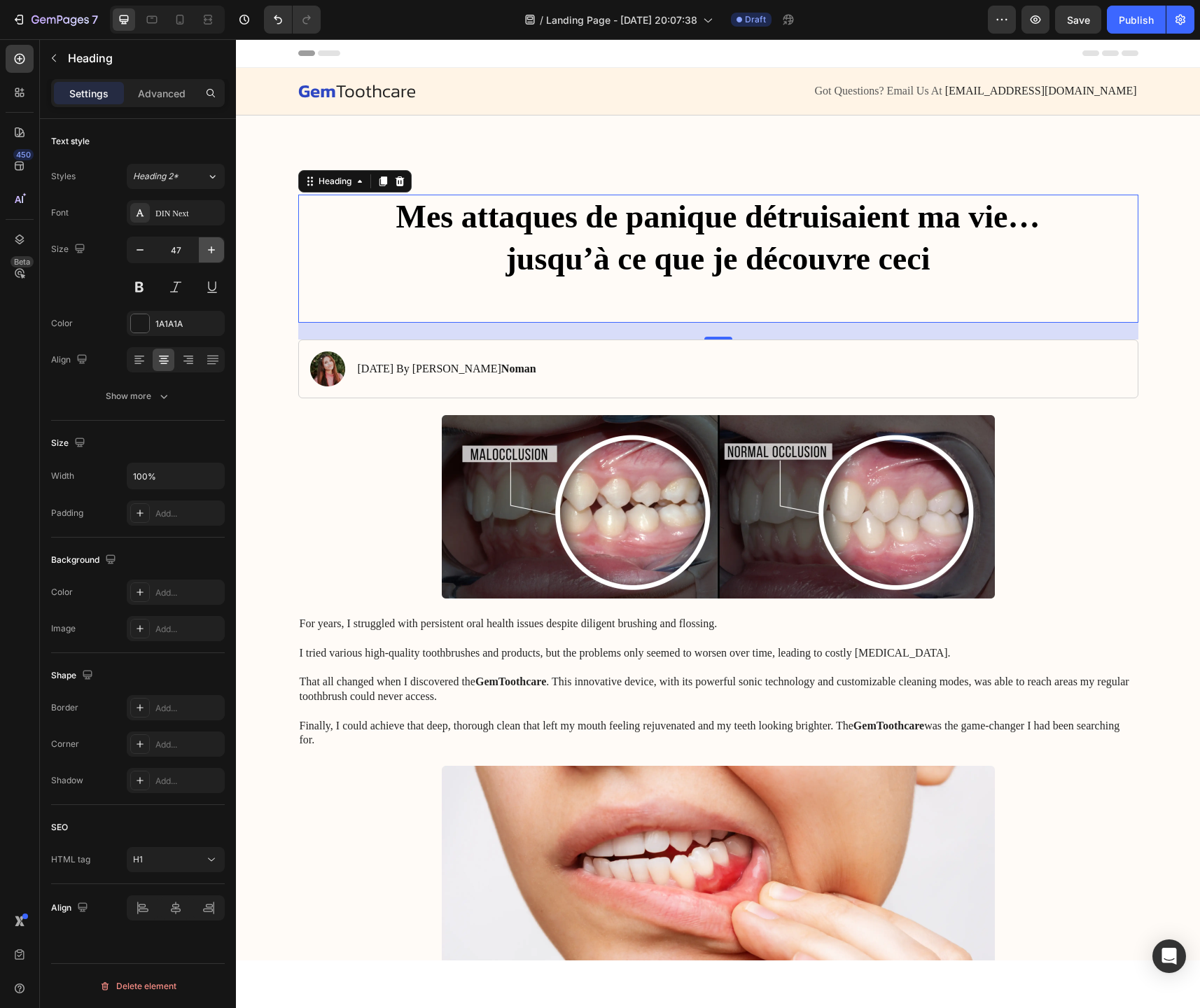
click at [215, 256] on icon "button" at bounding box center [211, 250] width 14 height 14
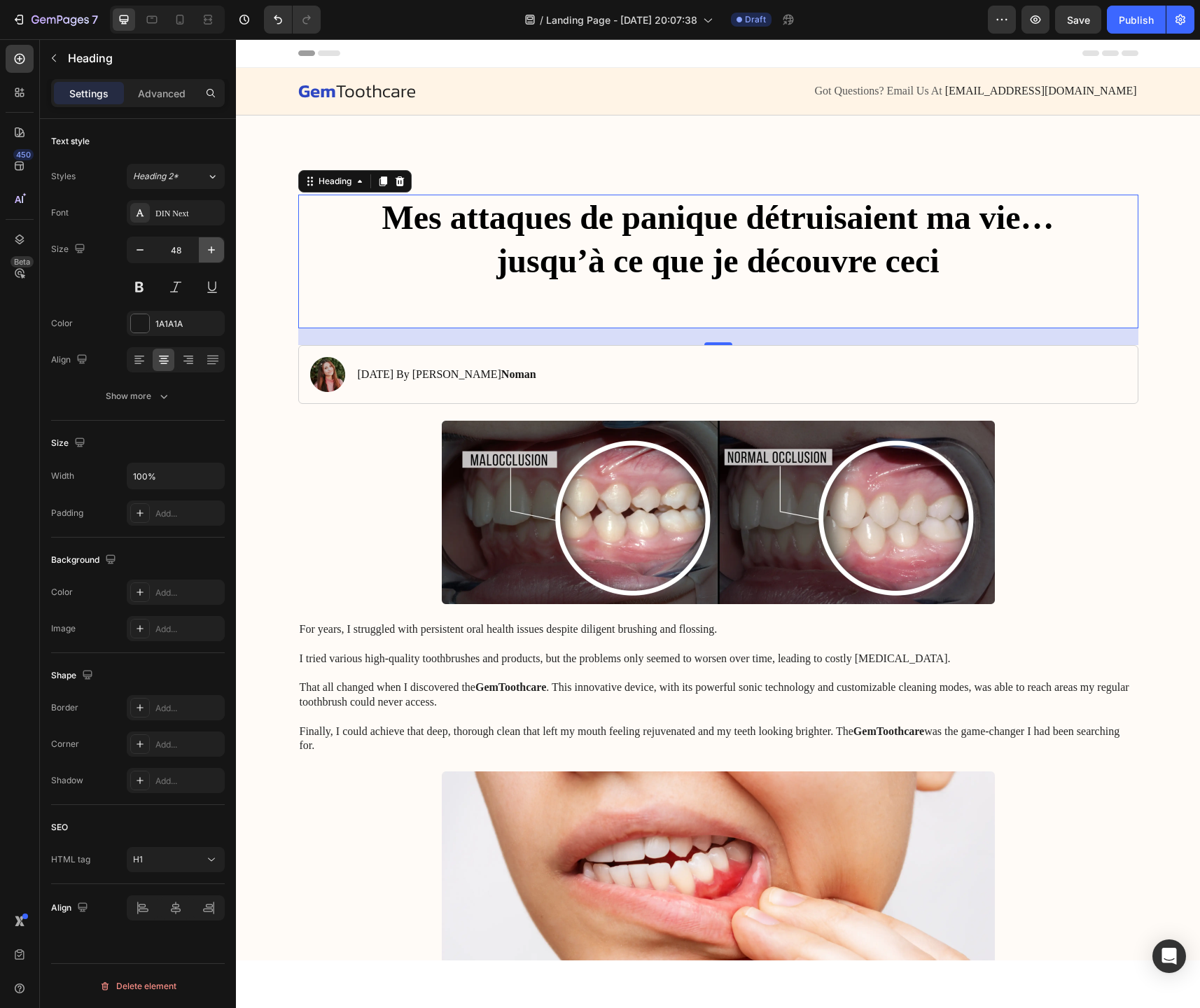
click at [215, 256] on icon "button" at bounding box center [211, 250] width 14 height 14
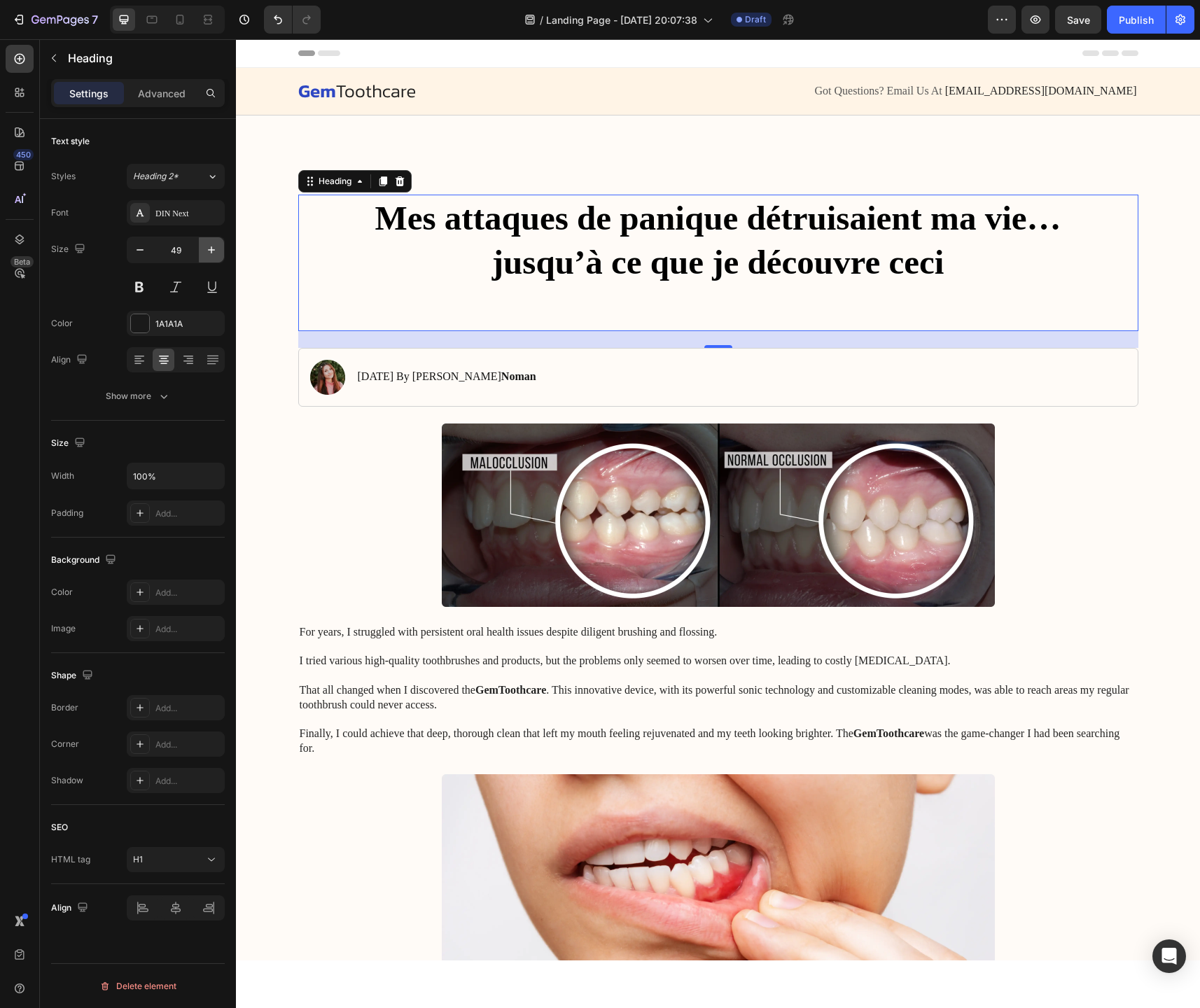
click at [215, 256] on icon "button" at bounding box center [211, 250] width 14 height 14
type input "50"
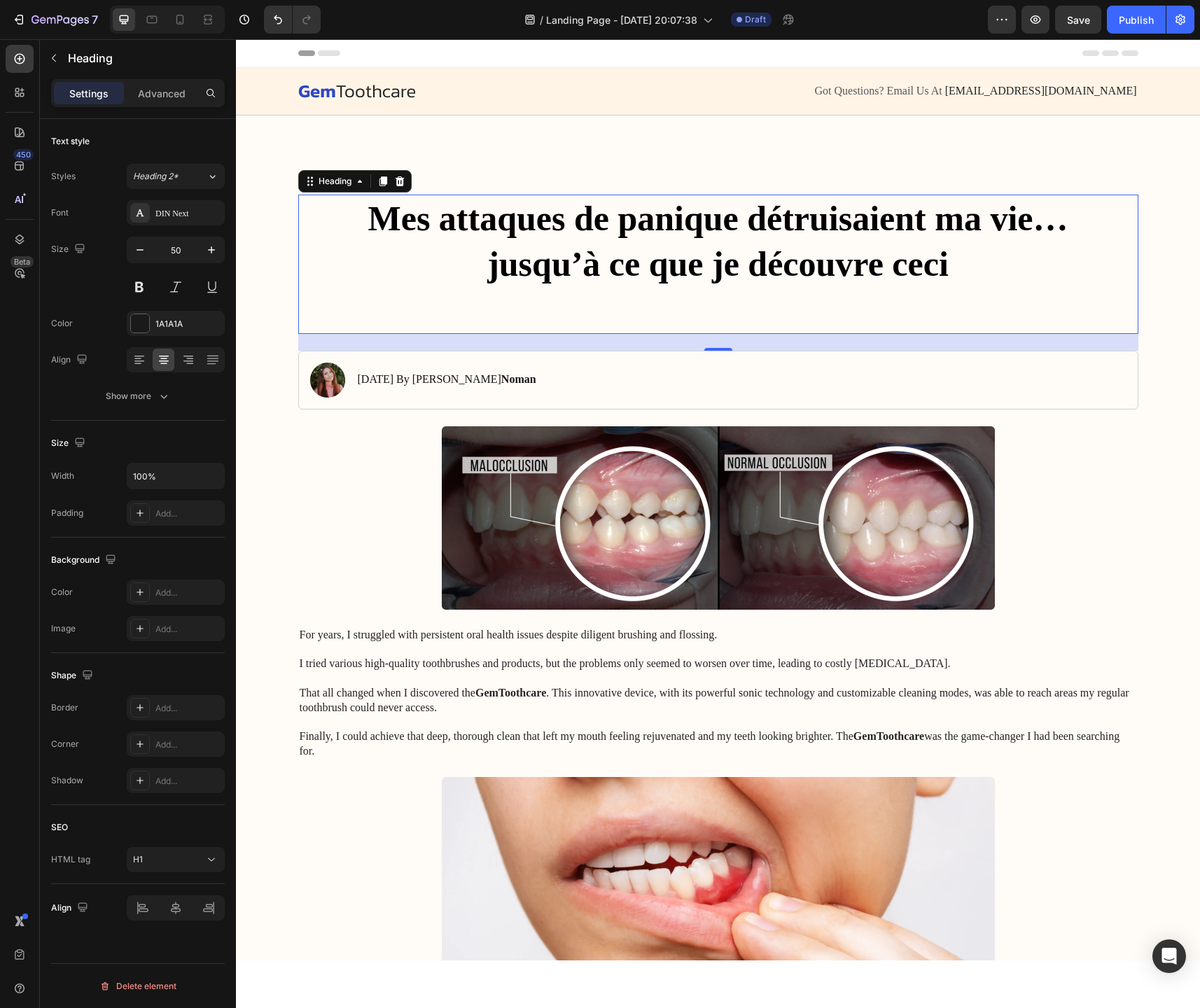
click at [669, 320] on p "Mes attaques de panique détruisaient ma vie… jusqu’à ce que je découvre ceci" at bounding box center [717, 264] width 837 height 136
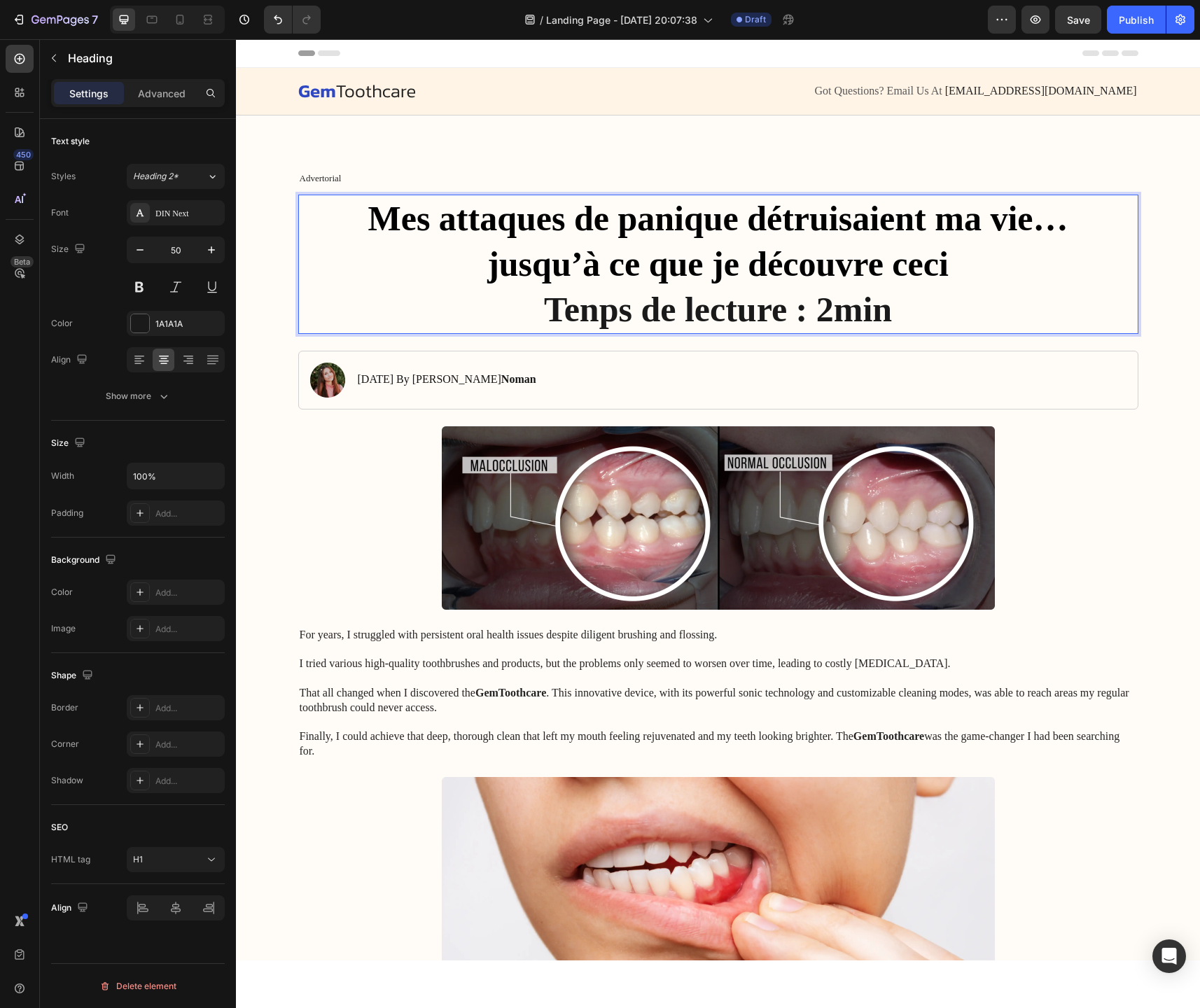
click at [594, 317] on p "Mes attaques de panique détruisaient ma vie… jusqu’à ce que je découvre ceci Te…" at bounding box center [717, 264] width 837 height 136
click at [650, 317] on p "Mes attaques de panique détruisaient ma vie… jusqu’à ce que je découvre ceci Te…" at bounding box center [717, 264] width 837 height 136
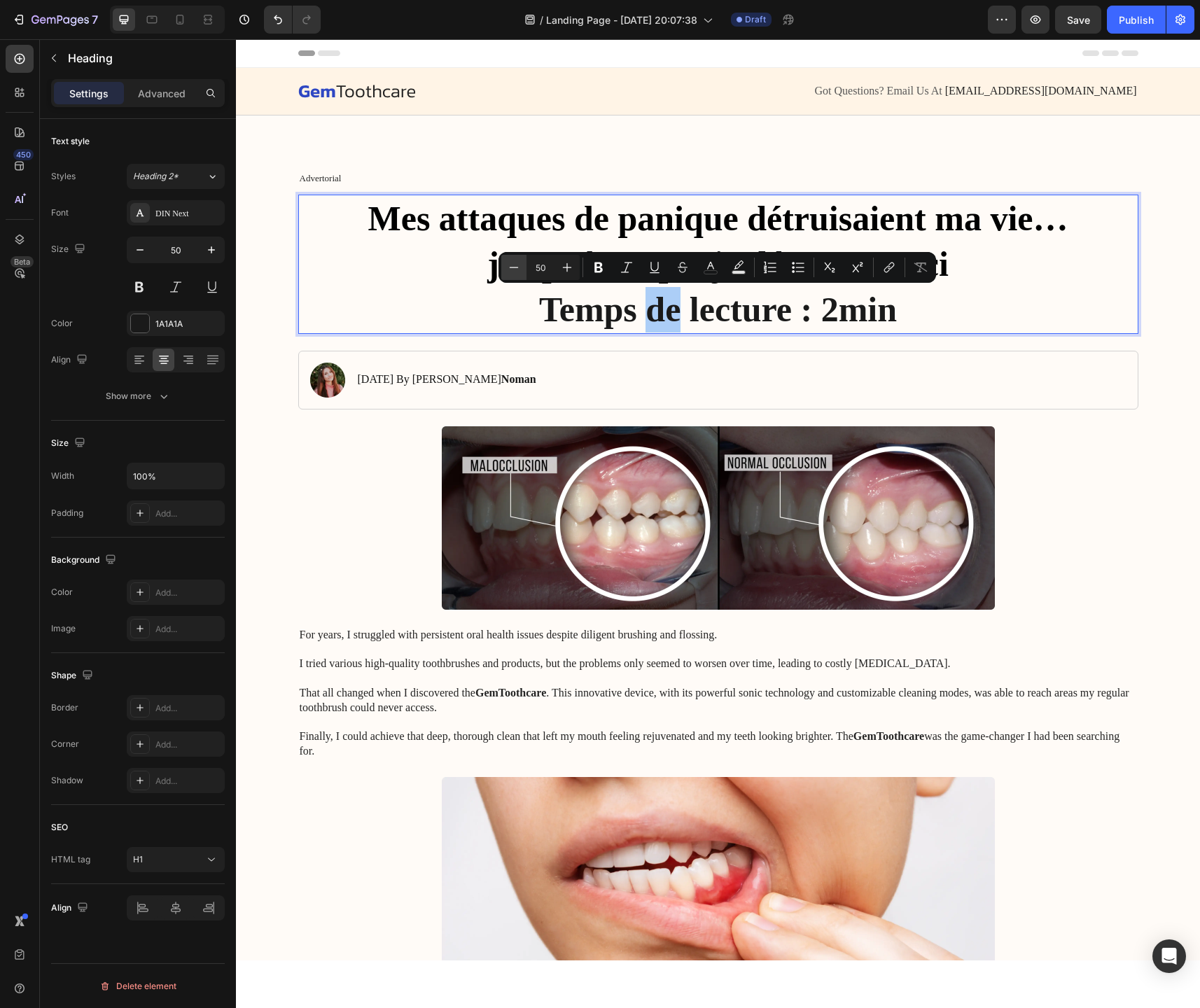
click at [507, 272] on icon "Editor contextual toolbar" at bounding box center [514, 267] width 14 height 14
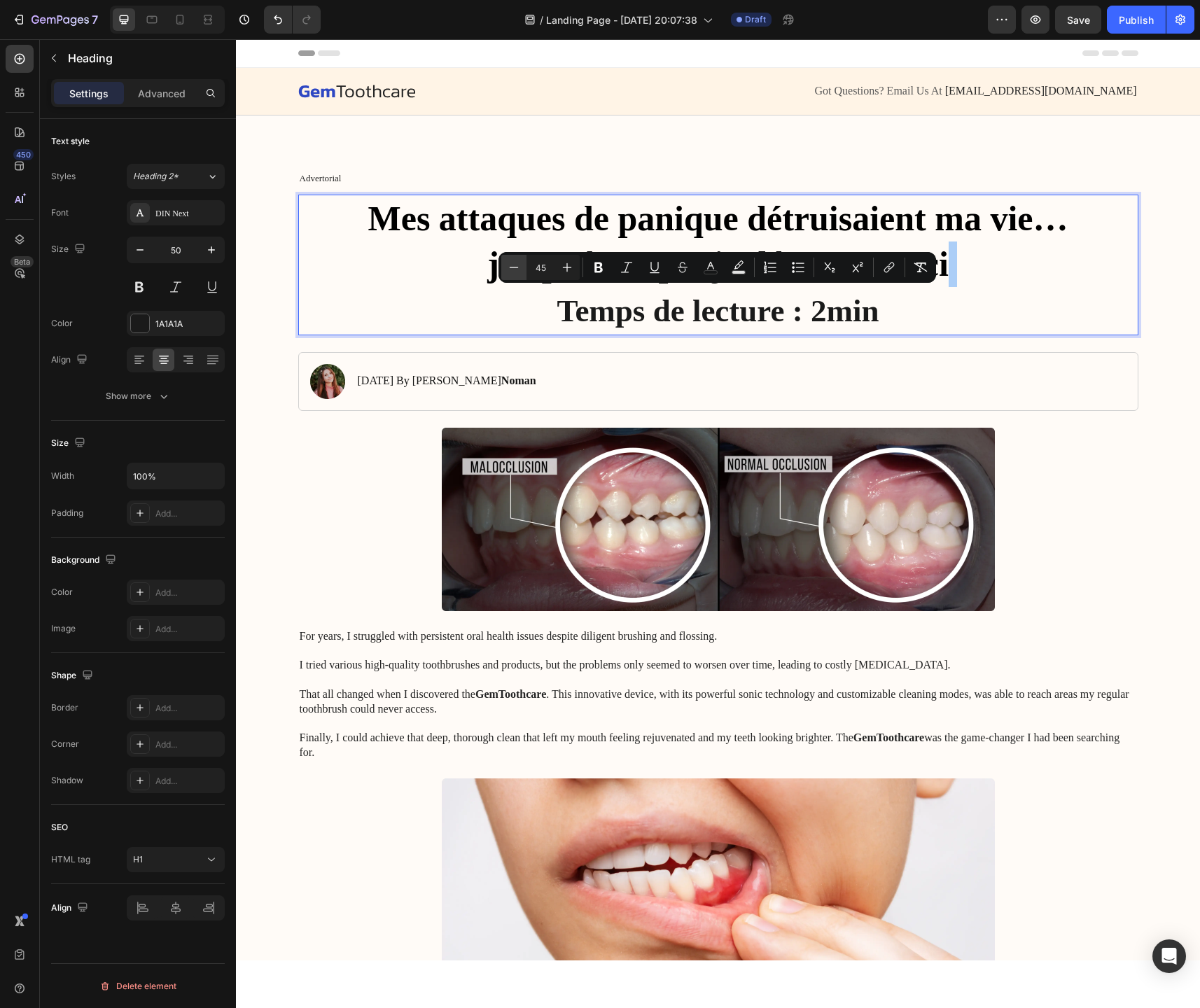
click at [507, 272] on icon "Editor contextual toolbar" at bounding box center [514, 267] width 14 height 14
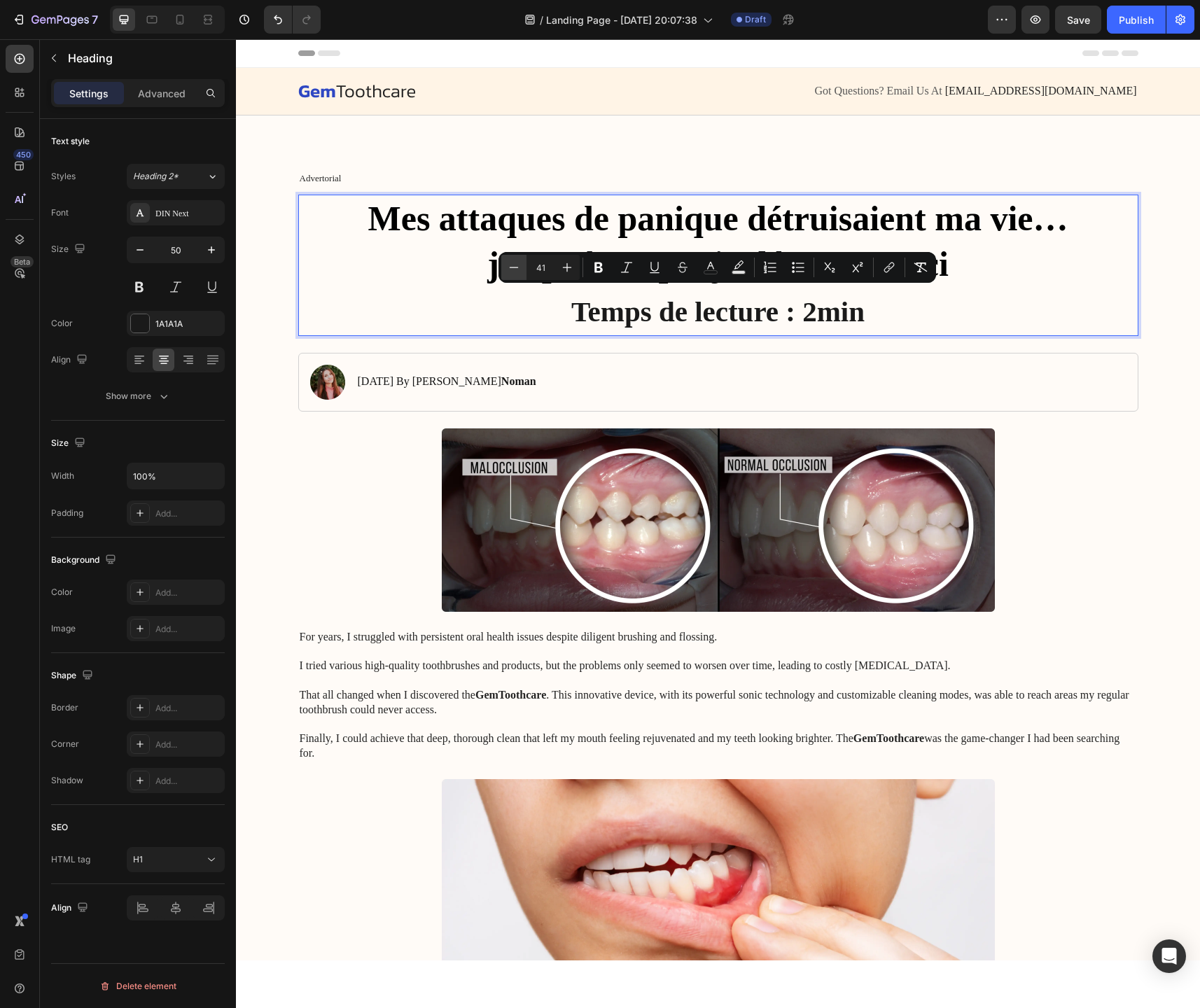
click at [507, 272] on icon "Editor contextual toolbar" at bounding box center [514, 267] width 14 height 14
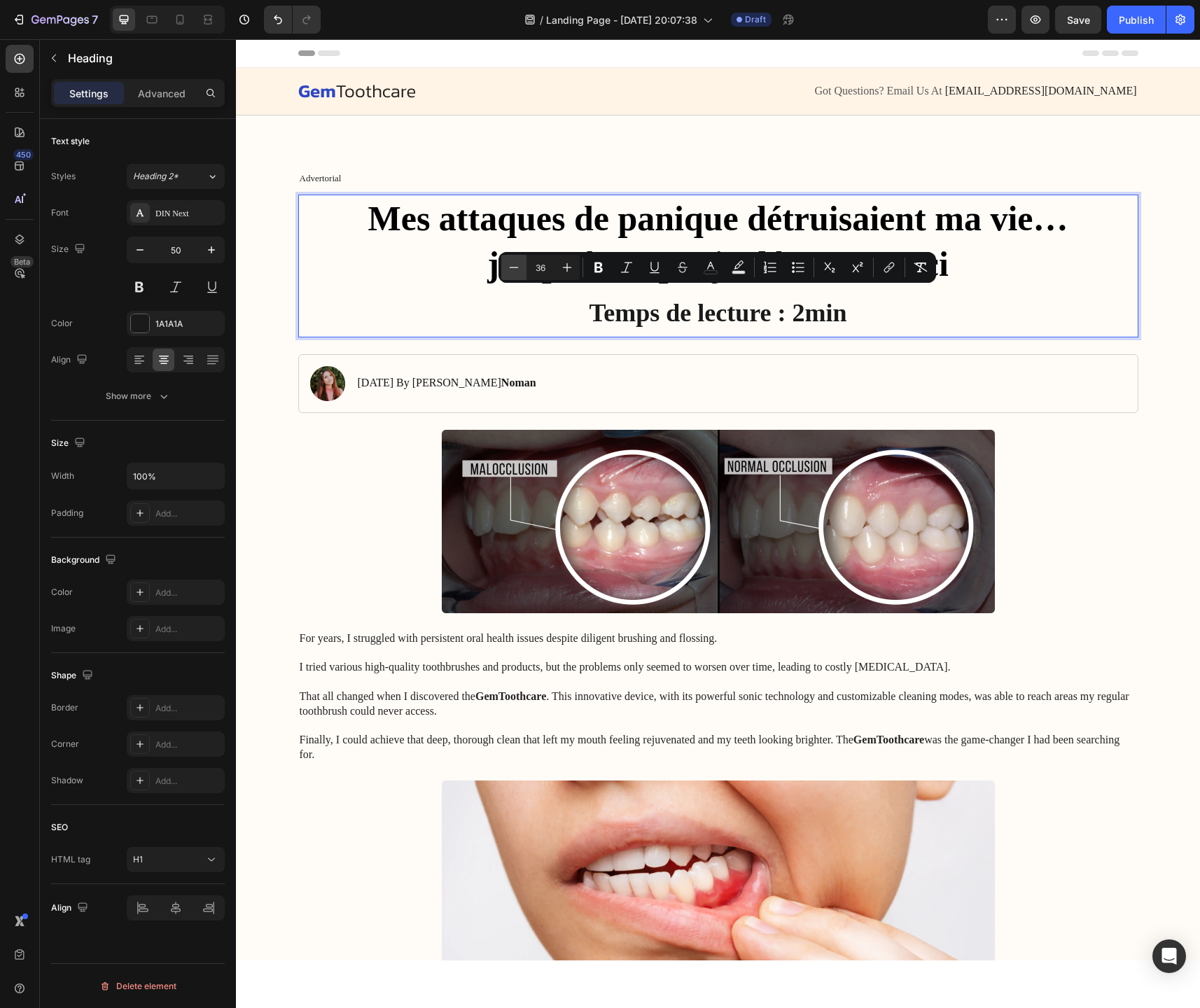
click at [507, 272] on icon "Editor contextual toolbar" at bounding box center [514, 267] width 14 height 14
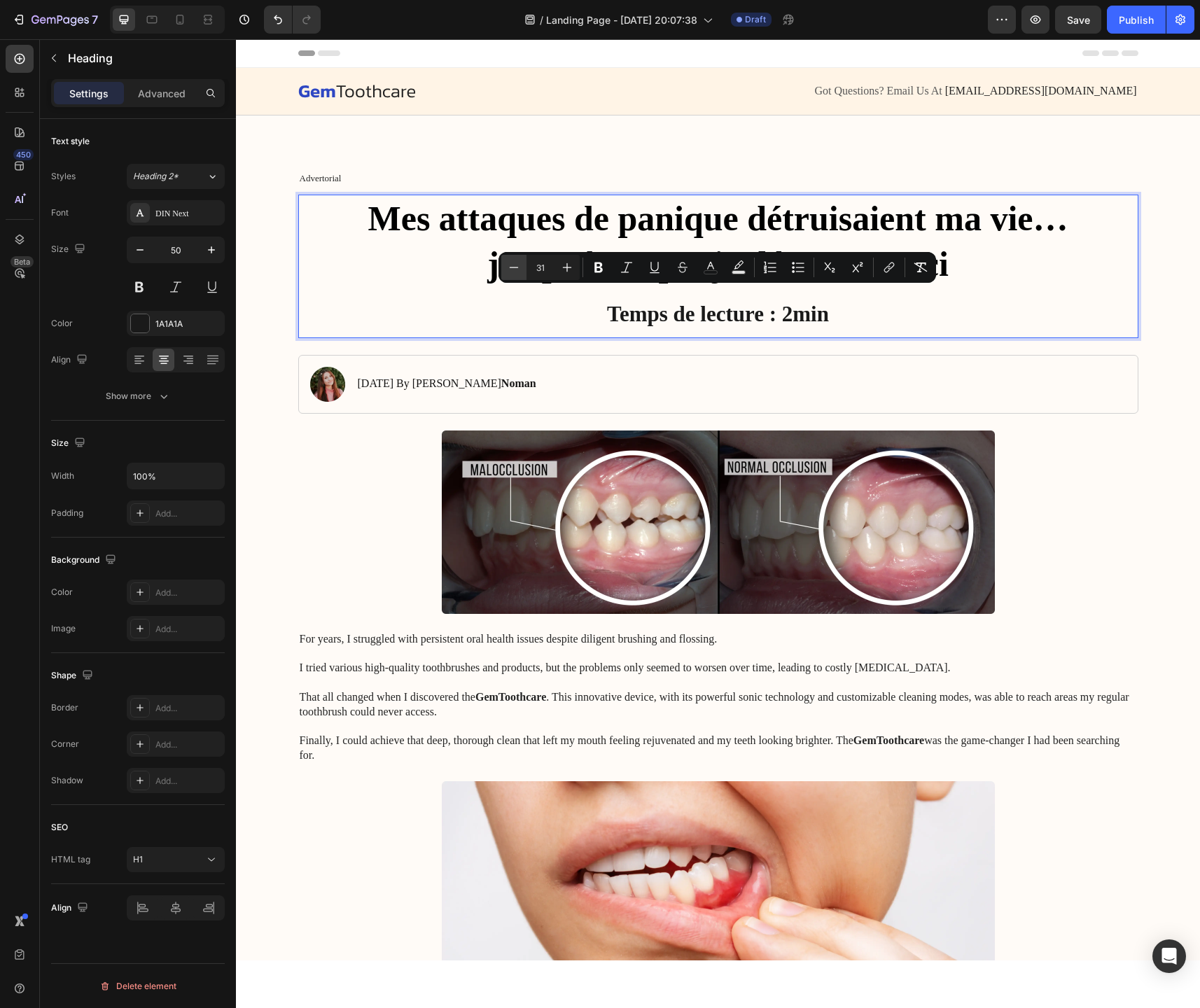
click at [507, 272] on icon "Editor contextual toolbar" at bounding box center [514, 267] width 14 height 14
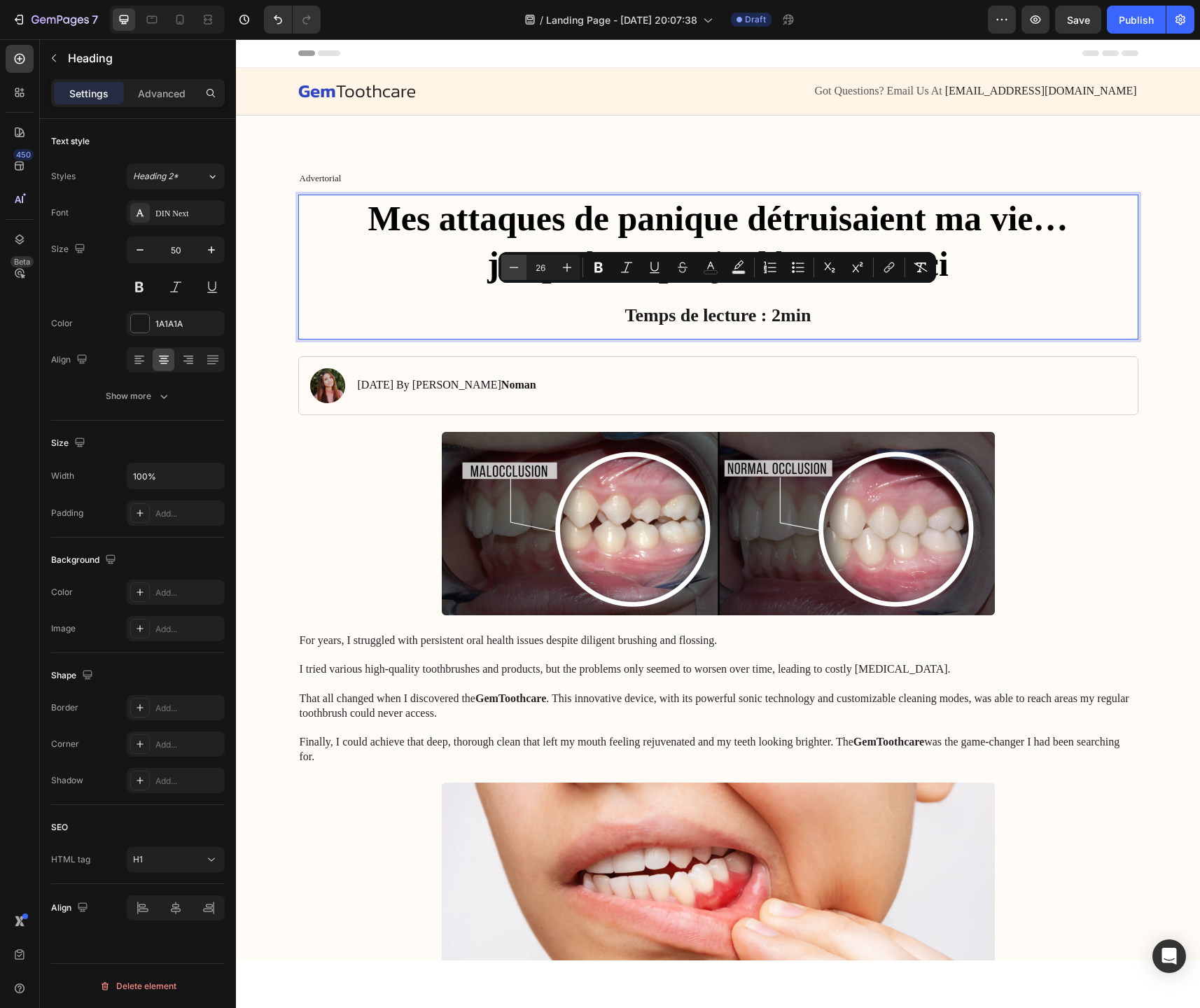
click at [507, 272] on icon "Editor contextual toolbar" at bounding box center [514, 267] width 14 height 14
type input "22"
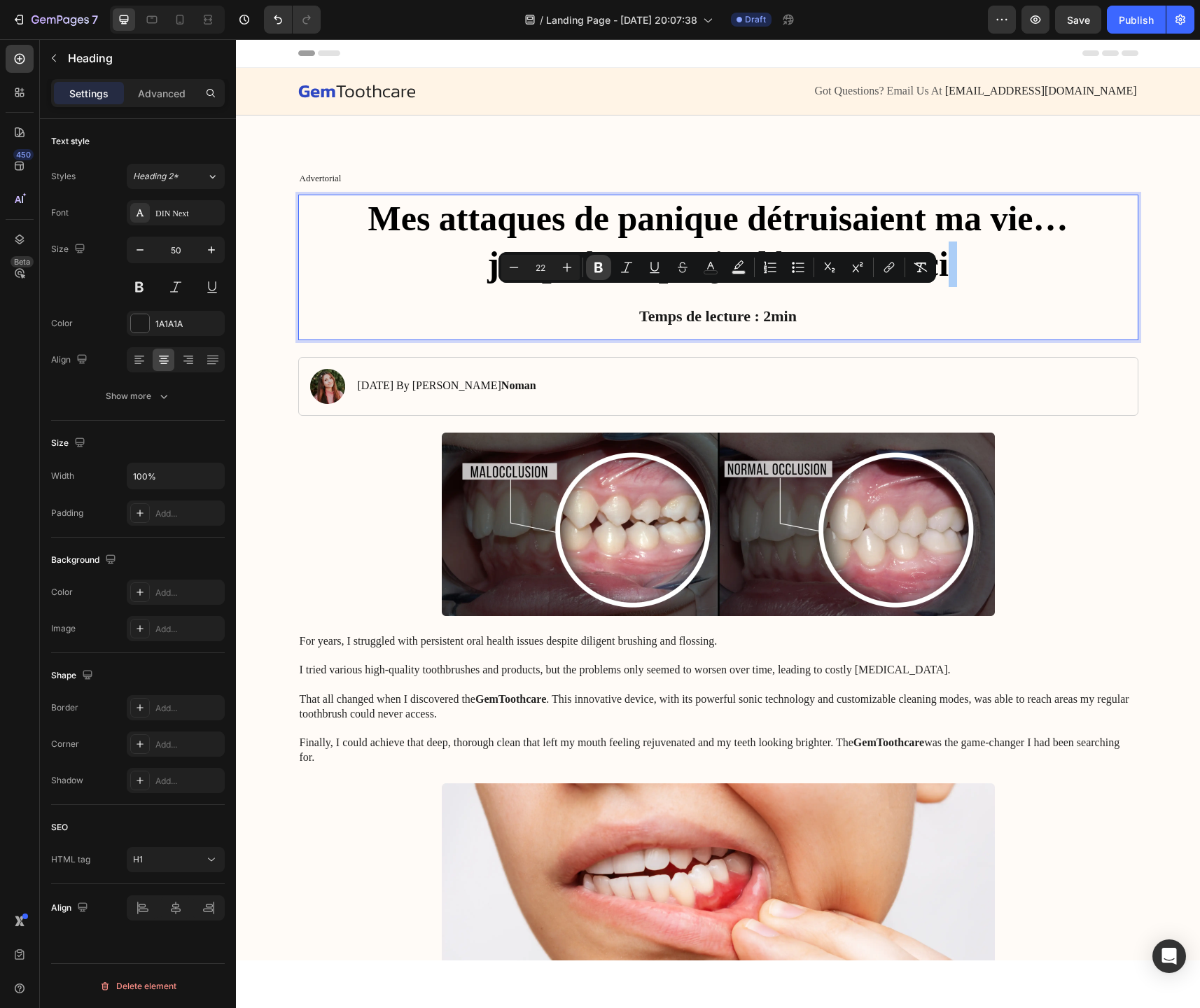
click at [600, 268] on icon "Editor contextual toolbar" at bounding box center [599, 267] width 14 height 14
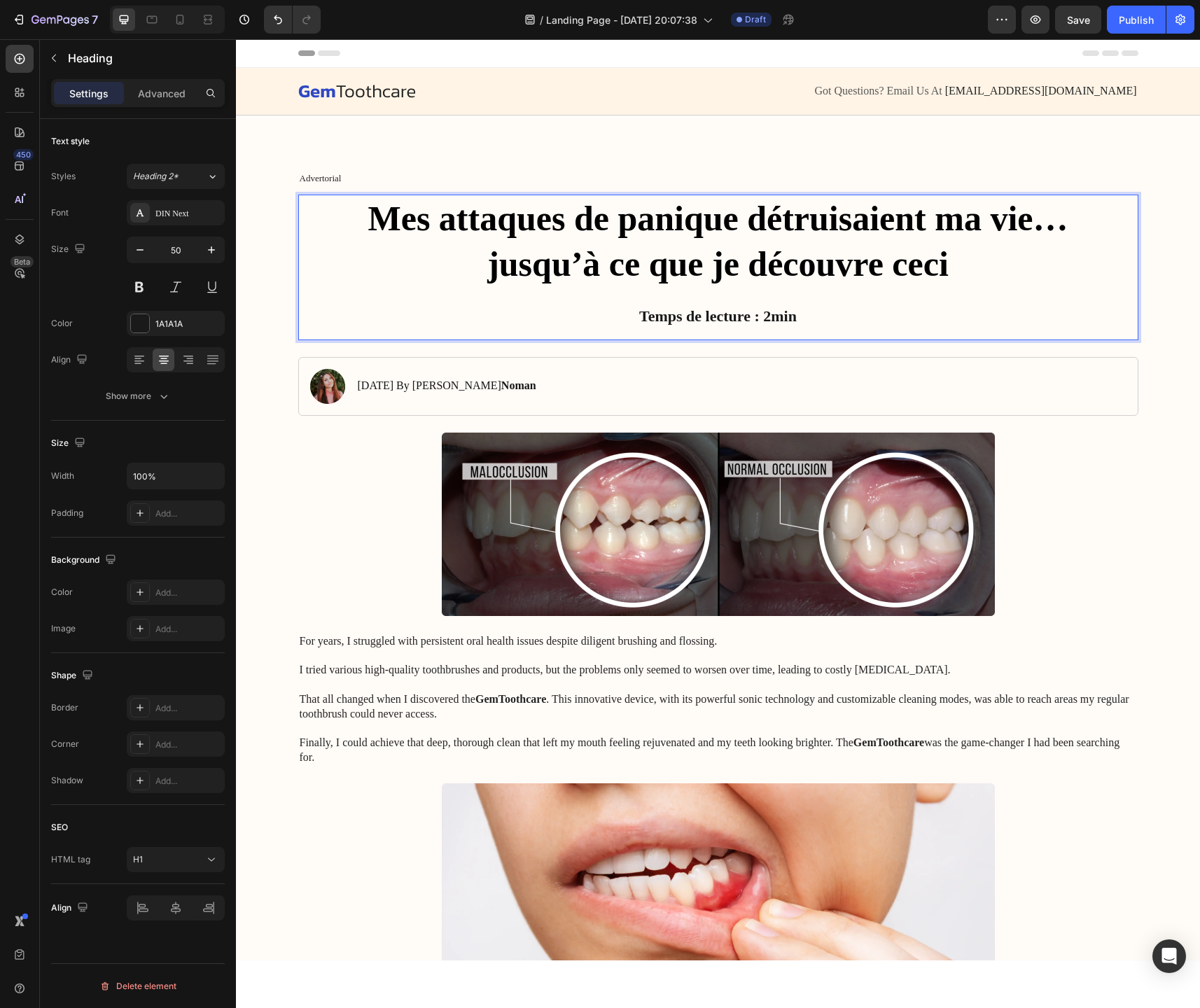
click at [701, 316] on strong "Temps de lecture : 2min" at bounding box center [717, 316] width 157 height 17
click at [179, 292] on button at bounding box center [176, 287] width 25 height 25
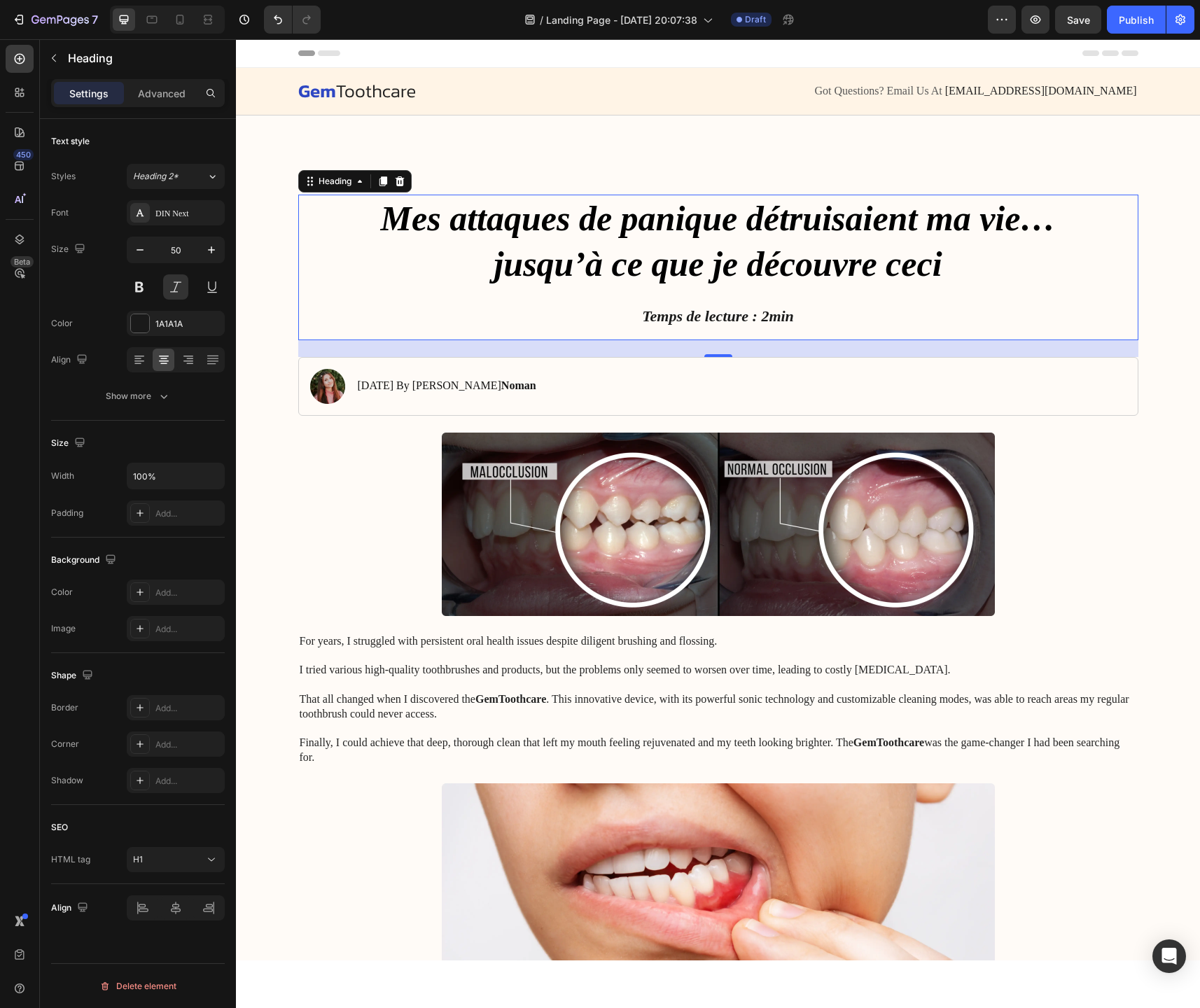
click at [794, 312] on strong "Temps de lecture : 2min" at bounding box center [717, 316] width 152 height 17
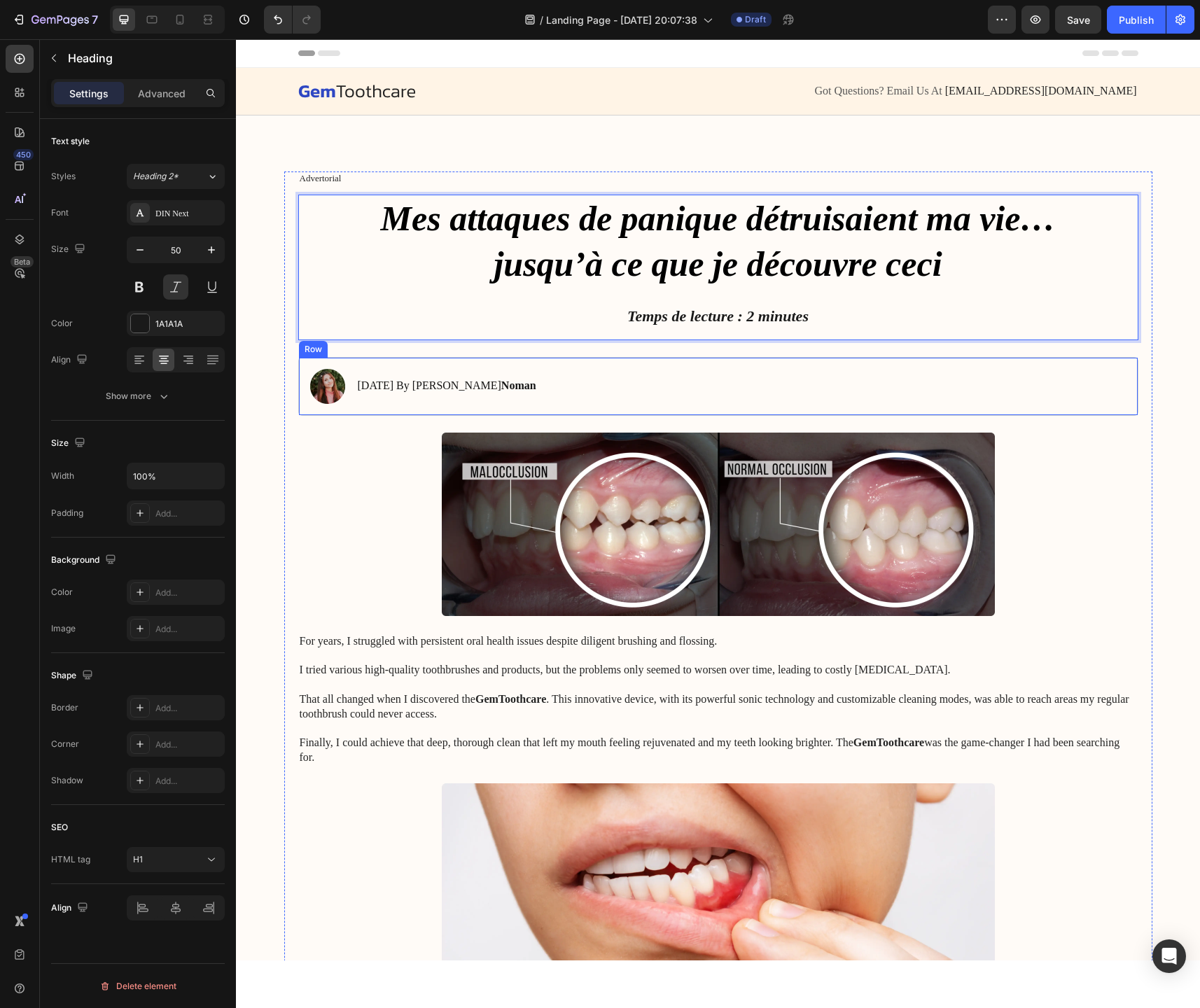
click at [537, 378] on div "Image [DATE] By [PERSON_NAME] Text Block Row" at bounding box center [718, 386] width 840 height 59
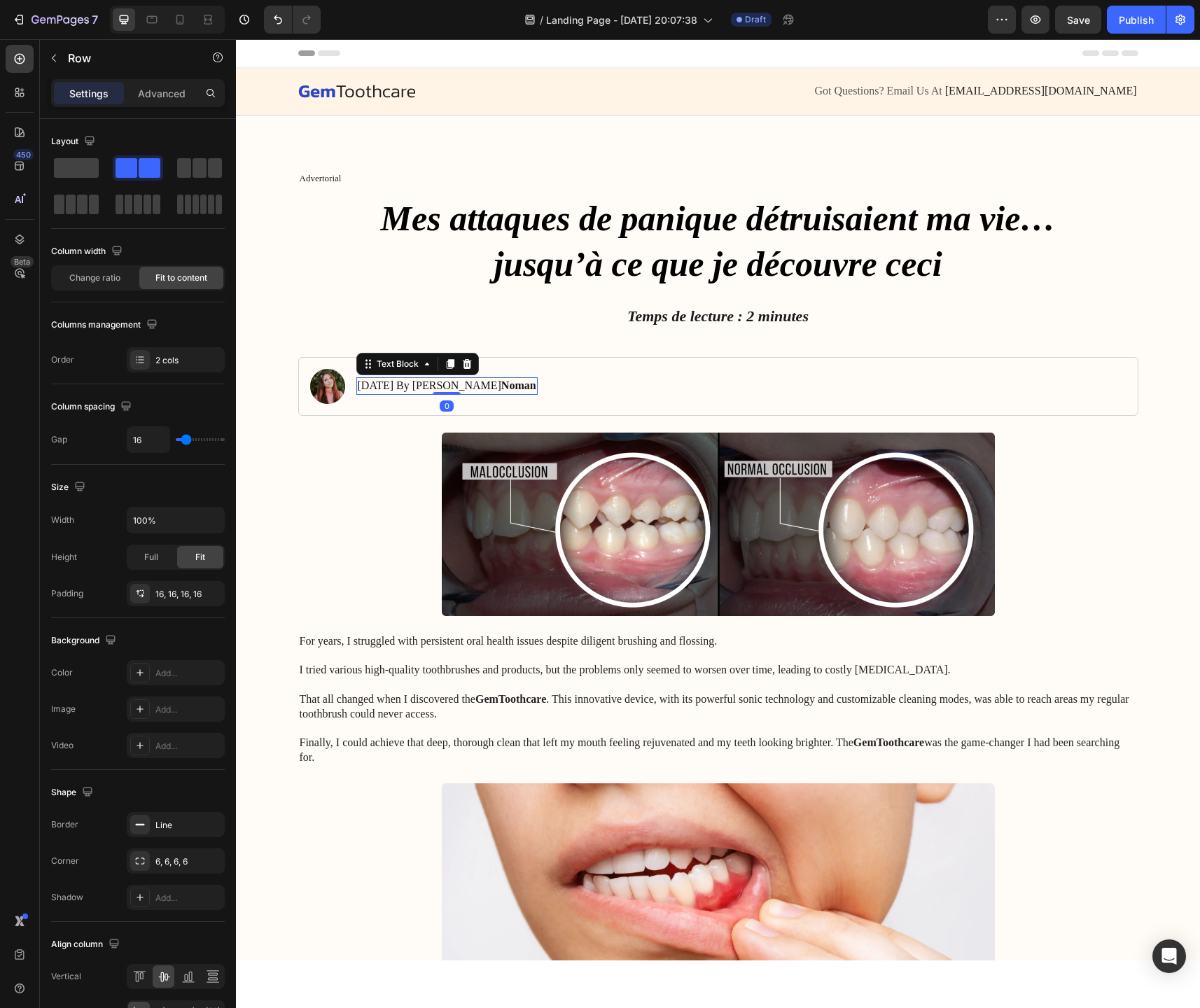
click at [513, 386] on strong "Noman" at bounding box center [518, 385] width 35 height 12
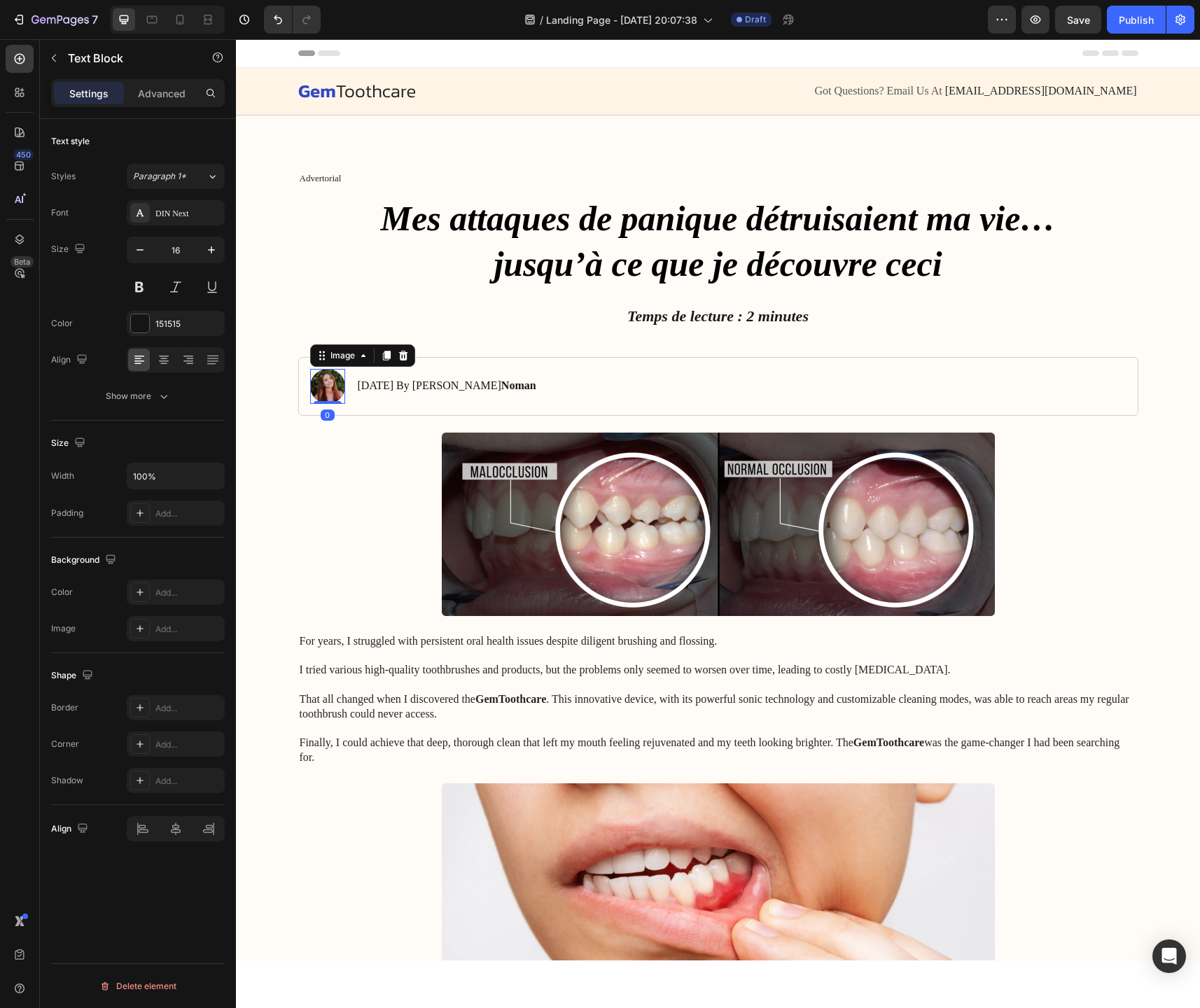
click at [335, 390] on img at bounding box center [327, 386] width 35 height 35
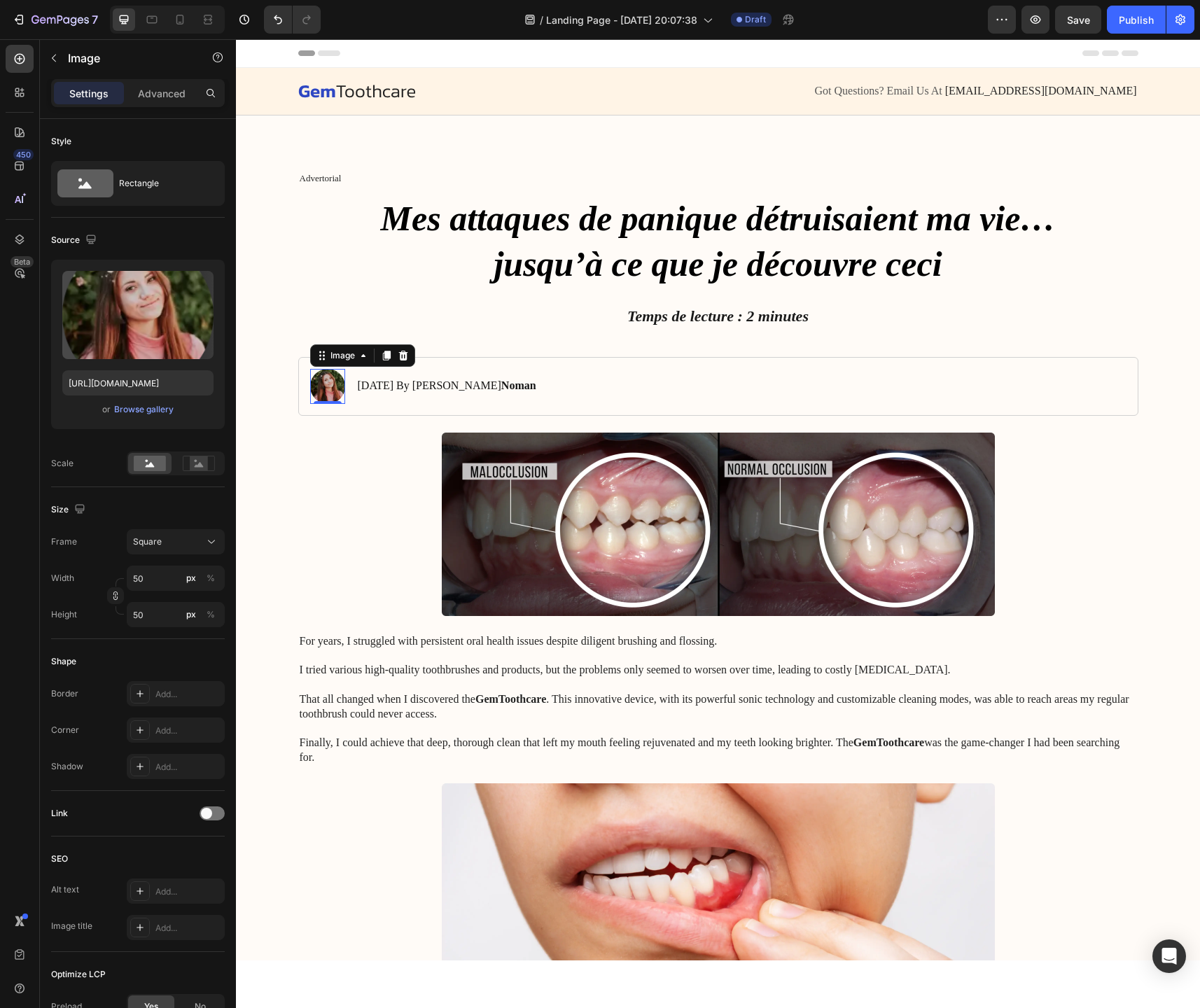
click at [402, 366] on div "Image" at bounding box center [362, 355] width 105 height 22
click at [403, 360] on icon at bounding box center [403, 355] width 9 height 10
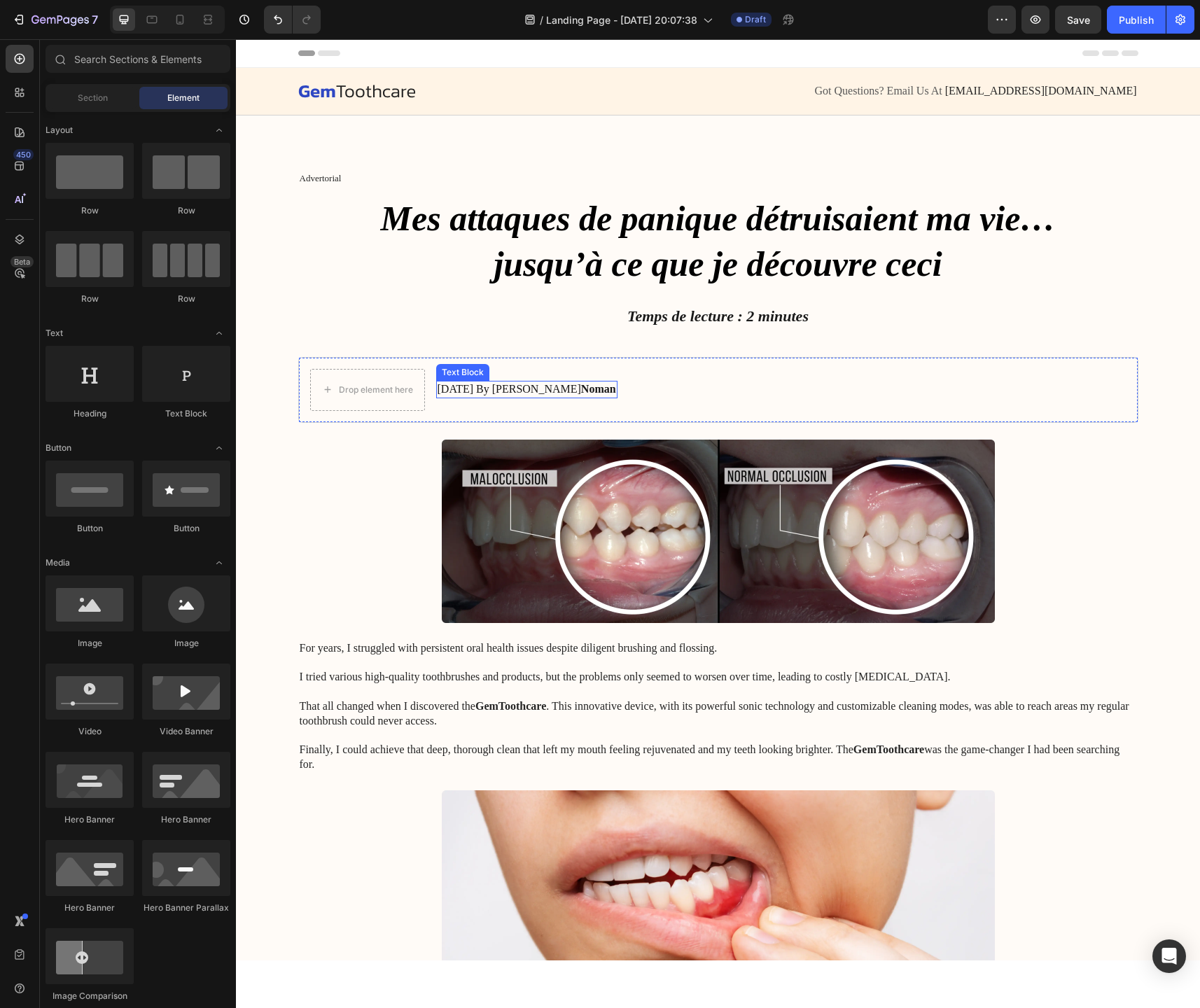
click at [488, 387] on p "[DATE] By [PERSON_NAME]" at bounding box center [526, 389] width 179 height 14
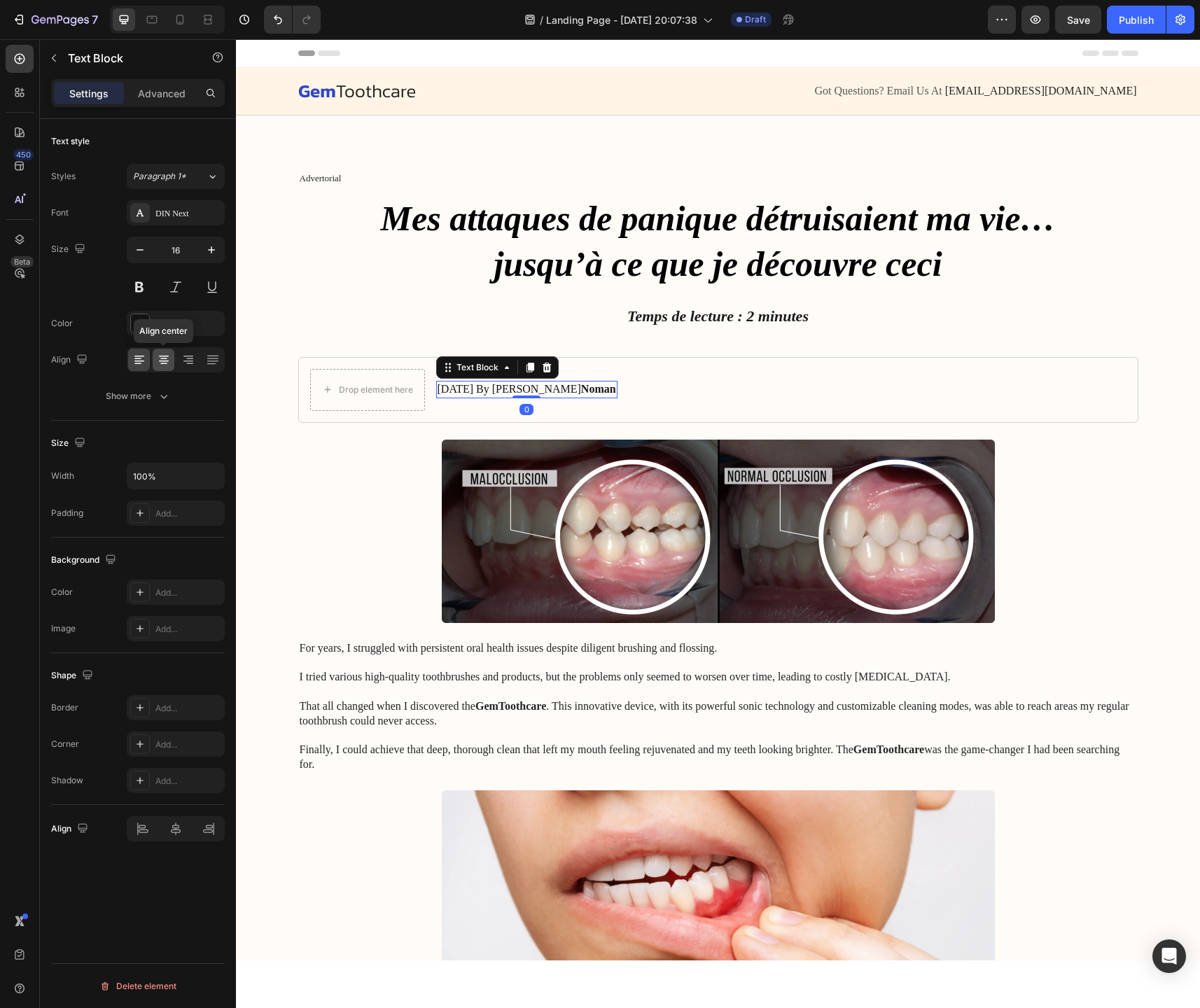
click at [165, 367] on div at bounding box center [163, 359] width 21 height 22
click at [162, 367] on div at bounding box center [163, 359] width 21 height 22
click at [162, 363] on icon at bounding box center [163, 360] width 14 height 14
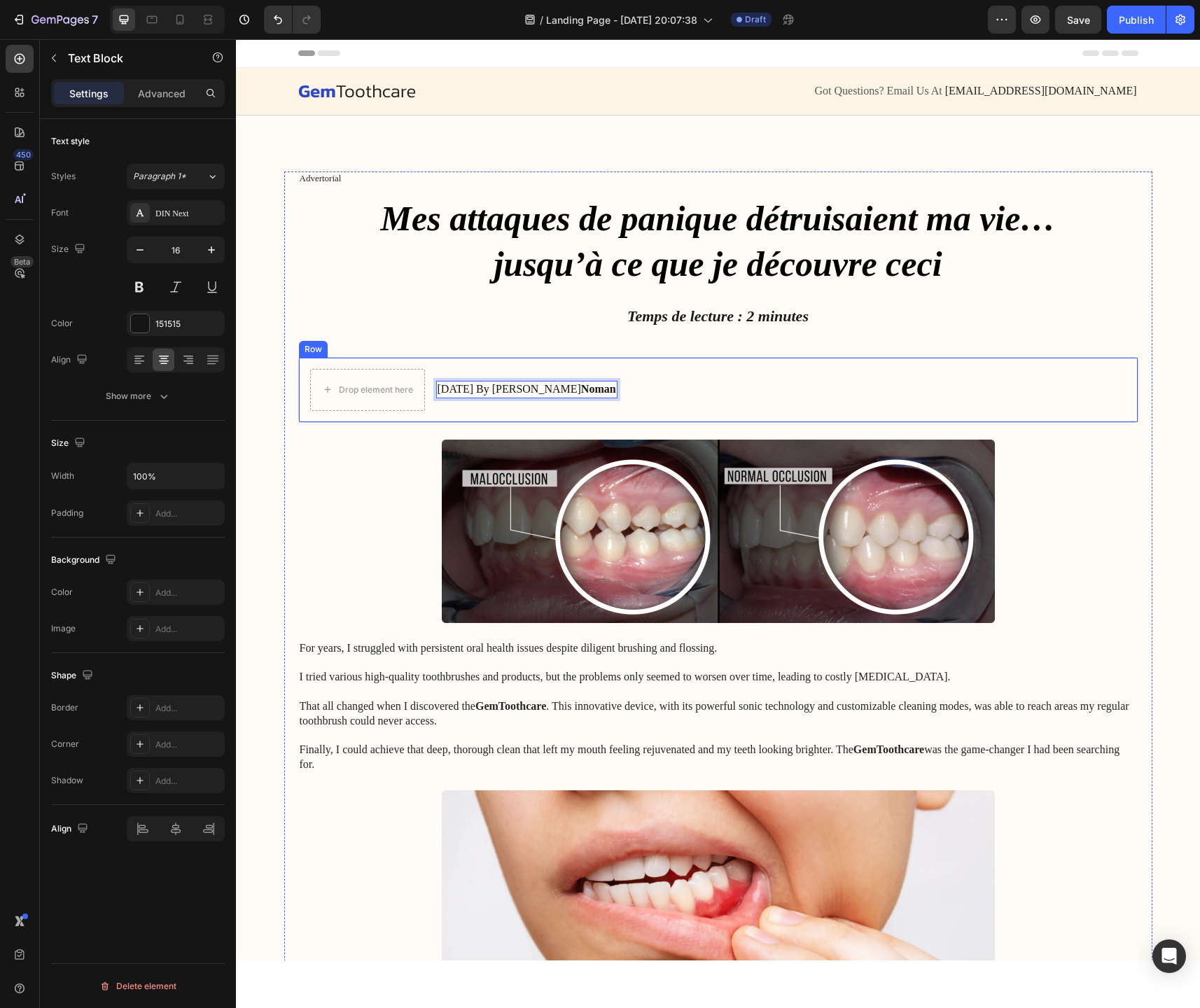
drag, startPoint x: 544, startPoint y: 390, endPoint x: 612, endPoint y: 389, distance: 68.0
click at [493, 389] on p "[DATE] By [PERSON_NAME]" at bounding box center [526, 389] width 179 height 14
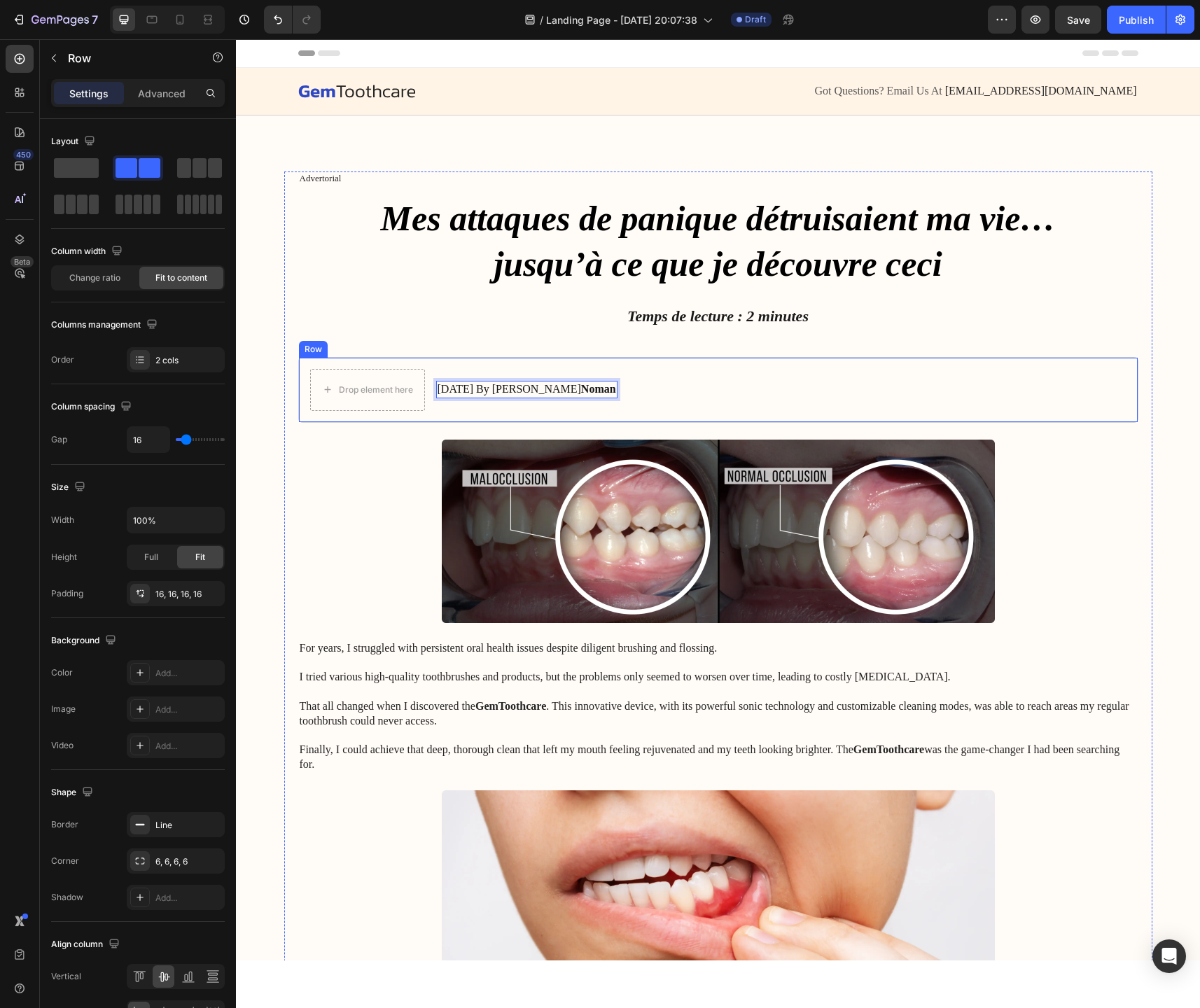
click at [412, 369] on div "Drop element here" at bounding box center [367, 390] width 115 height 42
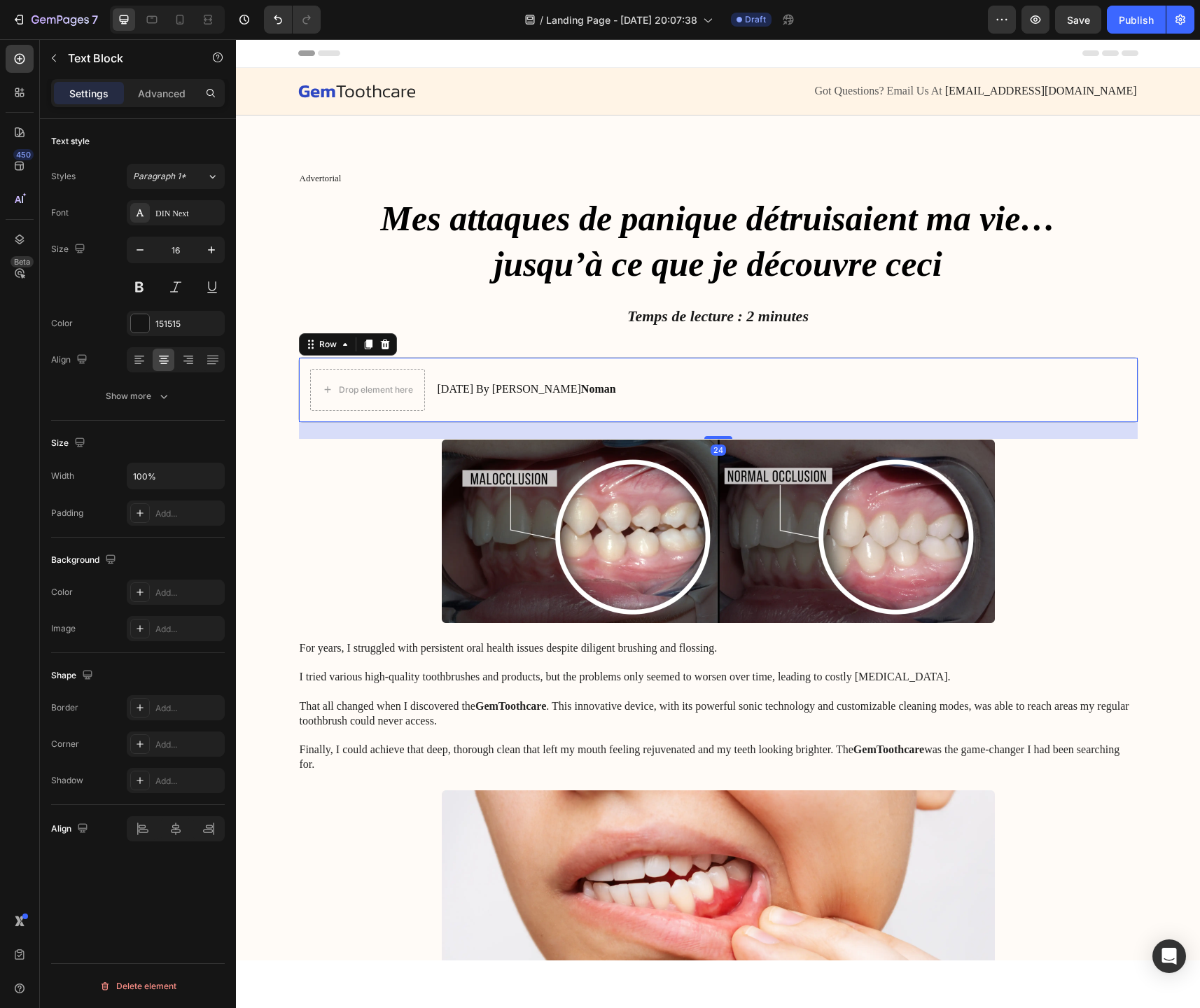
click at [488, 385] on p "[DATE] By [PERSON_NAME]" at bounding box center [526, 389] width 179 height 14
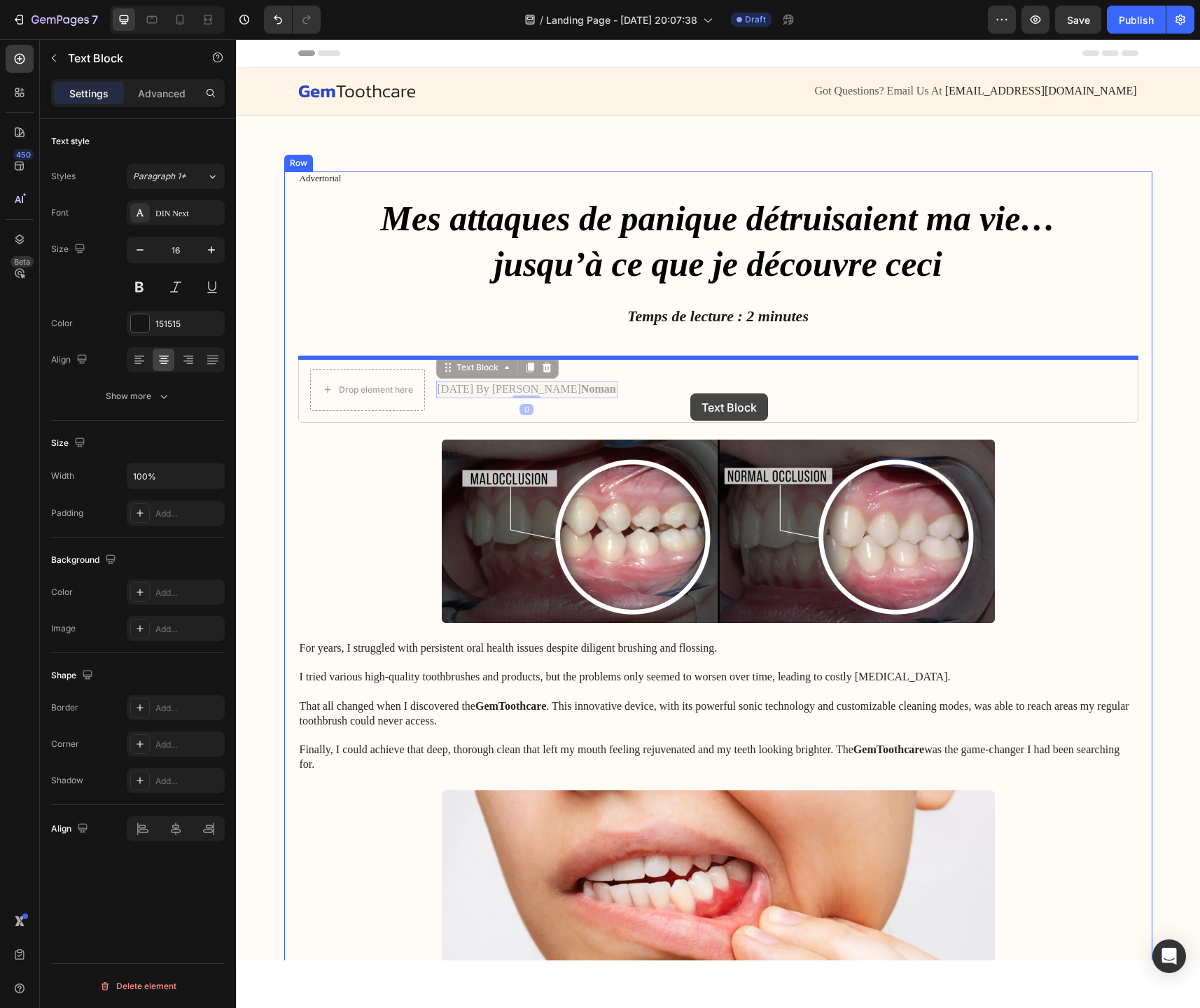
drag, startPoint x: 452, startPoint y: 371, endPoint x: 690, endPoint y: 394, distance: 239.1
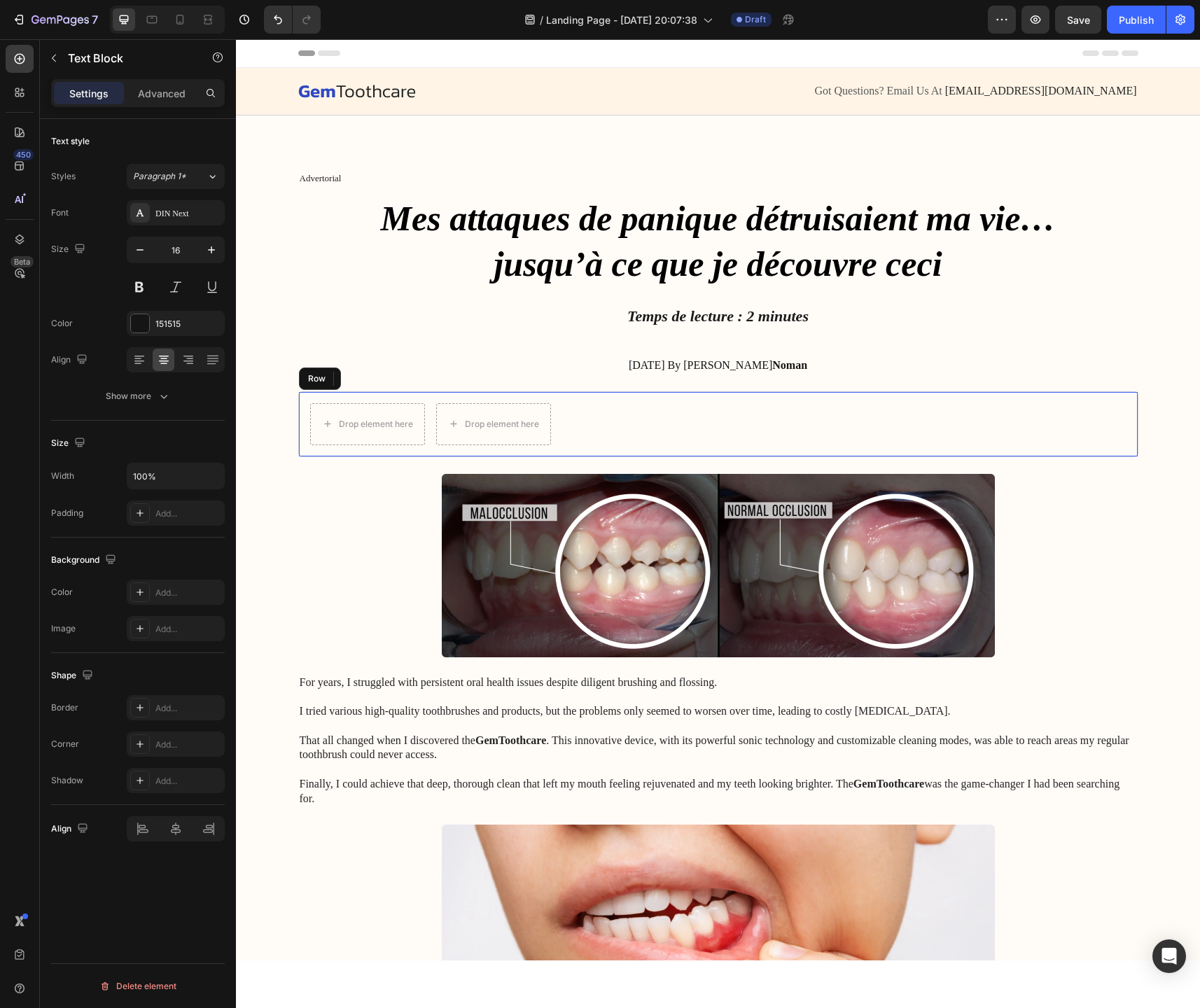
click at [634, 426] on div "Drop element here Drop element here Row" at bounding box center [718, 424] width 840 height 66
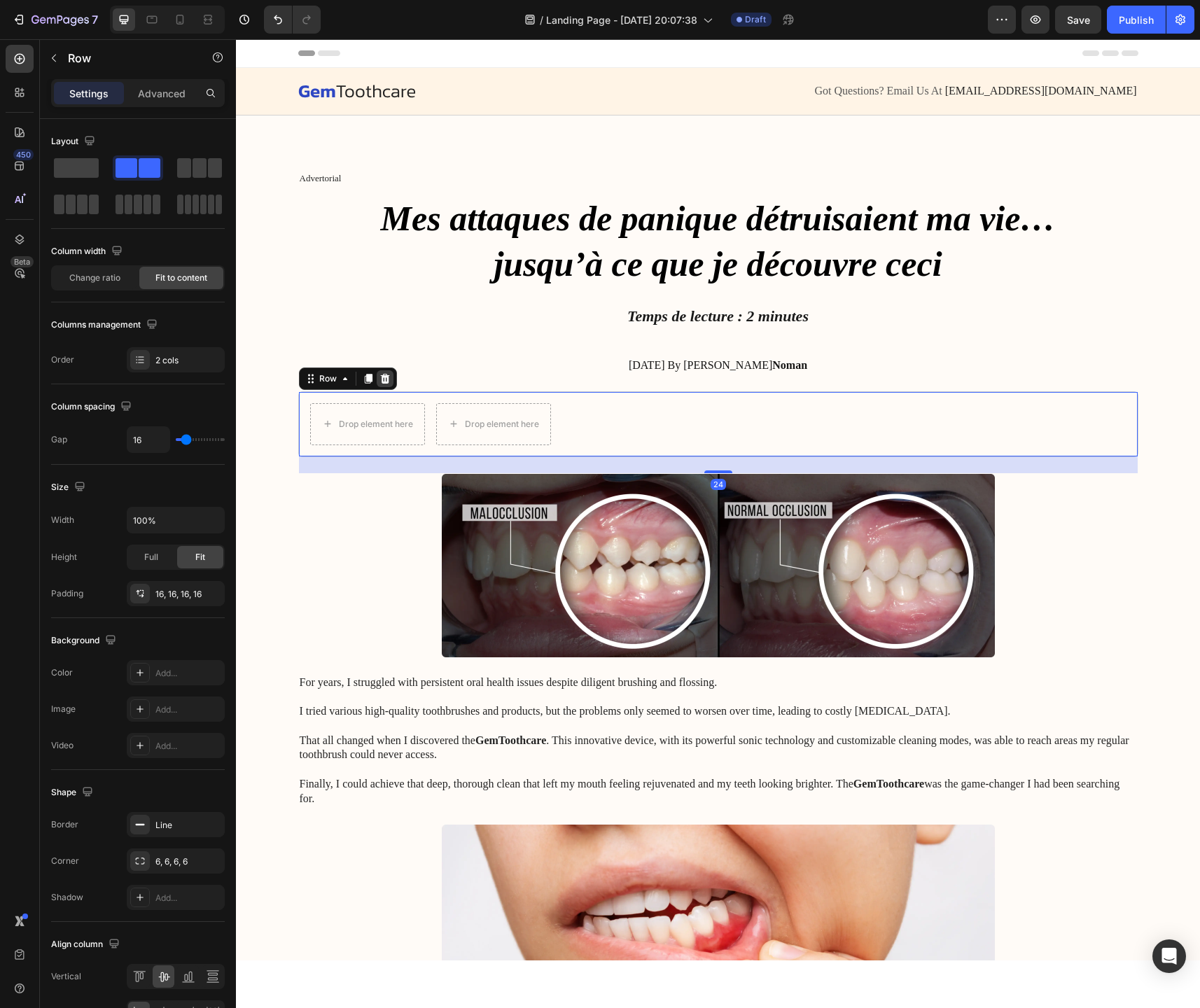
click at [386, 380] on icon at bounding box center [384, 378] width 9 height 10
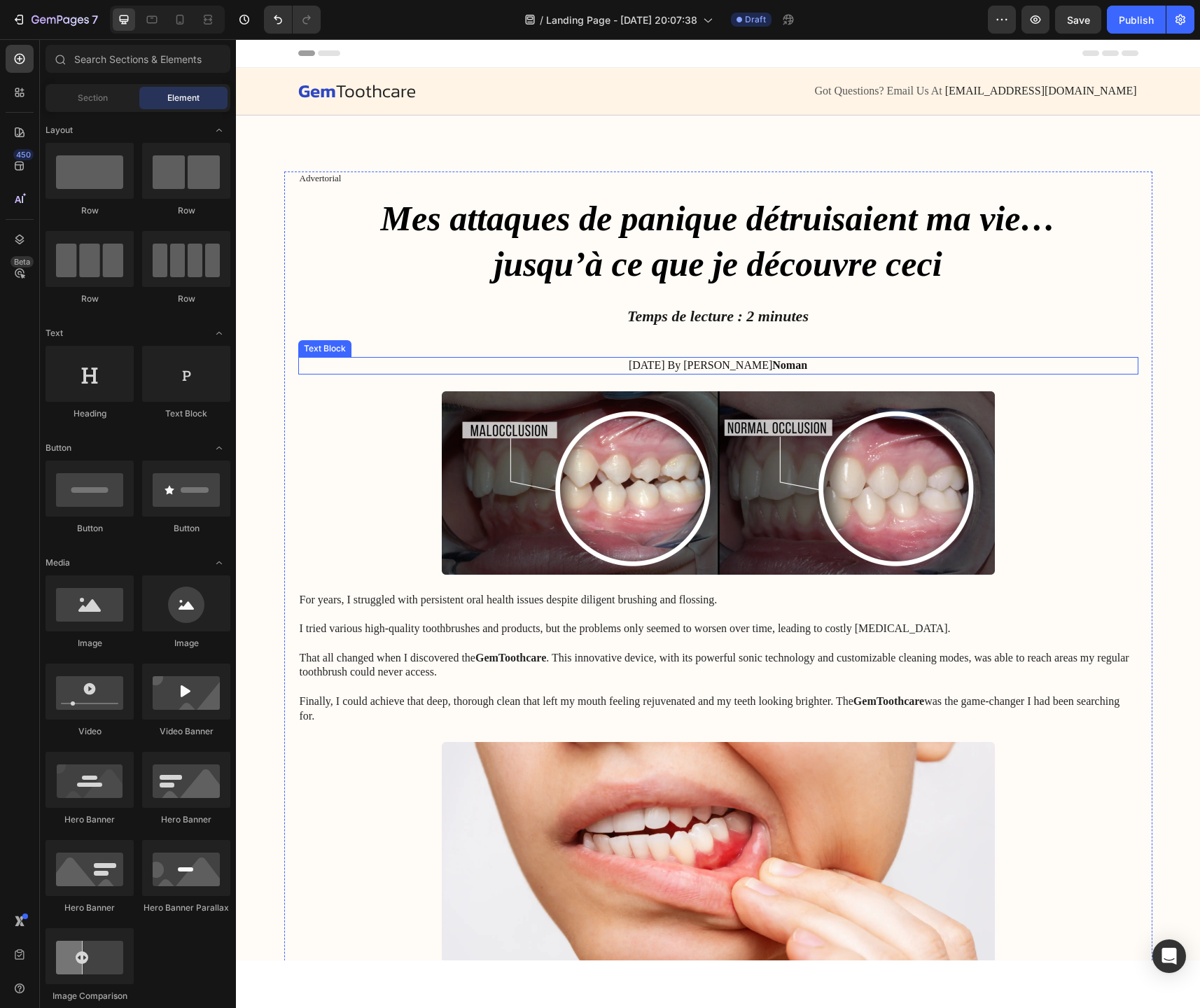
click at [724, 366] on p "[DATE] By [PERSON_NAME]" at bounding box center [717, 365] width 837 height 14
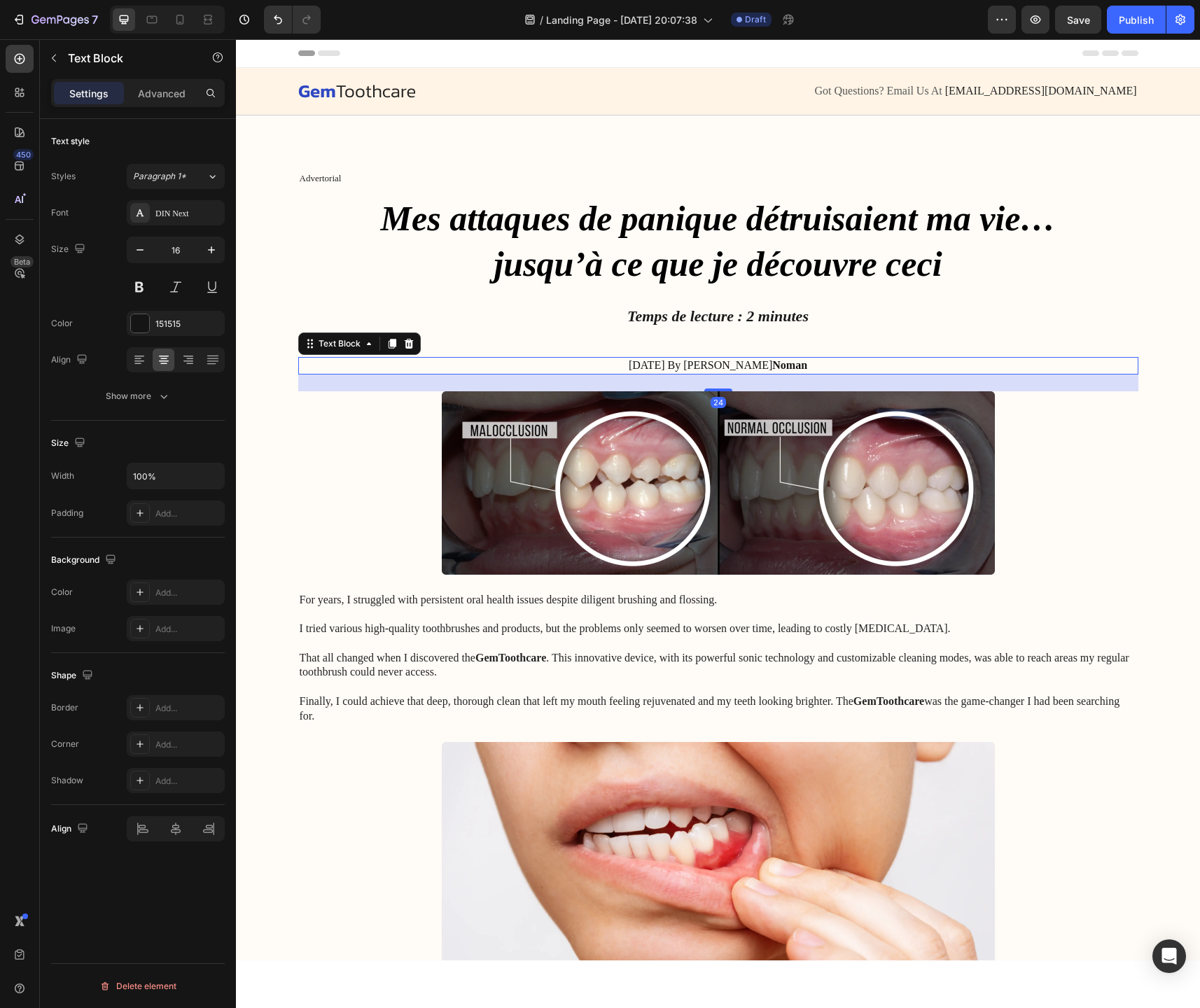
click at [724, 366] on p "[DATE] By [PERSON_NAME]" at bounding box center [717, 365] width 837 height 14
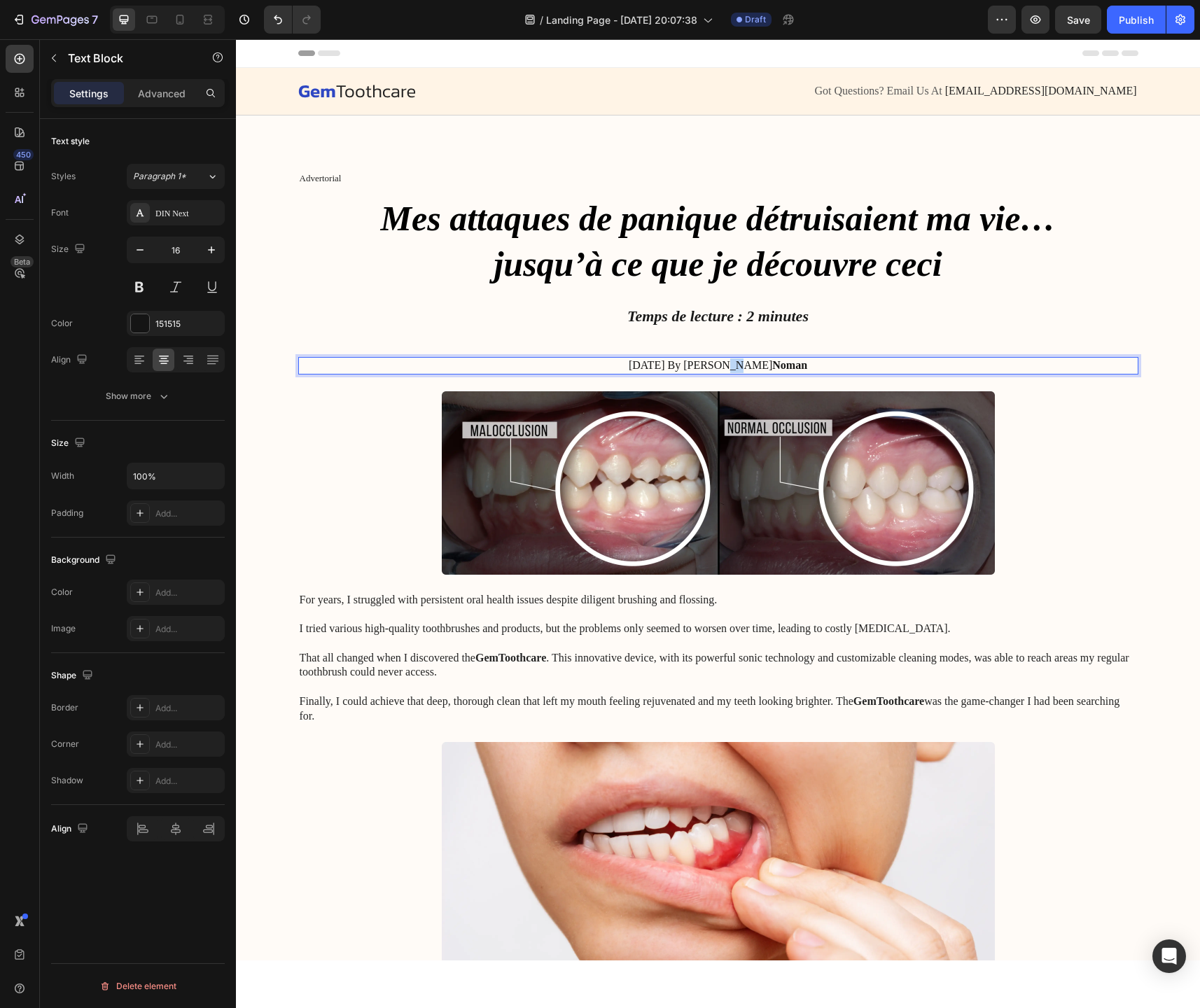
click at [724, 366] on p "[DATE] By [PERSON_NAME]" at bounding box center [717, 365] width 837 height 14
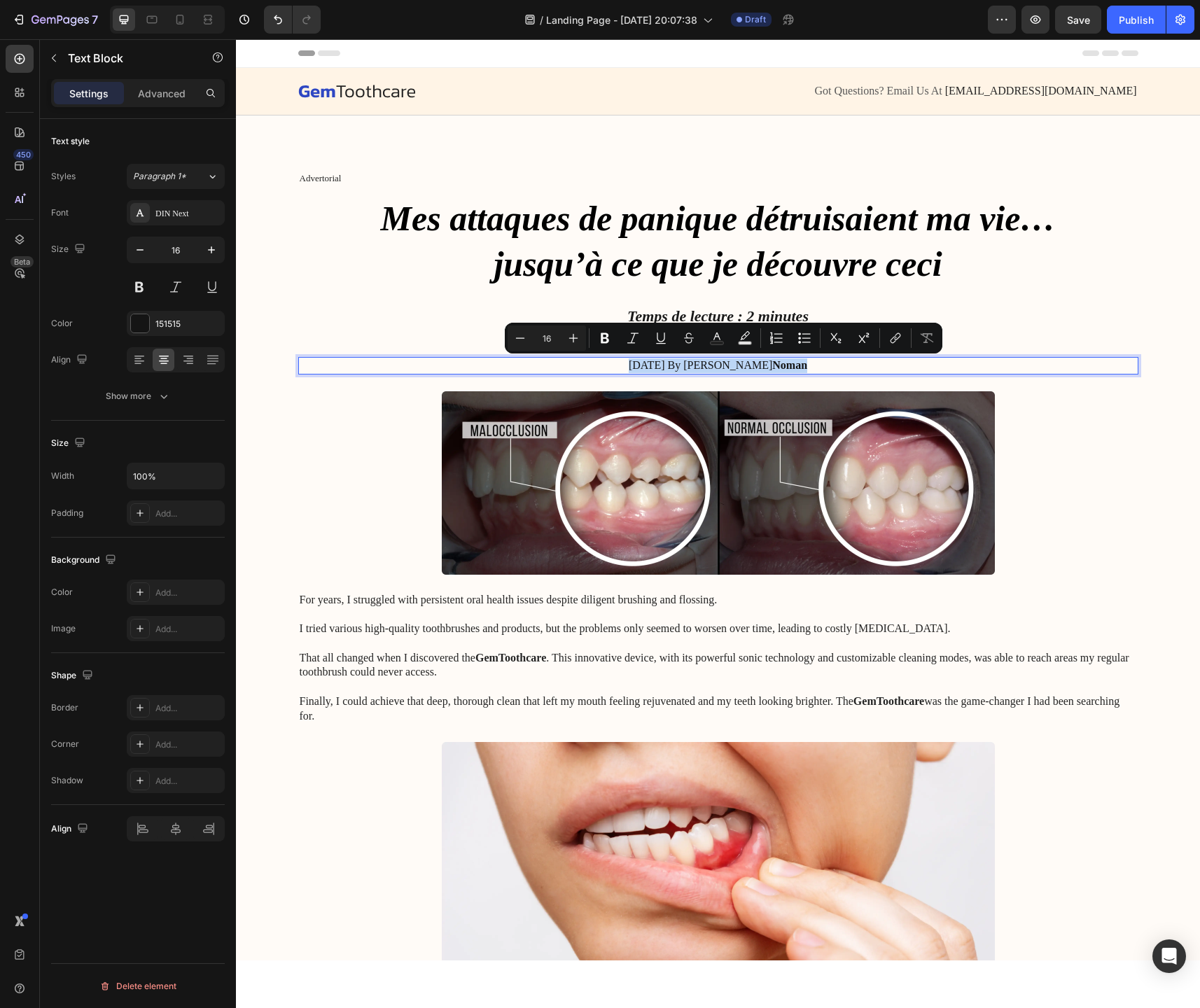
click at [724, 366] on p "[DATE] By [PERSON_NAME]" at bounding box center [717, 365] width 837 height 14
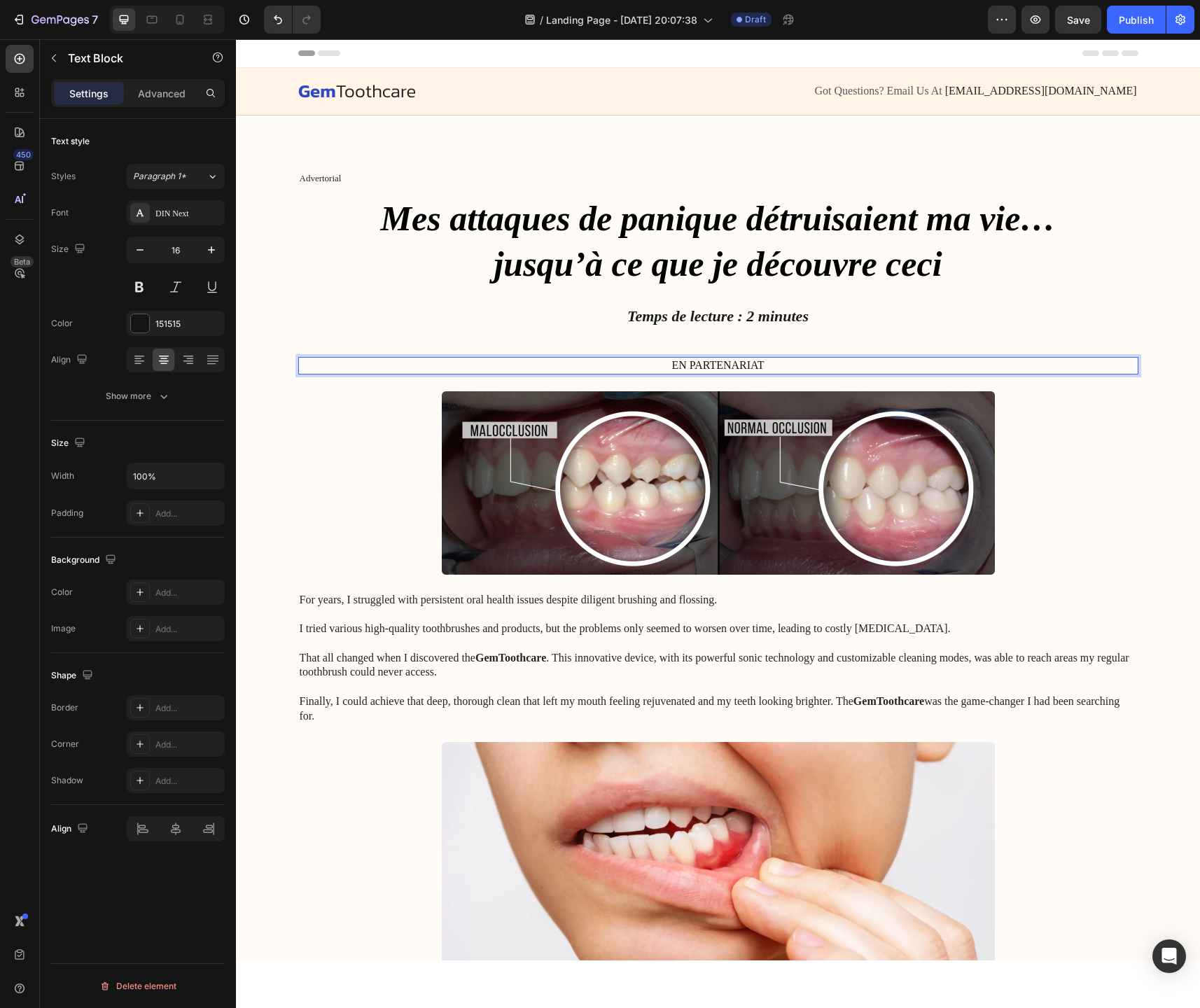
click at [725, 372] on p "EN PARTENARIAT" at bounding box center [717, 365] width 837 height 14
click at [787, 358] on p "EN PARTENARIAT" at bounding box center [717, 365] width 837 height 14
click at [783, 368] on p "EN PARTENARIAT" at bounding box center [717, 365] width 837 height 14
click at [733, 374] on p "EN PARTENARIAT Avec" at bounding box center [717, 365] width 837 height 14
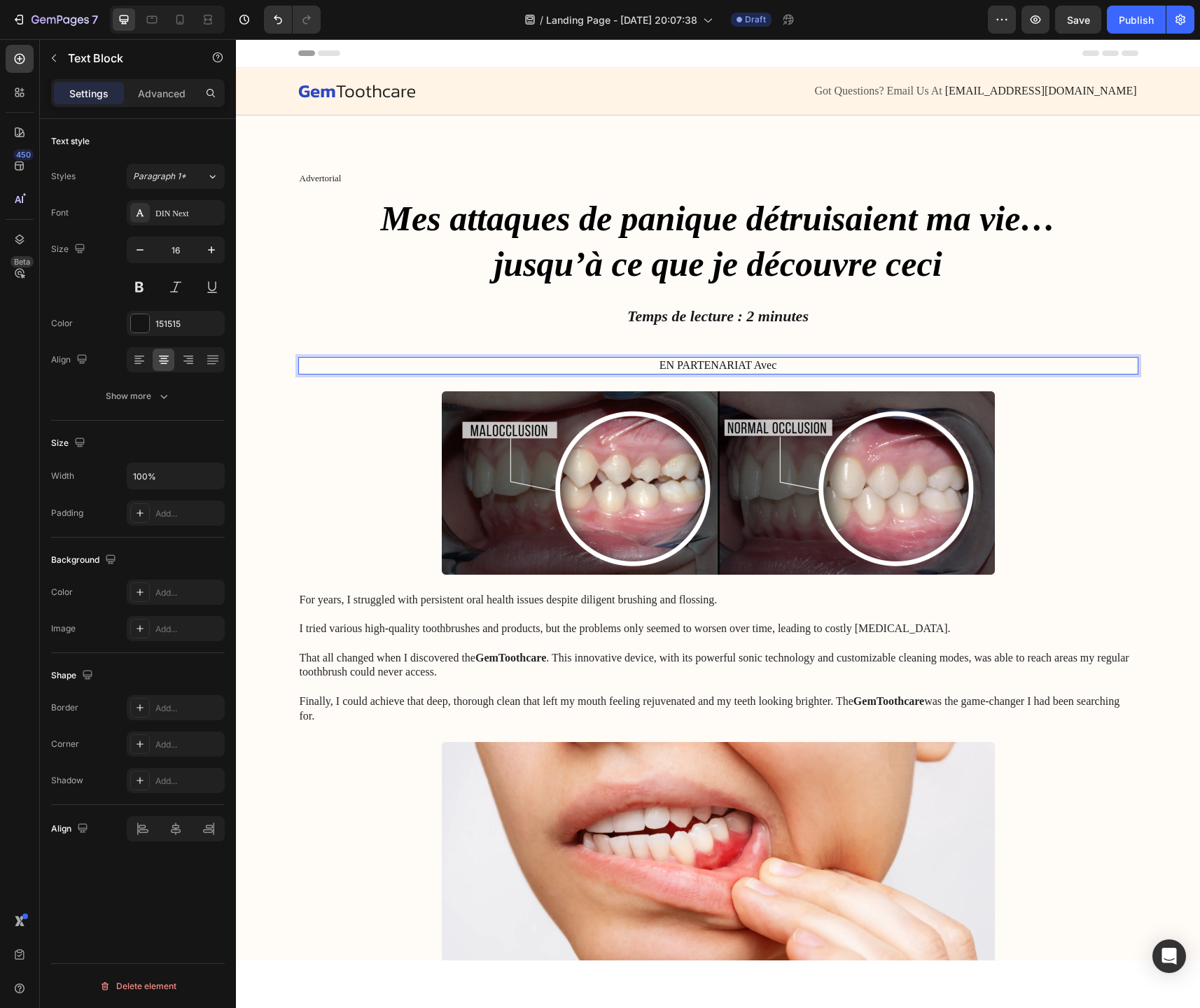
click at [719, 368] on p "EN PARTENARIAT Avec" at bounding box center [717, 365] width 837 height 14
click at [746, 370] on p "En partenariat Avec" at bounding box center [717, 365] width 837 height 14
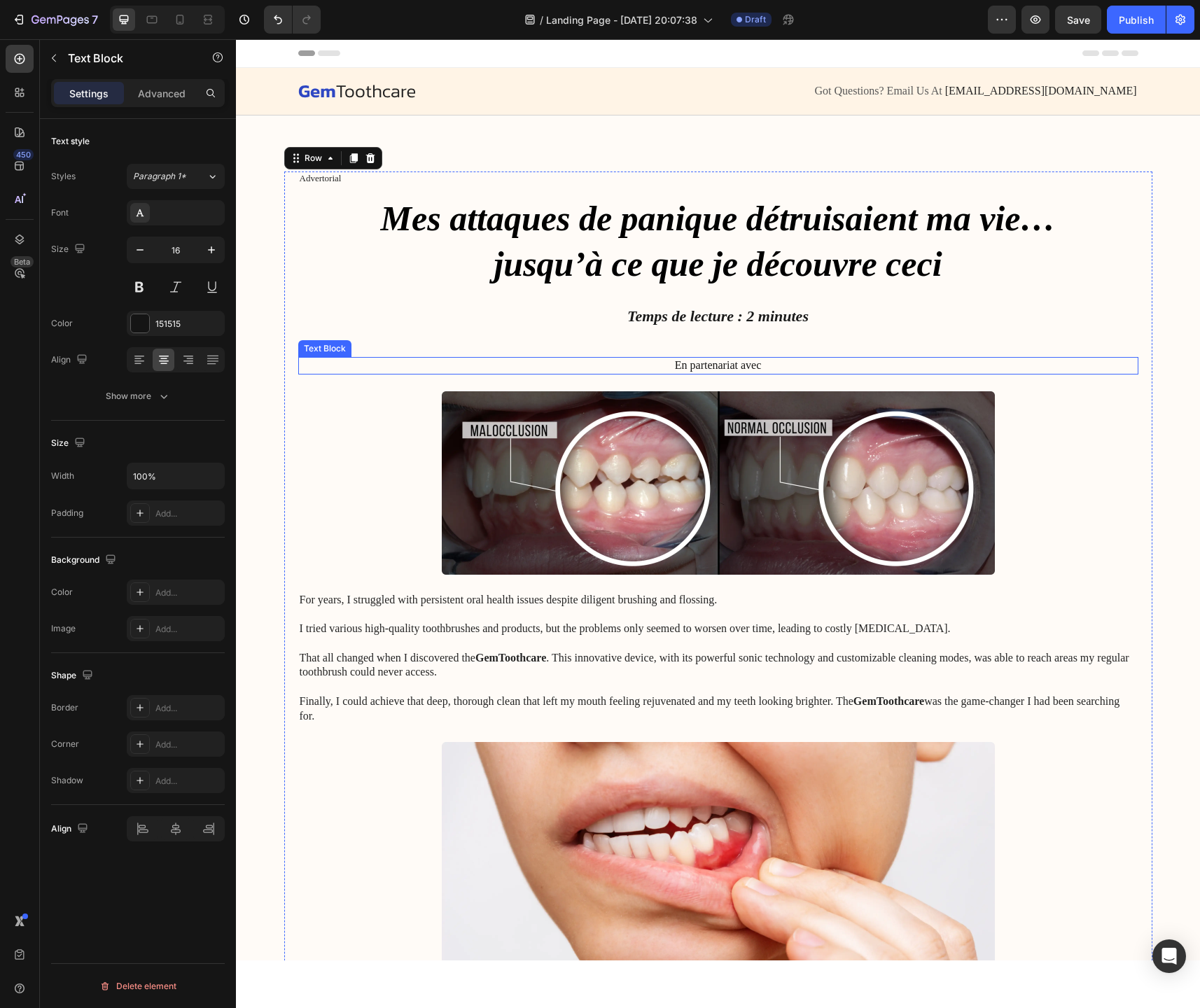
click at [776, 368] on p "En partenariat avec" at bounding box center [717, 365] width 837 height 14
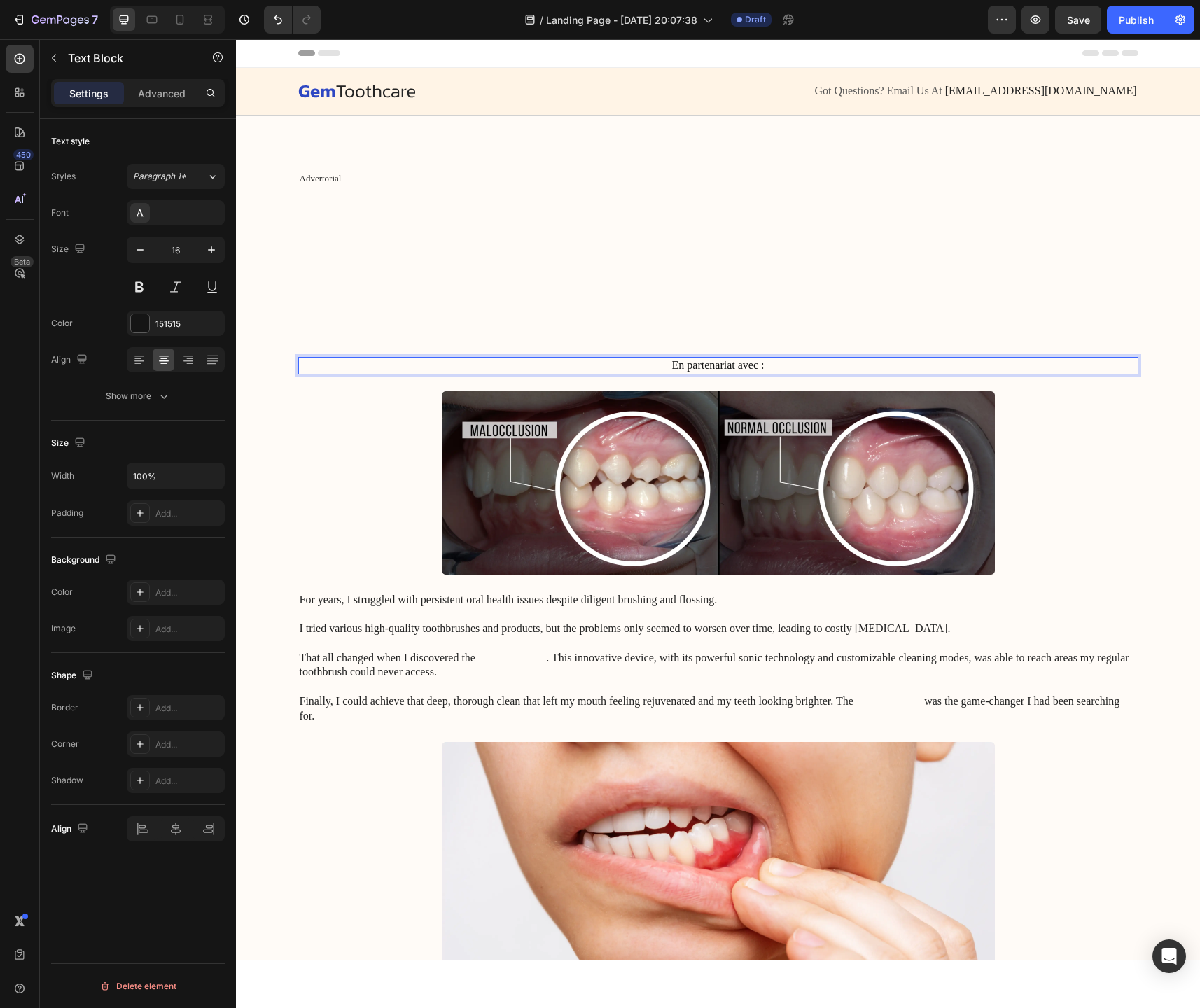
click at [712, 368] on p "En partenariat avec :" at bounding box center [717, 365] width 837 height 14
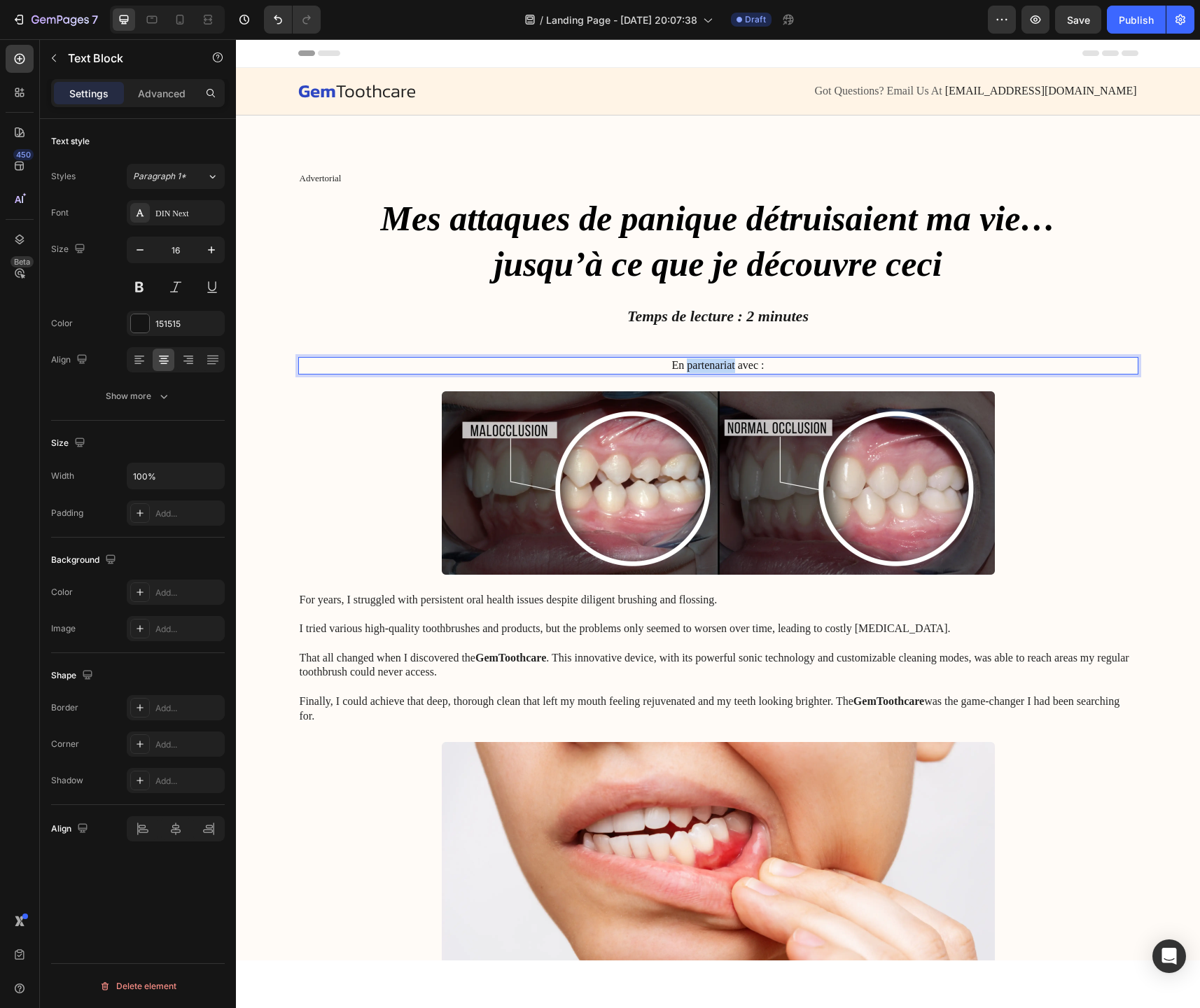
click at [712, 368] on p "En partenariat avec :" at bounding box center [717, 365] width 837 height 14
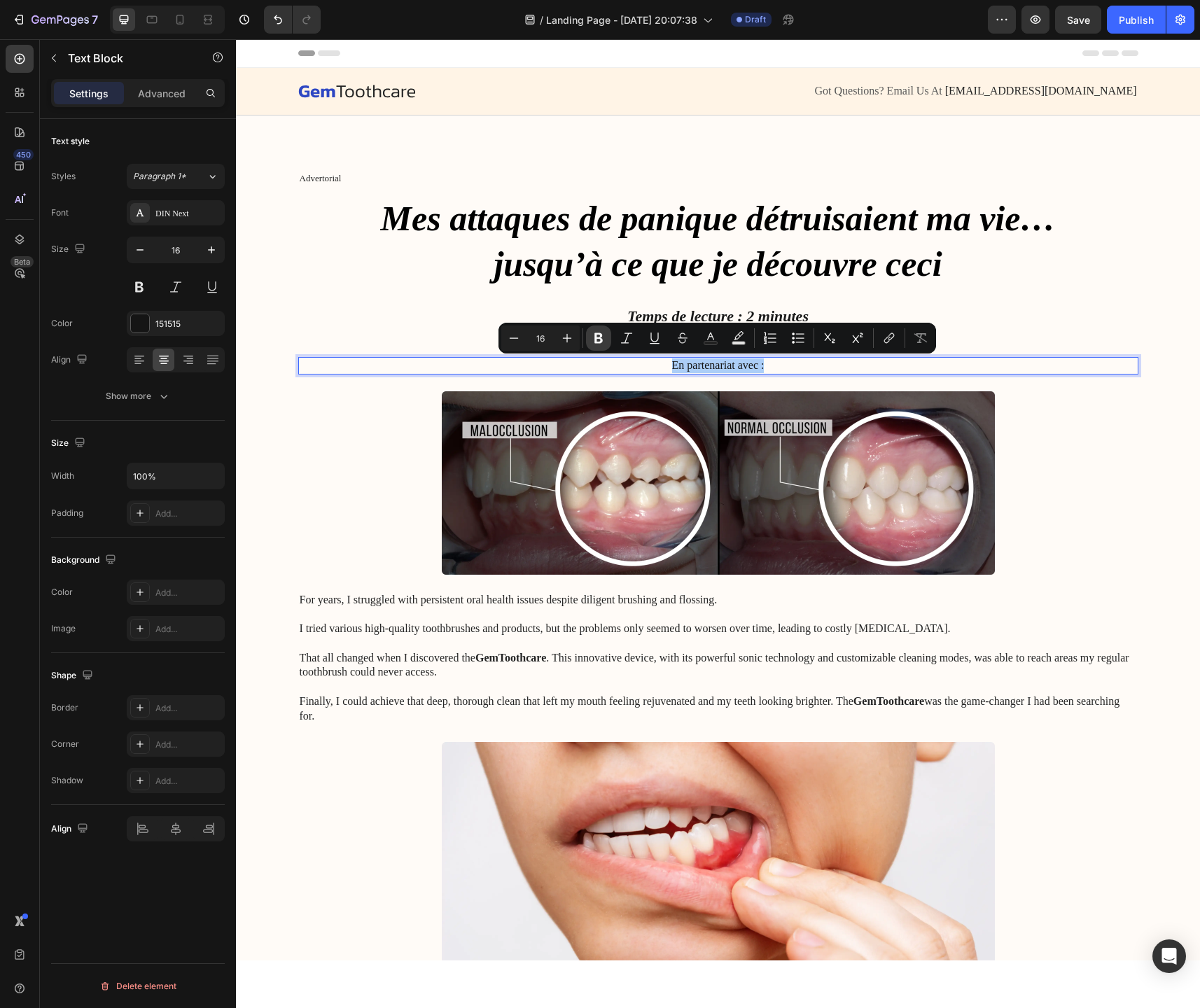
click at [600, 349] on button "Bold" at bounding box center [599, 338] width 25 height 25
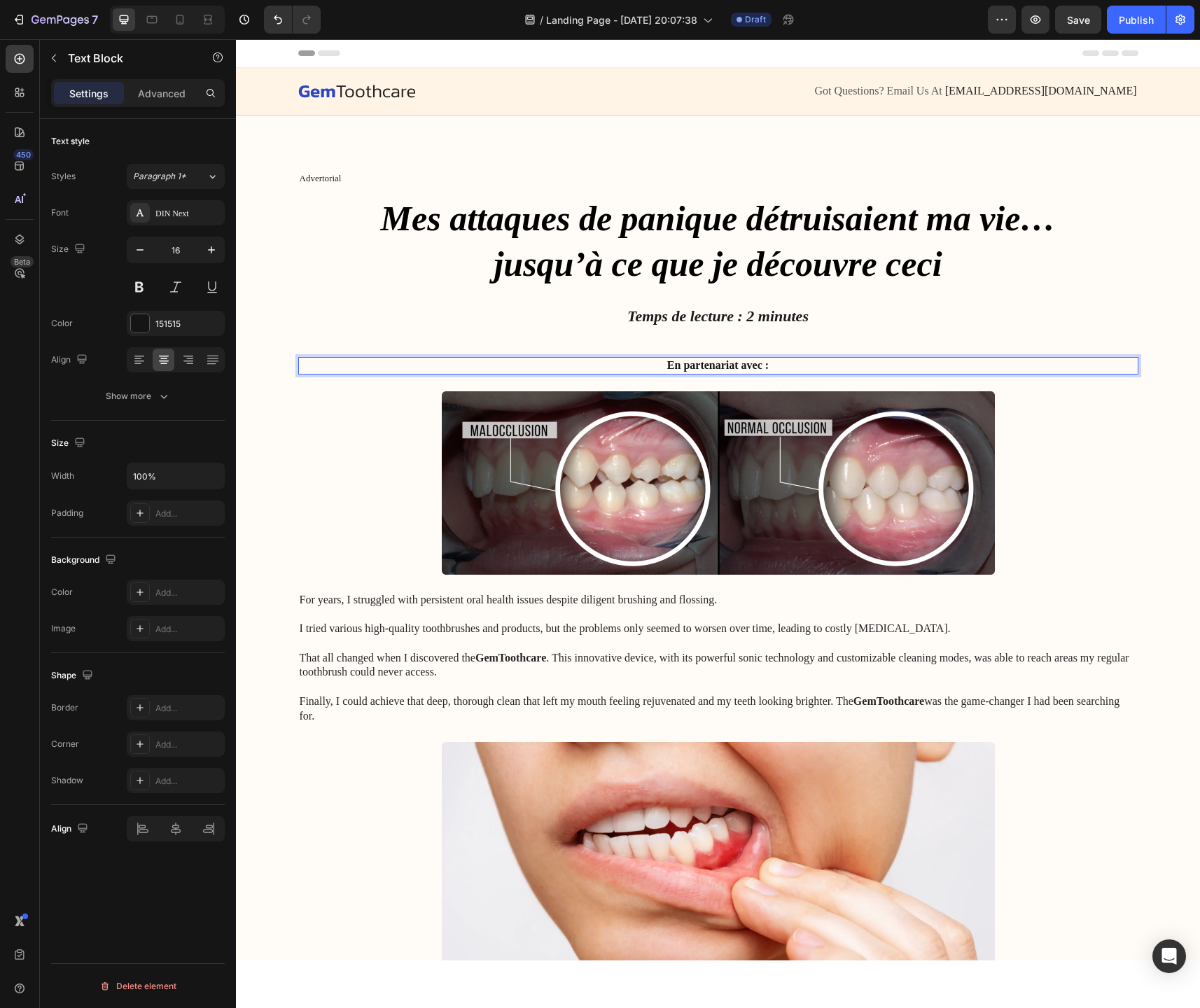
click at [695, 366] on strong "En partenariat avec :" at bounding box center [717, 365] width 101 height 12
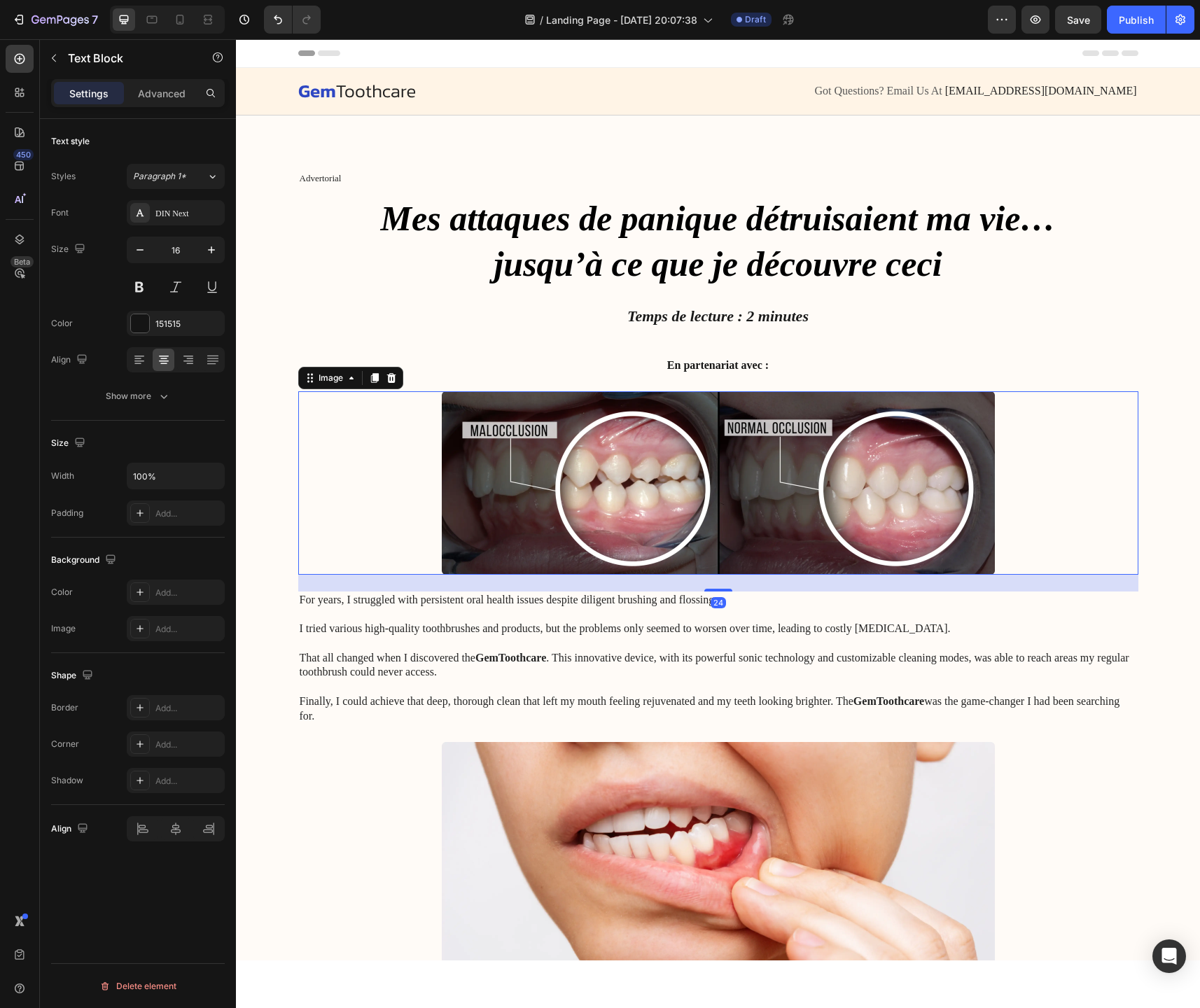
click at [660, 434] on img at bounding box center [718, 483] width 553 height 183
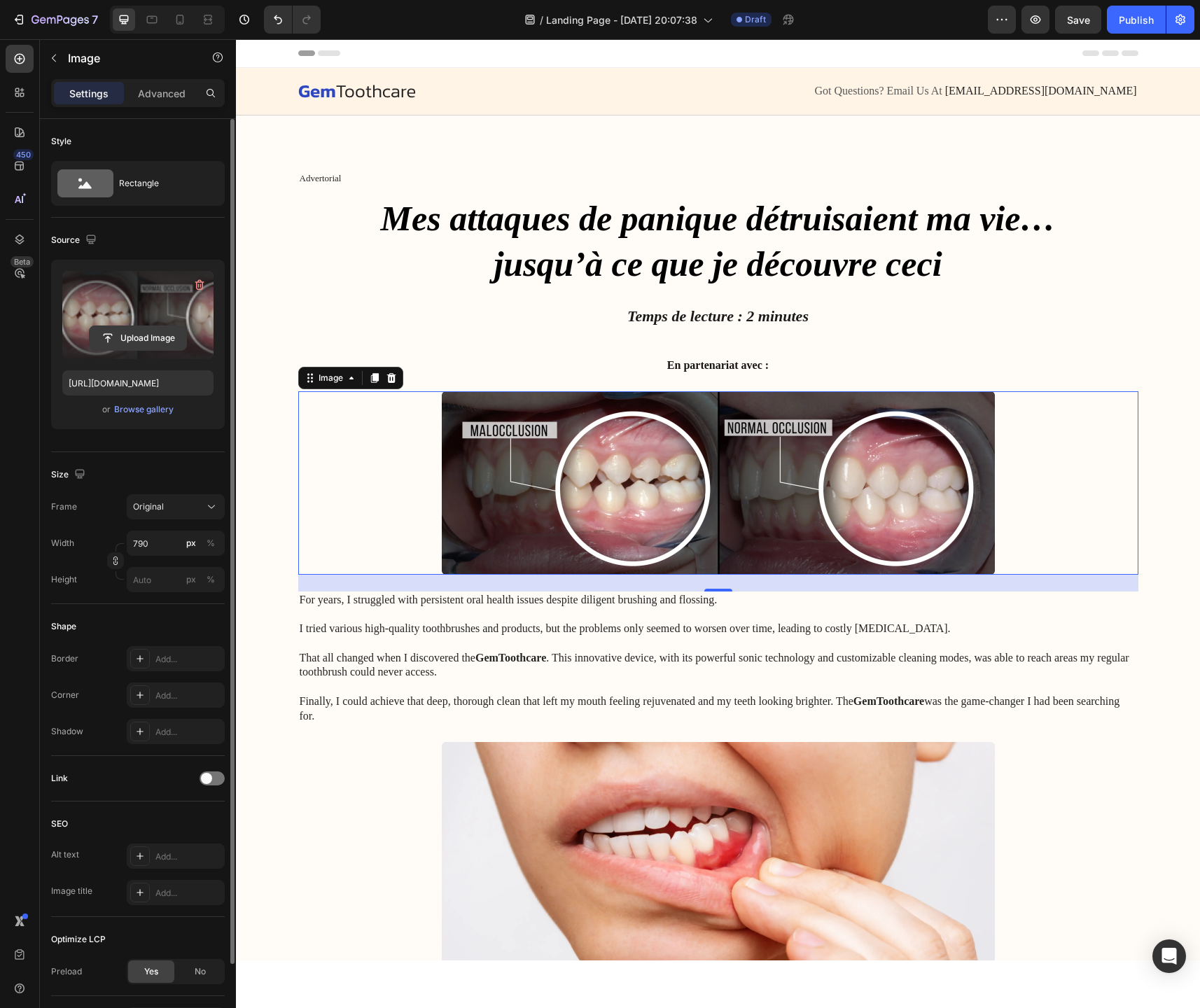
click at [147, 340] on input "file" at bounding box center [138, 338] width 97 height 24
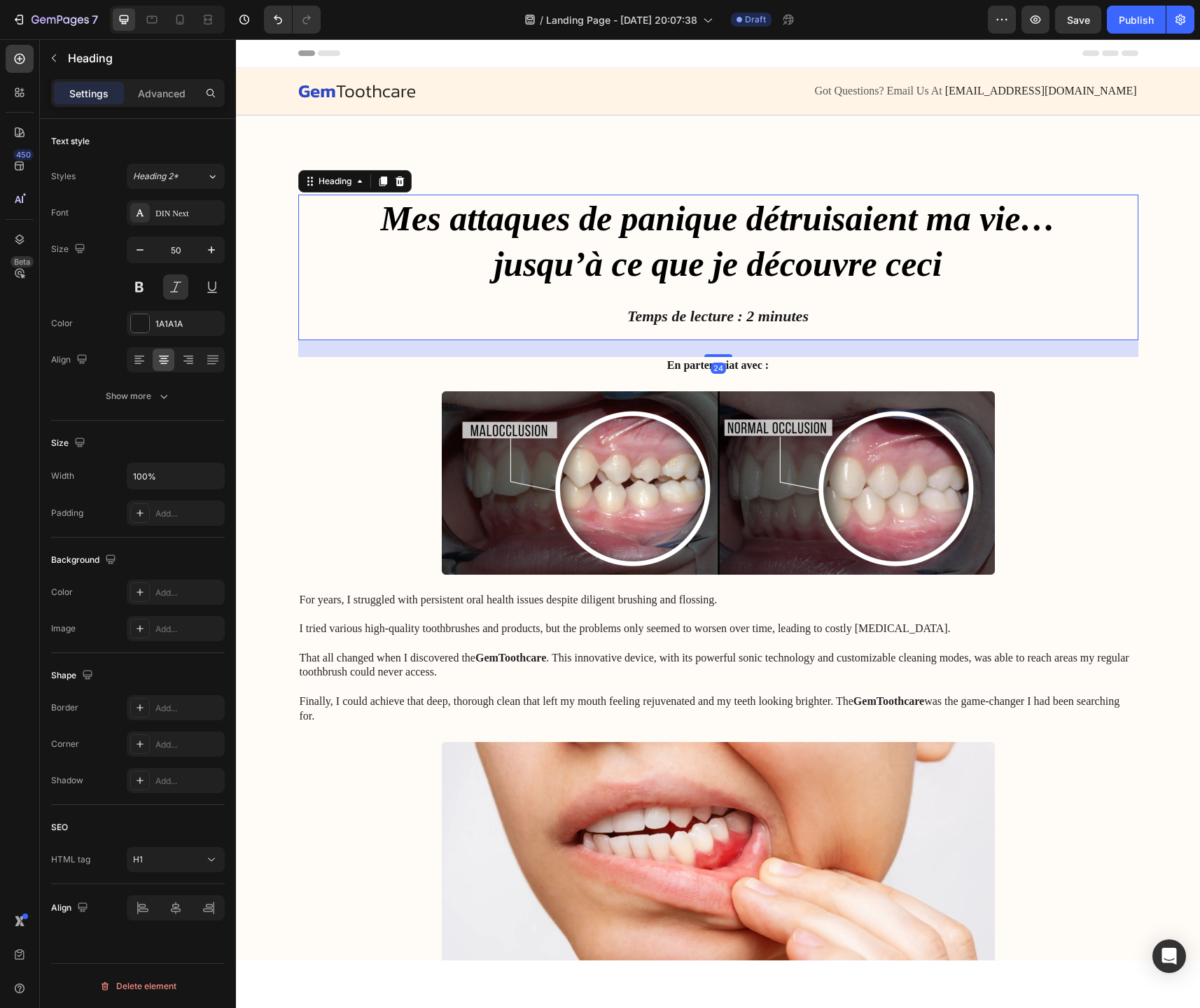
click at [644, 240] on p "⁠⁠⁠⁠⁠⁠⁠ Mes attaques de panique détruisaient ma vie… jusqu’à ce que je découvre…" at bounding box center [717, 267] width 837 height 143
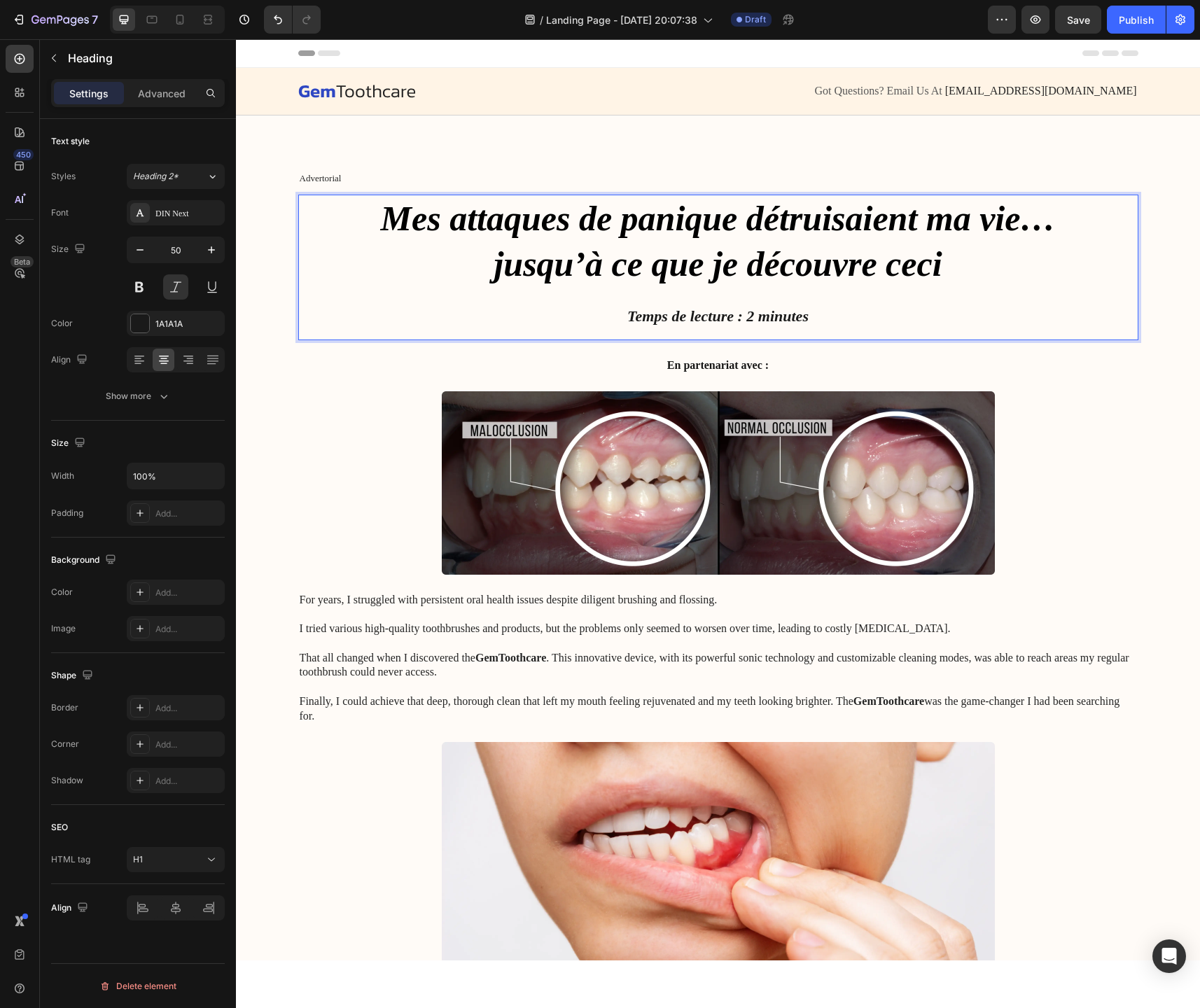
click at [927, 269] on strong "jusqu’à ce que je découvre ceci" at bounding box center [717, 264] width 448 height 40
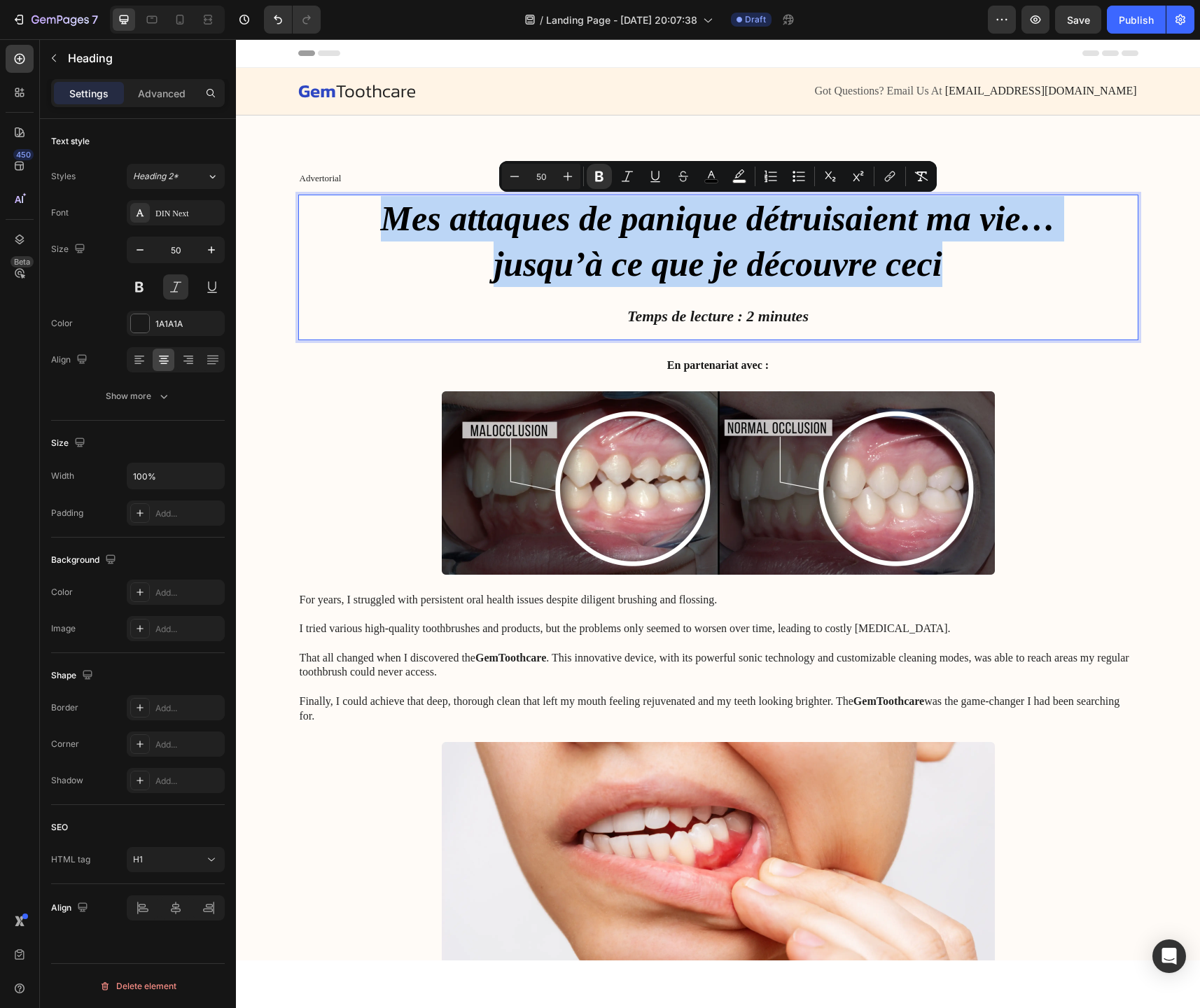
drag, startPoint x: 947, startPoint y: 271, endPoint x: 368, endPoint y: 219, distance: 581.3
click at [368, 219] on p "Mes attaques de panique détruisaient ma vie… jusqu’à ce que je découvre ceci Te…" at bounding box center [717, 267] width 837 height 143
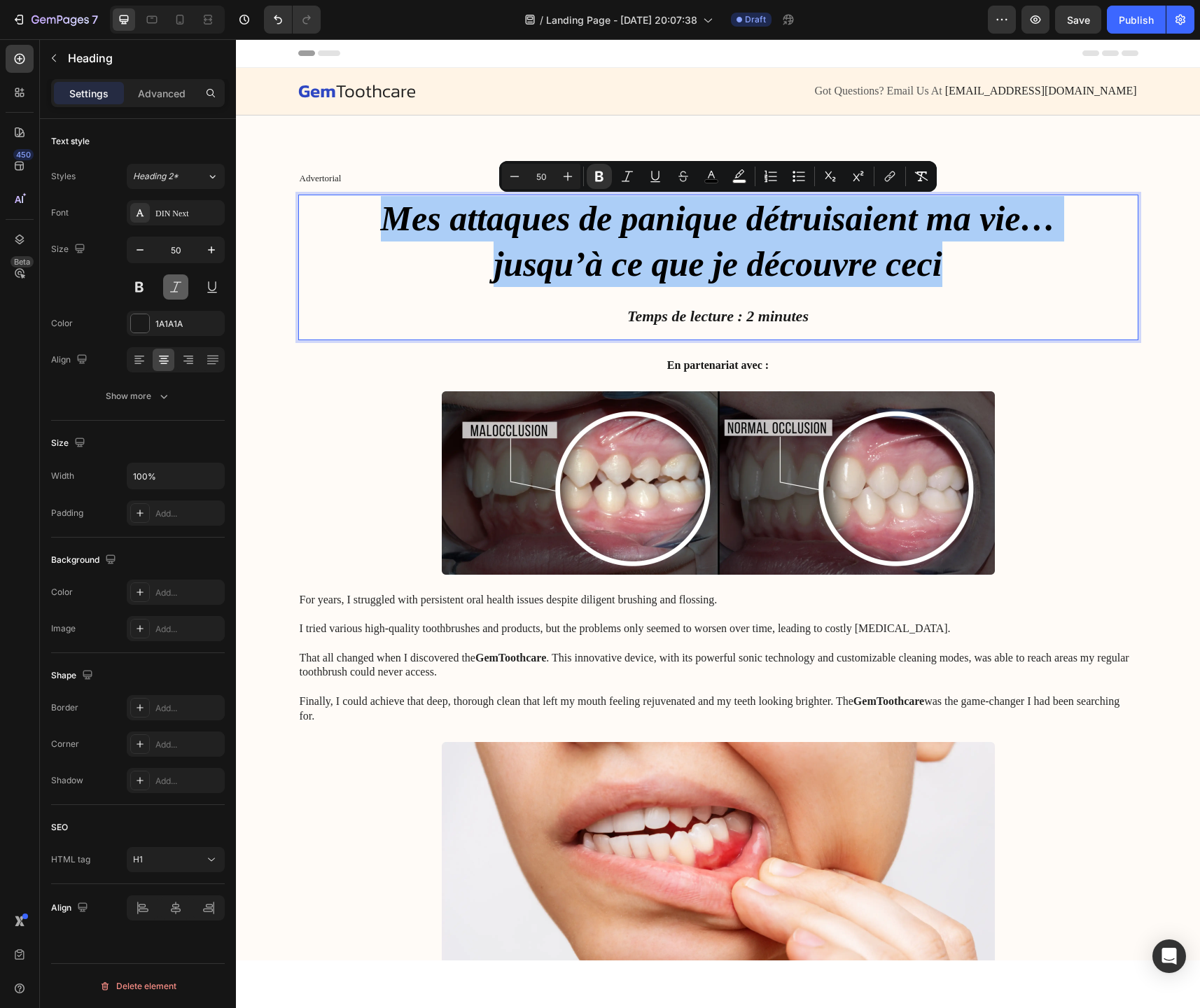
click at [174, 292] on button at bounding box center [176, 287] width 25 height 25
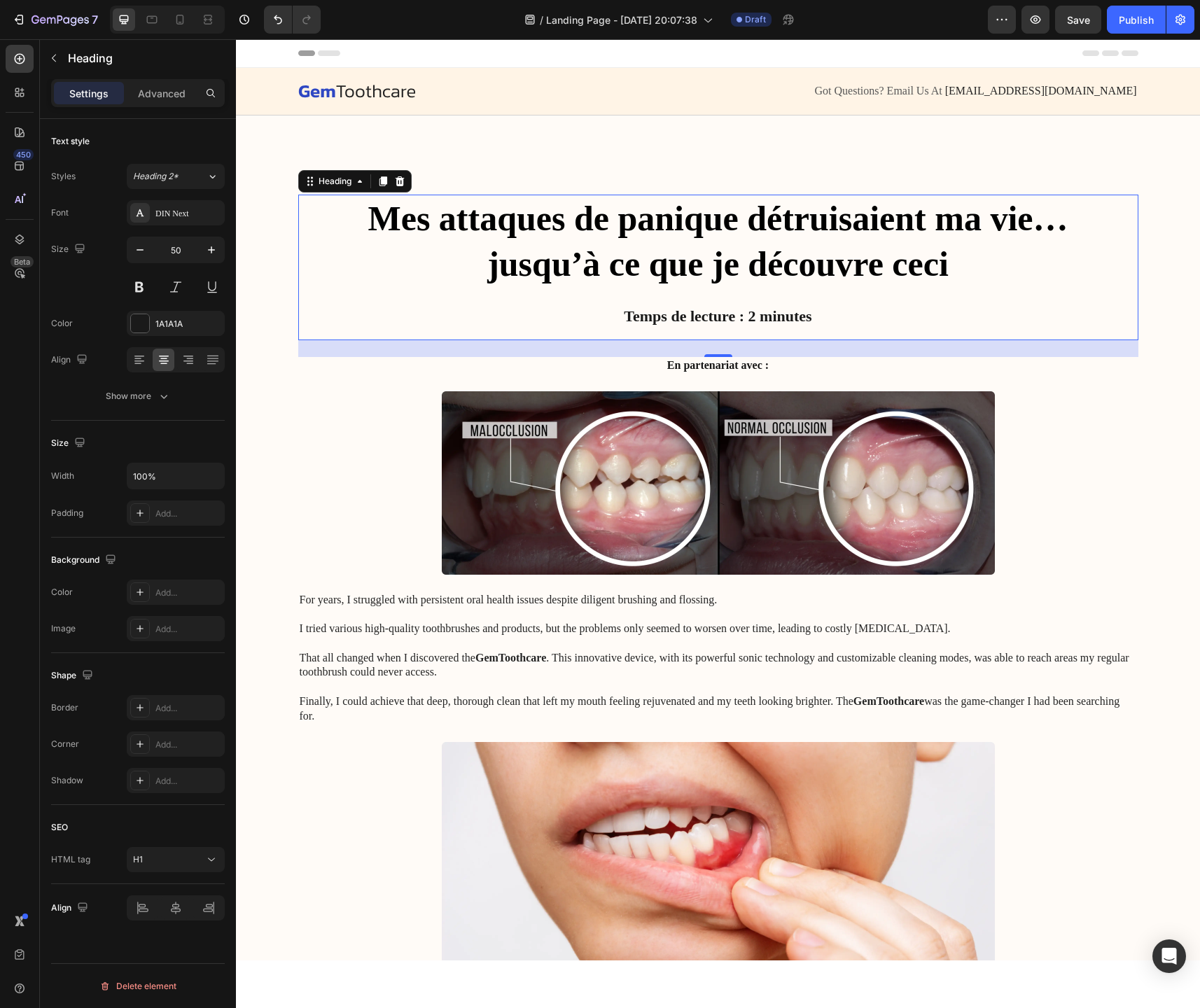
click at [699, 330] on p "Mes attaques de panique détruisaient ma vie… jusqu’à ce que je découvre ceci Te…" at bounding box center [717, 267] width 837 height 143
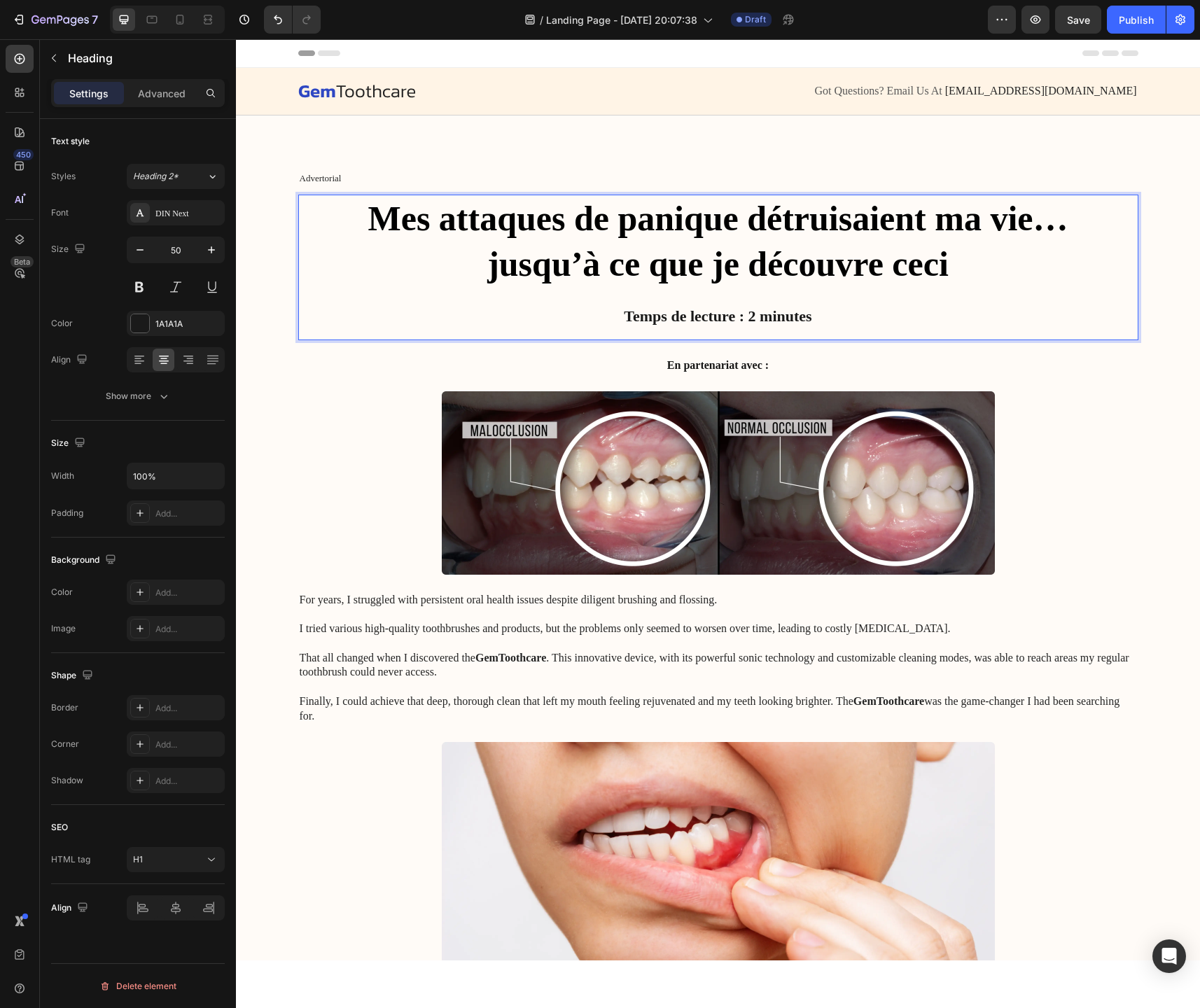
click at [713, 321] on strong "Temps de lecture : 2 minutes" at bounding box center [717, 316] width 187 height 17
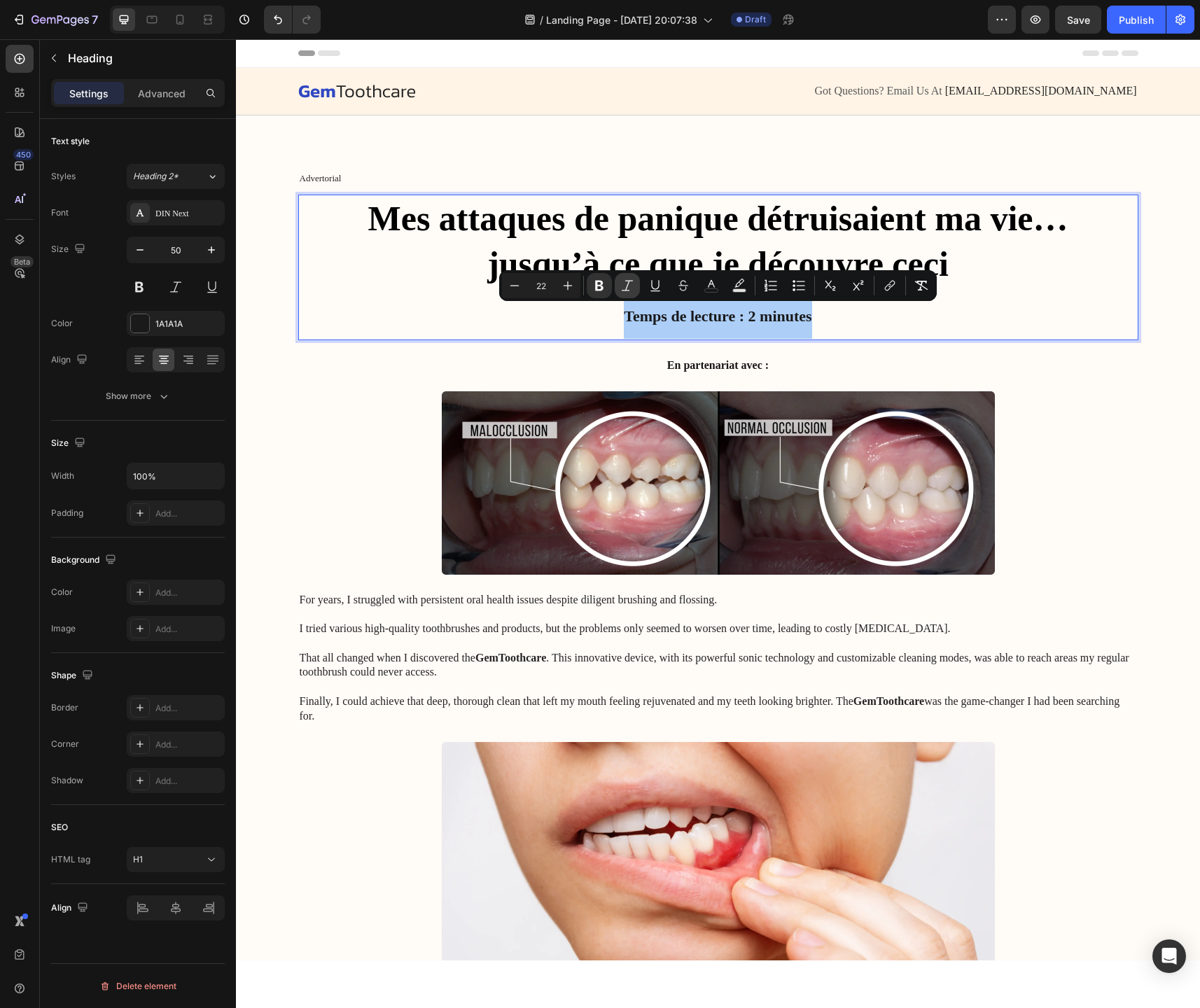
click at [630, 291] on icon "Editor contextual toolbar" at bounding box center [628, 286] width 14 height 14
click at [604, 316] on p "Mes attaques de panique détruisaient ma vie… jusqu’à ce que je découvre ceci Te…" at bounding box center [717, 267] width 837 height 143
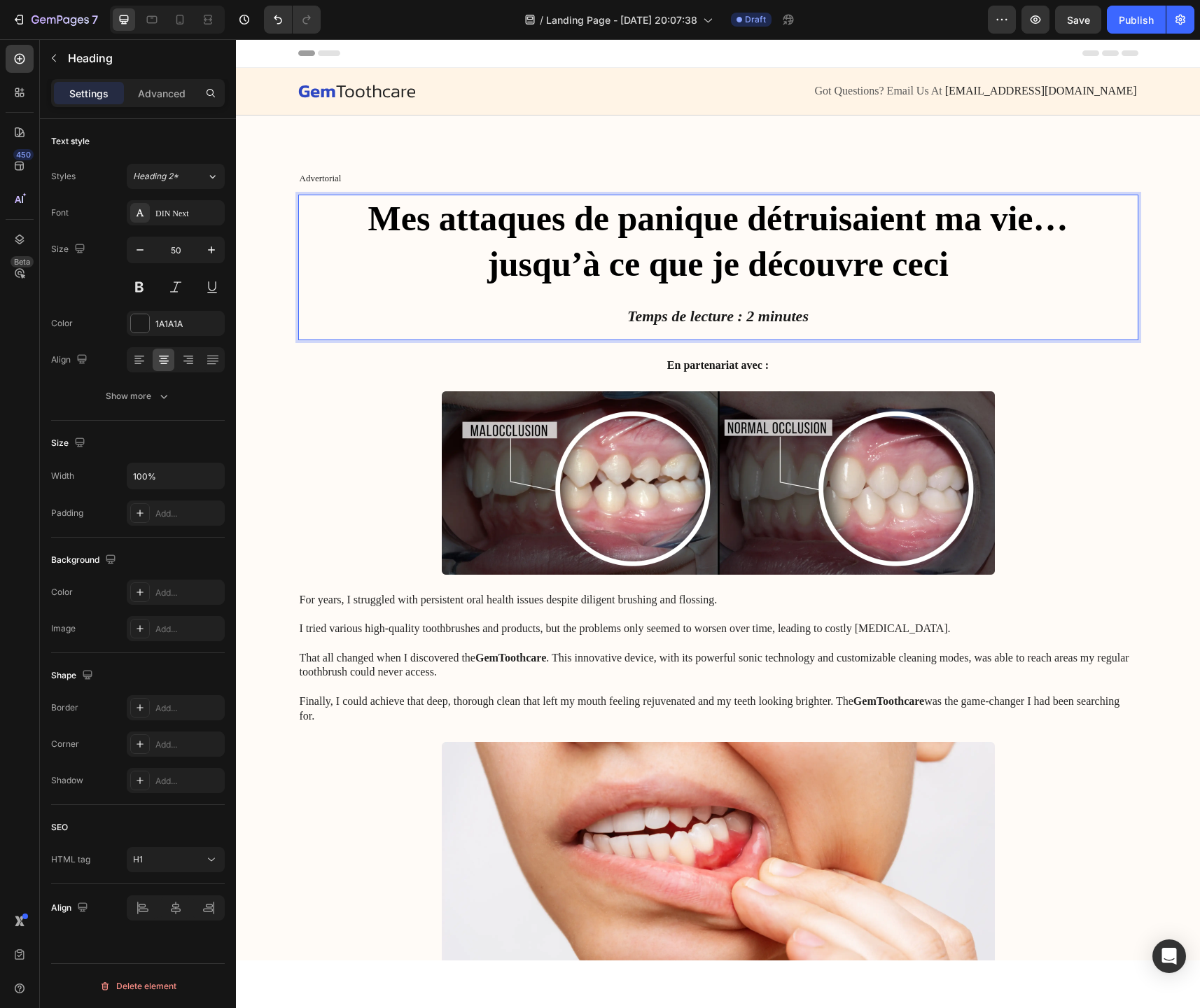
click at [705, 241] on p "Mes attaques de panique détruisaient ma vie… jusqu’à ce que je découvre ceci Te…" at bounding box center [717, 267] width 837 height 143
click at [689, 264] on strong "jusqu’à ce que je découvre ceci" at bounding box center [718, 264] width 461 height 40
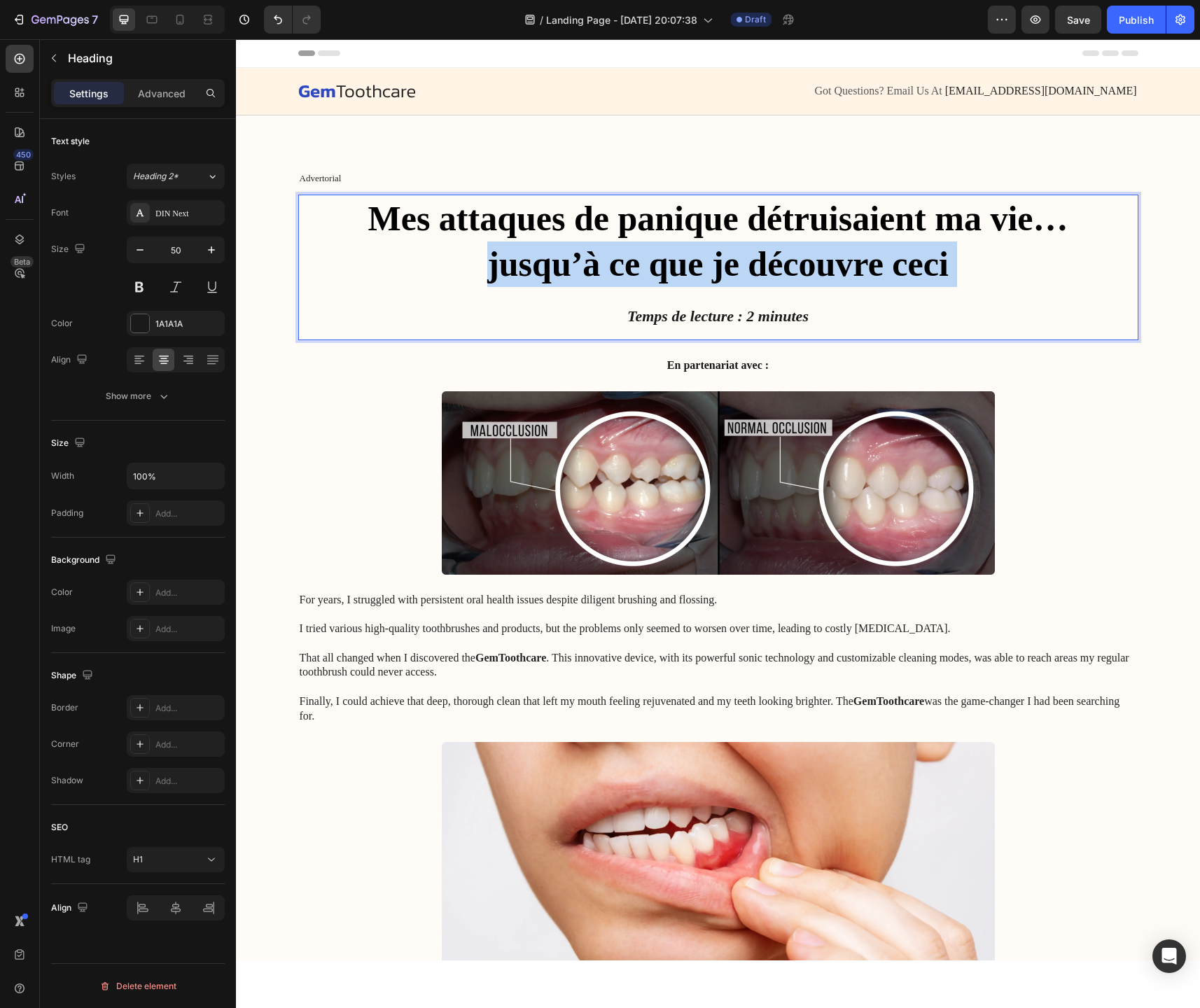
click at [689, 264] on strong "jusqu’à ce que je découvre ceci" at bounding box center [718, 264] width 461 height 40
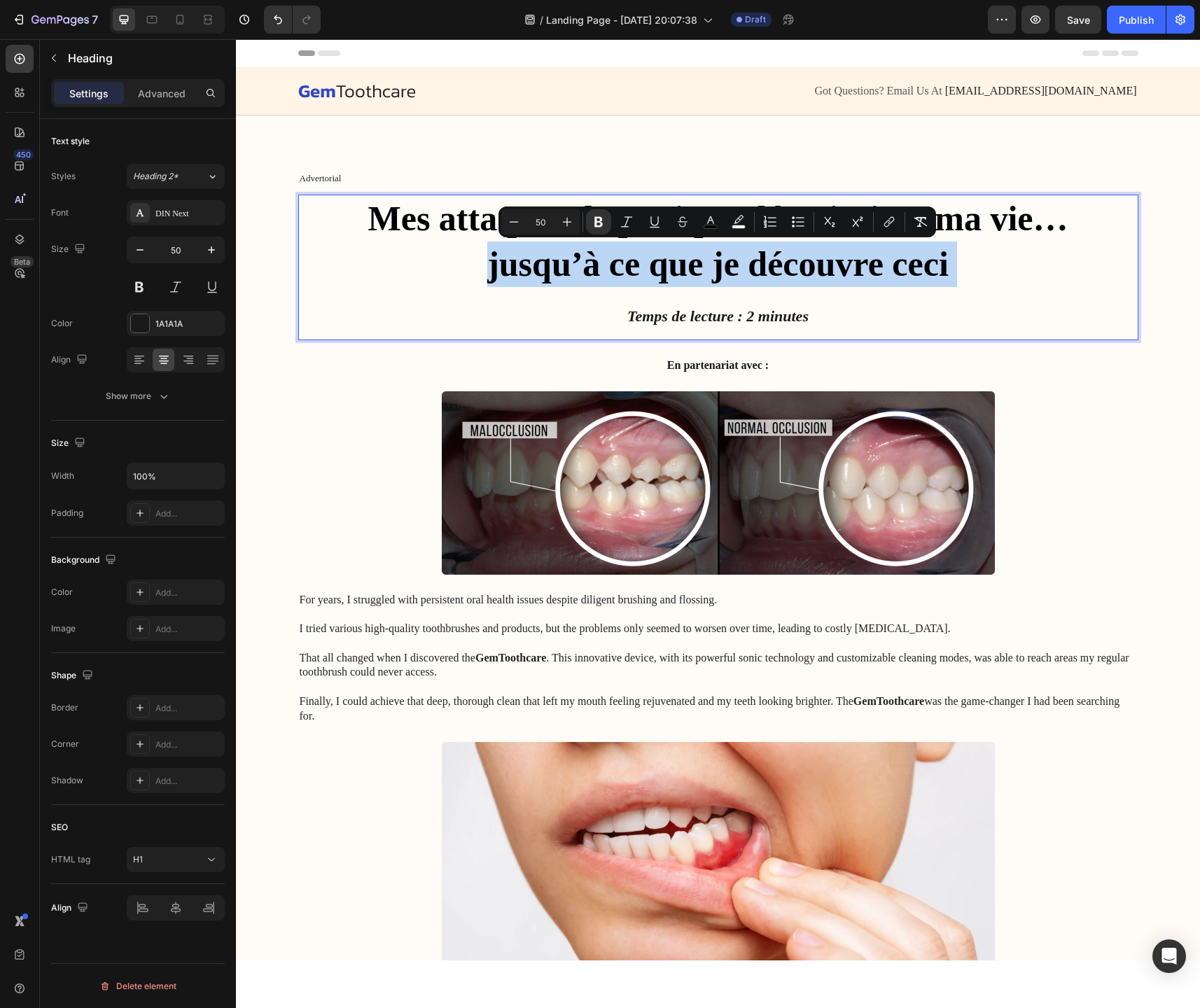
click at [689, 264] on strong "jusqu’à ce que je découvre ceci" at bounding box center [718, 264] width 461 height 40
click at [684, 264] on strong "jusqu’à ce que je découvre ceci" at bounding box center [718, 264] width 461 height 40
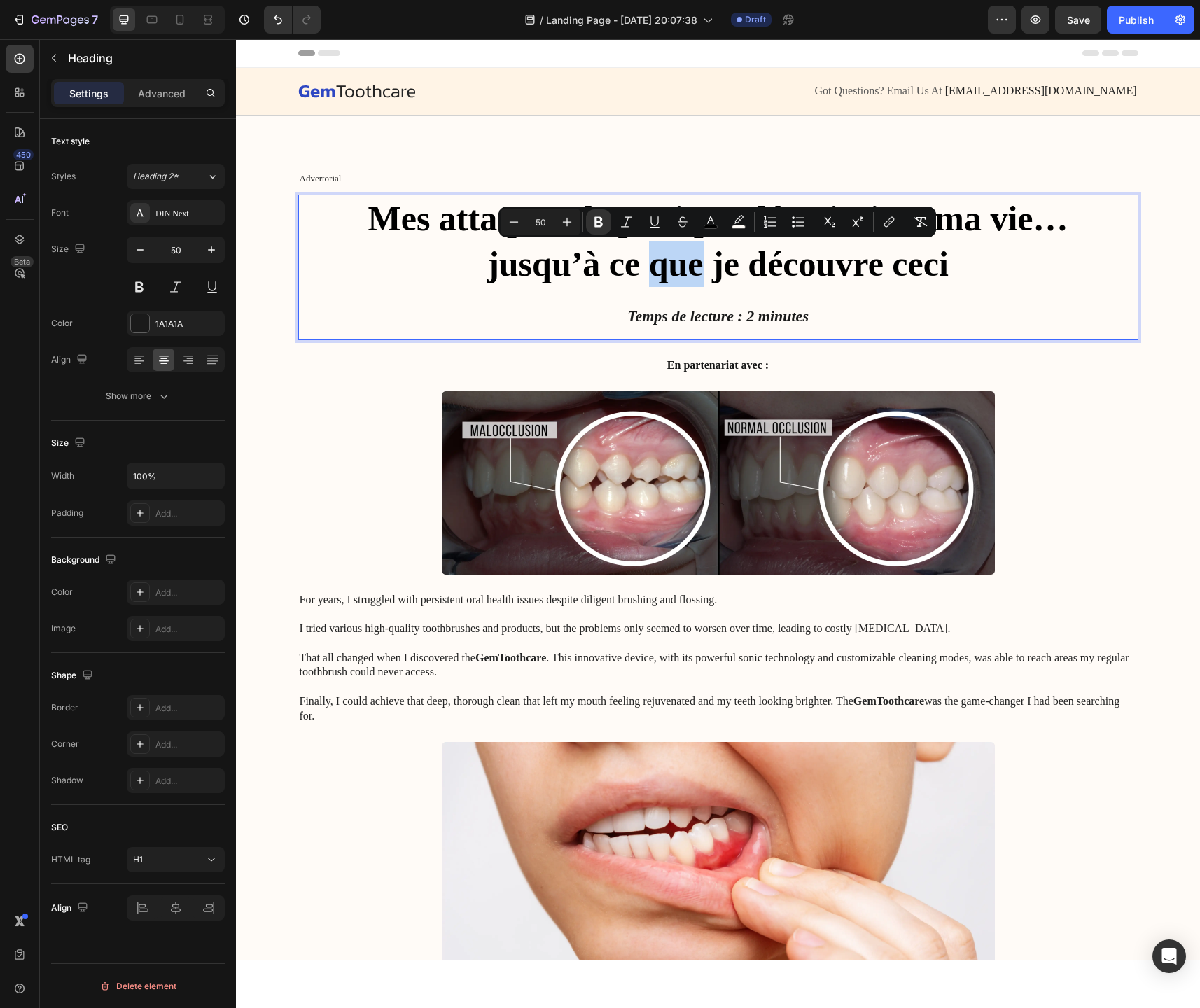
click at [684, 264] on strong "jusqu’à ce que je découvre ceci" at bounding box center [718, 264] width 461 height 40
click at [674, 224] on icon "Editor contextual toolbar" at bounding box center [669, 222] width 14 height 14
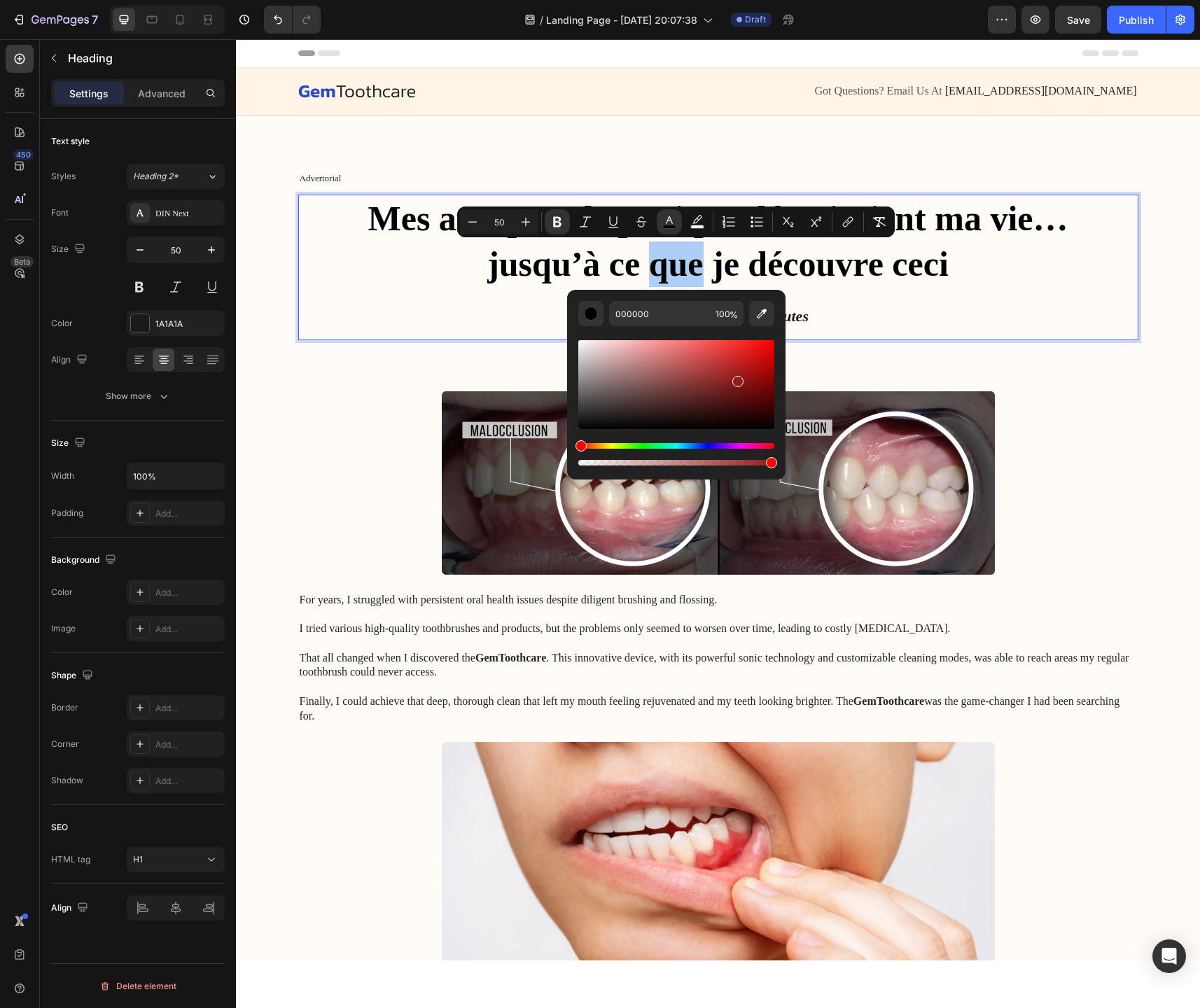
drag, startPoint x: 711, startPoint y: 379, endPoint x: 736, endPoint y: 378, distance: 25.0
click at [736, 378] on div "Editor contextual toolbar" at bounding box center [676, 384] width 196 height 89
type input "8E1C1C"
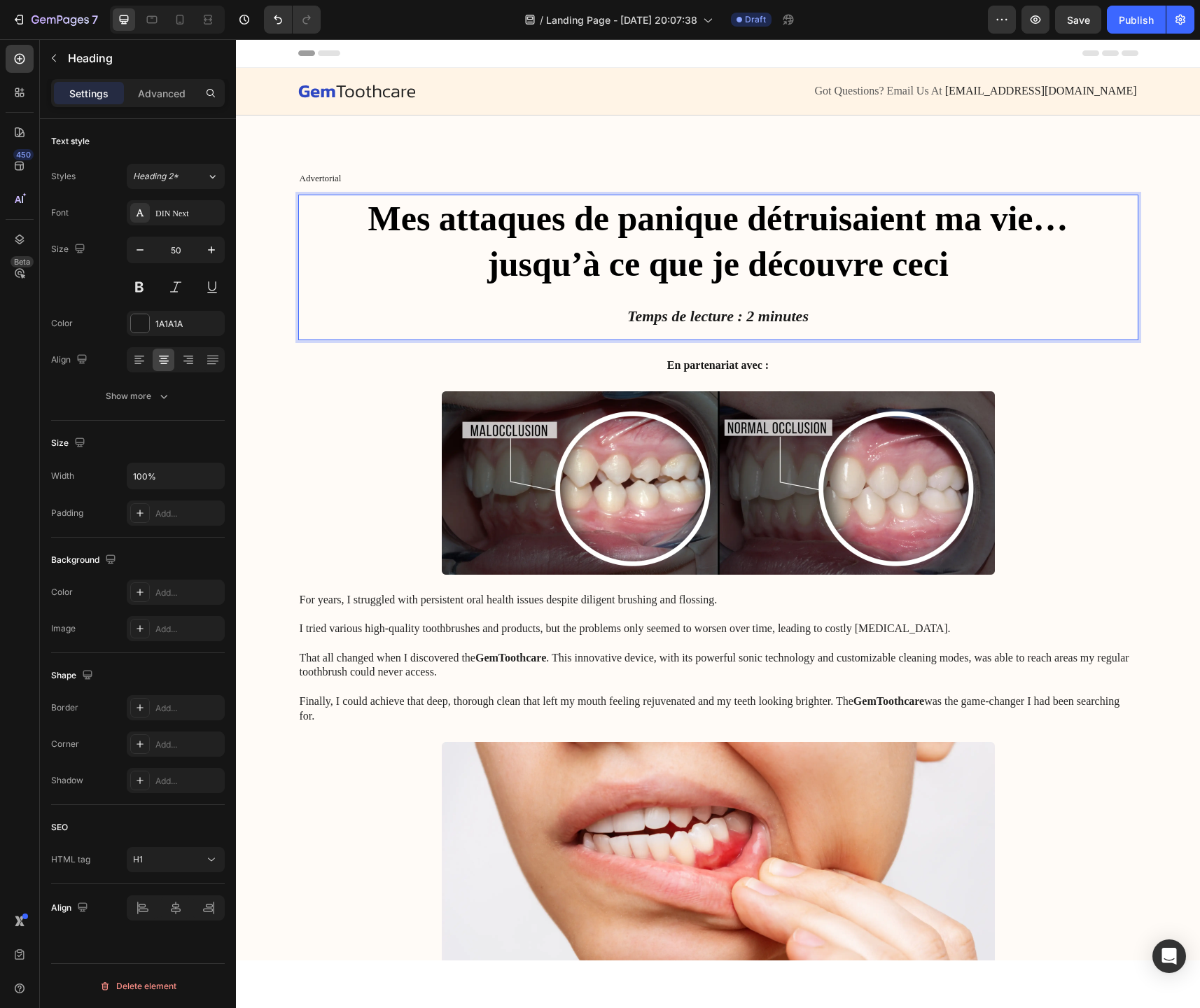
click at [961, 279] on p "Mes attaques de panique détruisaient ma vie… jusqu’à ce que je découvre ceci Te…" at bounding box center [717, 267] width 837 height 143
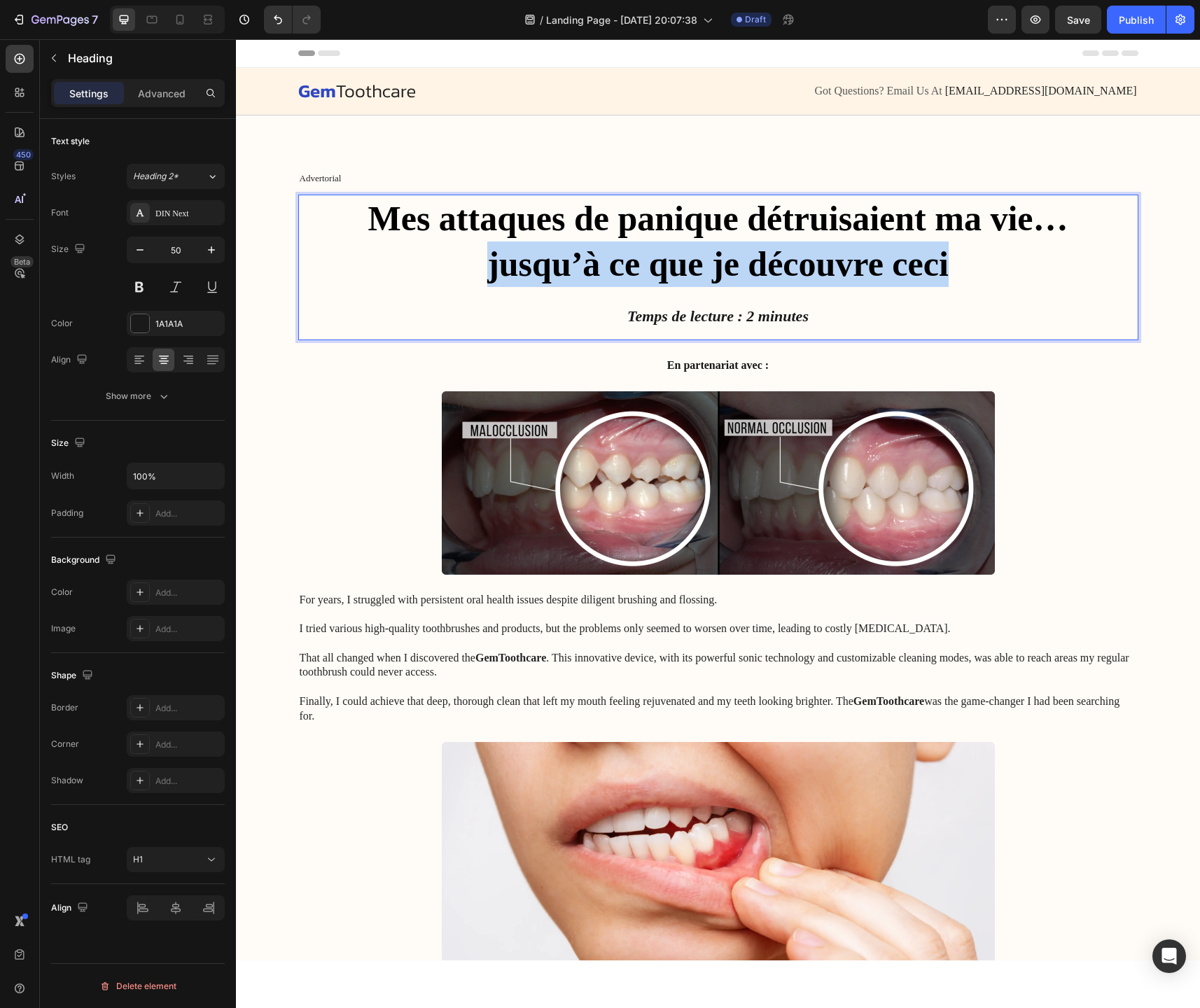
drag, startPoint x: 946, startPoint y: 269, endPoint x: 465, endPoint y: 270, distance: 481.0
click at [465, 270] on p "Mes attaques de panique détruisaient ma vie… jusqu’à ce que je découvre ceci Te…" at bounding box center [717, 267] width 837 height 143
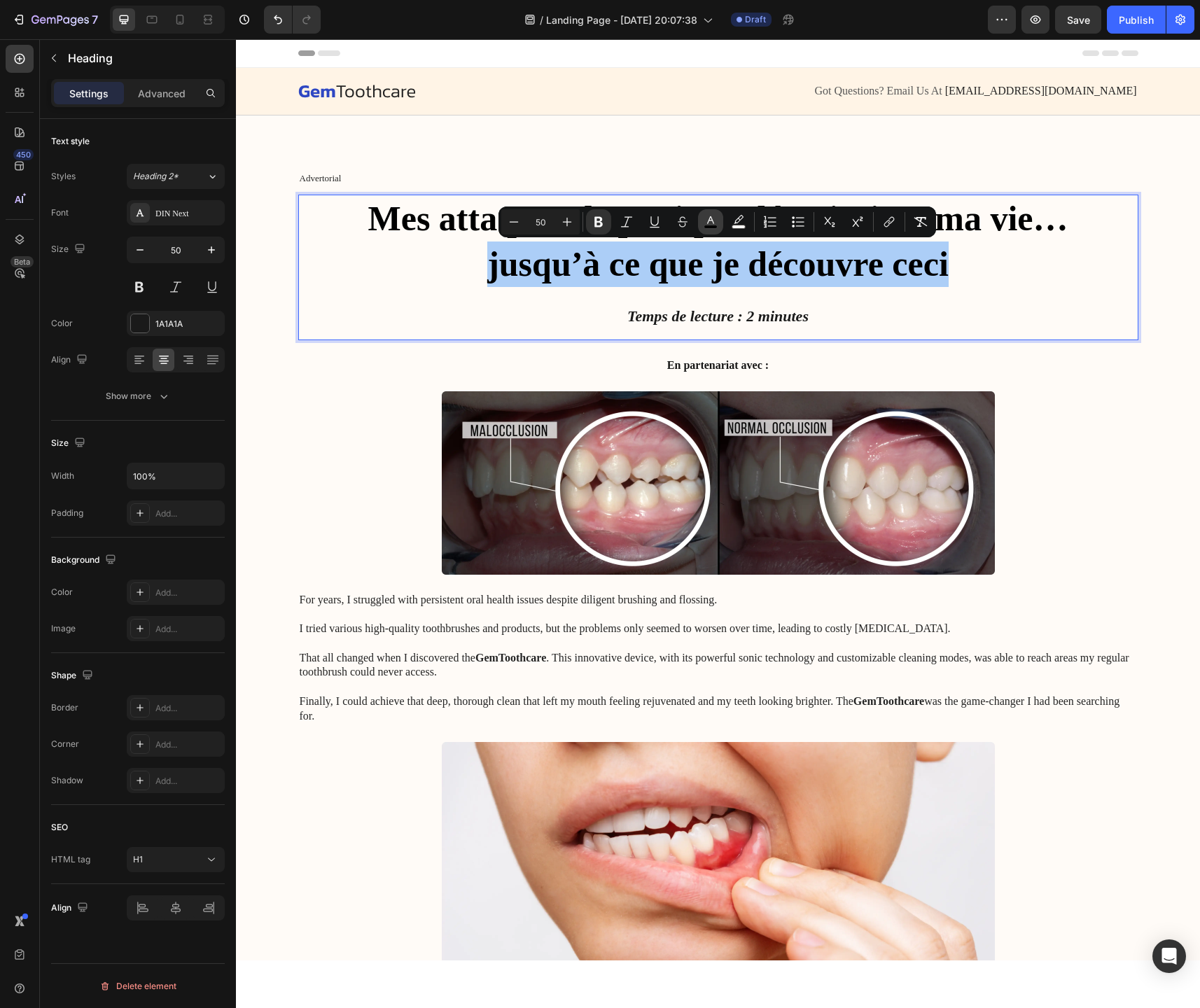
click at [711, 230] on button "color" at bounding box center [711, 222] width 25 height 25
type input "000000"
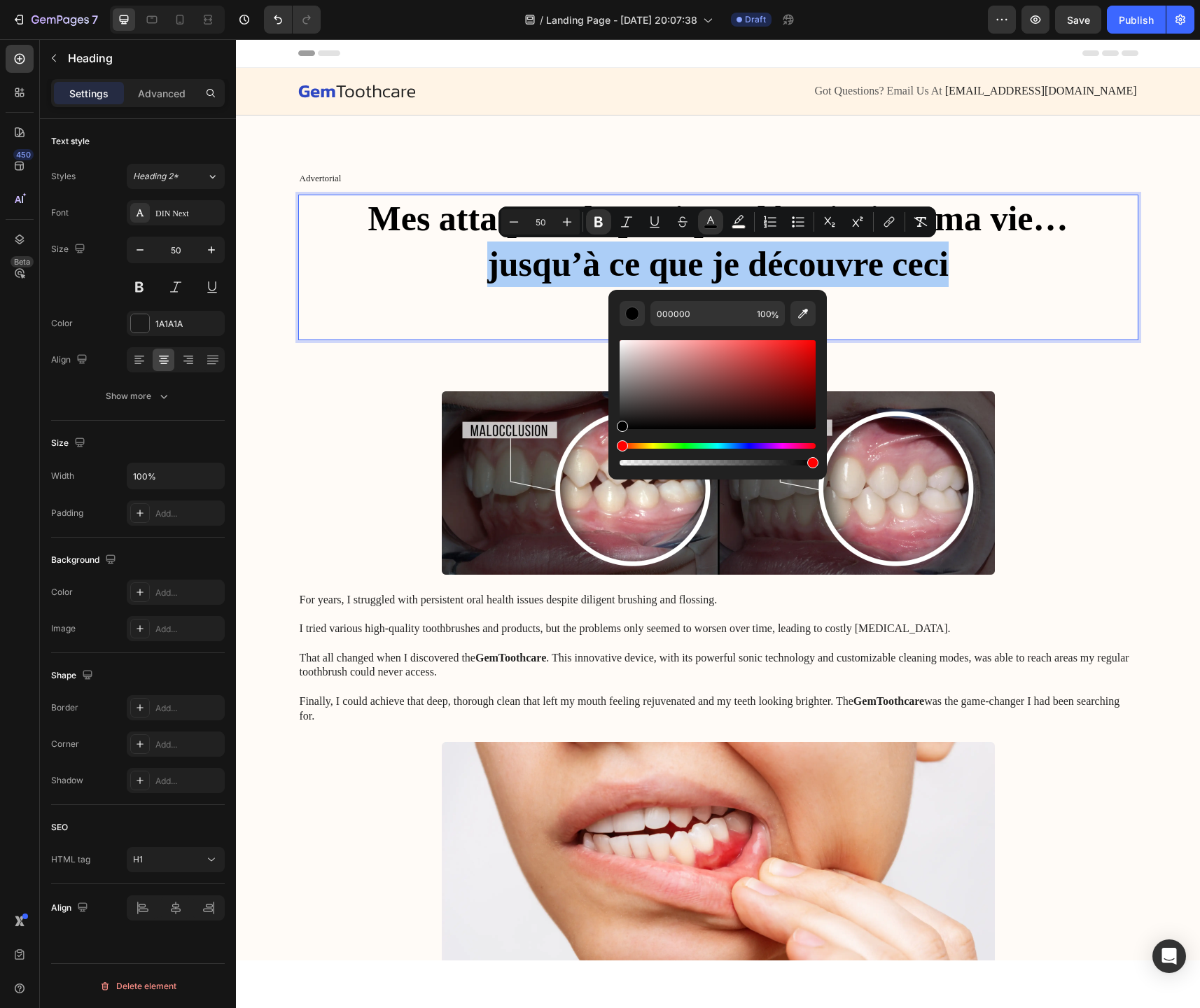
click at [740, 453] on div "Editor contextual toolbar" at bounding box center [717, 454] width 196 height 22
click at [733, 445] on div "Hue" at bounding box center [717, 446] width 196 height 6
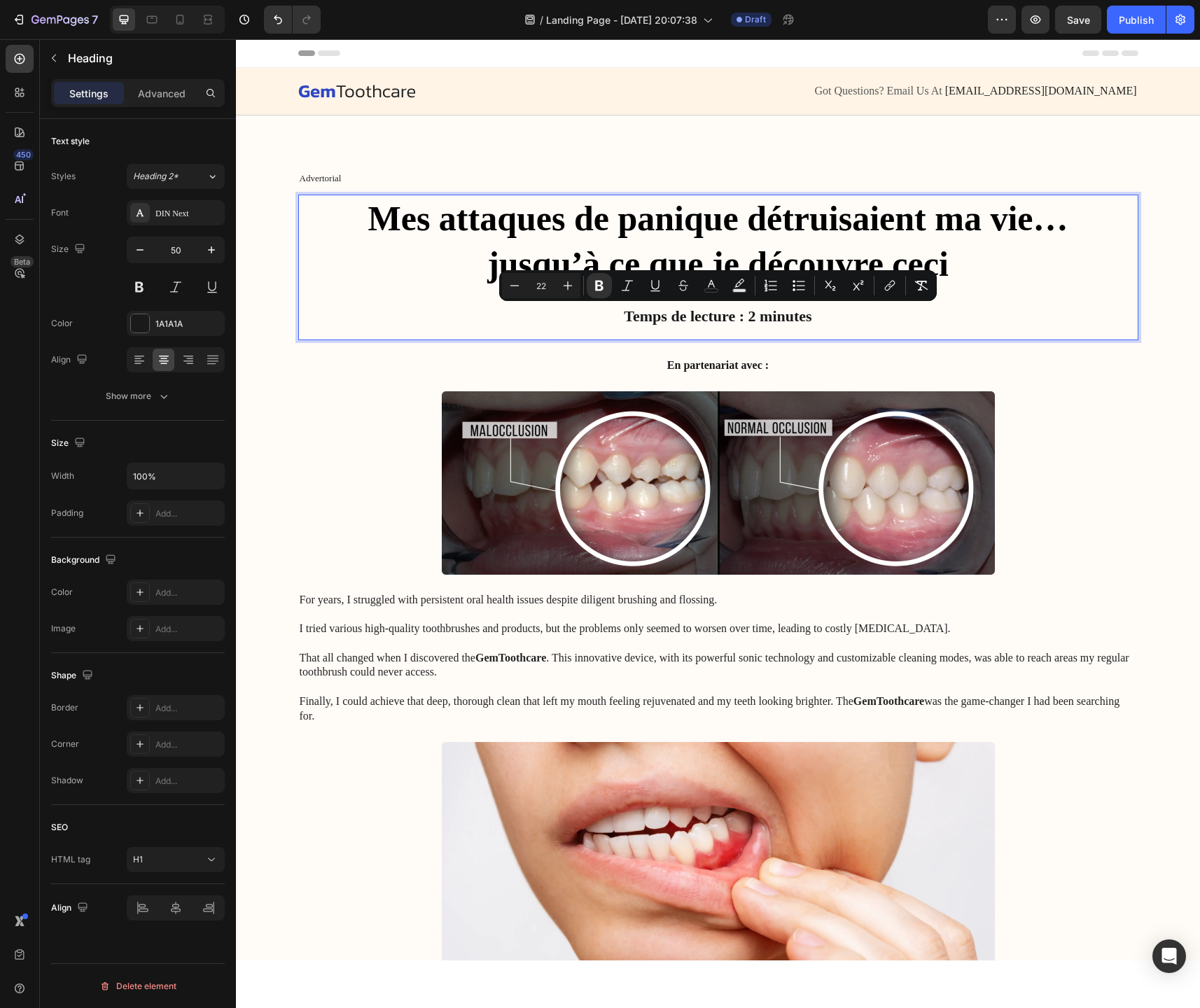
click at [870, 322] on p "Mes attaques de panique détruisaient ma vie… jusqu’à ce que je découvre ceci Te…" at bounding box center [717, 267] width 837 height 143
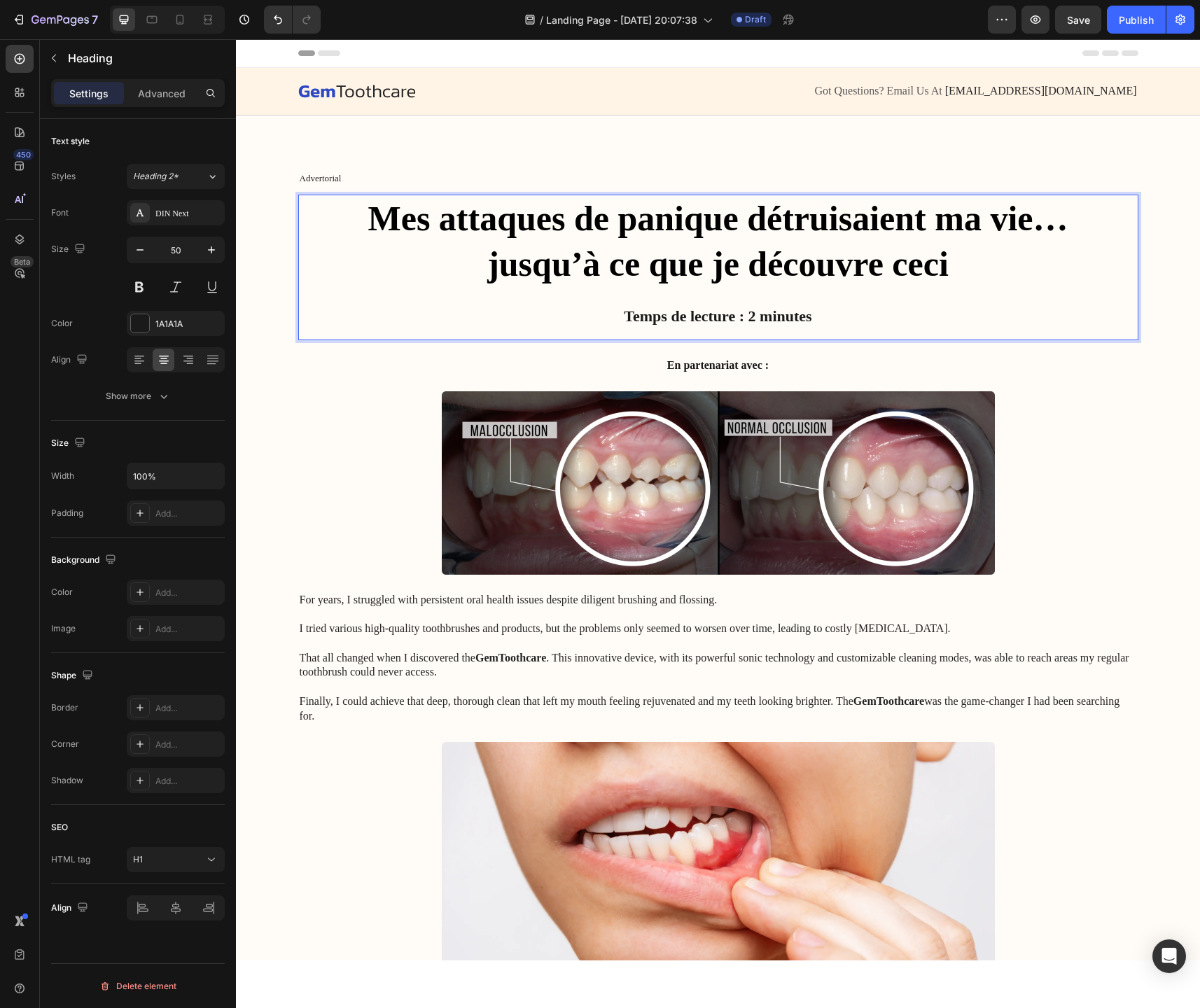
click at [727, 266] on strong "jusqu’à ce que je découvre ceci" at bounding box center [718, 264] width 461 height 40
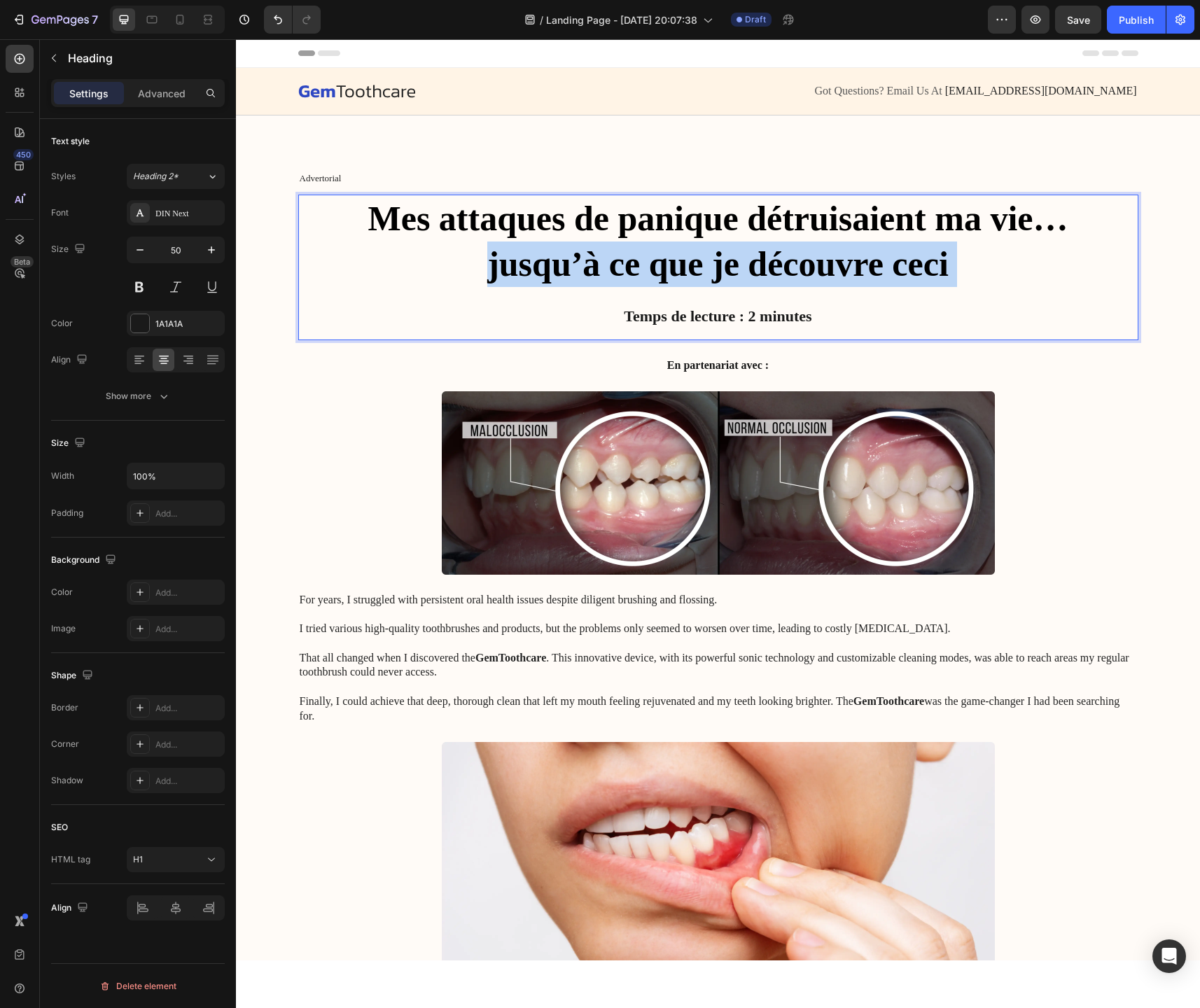
click at [727, 266] on strong "jusqu’à ce que je découvre ceci" at bounding box center [718, 264] width 461 height 40
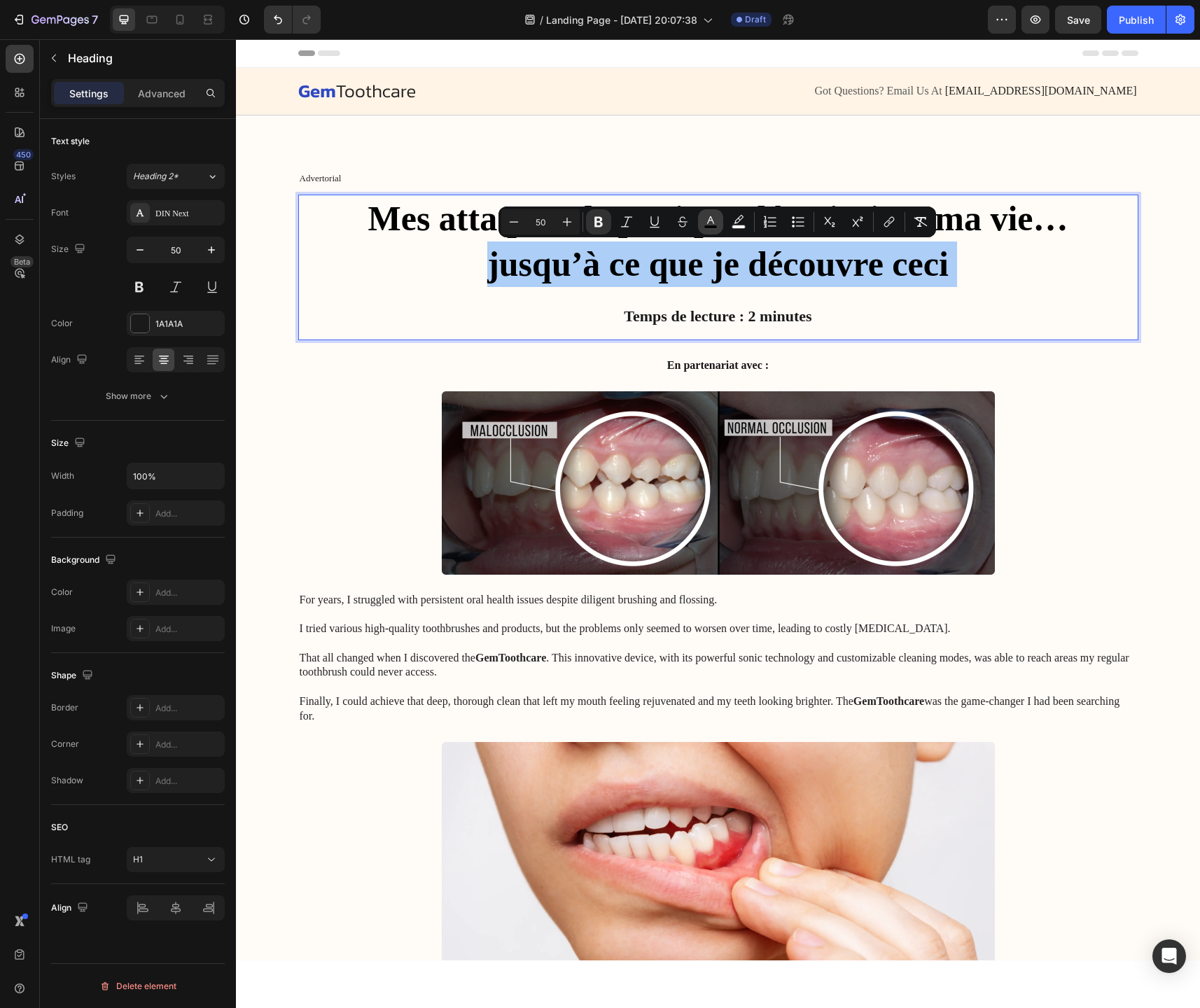
click at [707, 227] on rect "Editor contextual toolbar" at bounding box center [712, 228] width 14 height 4
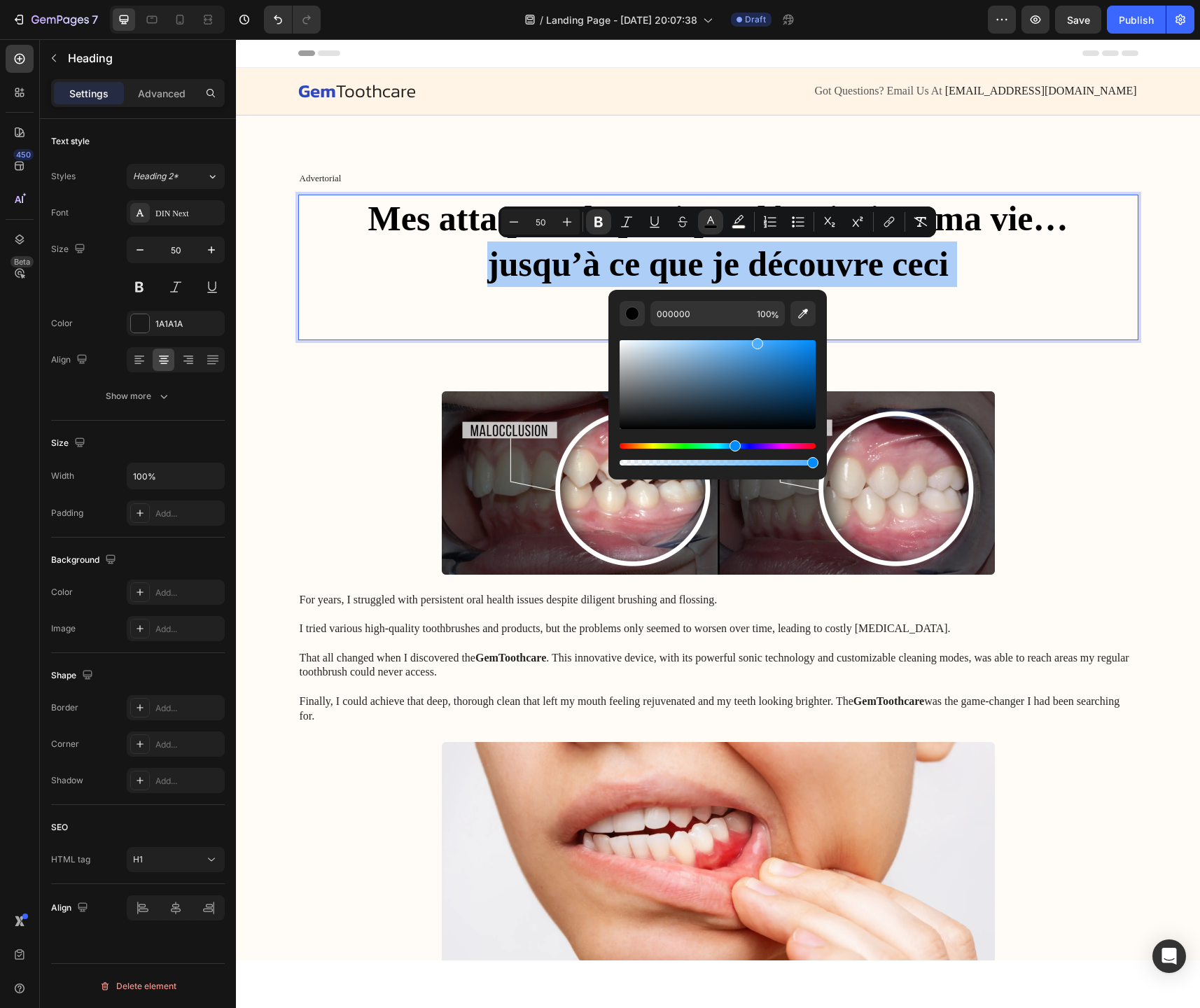
click at [756, 341] on div "Editor contextual toolbar" at bounding box center [717, 384] width 196 height 89
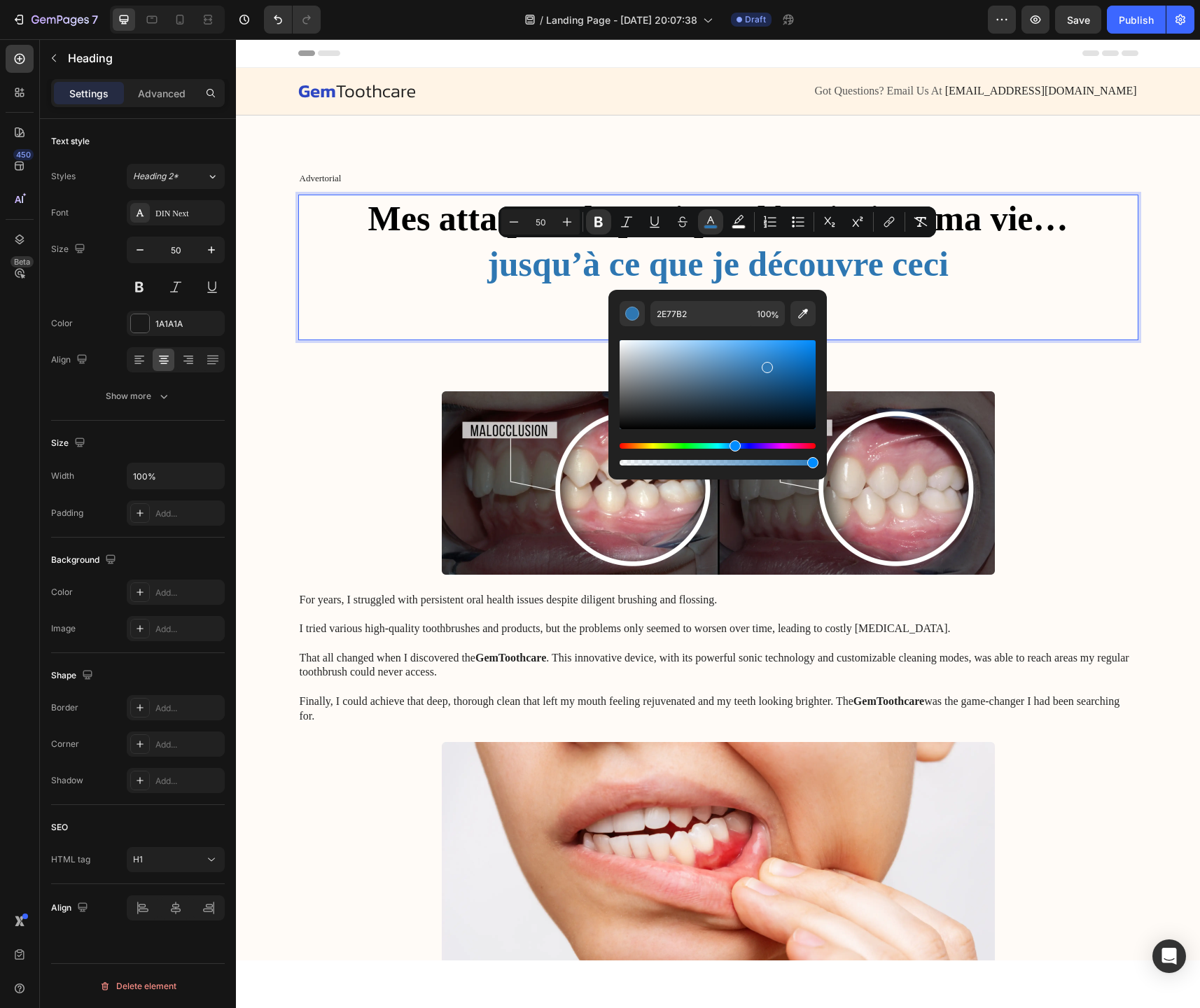
type input "2F7AB7"
drag, startPoint x: 758, startPoint y: 347, endPoint x: 766, endPoint y: 365, distance: 19.7
click at [766, 365] on div "Editor contextual toolbar" at bounding box center [768, 368] width 12 height 12
click at [730, 318] on input "2F7AB7" at bounding box center [701, 314] width 100 height 25
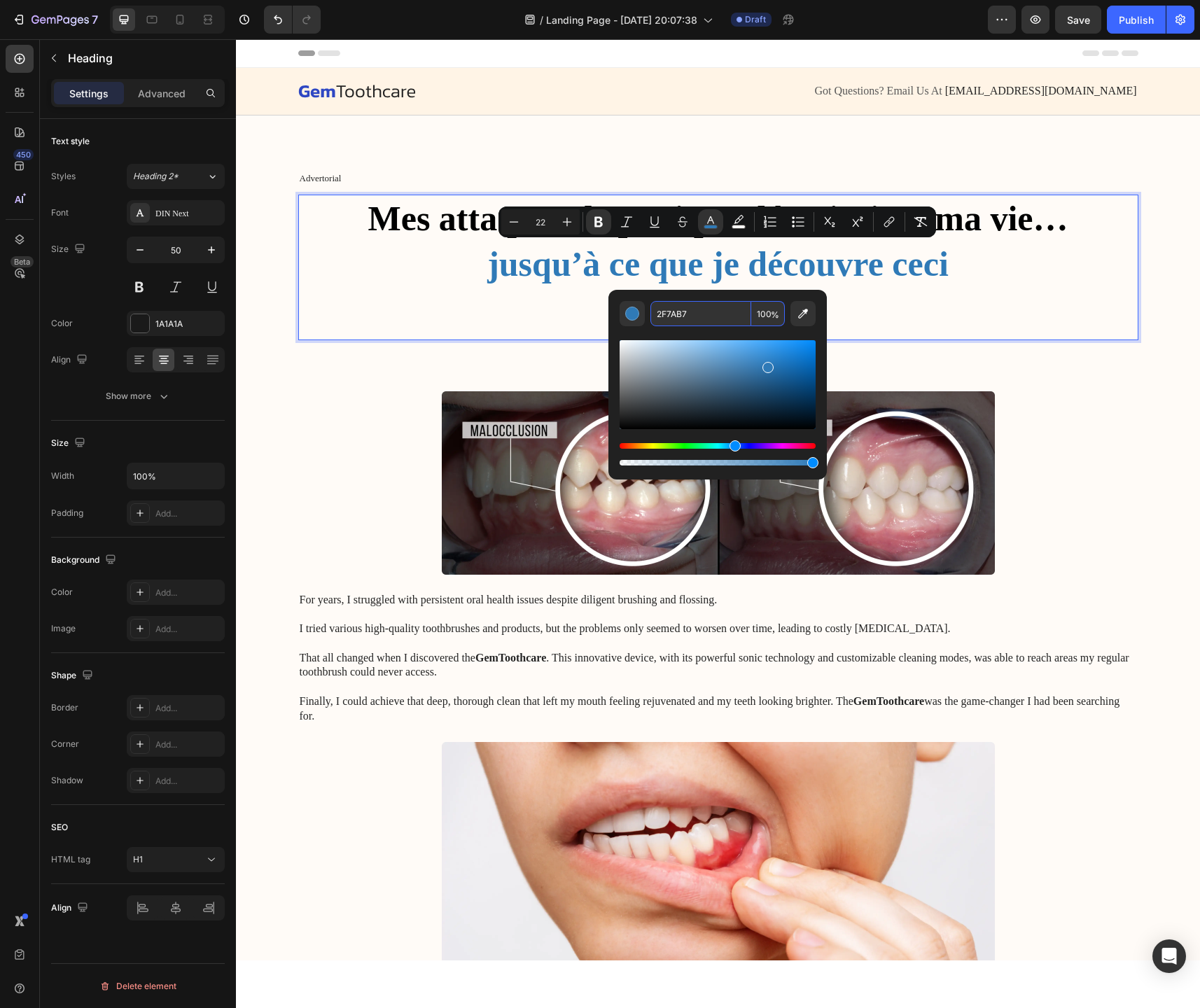
click at [930, 336] on p "Mes attaques de panique détruisaient ma vie… jusqu’à ce que je découvre ceci Te…" at bounding box center [717, 267] width 837 height 143
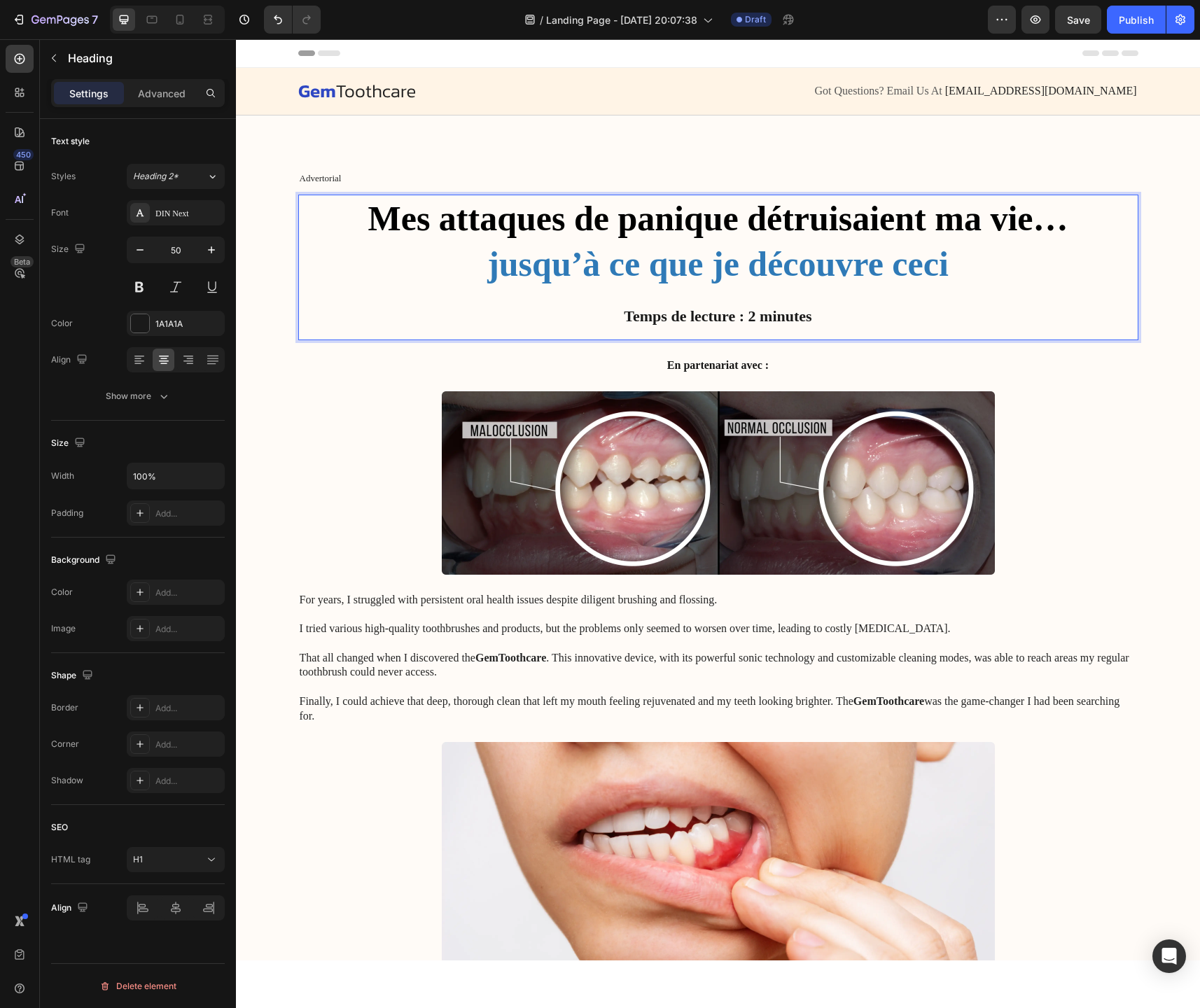
click at [501, 267] on strong "jusqu’à ce que je découvre ceci" at bounding box center [718, 264] width 461 height 40
click at [933, 274] on strong "Jusqu’à ce que je découvre ceci" at bounding box center [718, 264] width 467 height 40
click at [952, 268] on p "Mes attaques de panique détruisaient ma vie… Jusqu’à ce que je découvre ceci Te…" at bounding box center [717, 267] width 837 height 143
click at [742, 321] on strong "Temps de lecture : 2 minutes" at bounding box center [717, 316] width 187 height 17
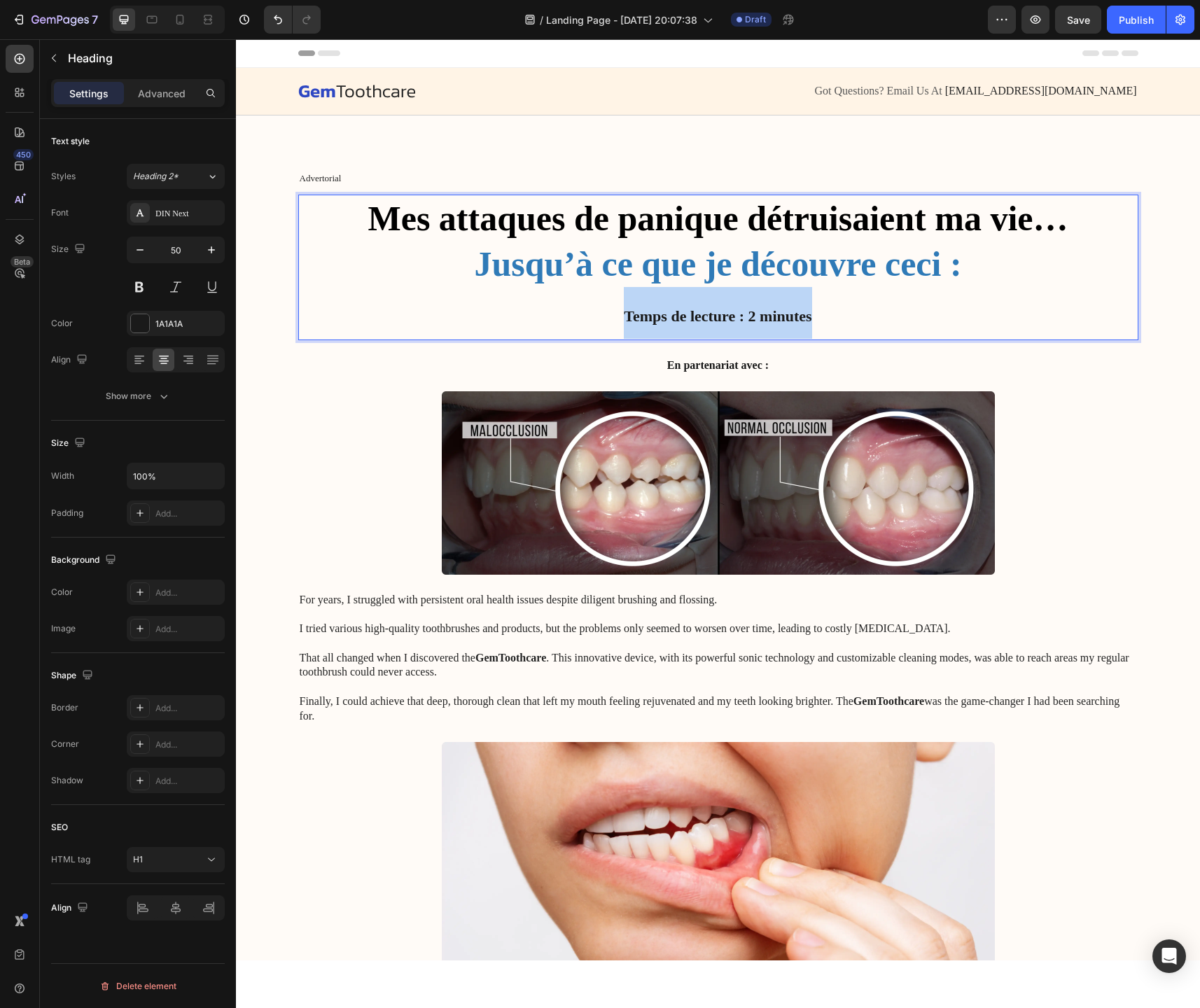
click at [742, 321] on strong "Temps de lecture : 2 minutes" at bounding box center [717, 316] width 187 height 17
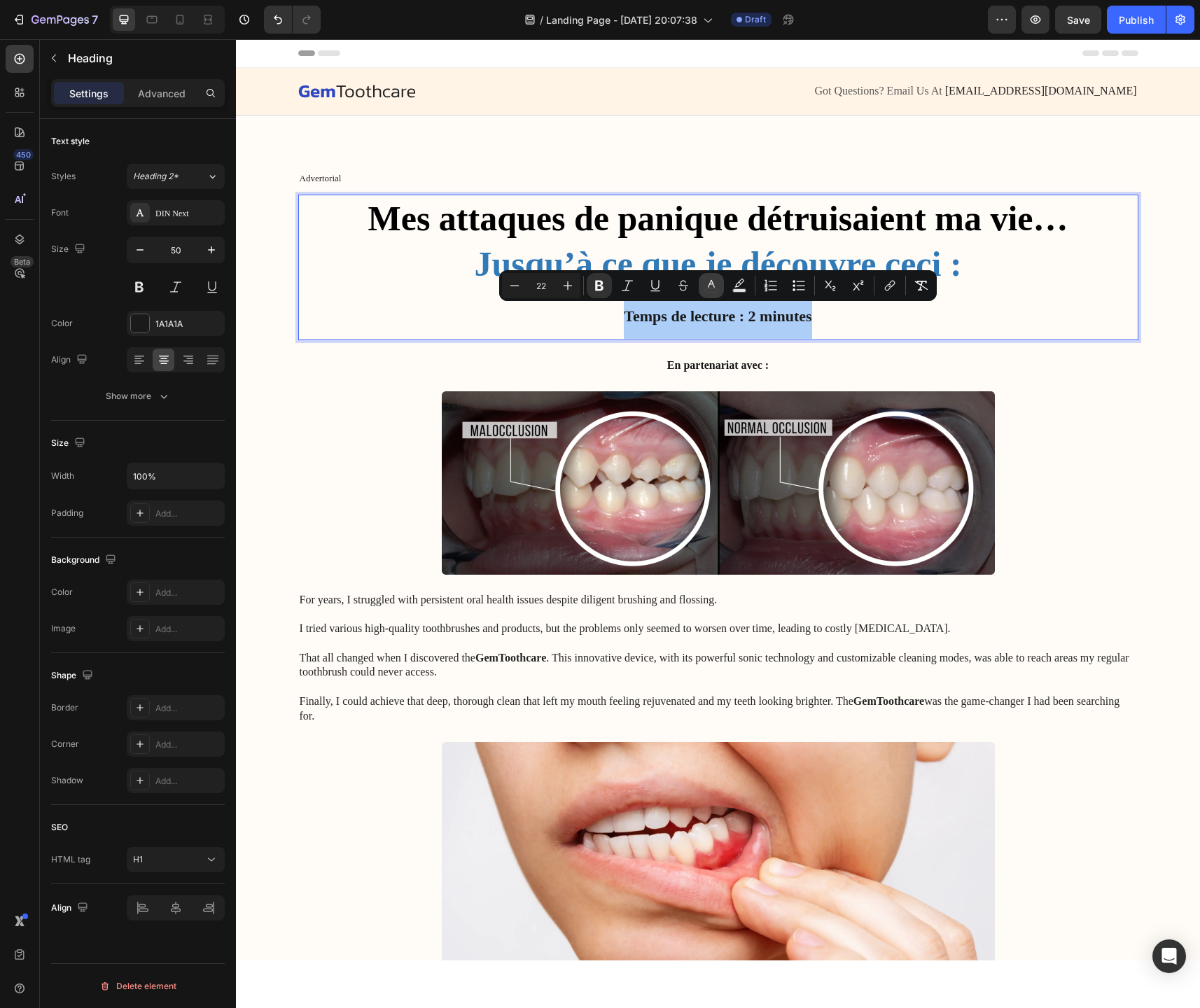
click at [714, 284] on icon "Editor contextual toolbar" at bounding box center [712, 286] width 14 height 14
type input "1A1A1A"
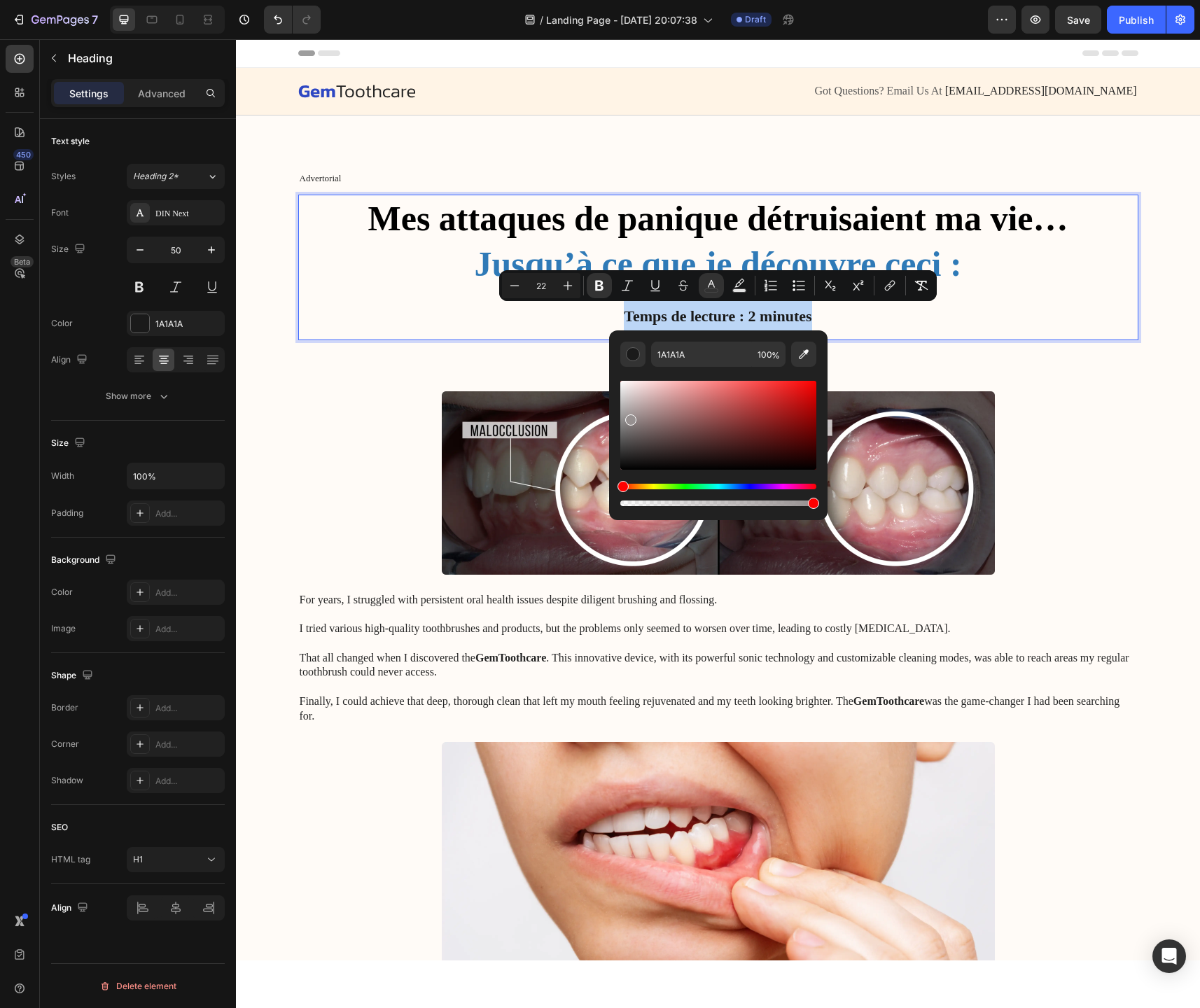
type input "999292"
drag, startPoint x: 648, startPoint y: 426, endPoint x: 628, endPoint y: 416, distance: 22.4
click at [628, 416] on div "Editor contextual toolbar" at bounding box center [718, 426] width 196 height 89
click at [470, 317] on p "Mes attaques de panique détruisaient ma vie… Jusqu’à ce que je découvre ceci : …" at bounding box center [717, 267] width 837 height 143
